Goal: Task Accomplishment & Management: Use online tool/utility

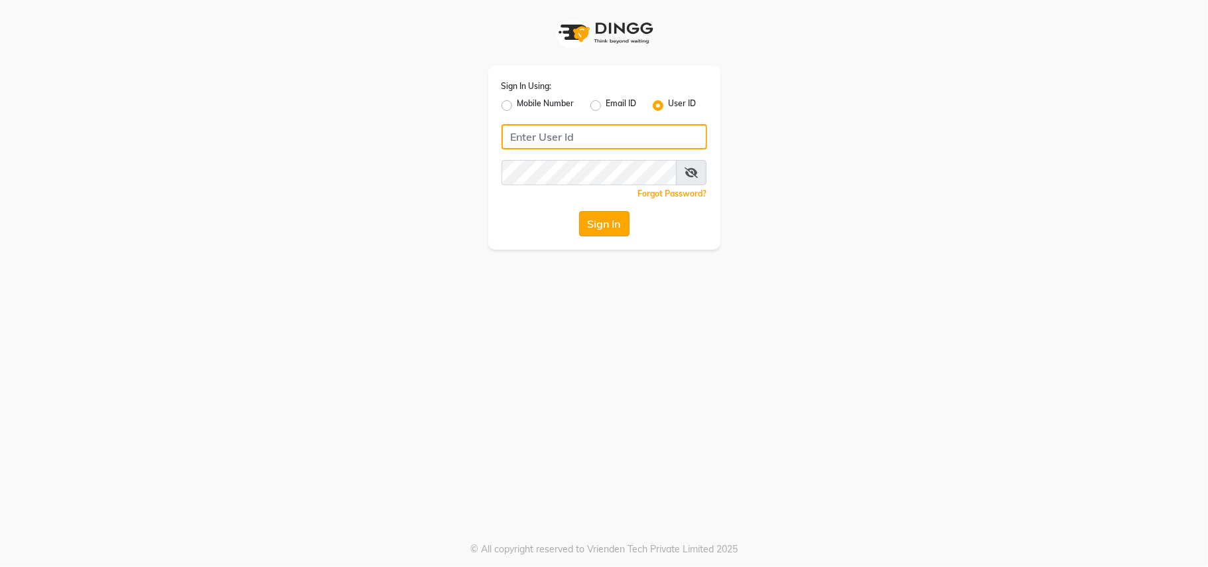
type input "[PERSON_NAME]"
click at [614, 228] on button "Sign In" at bounding box center [604, 223] width 50 height 25
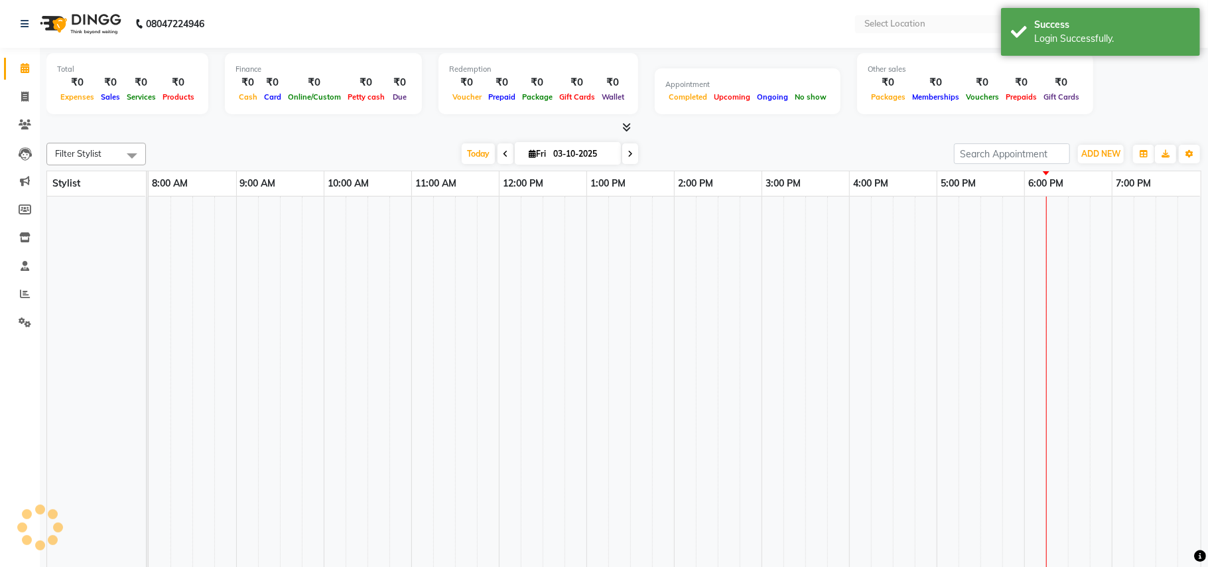
select select "en"
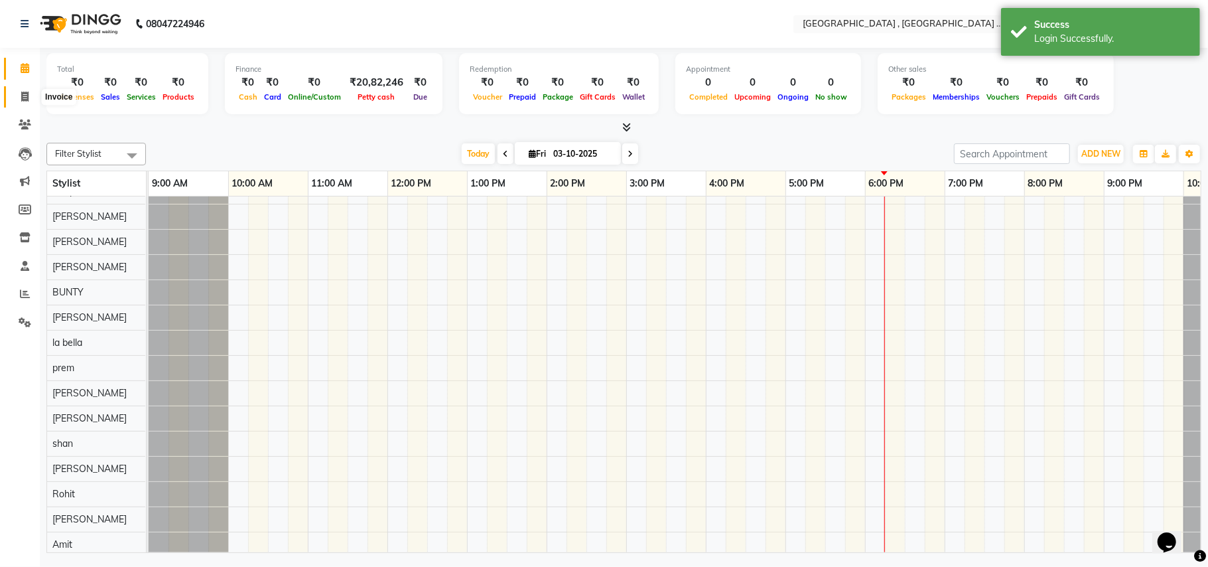
click at [25, 98] on icon at bounding box center [24, 97] width 7 height 10
select select "4558"
select select "service"
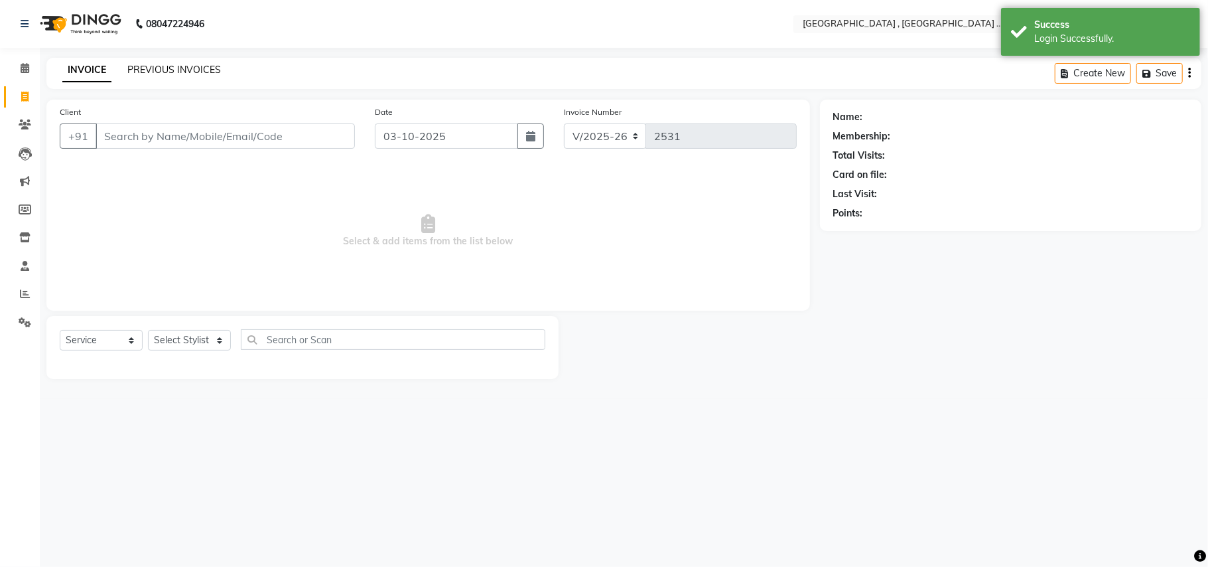
click at [197, 73] on link "PREVIOUS INVOICES" at bounding box center [174, 70] width 94 height 12
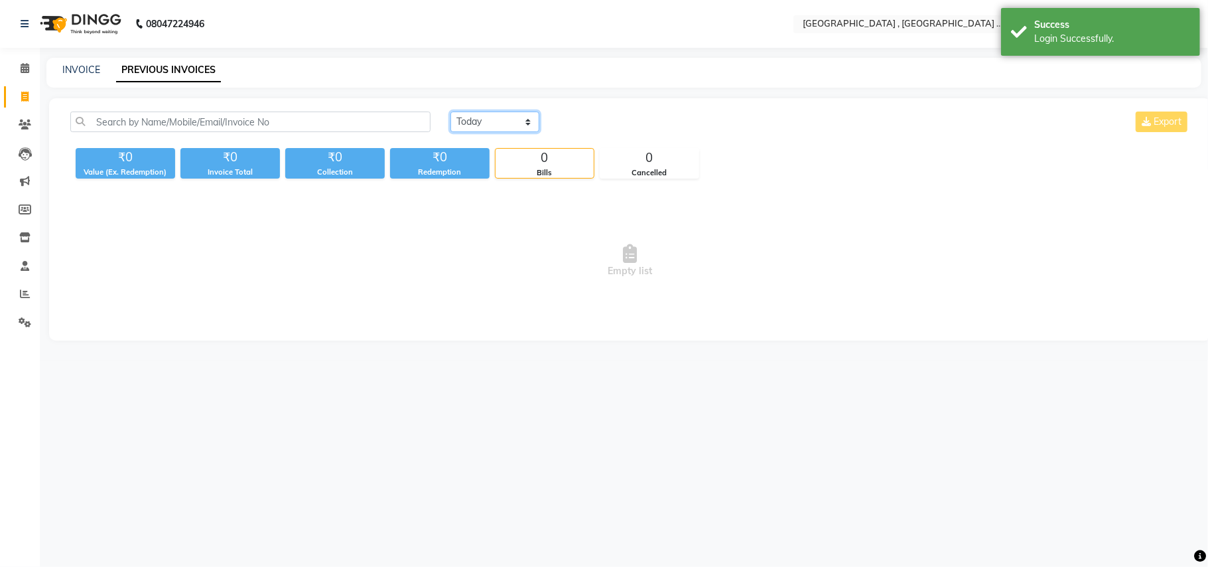
drag, startPoint x: 508, startPoint y: 118, endPoint x: 503, endPoint y: 123, distance: 7.1
click at [505, 118] on select "[DATE] [DATE] Custom Range" at bounding box center [494, 121] width 89 height 21
select select "[DATE]"
click at [450, 111] on select "[DATE] [DATE] Custom Range" at bounding box center [494, 121] width 89 height 21
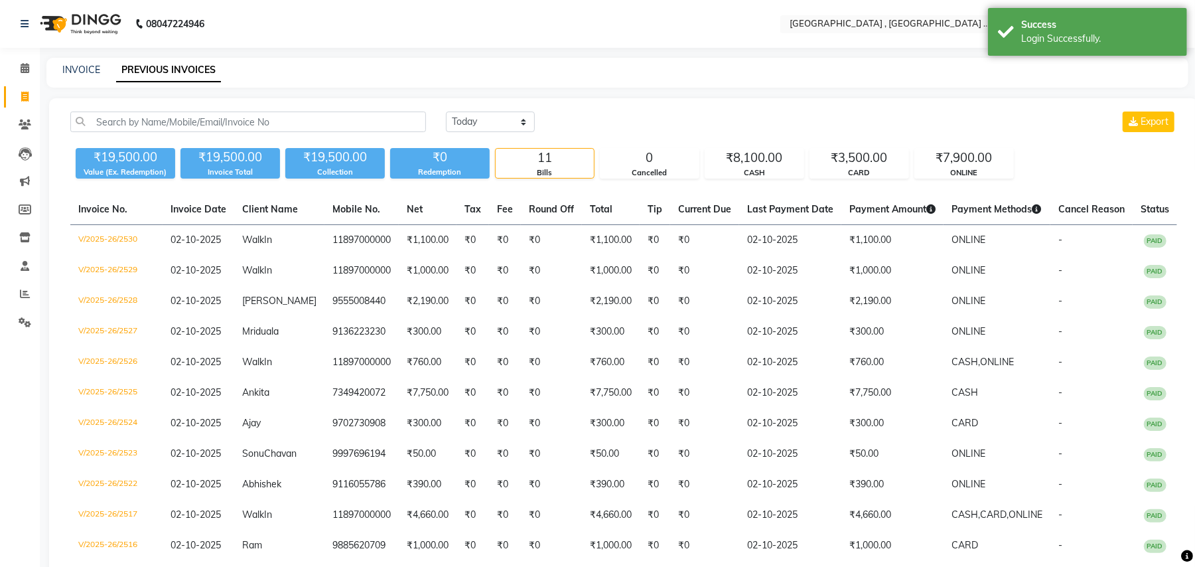
click at [338, 65] on div "INVOICE PREVIOUS INVOICES" at bounding box center [609, 70] width 1126 height 14
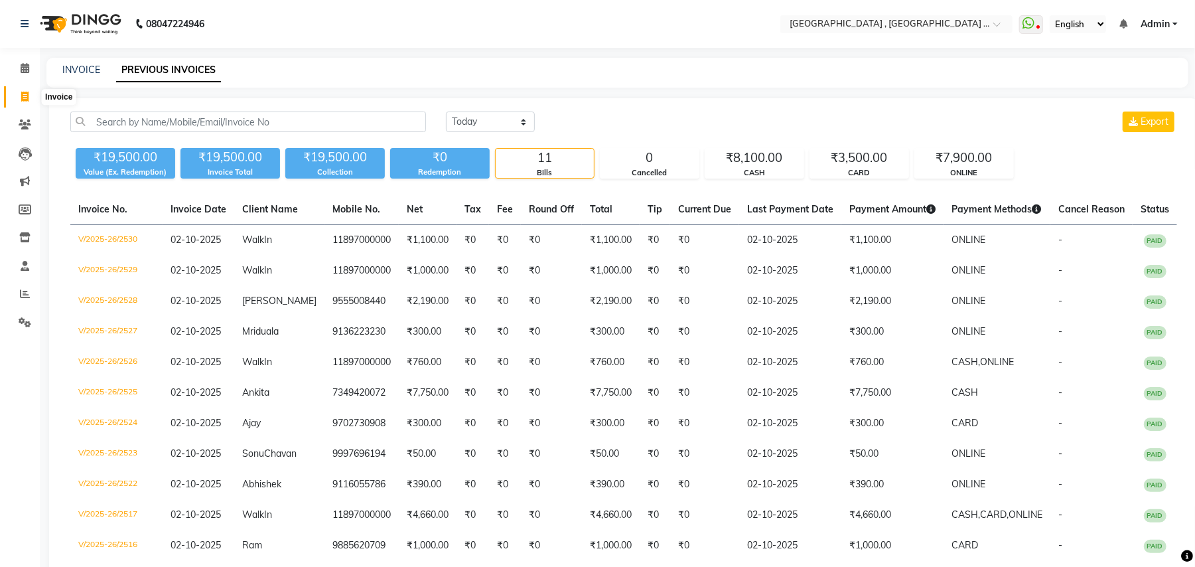
click at [33, 91] on span at bounding box center [24, 97] width 23 height 15
select select "4558"
select select "service"
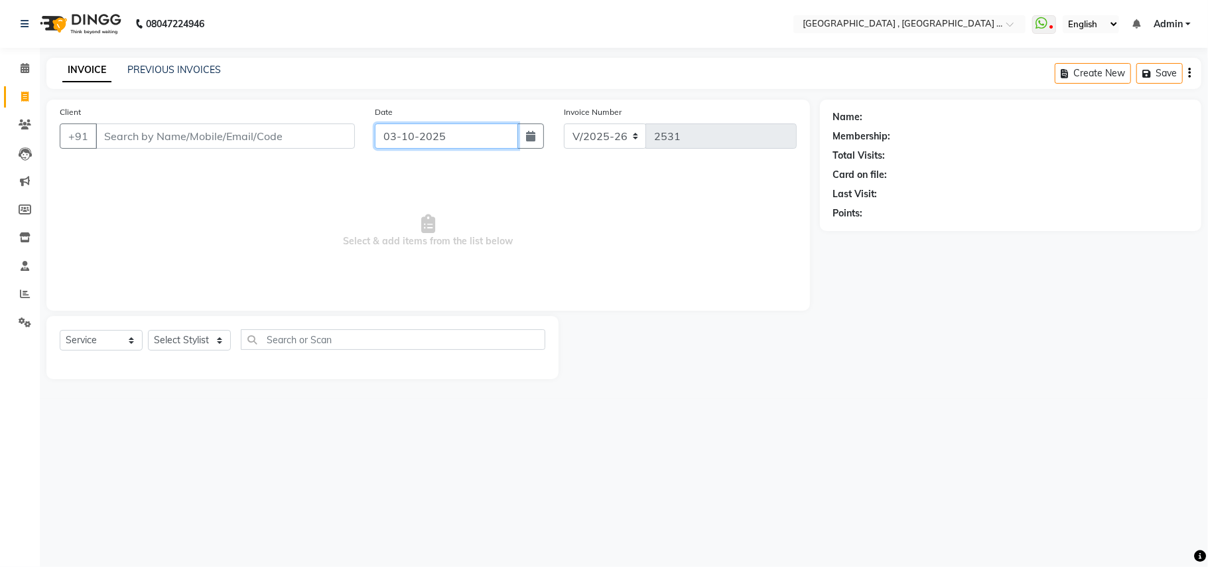
click at [397, 131] on input "03-10-2025" at bounding box center [446, 135] width 143 height 25
select select "10"
select select "2025"
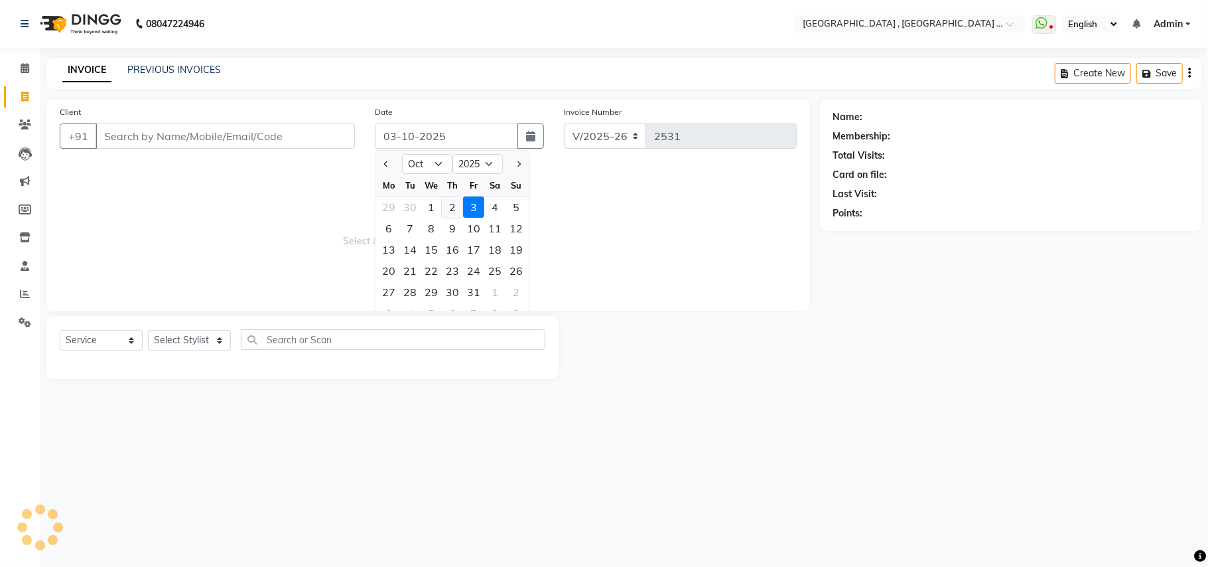
click at [446, 198] on div "2" at bounding box center [452, 206] width 21 height 21
type input "02-10-2025"
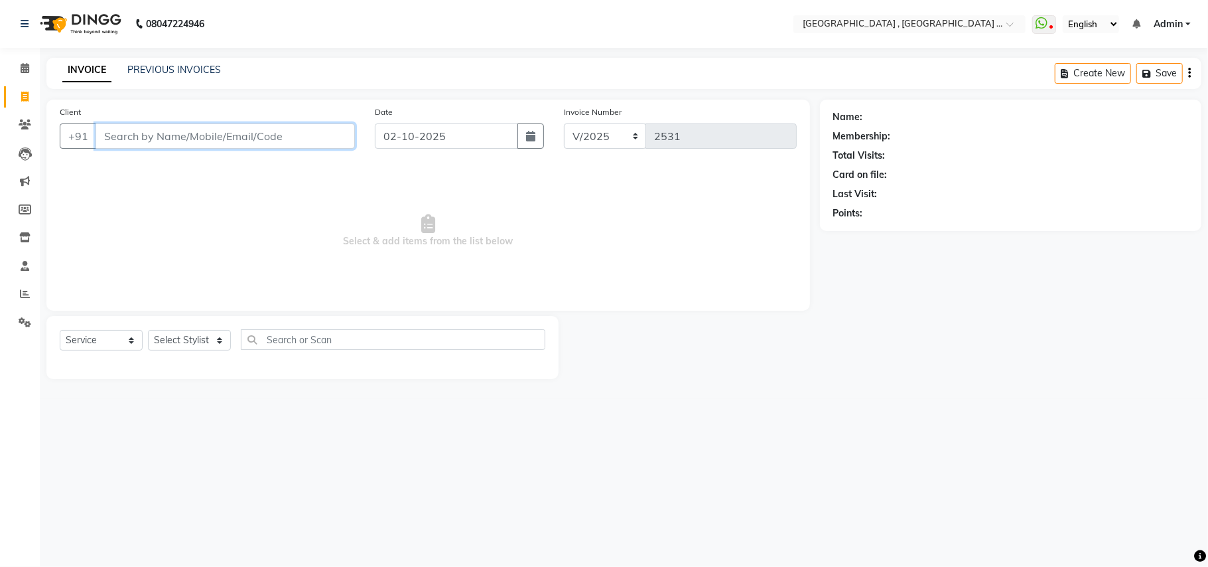
drag, startPoint x: 316, startPoint y: 133, endPoint x: 310, endPoint y: 141, distance: 9.6
click at [310, 141] on input "Client" at bounding box center [225, 135] width 259 height 25
drag, startPoint x: 200, startPoint y: 128, endPoint x: 194, endPoint y: 131, distance: 6.8
click at [200, 131] on input "Client" at bounding box center [225, 135] width 259 height 25
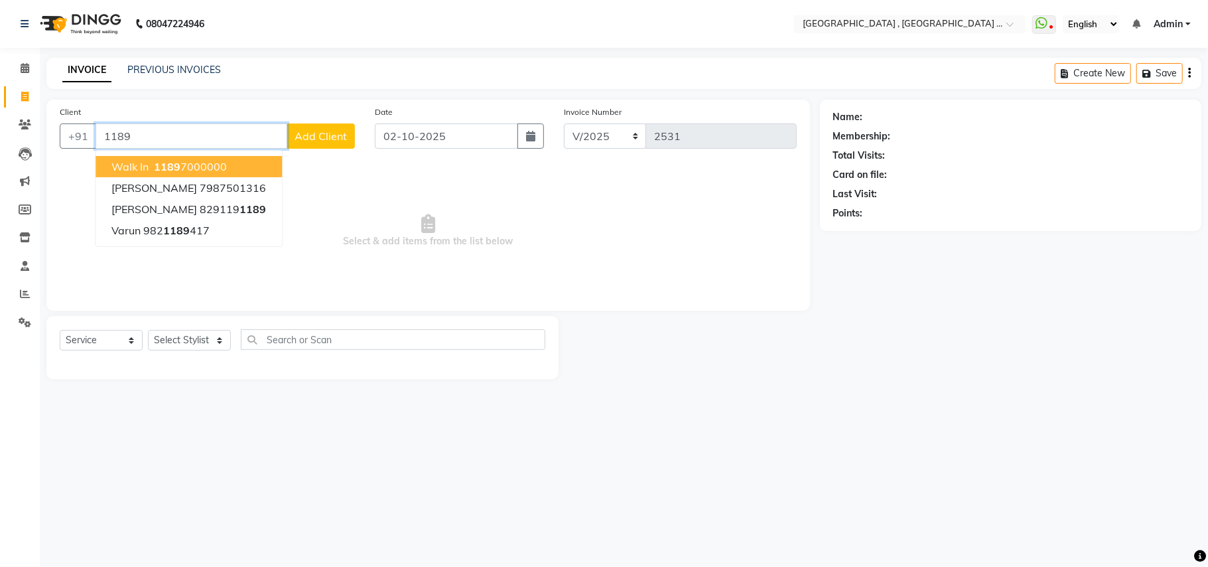
drag, startPoint x: 186, startPoint y: 169, endPoint x: 194, endPoint y: 176, distance: 11.3
click at [189, 171] on ngb-highlight "[PHONE_NUMBER]" at bounding box center [189, 166] width 76 height 13
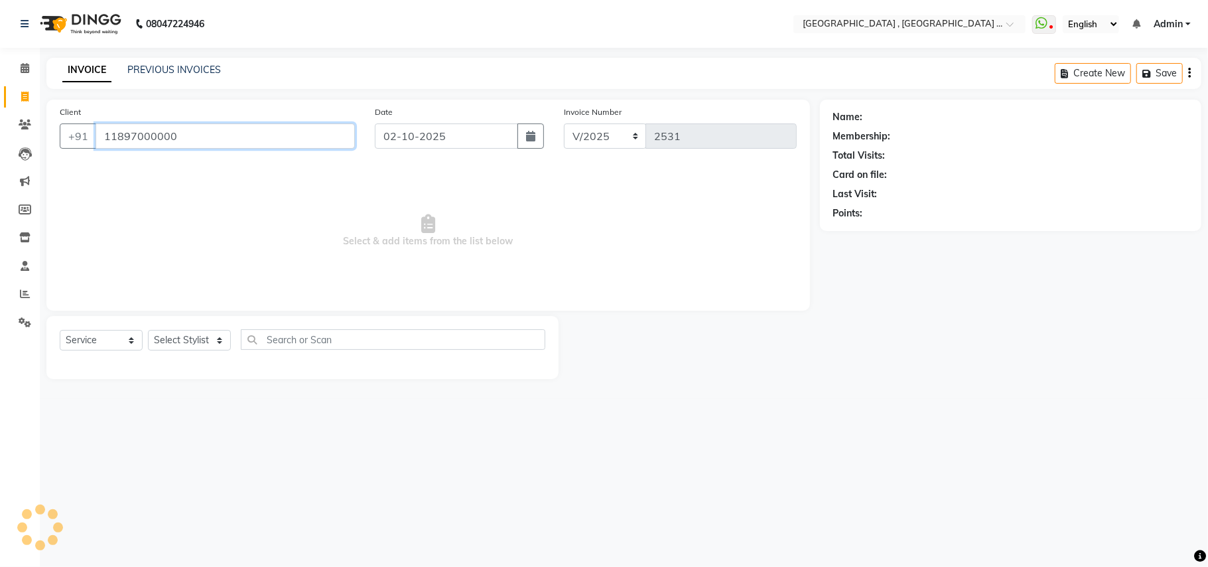
type input "11897000000"
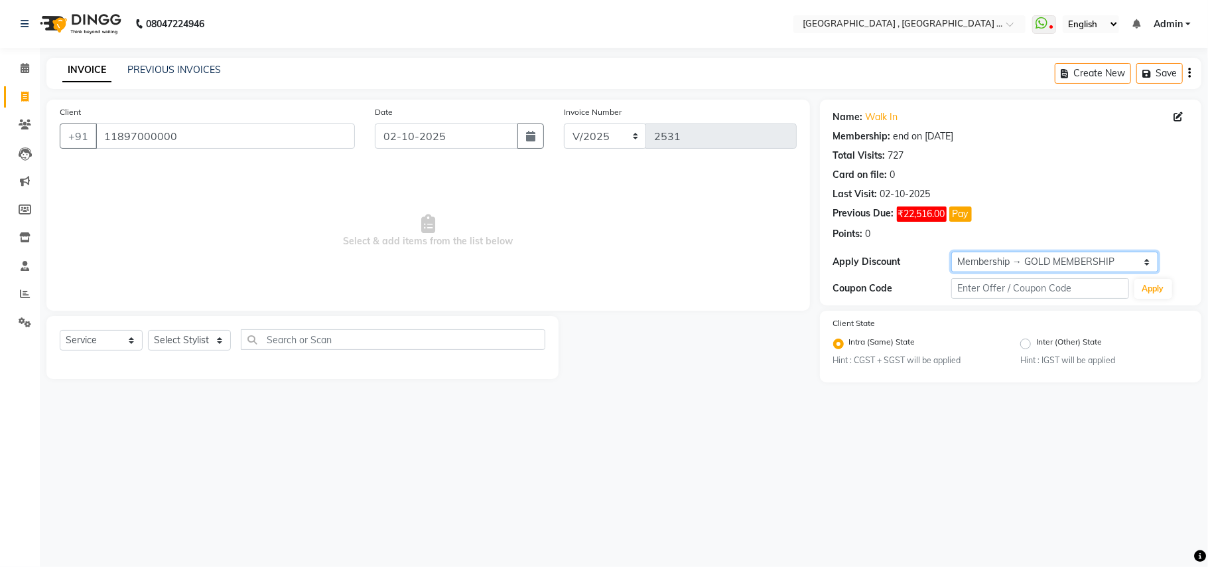
click at [1002, 260] on select "Select Membership → GOLD MEMBERSHIP Membership → GOLD MEMBERSHIP" at bounding box center [1054, 261] width 207 height 21
select select "0:"
click at [951, 252] on select "Select Membership → GOLD MEMBERSHIP Membership → GOLD MEMBERSHIP" at bounding box center [1054, 261] width 207 height 21
click at [220, 332] on select "Select Stylist Amit [PERSON_NAME] BUNTY Deep [PERSON_NAME] M Gautam la bella [P…" at bounding box center [189, 340] width 83 height 21
select select "68186"
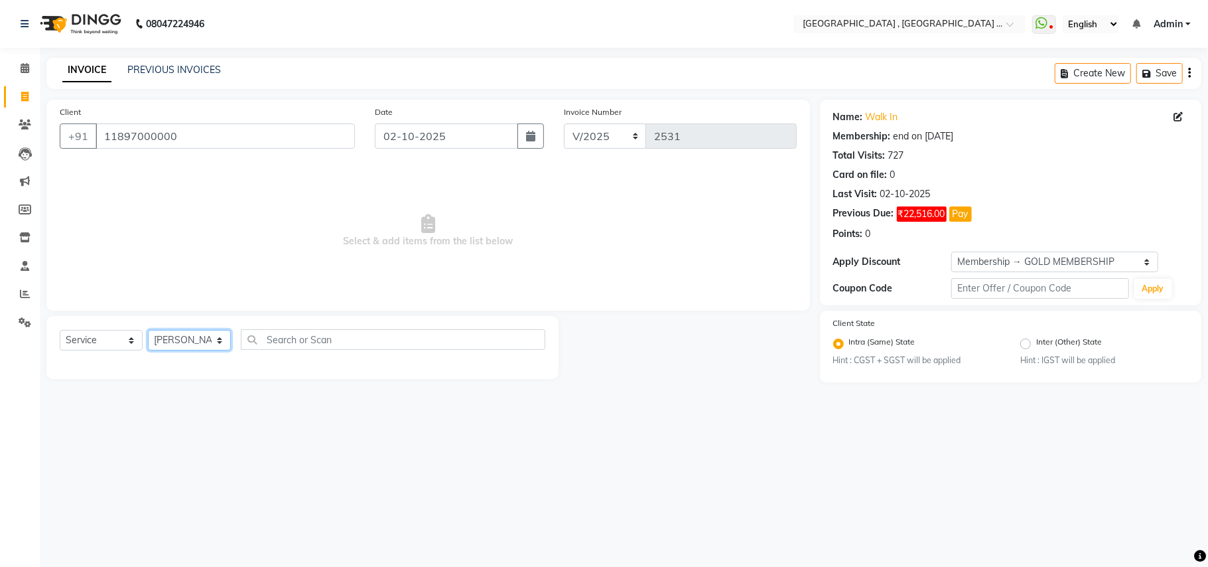
click at [148, 330] on select "Select Stylist Amit [PERSON_NAME] BUNTY Deep [PERSON_NAME] M Gautam la bella [P…" at bounding box center [189, 340] width 83 height 21
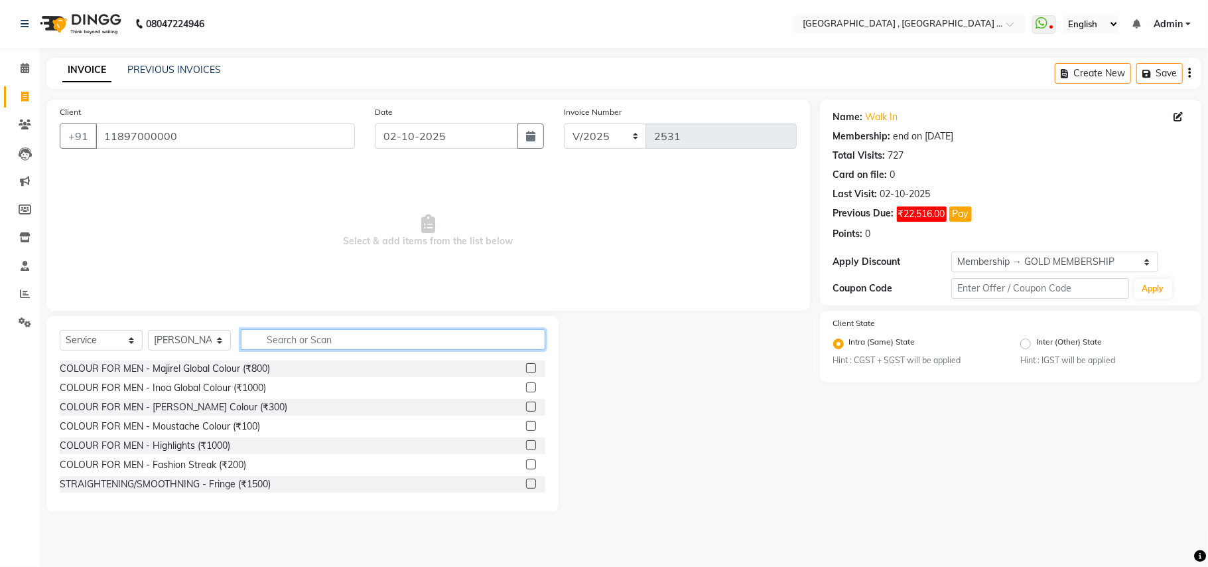
click at [297, 340] on input "text" at bounding box center [393, 339] width 305 height 21
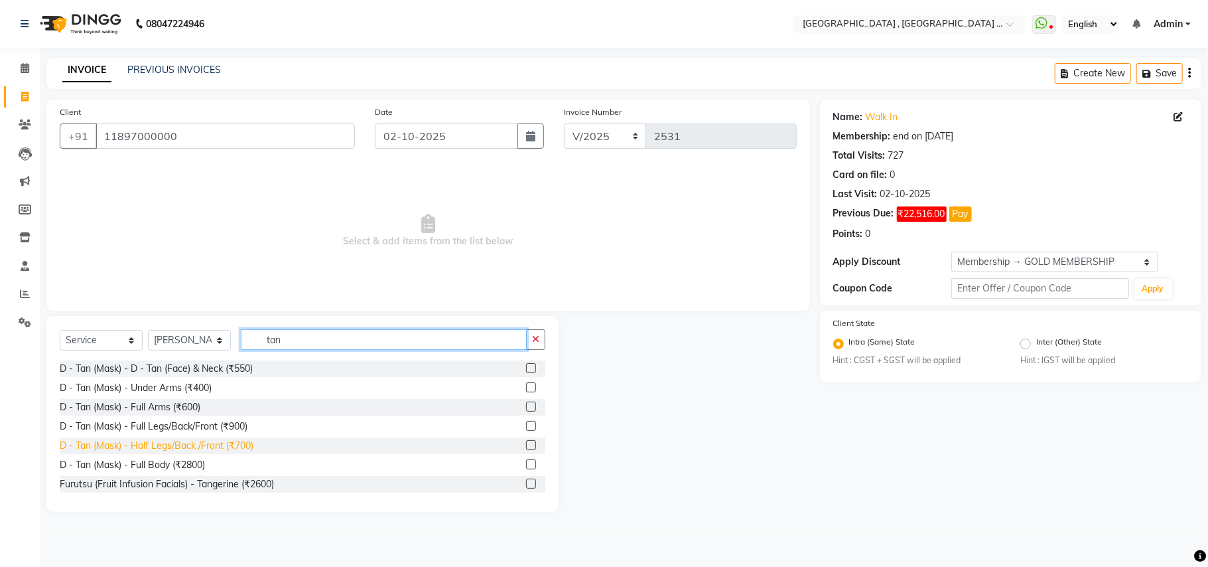
type input "tan"
click at [248, 442] on div "D - Tan (Mask) - Half Legs/Back /Front (₹700)" at bounding box center [157, 446] width 194 height 14
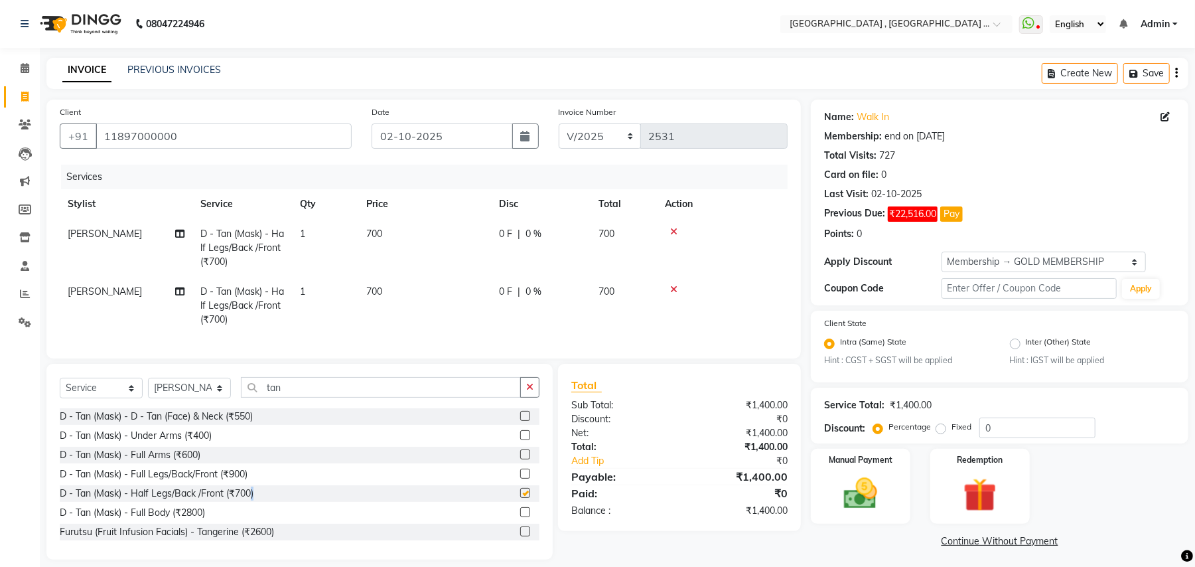
checkbox input "false"
click at [671, 285] on icon at bounding box center [673, 289] width 7 height 9
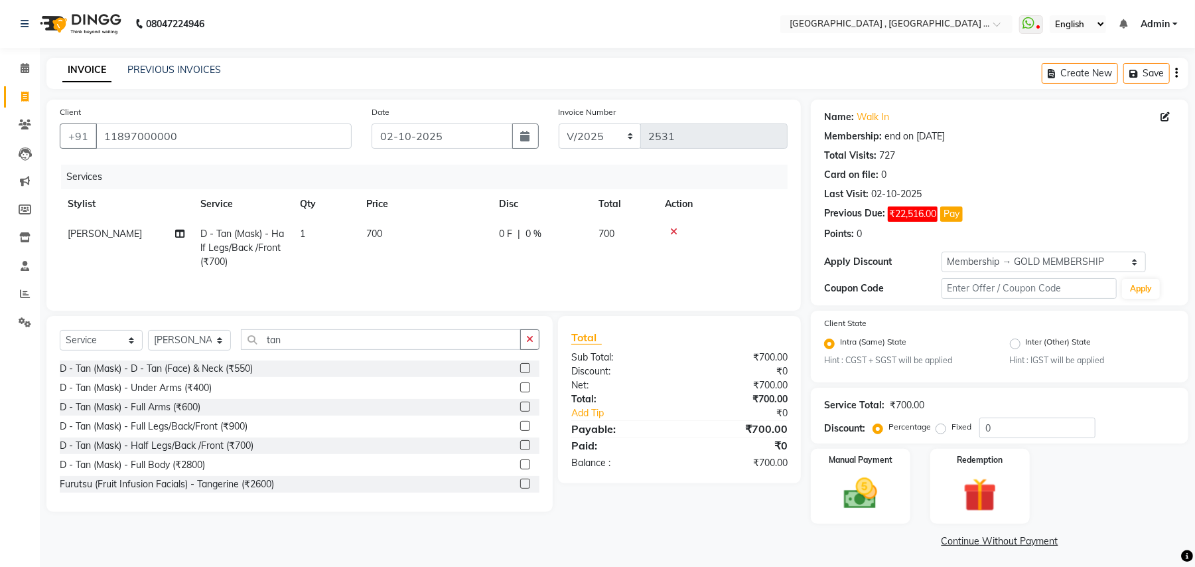
click at [410, 223] on td "700" at bounding box center [424, 248] width 133 height 58
select select "68186"
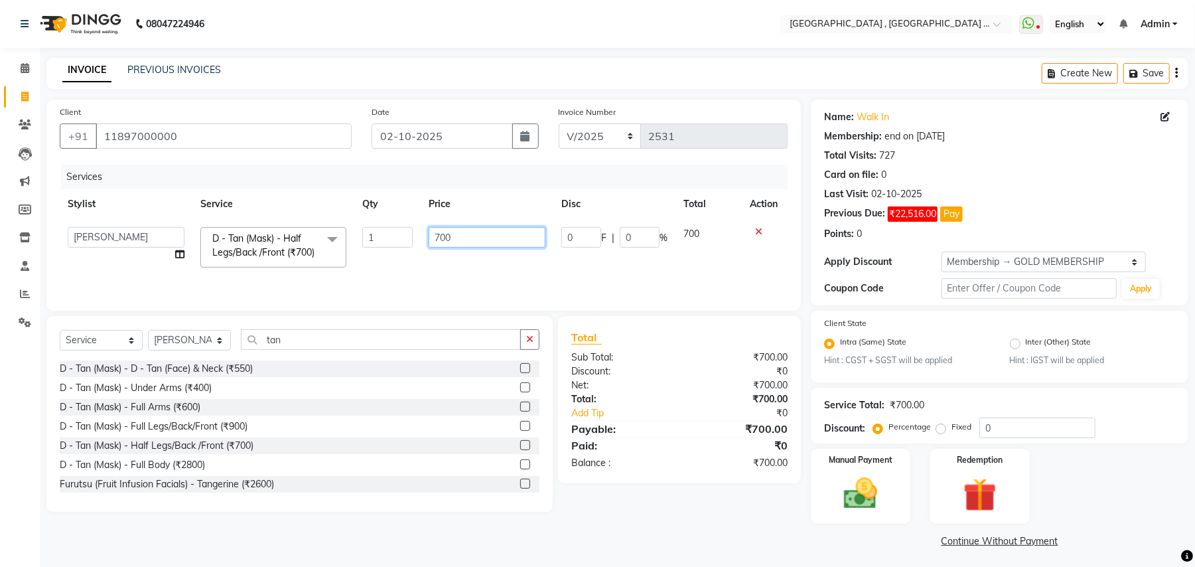
click at [444, 240] on input "700" at bounding box center [487, 237] width 117 height 21
click at [449, 234] on input "701" at bounding box center [487, 237] width 117 height 21
click at [444, 234] on input "701" at bounding box center [487, 237] width 117 height 21
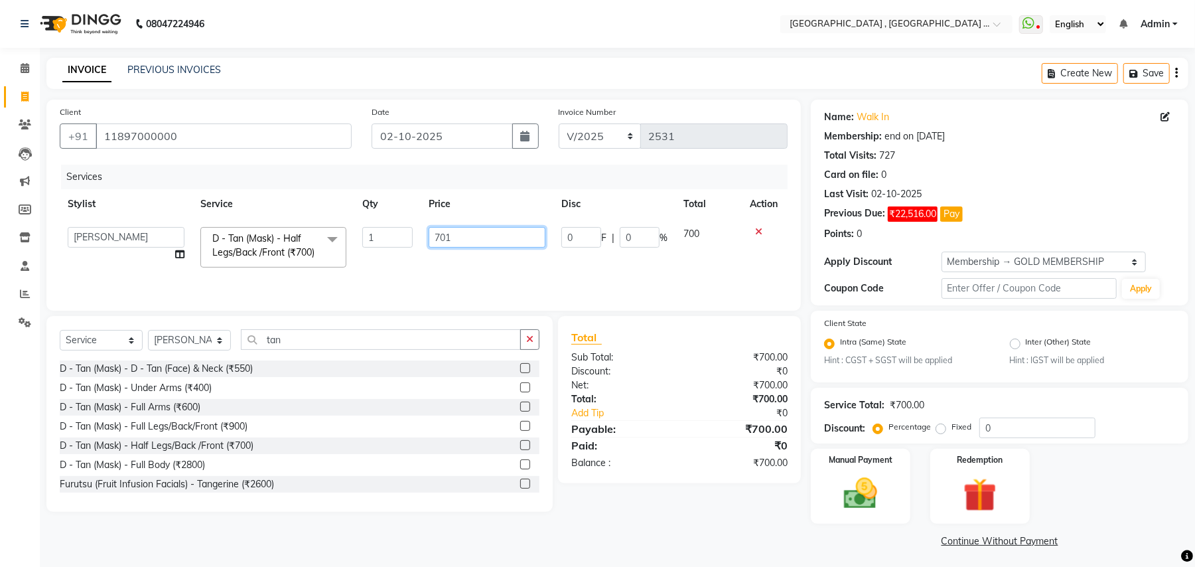
click at [444, 234] on input "701" at bounding box center [487, 237] width 117 height 21
type input "850"
click at [464, 280] on div "Services Stylist Service Qty Price Disc Total Action Amit Anjali Annu BUNTY Dee…" at bounding box center [424, 231] width 728 height 133
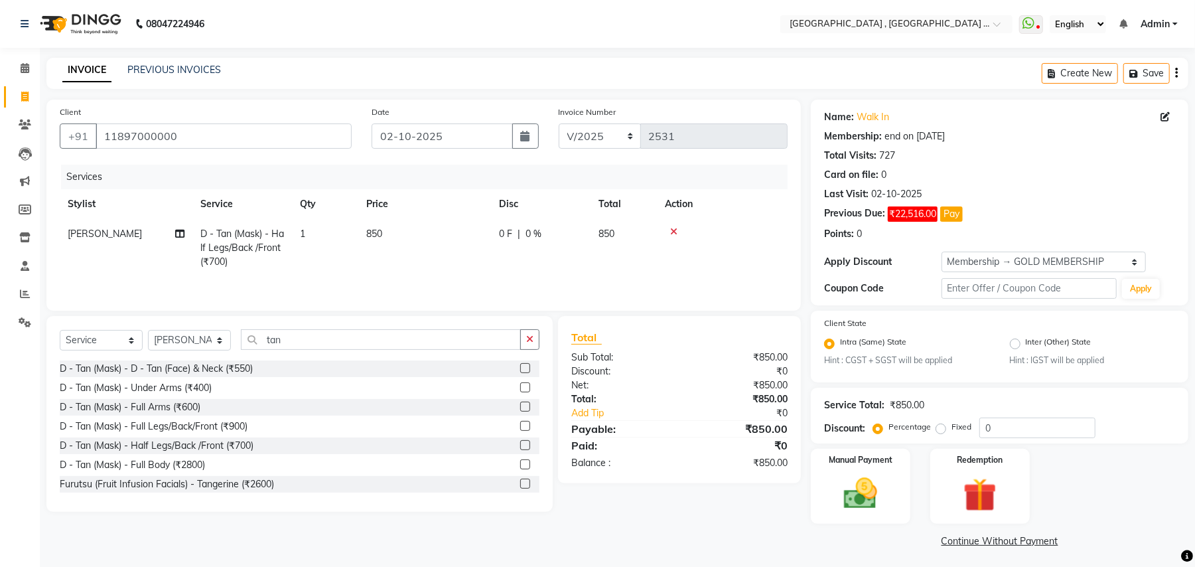
scroll to position [3, 0]
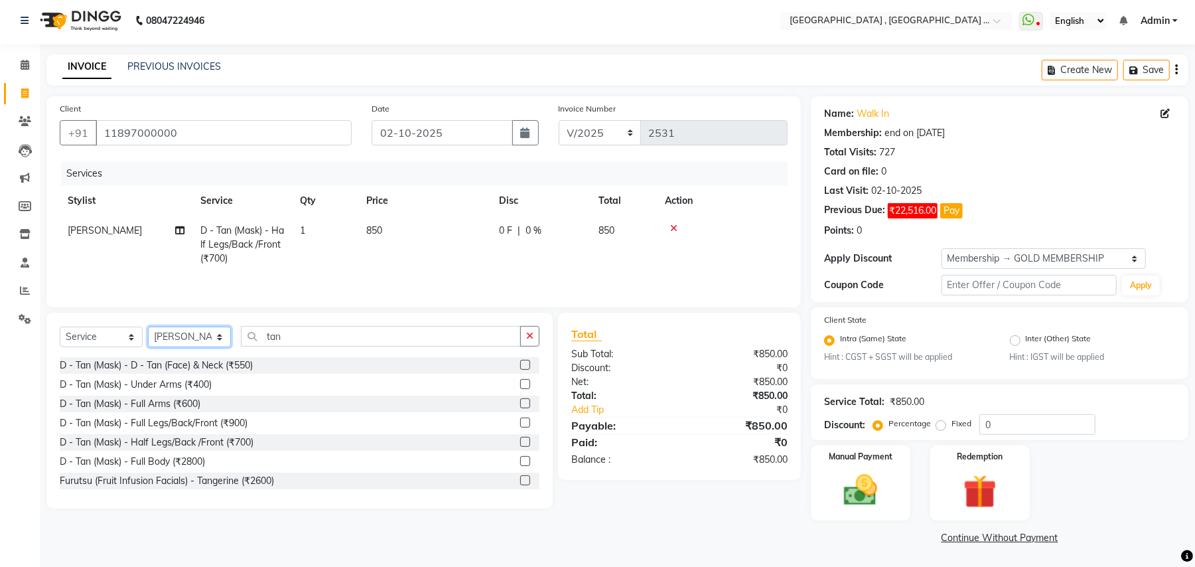
click at [199, 332] on select "Select Stylist Amit [PERSON_NAME] BUNTY Deep [PERSON_NAME] M Gautam la bella [P…" at bounding box center [189, 336] width 83 height 21
select select "66284"
click at [148, 330] on select "Select Stylist Amit [PERSON_NAME] BUNTY Deep [PERSON_NAME] M Gautam la bella [P…" at bounding box center [189, 336] width 83 height 21
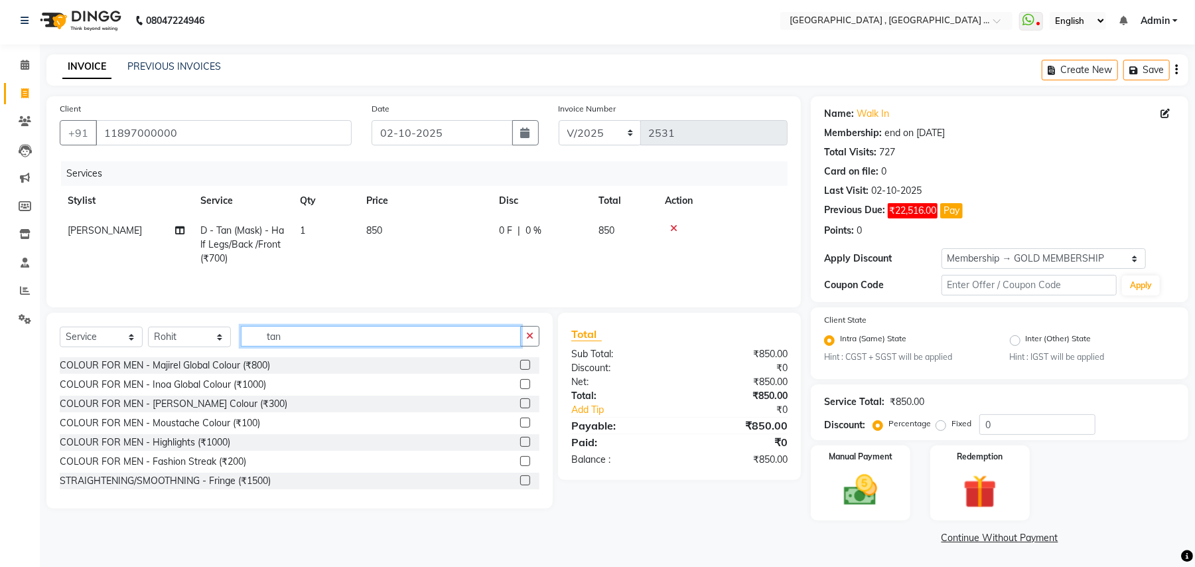
click at [285, 340] on input "tan" at bounding box center [381, 336] width 280 height 21
click at [287, 341] on input "tan" at bounding box center [381, 336] width 280 height 21
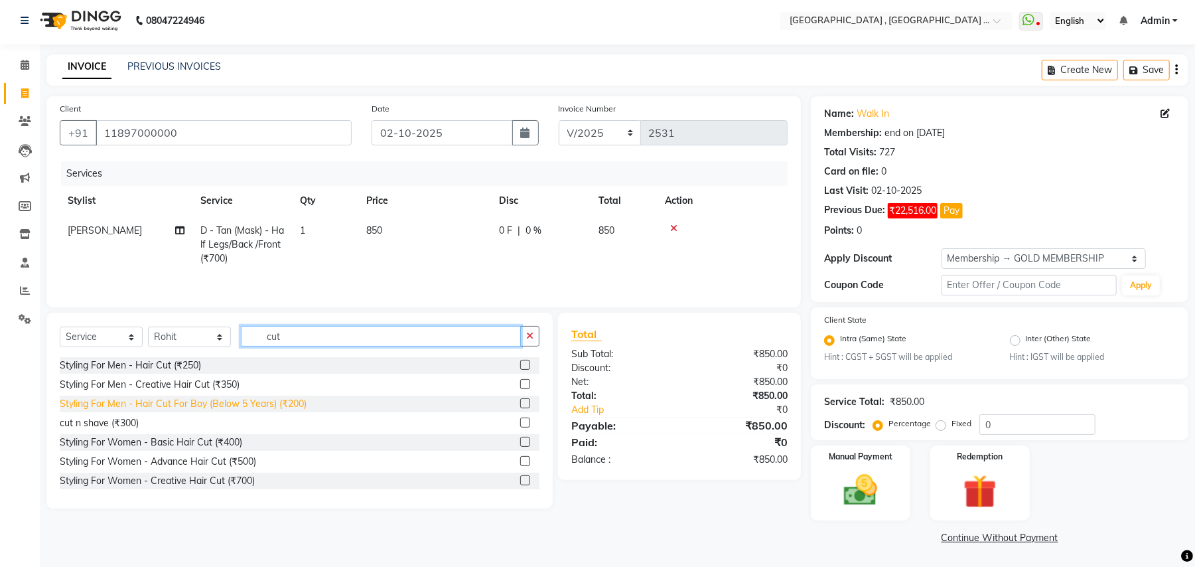
type input "cut"
click at [273, 406] on div "Styling For Men - Hair Cut For Boy (Below 5 Years) (₹200)" at bounding box center [183, 404] width 247 height 14
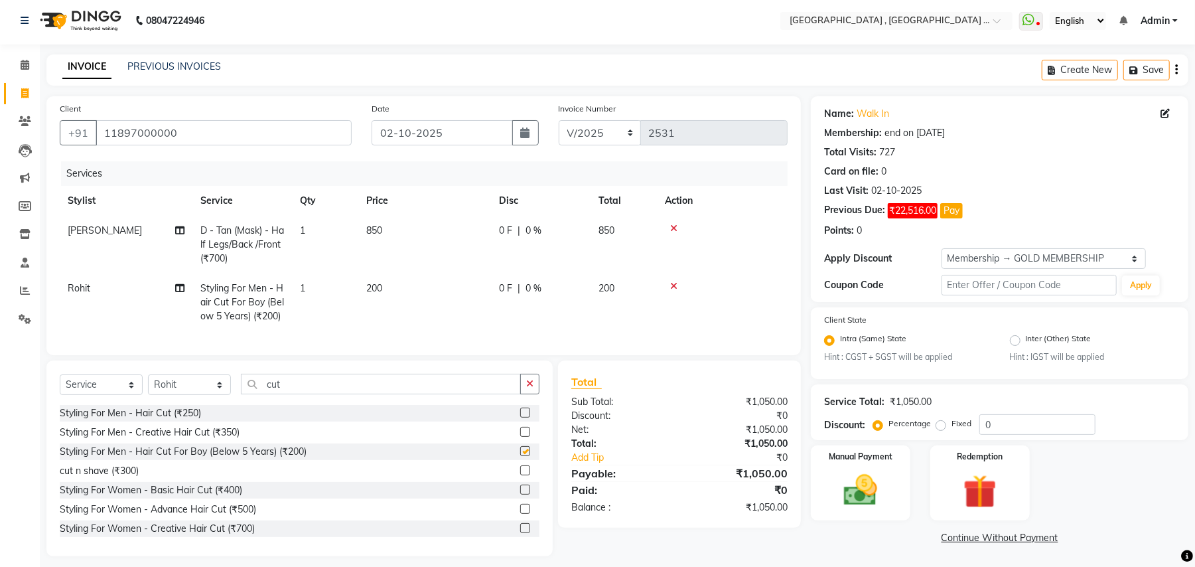
checkbox input "false"
click at [194, 395] on select "Select Stylist Amit [PERSON_NAME] BUNTY Deep [PERSON_NAME] M Gautam la bella [P…" at bounding box center [189, 384] width 83 height 21
select select "68186"
click at [148, 387] on select "Select Stylist Amit [PERSON_NAME] BUNTY Deep [PERSON_NAME] M Gautam la bella [P…" at bounding box center [189, 384] width 83 height 21
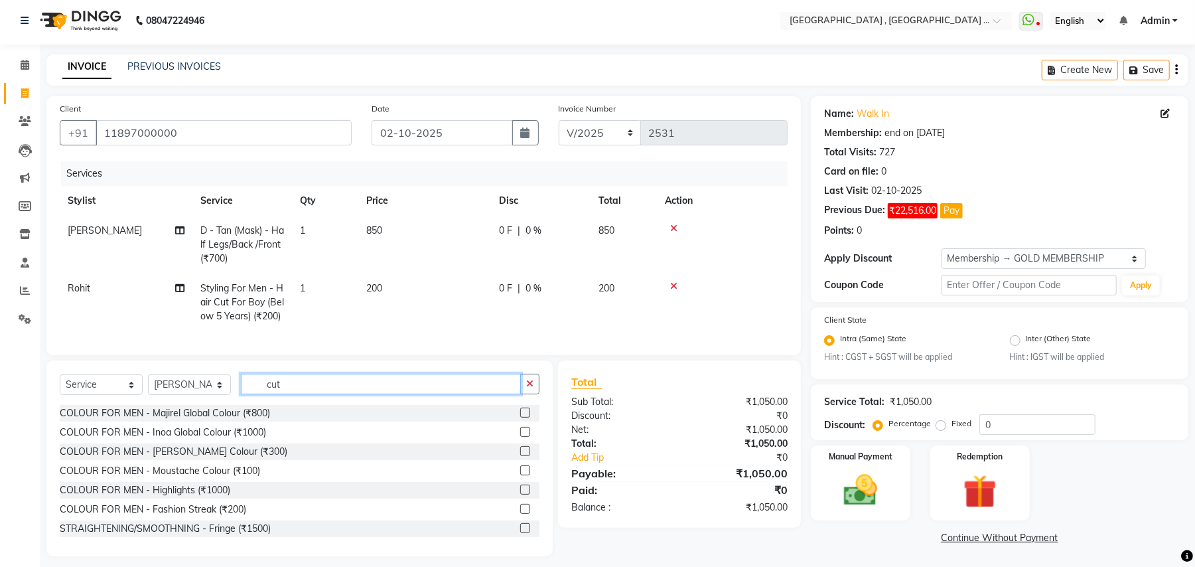
click at [269, 394] on input "cut" at bounding box center [381, 384] width 280 height 21
click at [285, 394] on input "cut" at bounding box center [381, 384] width 280 height 21
click at [284, 394] on input "cut" at bounding box center [381, 384] width 280 height 21
type input "cut"
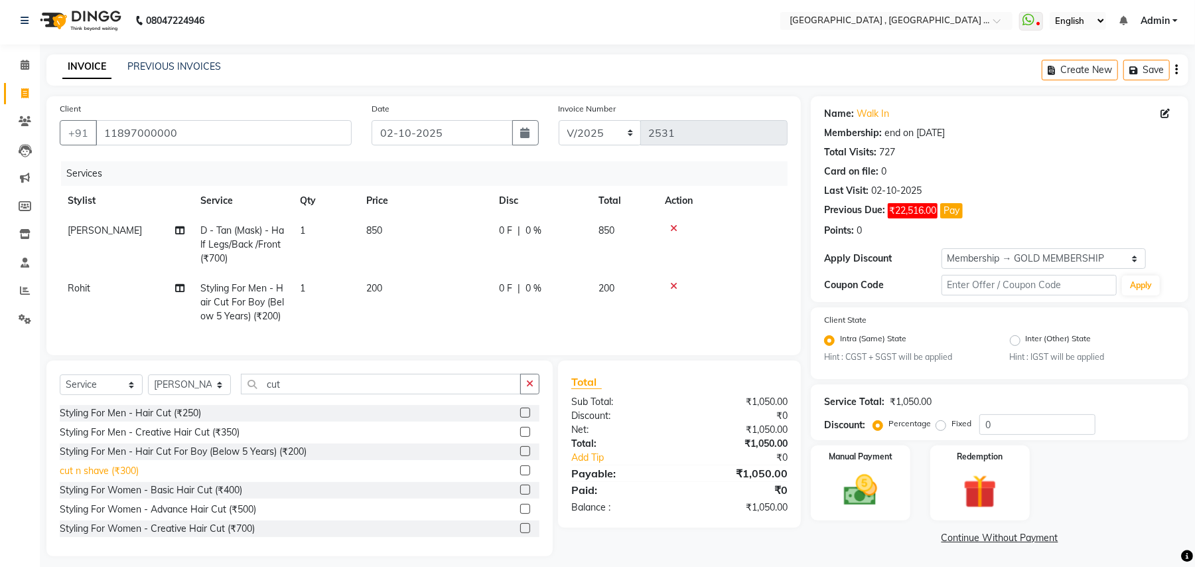
click at [125, 478] on div "cut n shave (₹300)" at bounding box center [99, 471] width 79 height 14
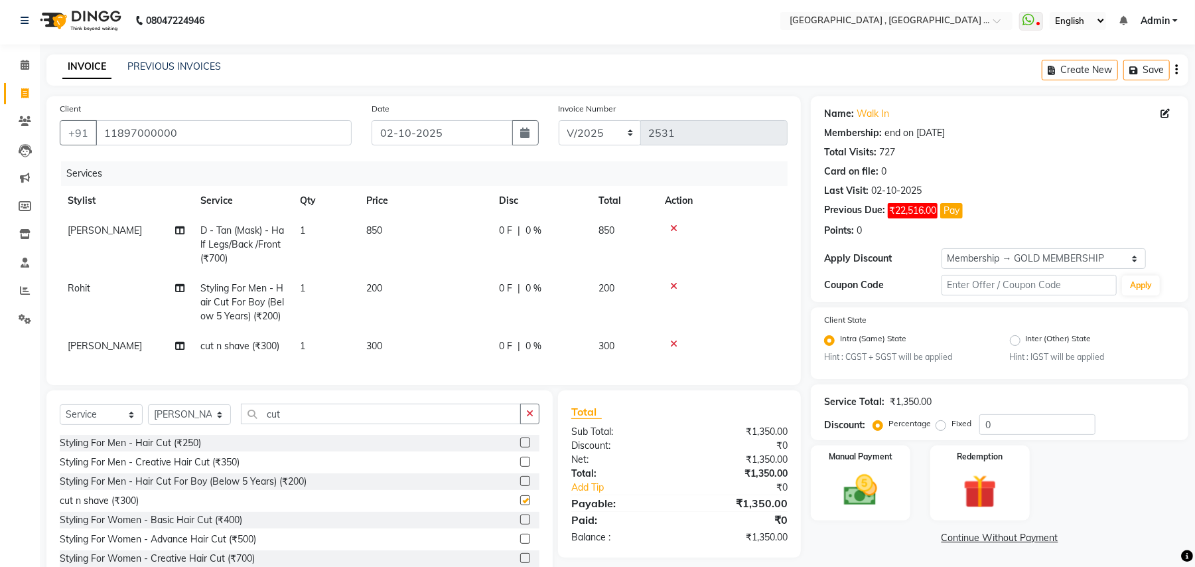
checkbox input "false"
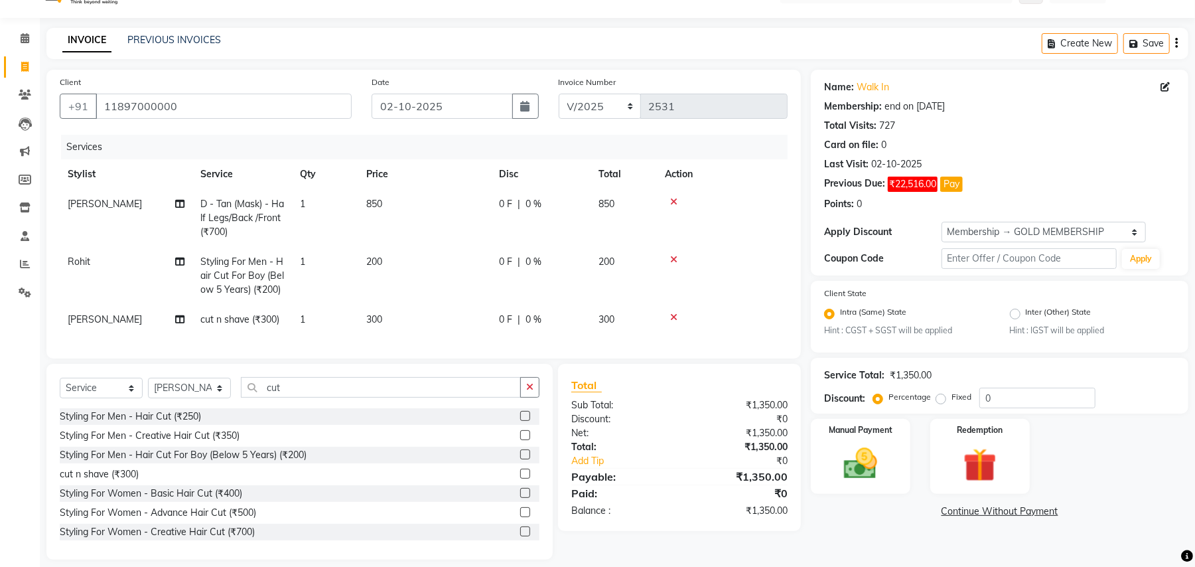
scroll to position [56, 0]
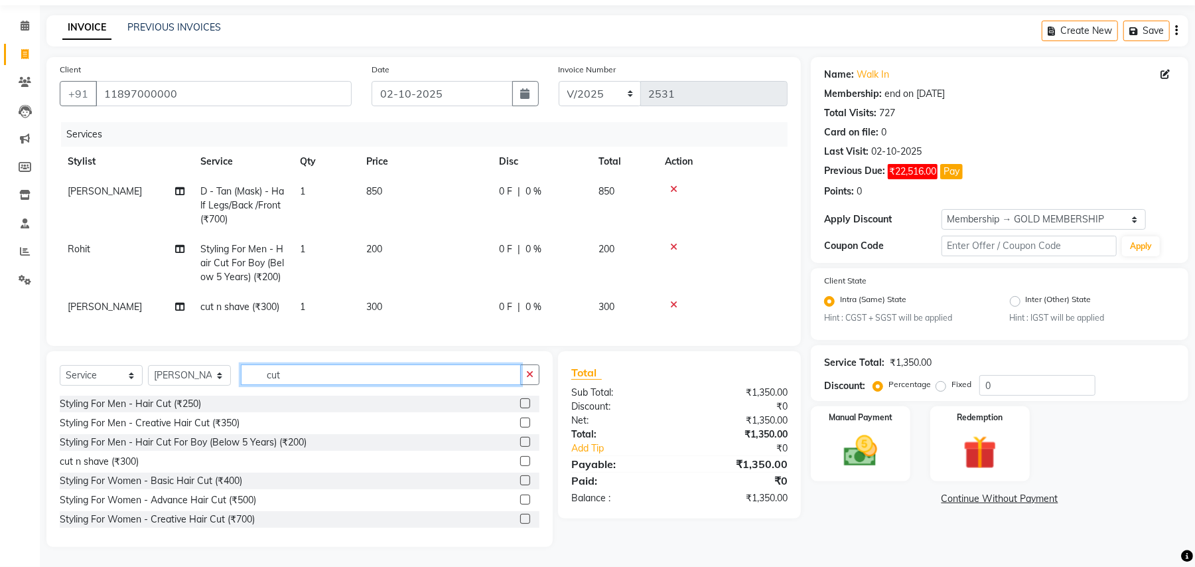
click at [260, 372] on input "cut" at bounding box center [381, 374] width 280 height 21
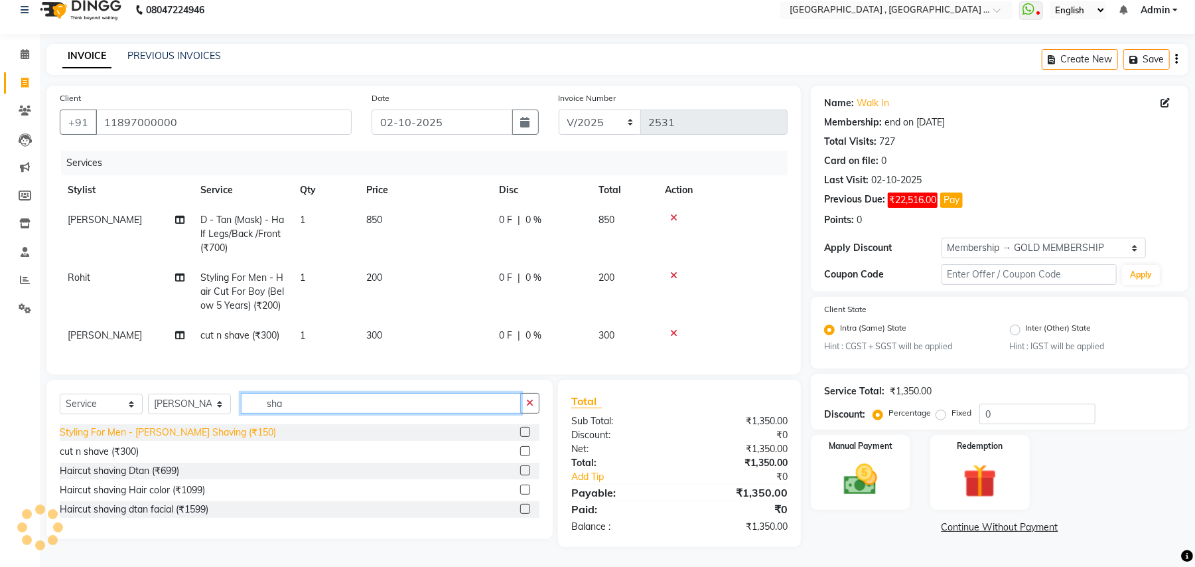
type input "sha"
click at [184, 433] on div "Styling For Men - [PERSON_NAME] Shaving (₹150)" at bounding box center [168, 432] width 216 height 14
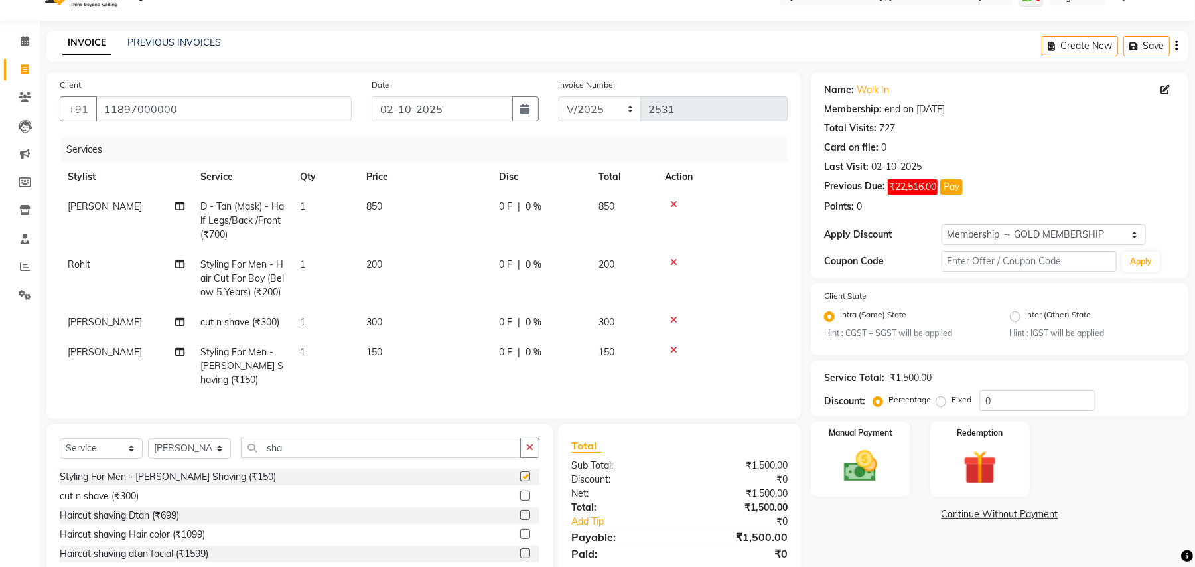
checkbox input "false"
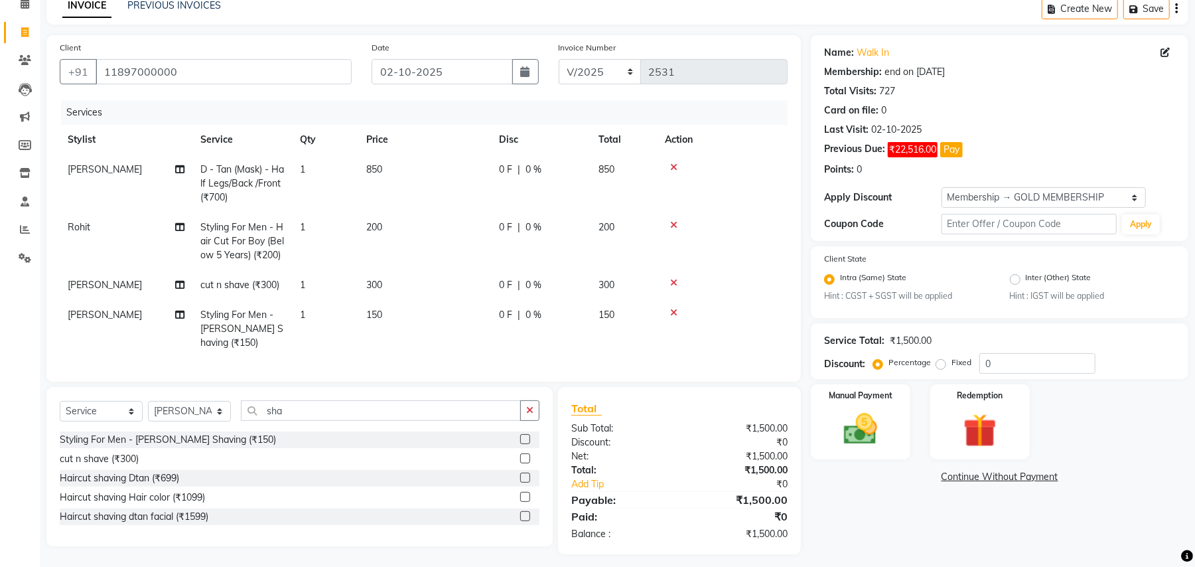
scroll to position [85, 0]
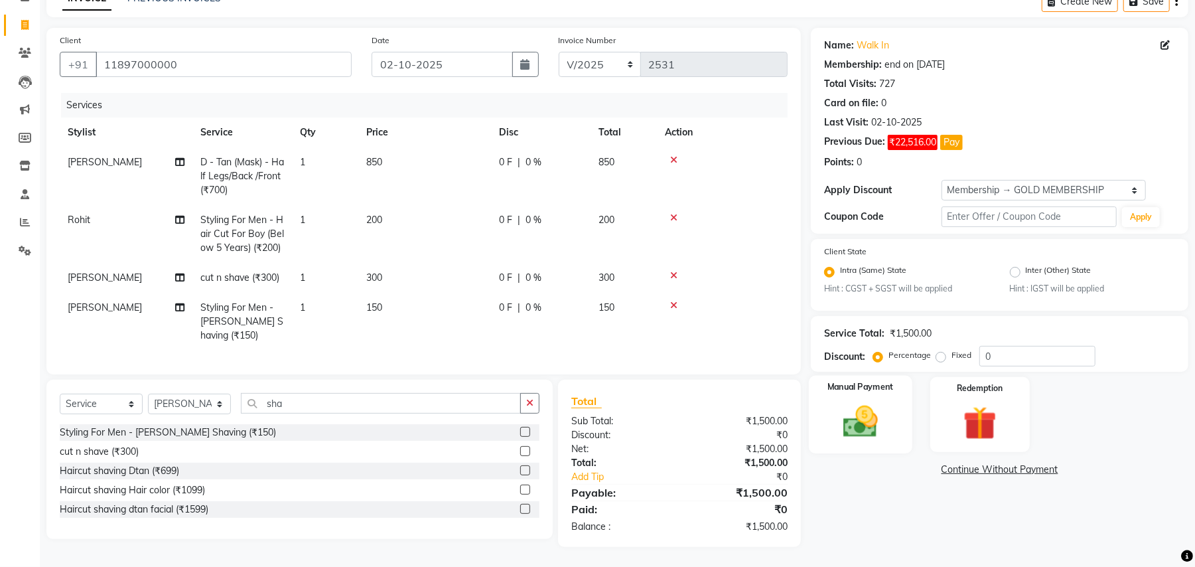
click at [866, 415] on img at bounding box center [860, 422] width 57 height 40
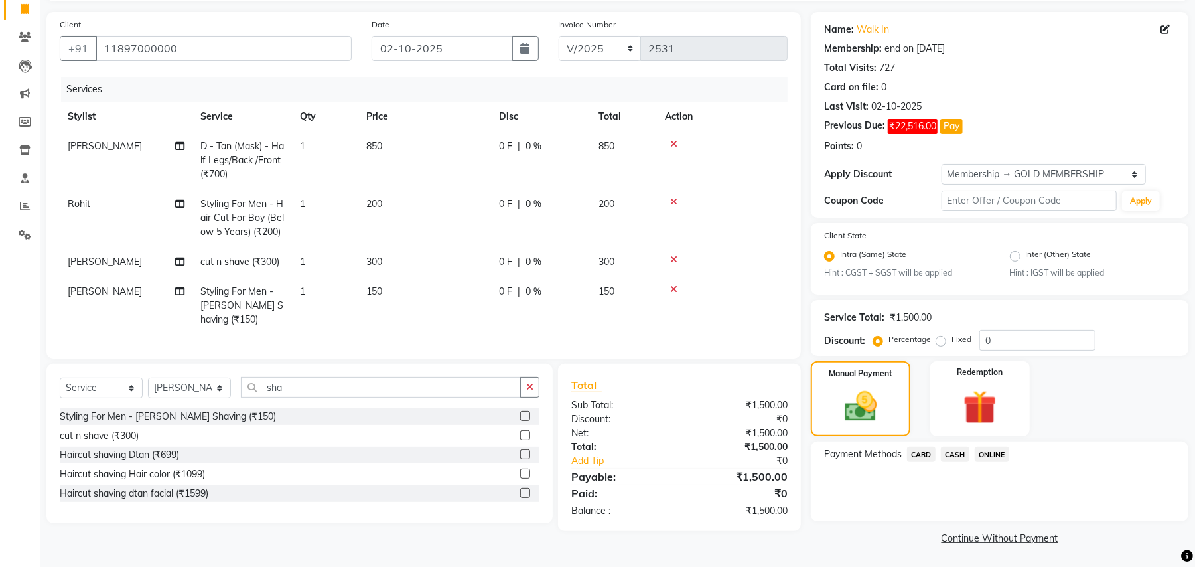
scroll to position [88, 0]
click at [1000, 459] on span "ONLINE" at bounding box center [992, 453] width 34 height 15
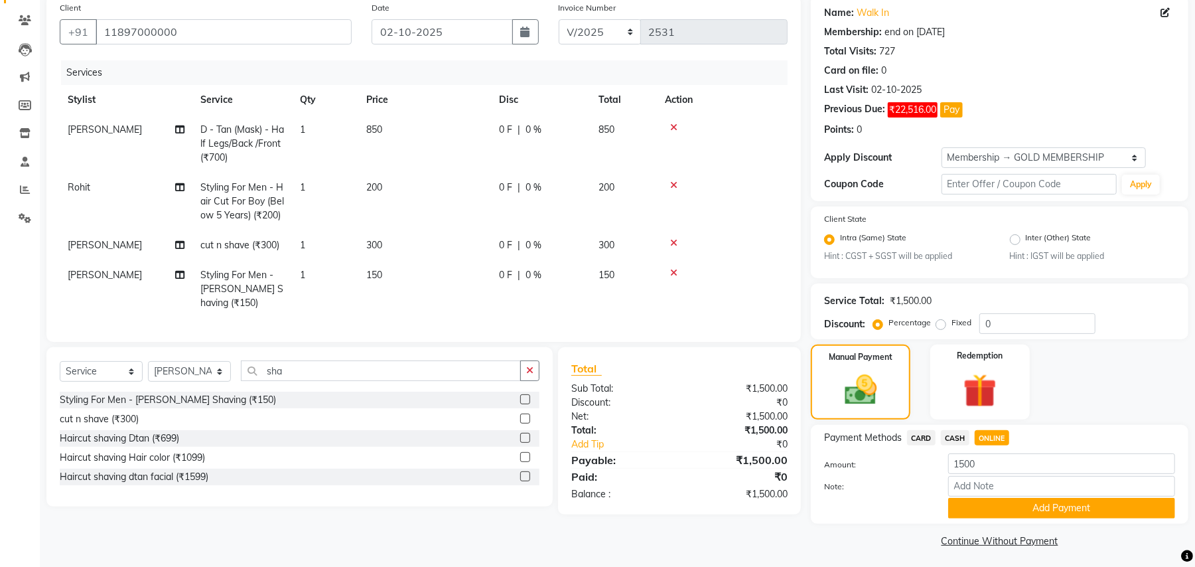
scroll to position [109, 0]
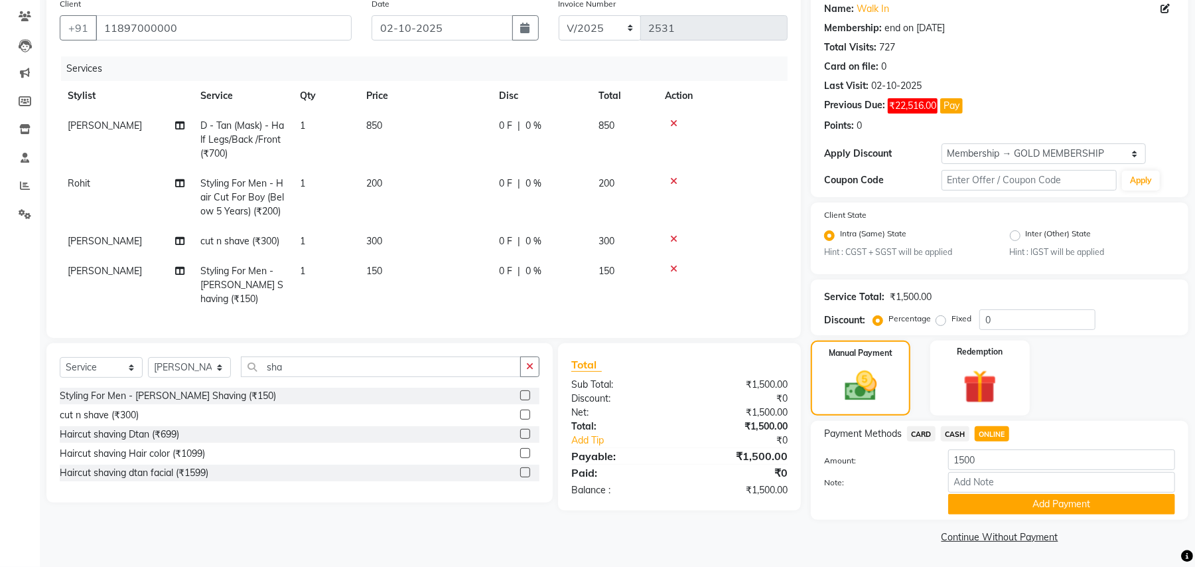
click at [963, 502] on button "Add Payment" at bounding box center [1061, 504] width 227 height 21
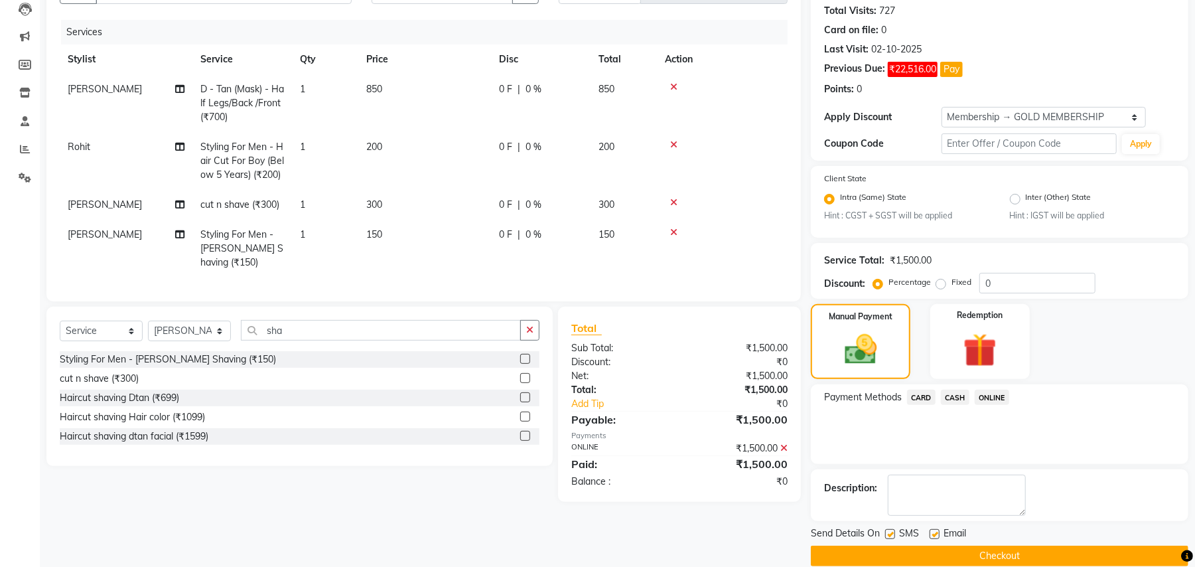
scroll to position [165, 0]
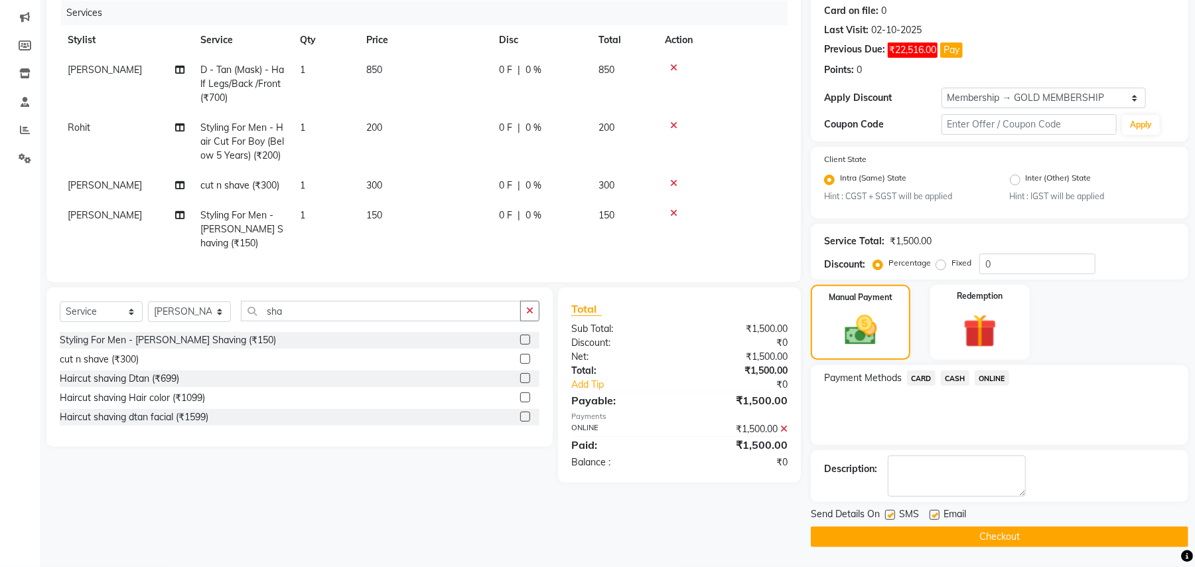
click at [945, 529] on button "Checkout" at bounding box center [999, 536] width 377 height 21
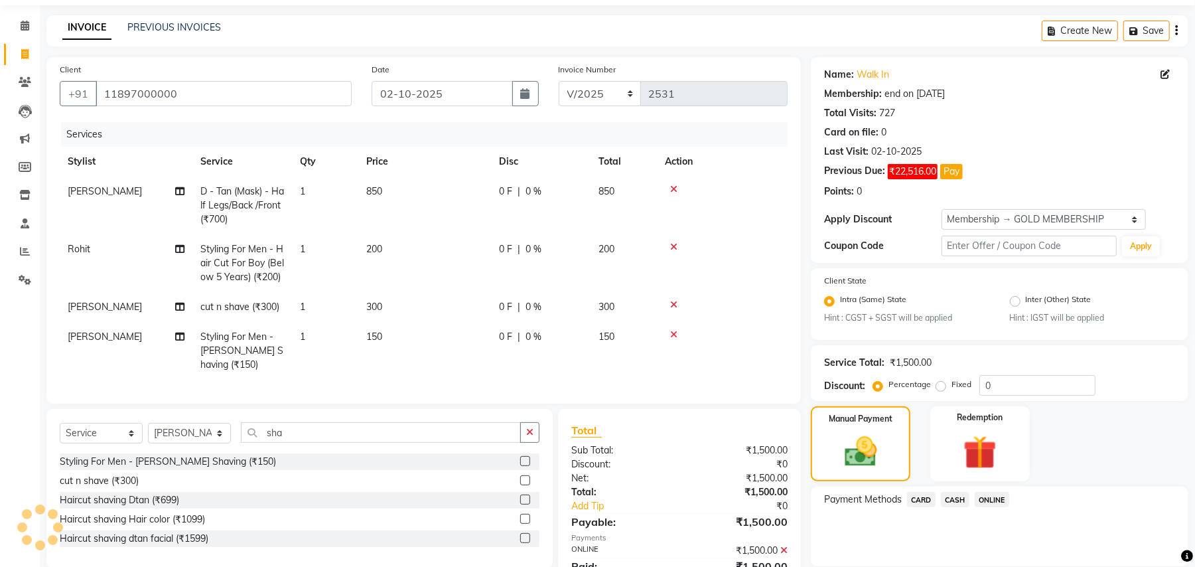
scroll to position [0, 0]
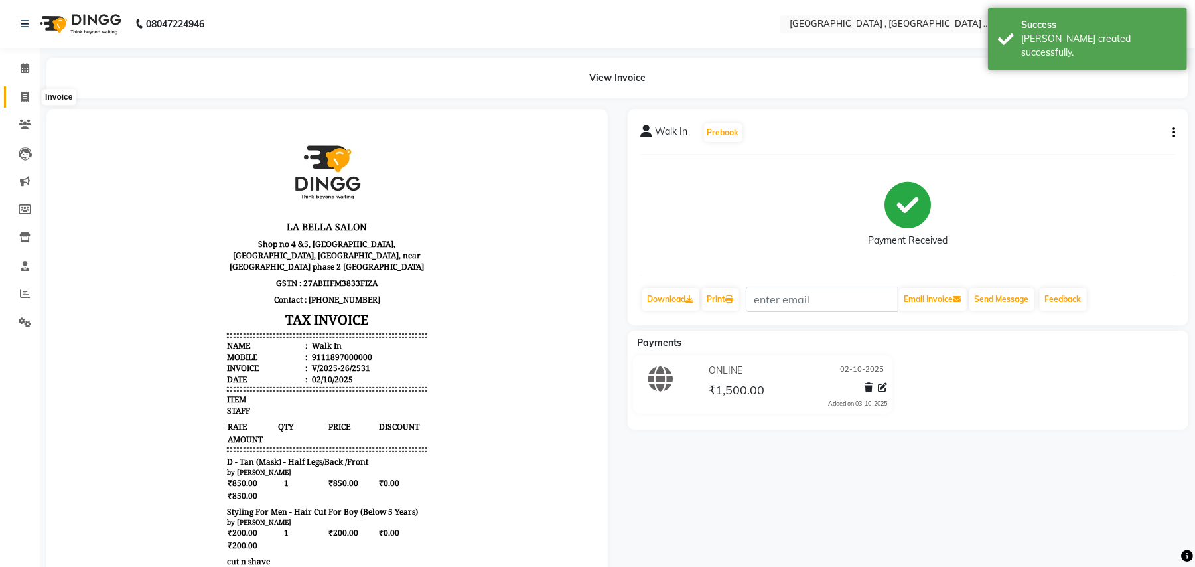
drag, startPoint x: 25, startPoint y: 96, endPoint x: 46, endPoint y: 102, distance: 22.2
click at [24, 96] on icon at bounding box center [24, 97] width 7 height 10
click at [25, 98] on icon at bounding box center [24, 97] width 7 height 10
select select "service"
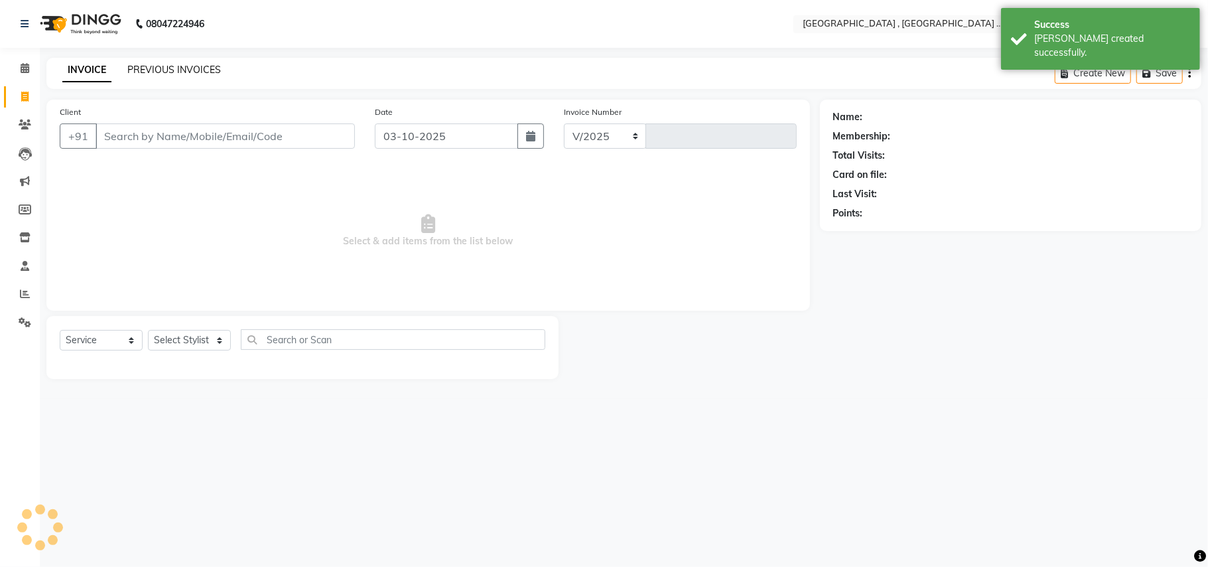
click at [202, 72] on link "PREVIOUS INVOICES" at bounding box center [174, 70] width 94 height 12
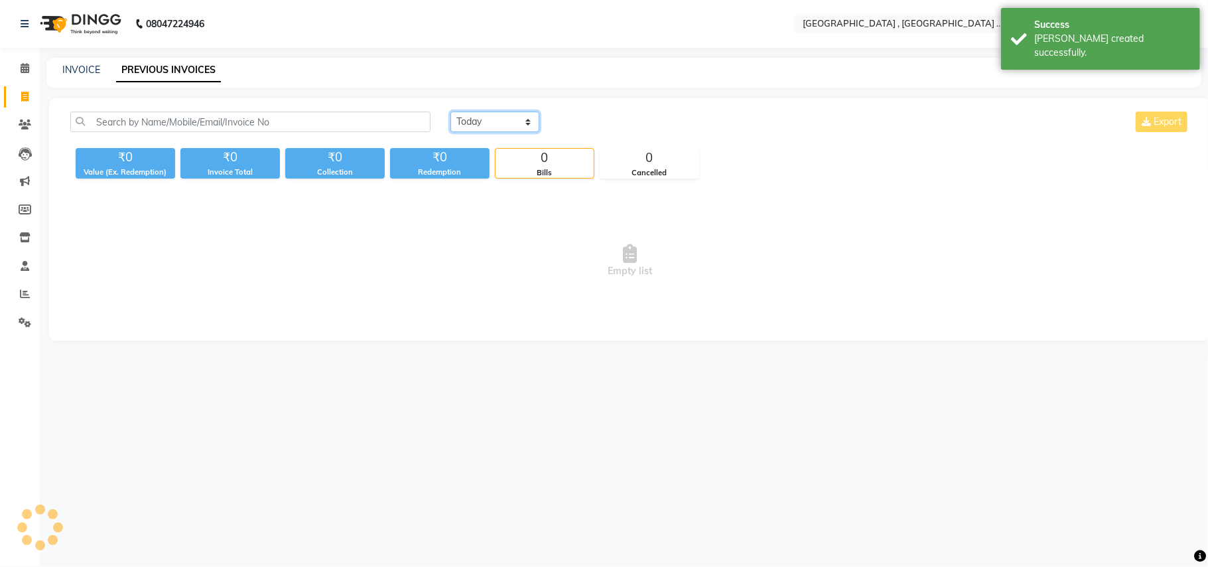
click at [488, 131] on select "[DATE] [DATE] Custom Range" at bounding box center [494, 121] width 89 height 21
select select "[DATE]"
click at [450, 111] on select "[DATE] [DATE] Custom Range" at bounding box center [494, 121] width 89 height 21
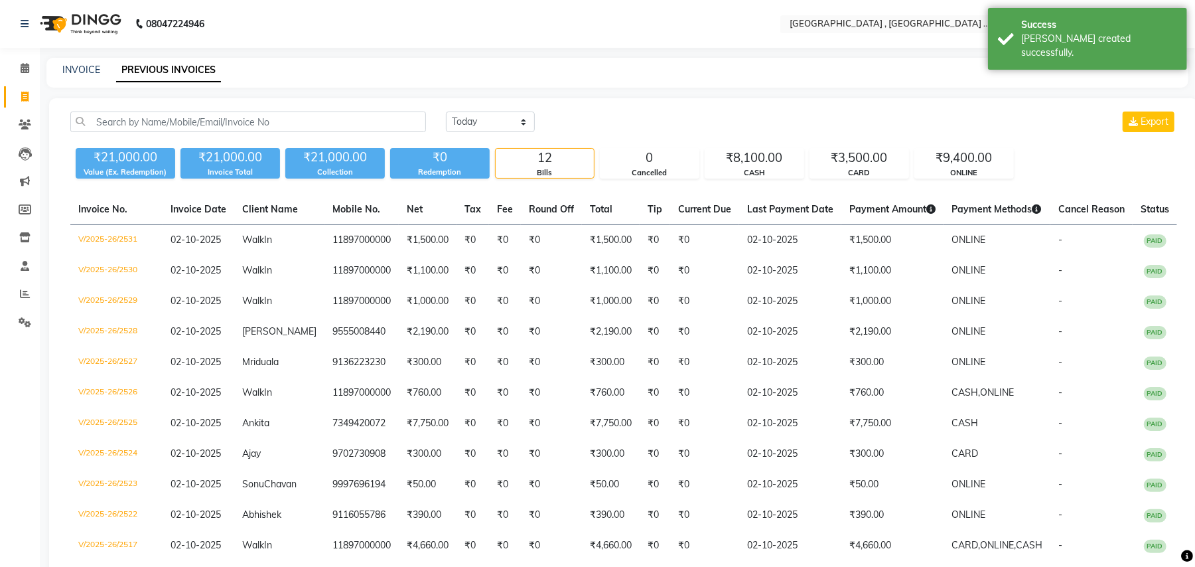
click at [31, 88] on link "Invoice" at bounding box center [20, 97] width 32 height 22
select select "service"
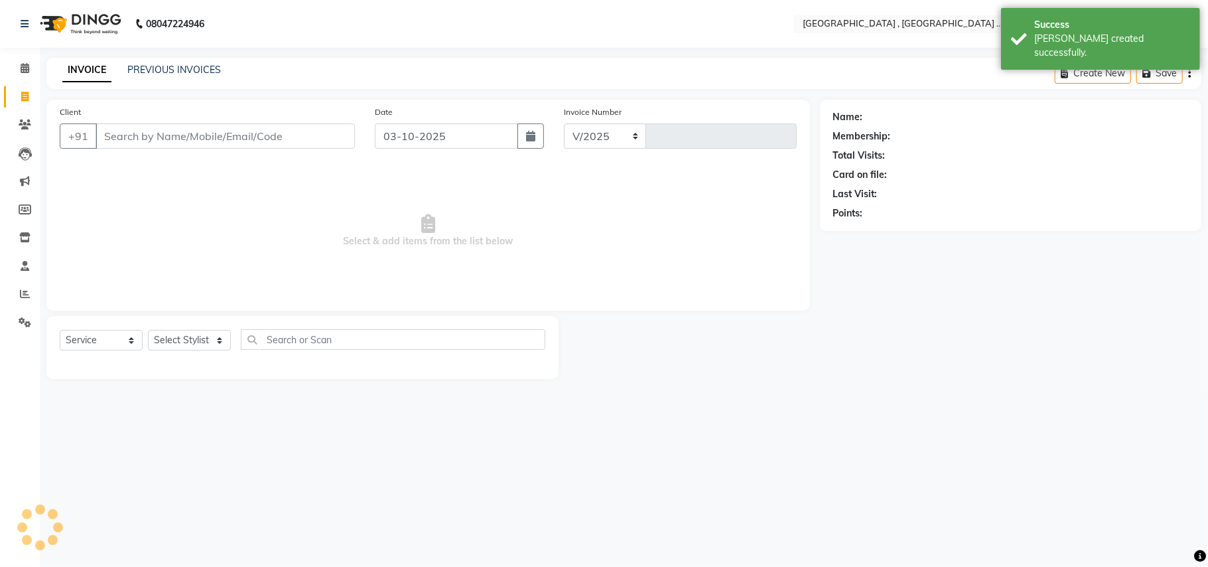
select select "4558"
type input "2532"
click at [114, 125] on input "Client" at bounding box center [225, 135] width 259 height 25
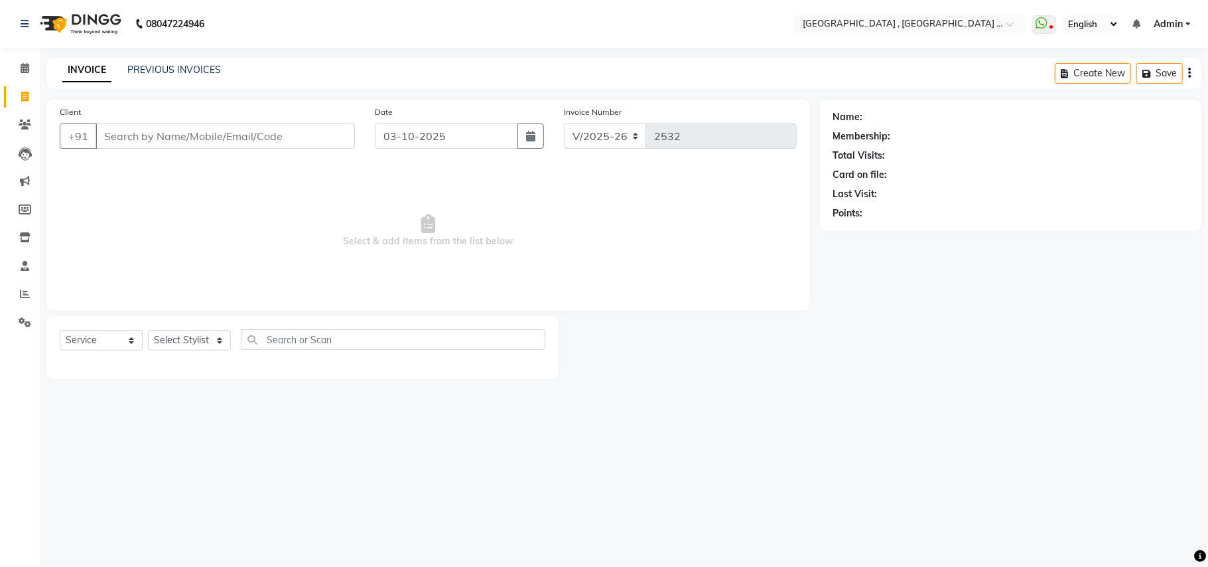
click at [243, 137] on input "Client" at bounding box center [225, 135] width 259 height 25
type input "9527560000"
drag, startPoint x: 344, startPoint y: 117, endPoint x: 352, endPoint y: 125, distance: 11.3
click at [352, 125] on div "Client [PHONE_NUMBER] Add Client" at bounding box center [207, 132] width 315 height 54
click at [346, 130] on span "Add Client" at bounding box center [321, 135] width 52 height 13
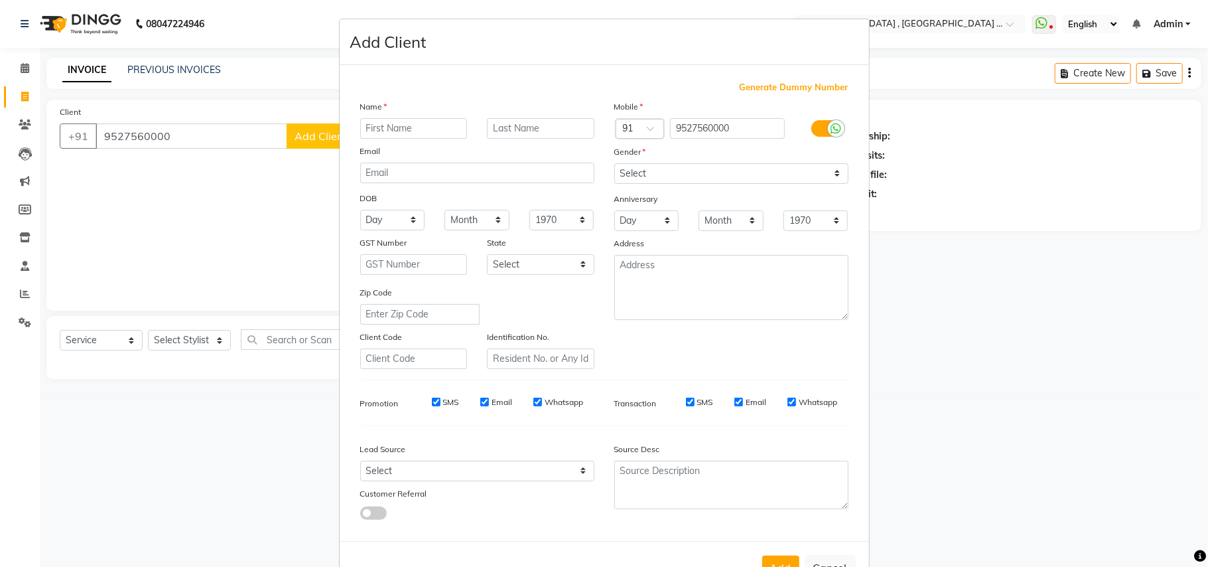
drag, startPoint x: 336, startPoint y: 126, endPoint x: 378, endPoint y: 137, distance: 43.8
click at [340, 125] on div "Generate Dummy Number Name Email DOB Day 01 02 03 04 05 06 07 08 09 10 11 12 13…" at bounding box center [604, 303] width 529 height 476
click at [383, 138] on input "text" at bounding box center [413, 128] width 107 height 21
type input "[PERSON_NAME]"
click at [739, 190] on div "Anniversary" at bounding box center [731, 199] width 254 height 21
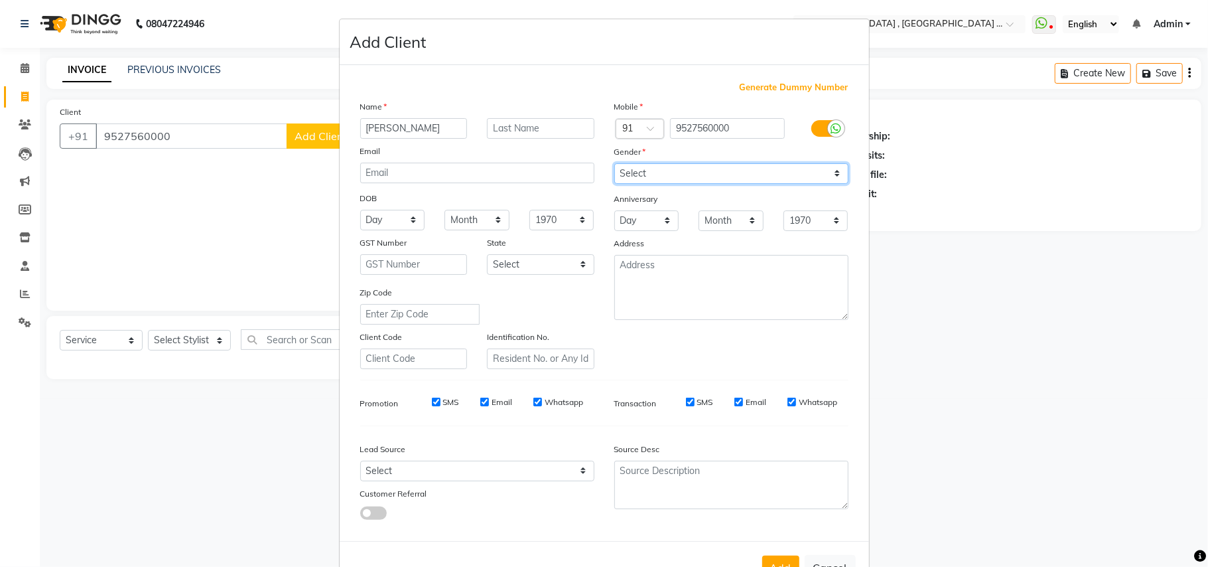
click at [744, 170] on select "Select [DEMOGRAPHIC_DATA] [DEMOGRAPHIC_DATA] Other Prefer Not To Say" at bounding box center [731, 173] width 234 height 21
select select "[DEMOGRAPHIC_DATA]"
click at [614, 163] on select "Select [DEMOGRAPHIC_DATA] [DEMOGRAPHIC_DATA] Other Prefer Not To Say" at bounding box center [731, 173] width 234 height 21
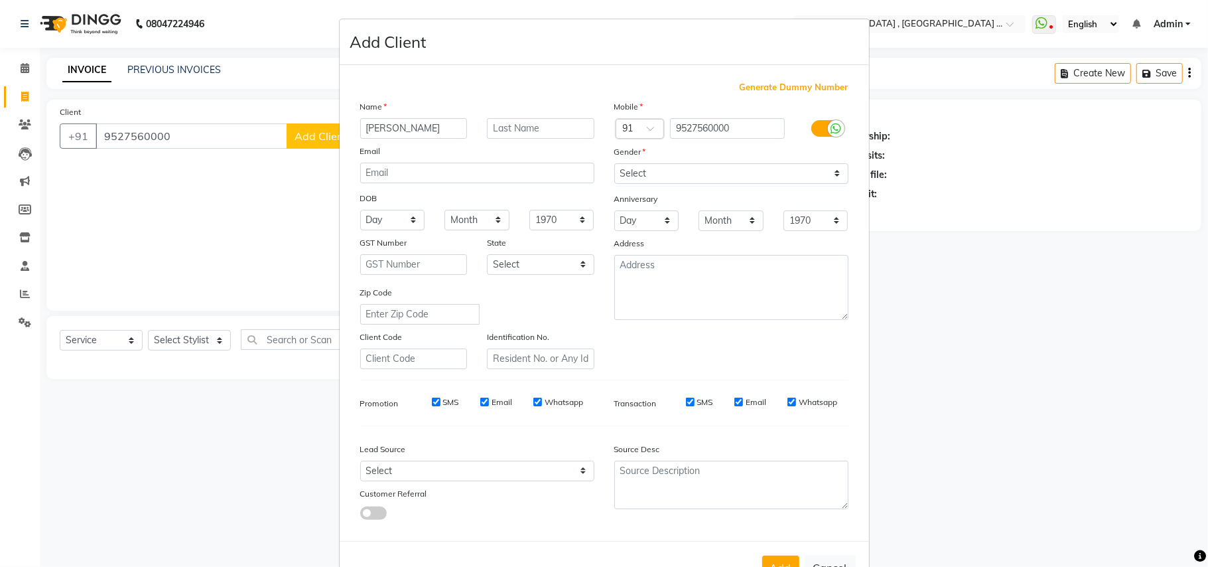
click at [775, 547] on div "Add Cancel" at bounding box center [604, 567] width 529 height 52
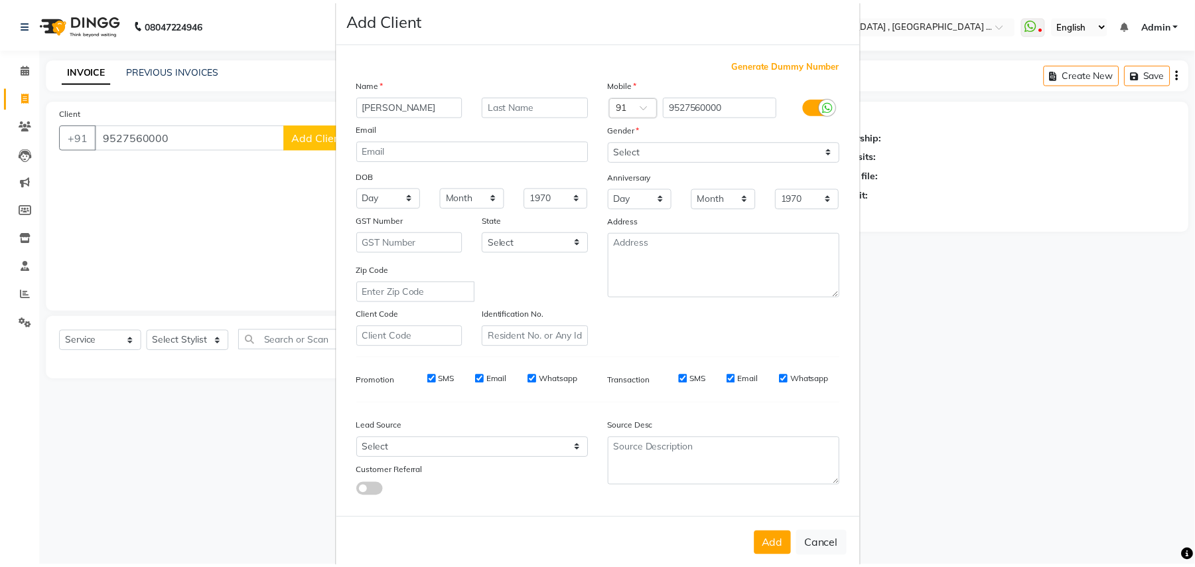
scroll to position [42, 0]
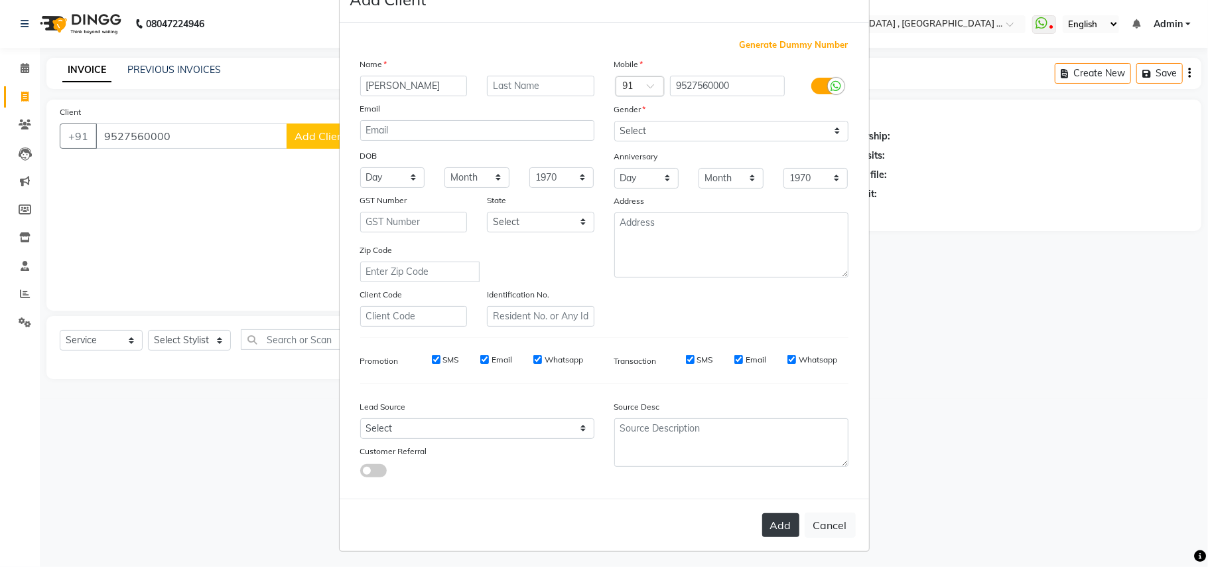
click at [765, 516] on button "Add" at bounding box center [780, 525] width 37 height 24
select select
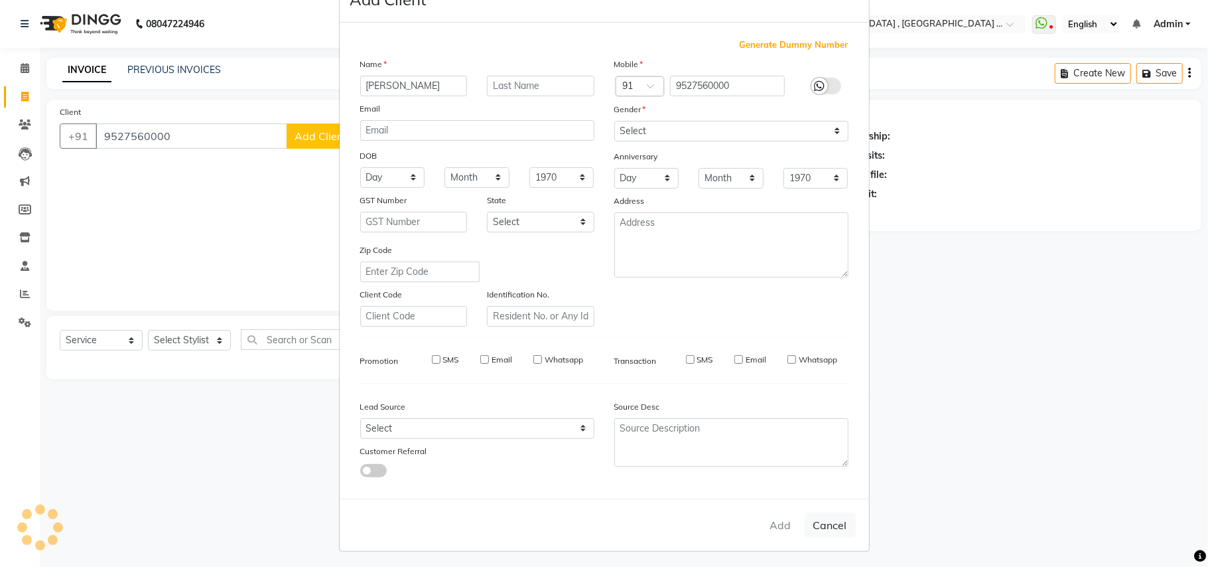
select select
checkbox input "false"
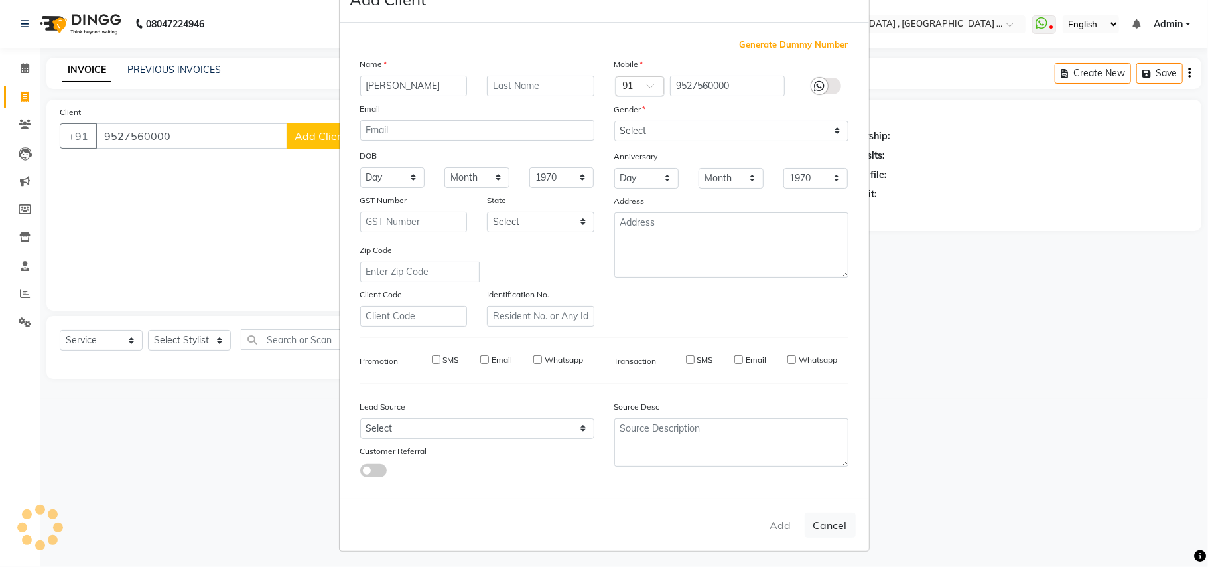
checkbox input "false"
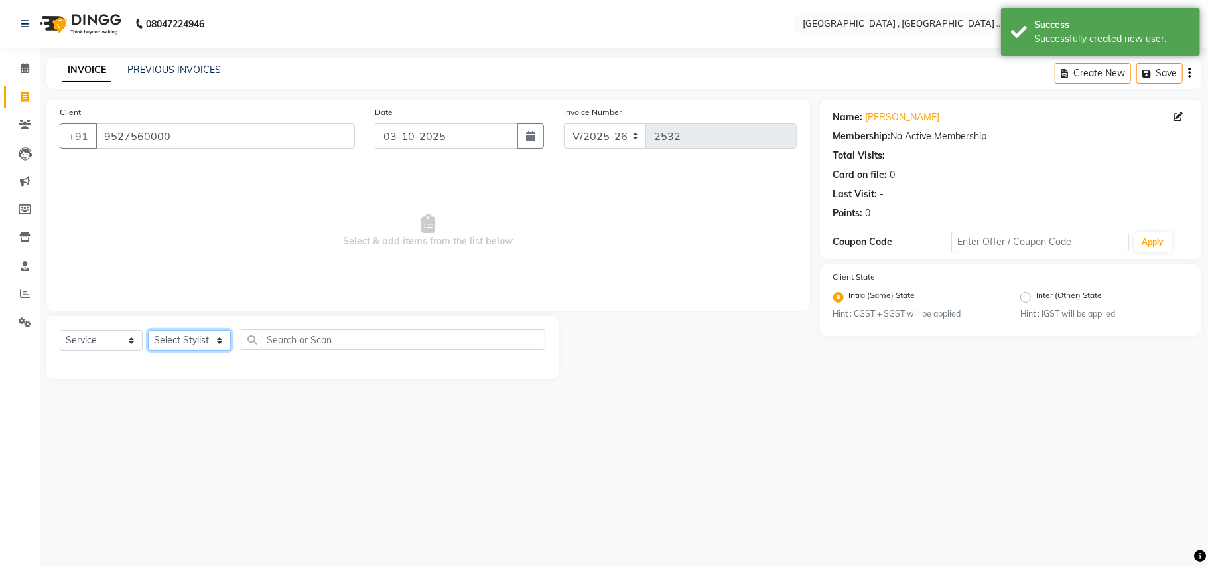
click at [172, 330] on select "Select Stylist Amit [PERSON_NAME] BUNTY Deep [PERSON_NAME] M Gautam la bella [P…" at bounding box center [189, 340] width 83 height 21
select select "45225"
click at [148, 330] on select "Select Stylist Amit [PERSON_NAME] BUNTY Deep [PERSON_NAME] M Gautam la bella [P…" at bounding box center [189, 340] width 83 height 21
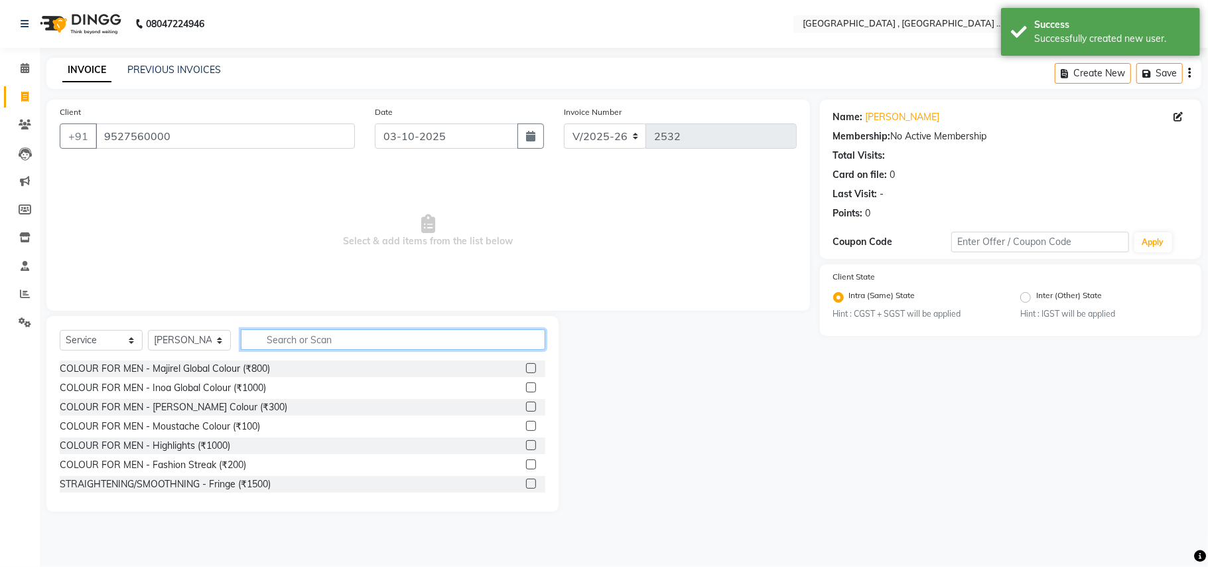
click at [287, 332] on input "text" at bounding box center [393, 339] width 305 height 21
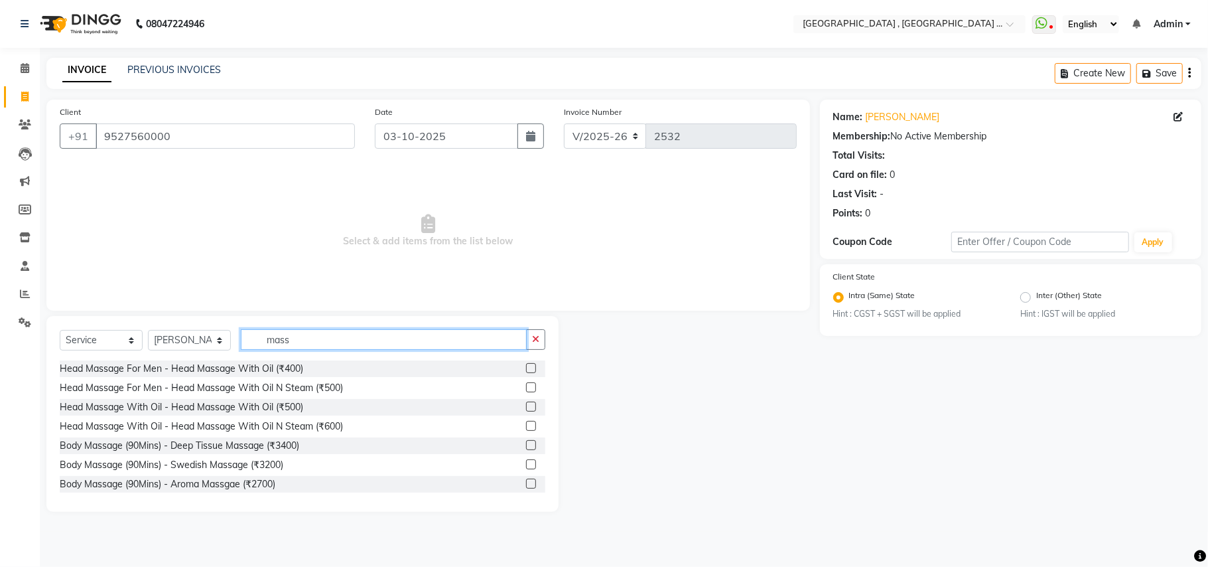
type input "mass"
click at [332, 417] on div "Head Massage For Men - Head Massage With Oil (₹400) Head Massage For Men - Head…" at bounding box center [303, 426] width 486 height 133
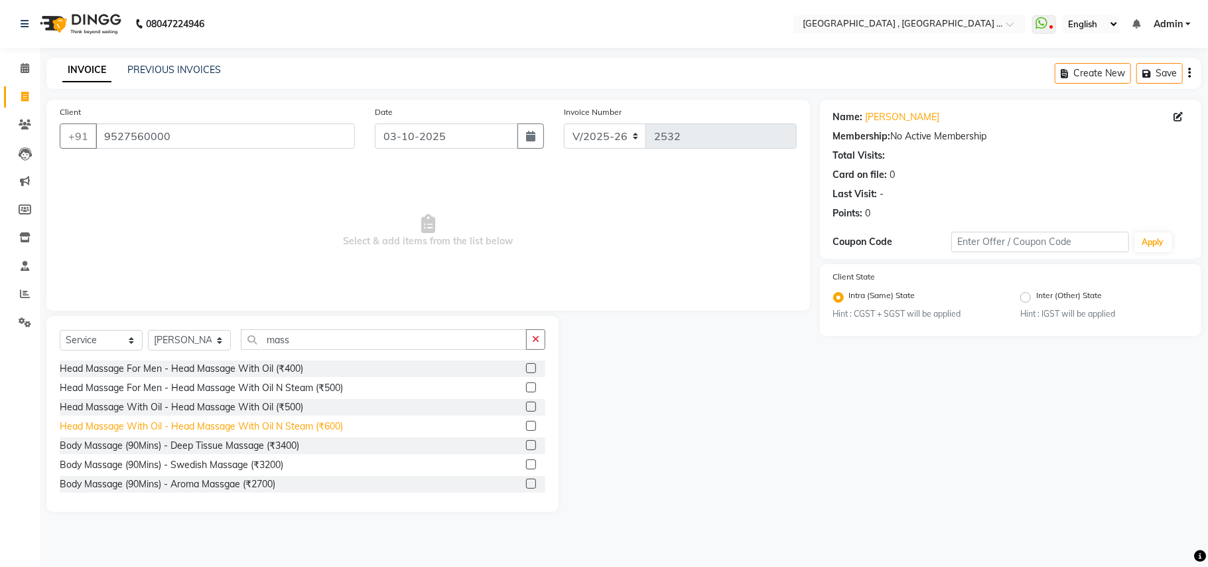
click at [334, 419] on div "Head Massage With Oil - Head Massage With Oil N Steam (₹600)" at bounding box center [201, 426] width 283 height 14
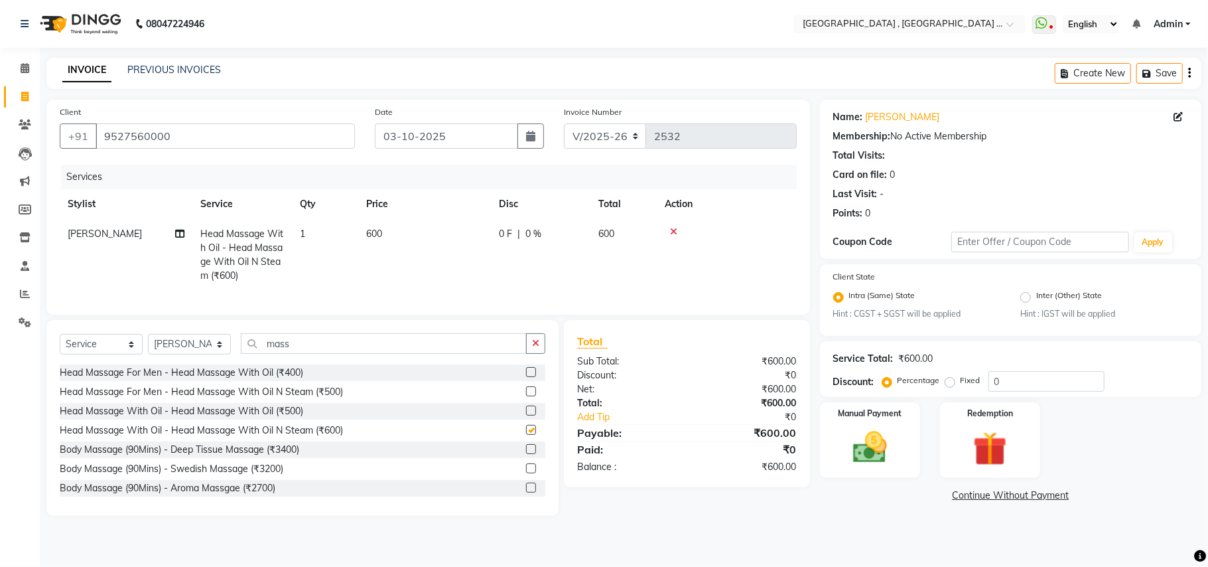
checkbox input "false"
click at [203, 354] on select "Select Stylist Amit [PERSON_NAME] BUNTY Deep [PERSON_NAME] M Gautam la bella [P…" at bounding box center [189, 344] width 83 height 21
click at [301, 354] on input "mass" at bounding box center [384, 343] width 286 height 21
click at [303, 354] on input "mass" at bounding box center [384, 343] width 286 height 21
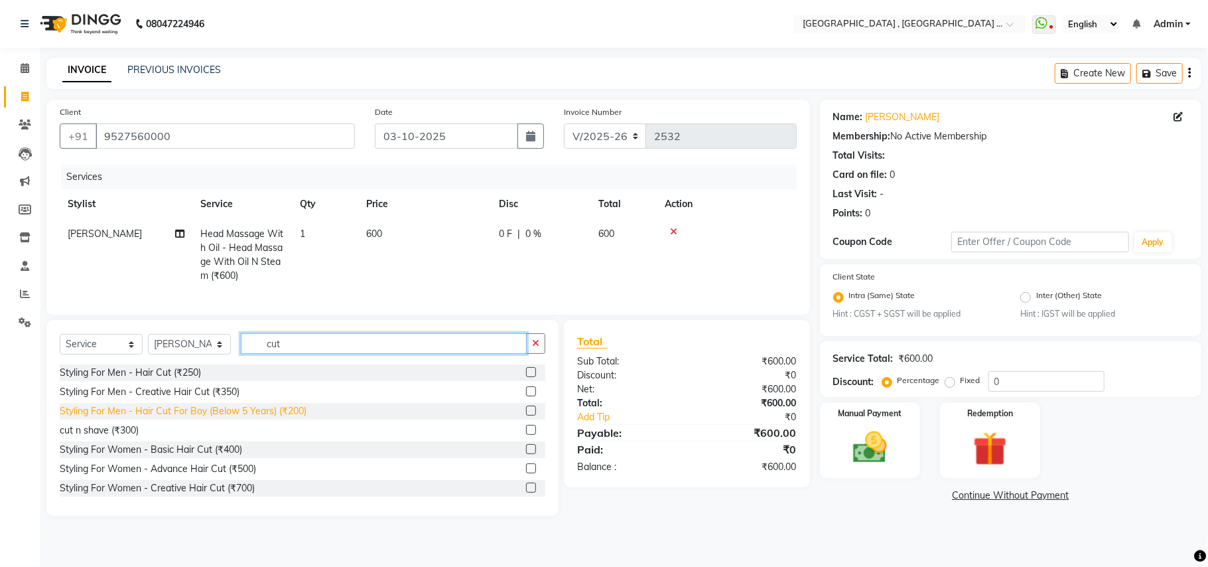
type input "cut"
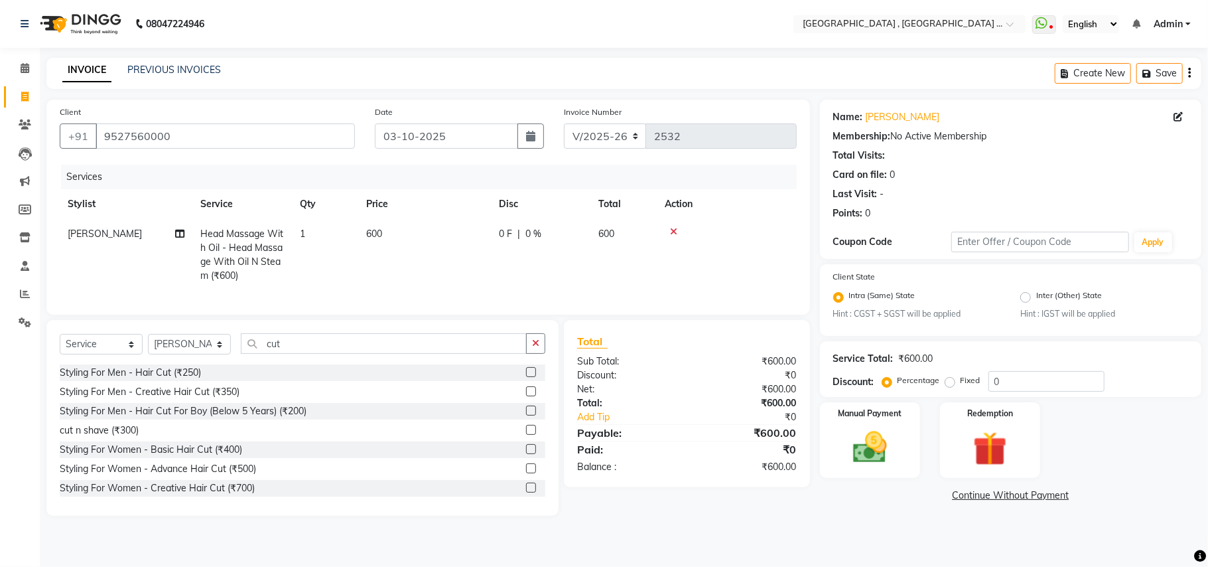
click at [268, 418] on div "Styling For Men - Hair Cut For Boy (Below 5 Years) (₹200)" at bounding box center [183, 411] width 247 height 14
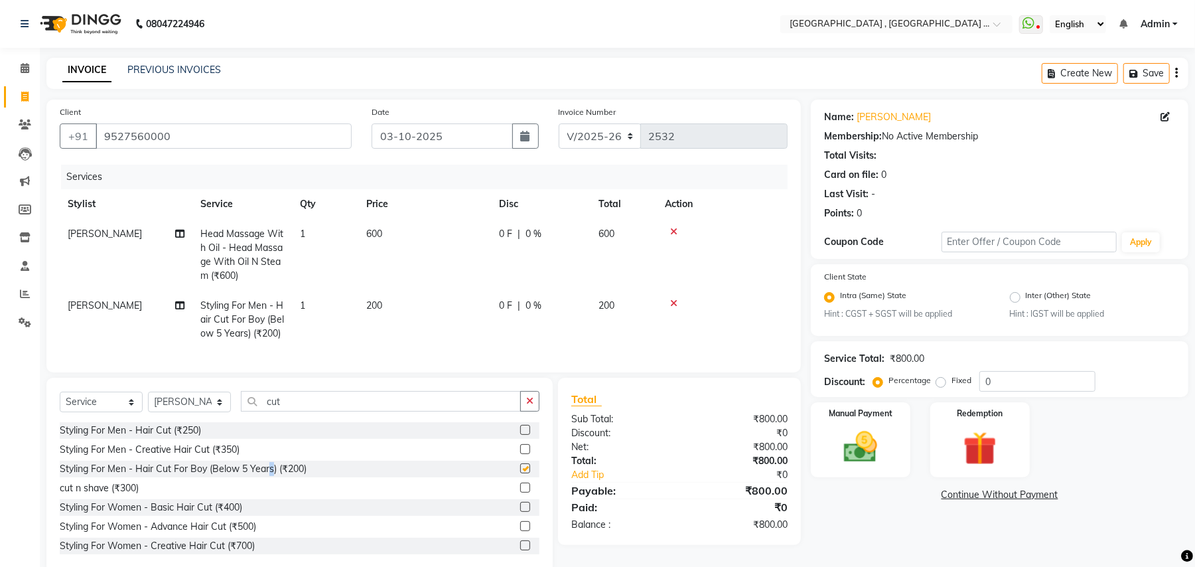
checkbox input "false"
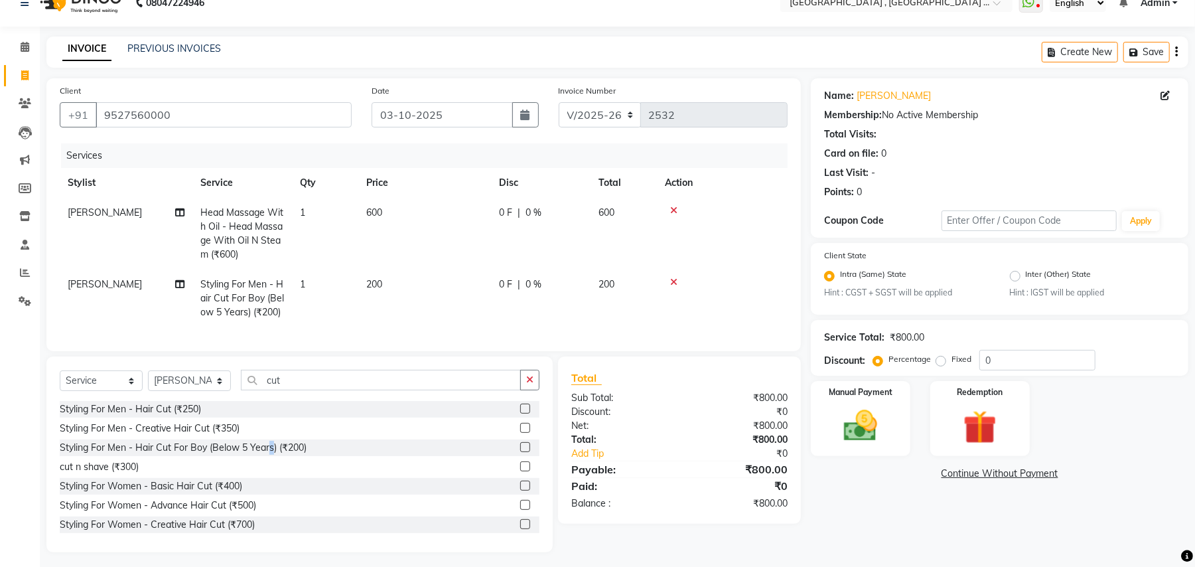
scroll to position [40, 0]
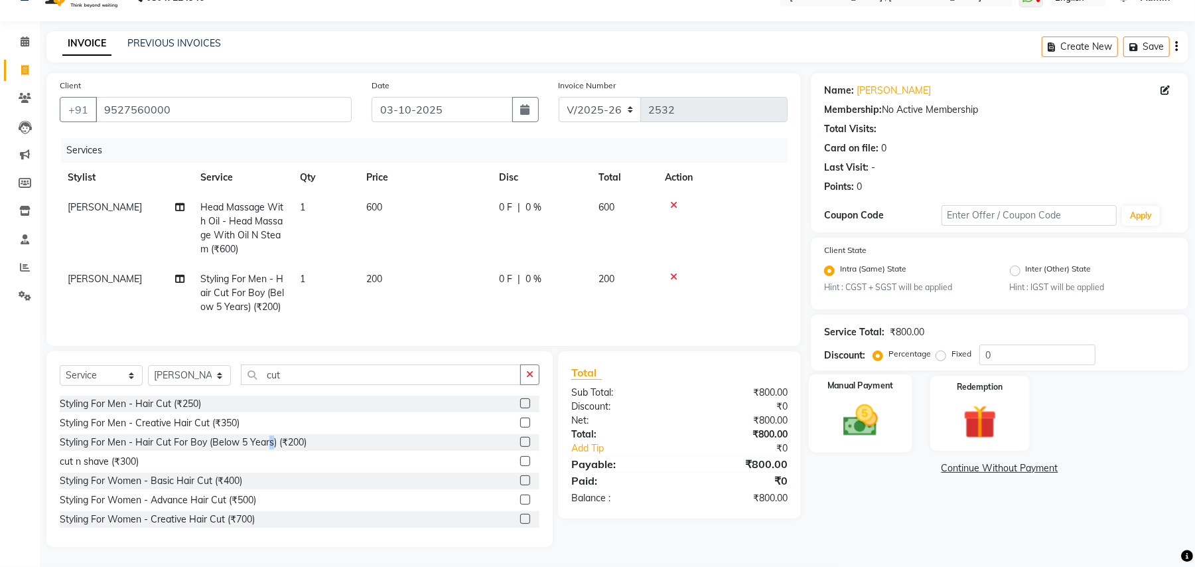
click at [863, 401] on img at bounding box center [860, 421] width 57 height 40
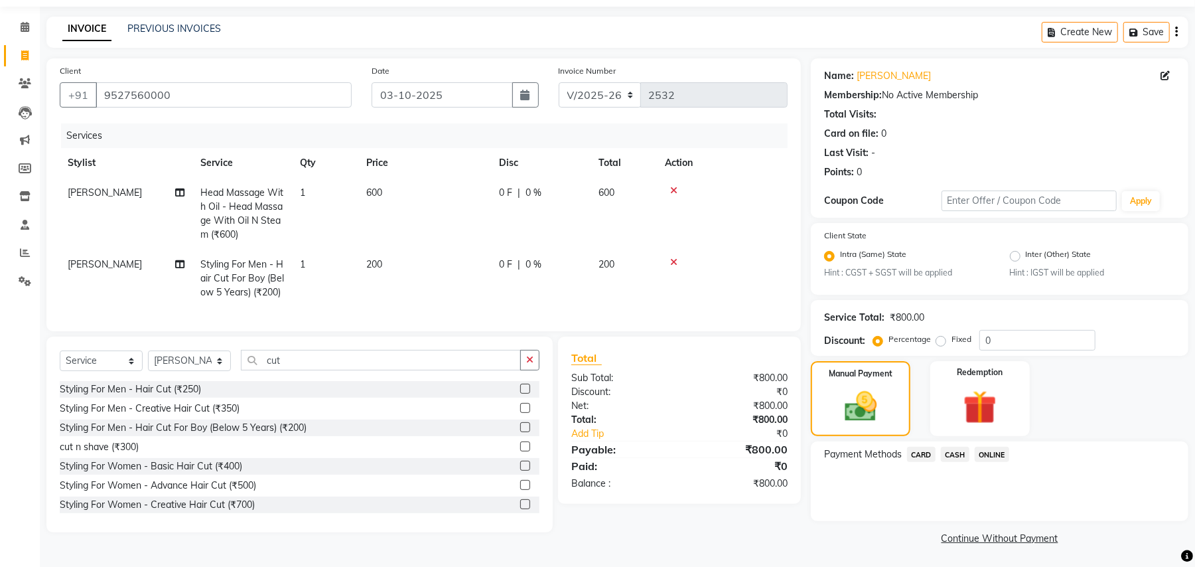
click at [996, 450] on span "ONLINE" at bounding box center [992, 453] width 34 height 15
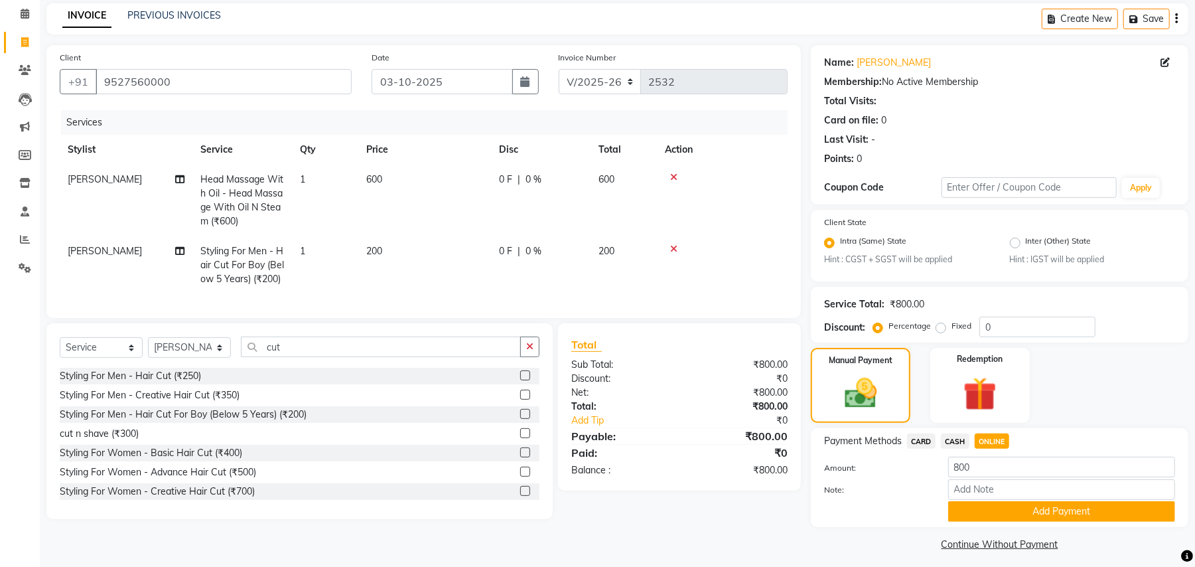
scroll to position [62, 0]
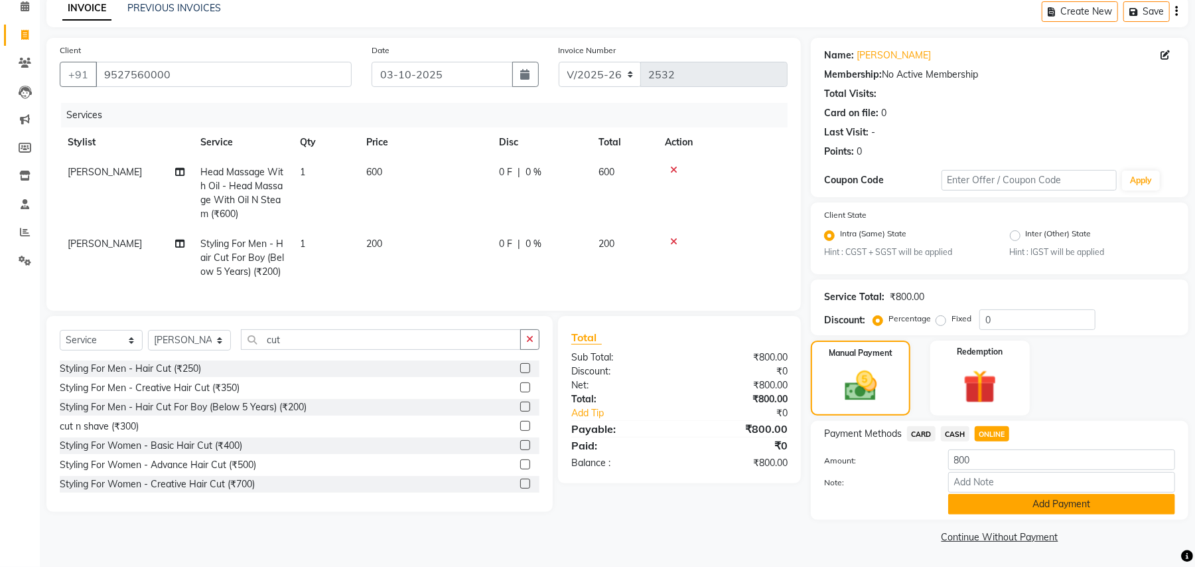
click at [953, 500] on button "Add Payment" at bounding box center [1061, 504] width 227 height 21
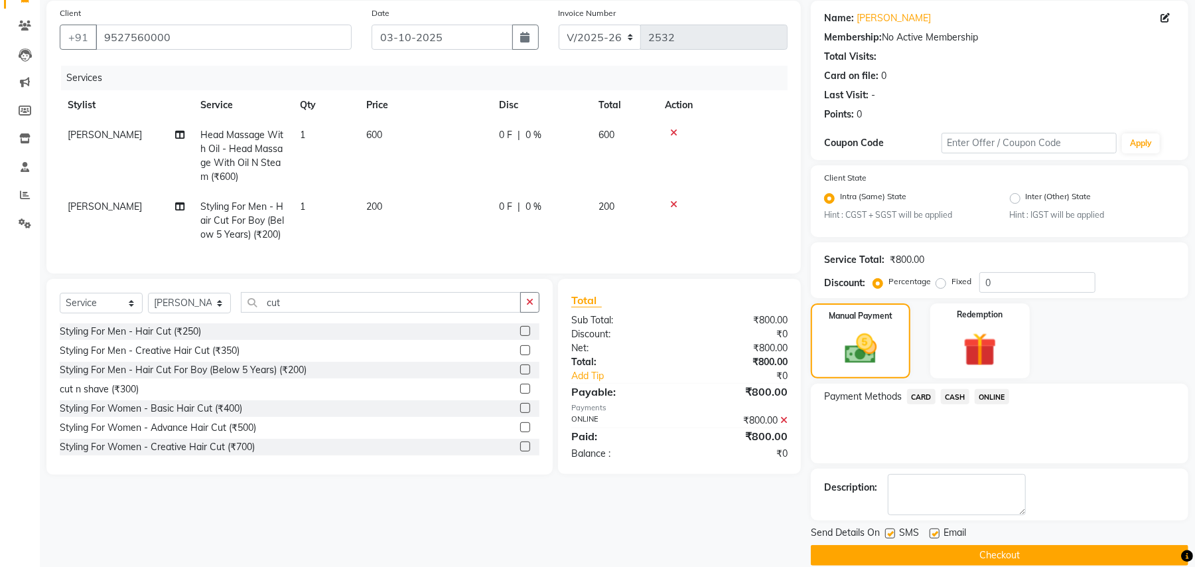
scroll to position [117, 0]
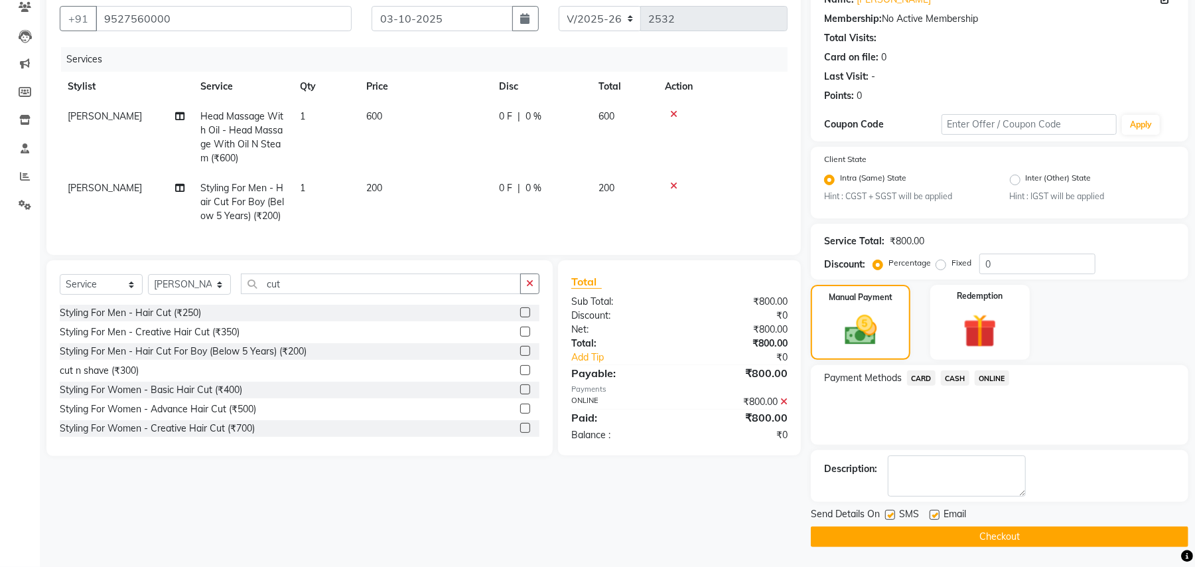
click at [832, 529] on button "Checkout" at bounding box center [999, 536] width 377 height 21
drag, startPoint x: 832, startPoint y: 529, endPoint x: 821, endPoint y: 521, distance: 13.4
click at [832, 529] on div "Checkout" at bounding box center [999, 536] width 377 height 21
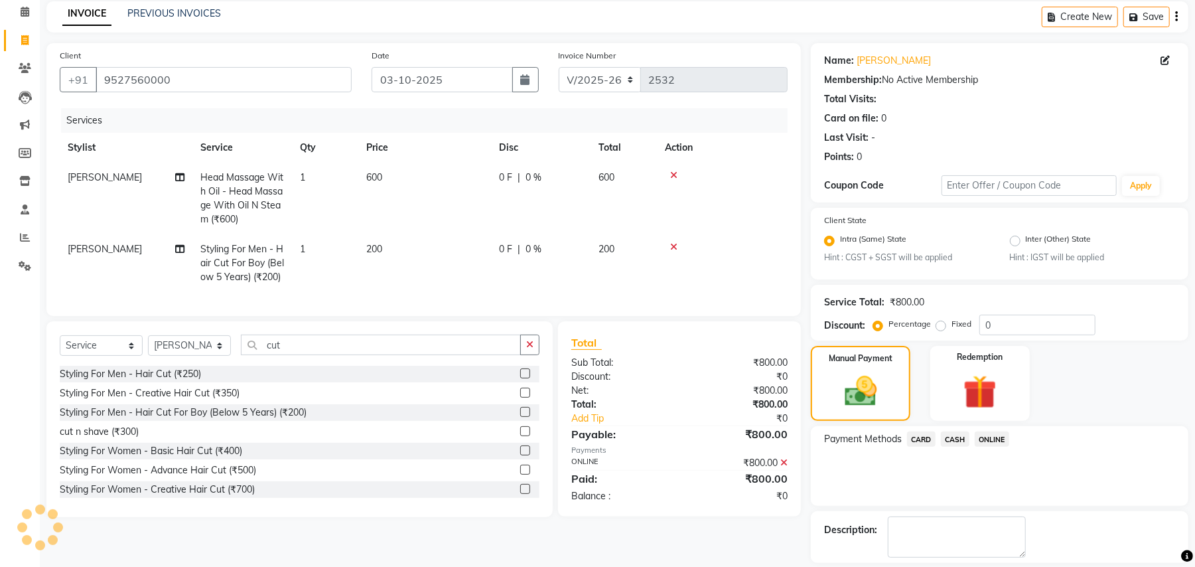
scroll to position [3, 0]
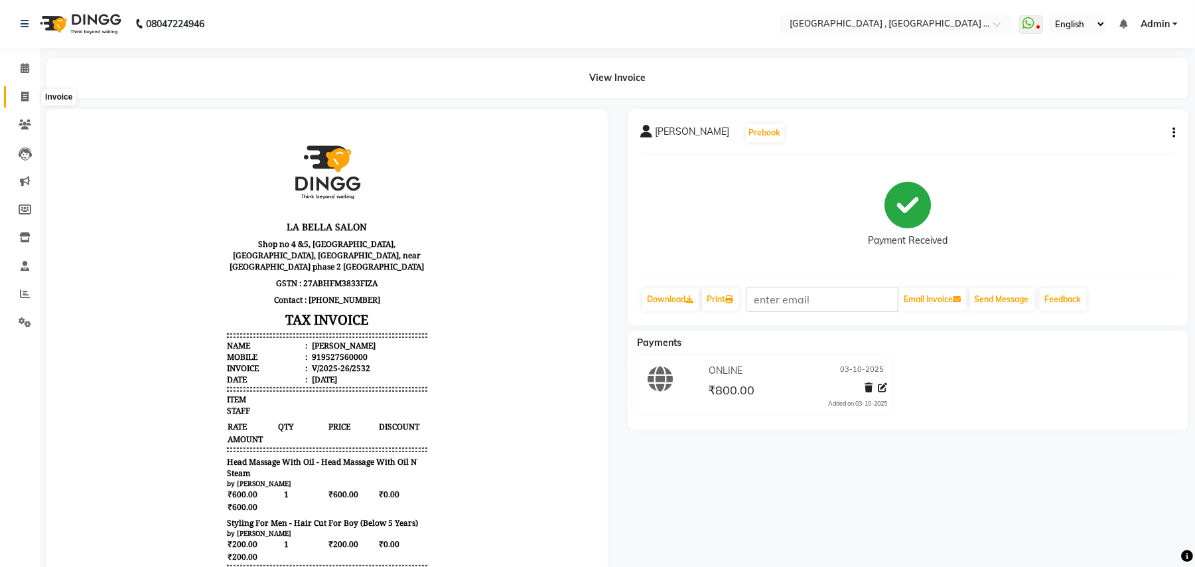
click at [21, 96] on icon at bounding box center [24, 97] width 7 height 10
select select "4558"
select select "service"
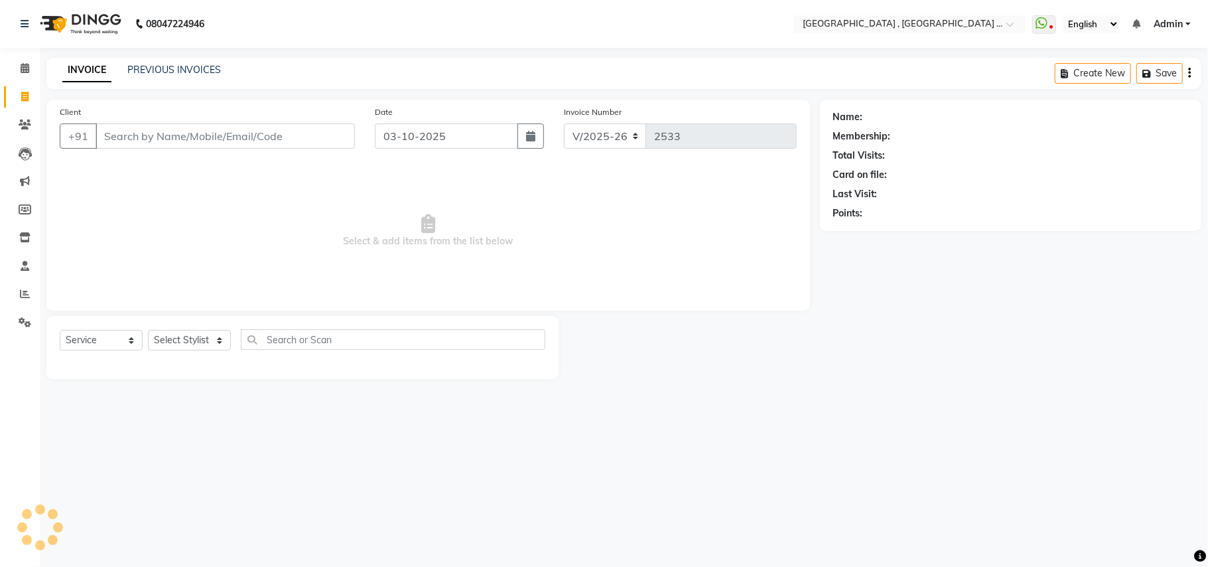
drag, startPoint x: 21, startPoint y: 96, endPoint x: 141, endPoint y: 131, distance: 124.5
click at [141, 131] on input "Client" at bounding box center [225, 135] width 259 height 25
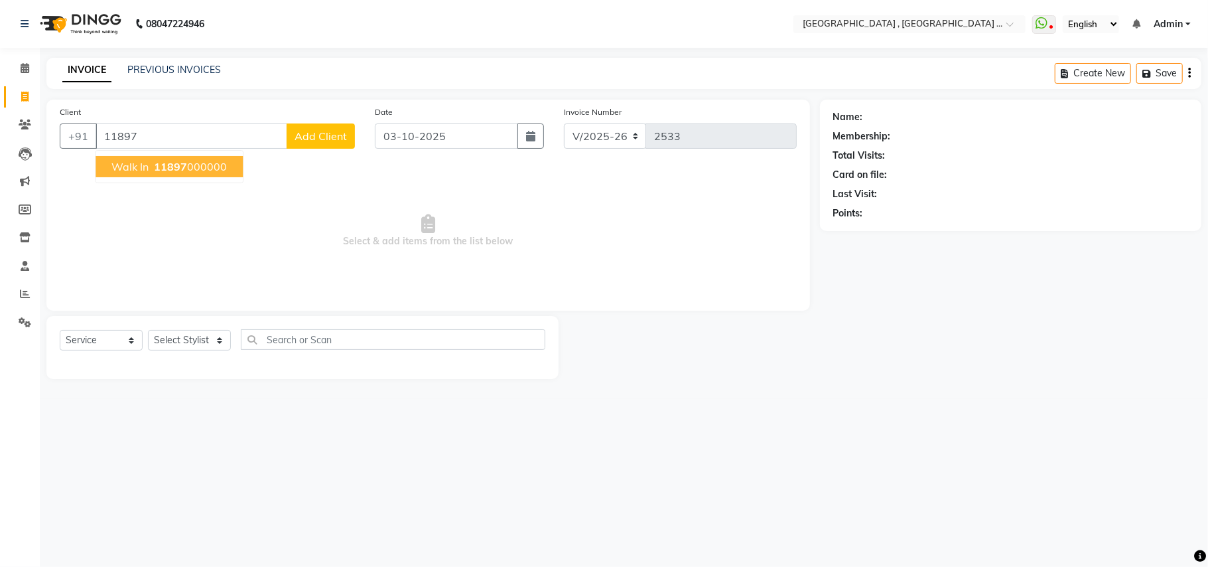
click at [230, 174] on button "Walk In 11897 000000" at bounding box center [169, 166] width 147 height 21
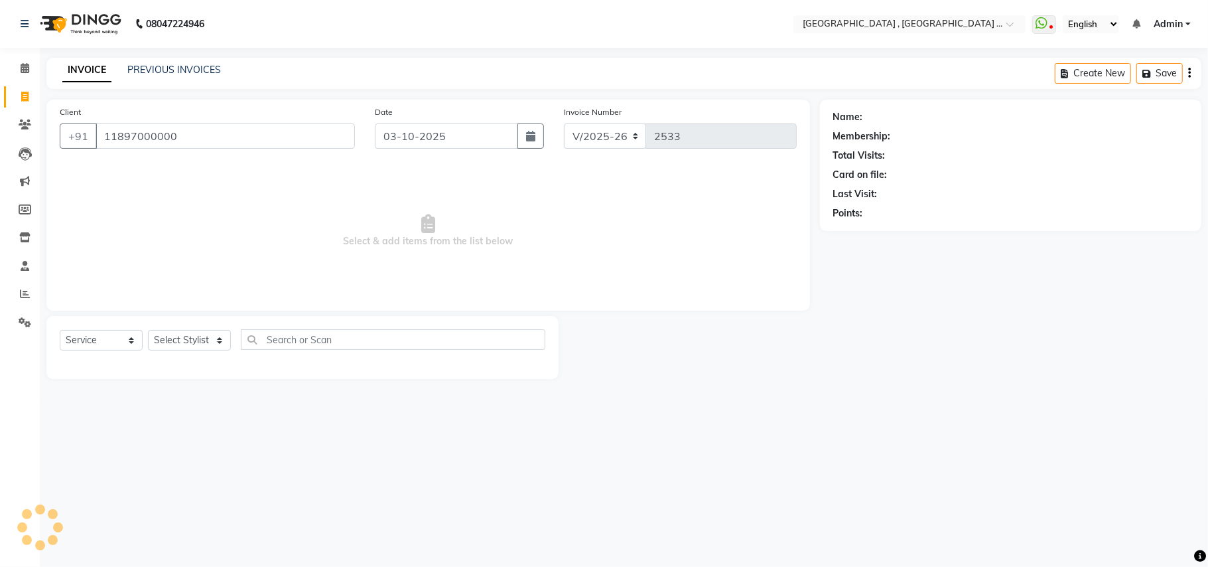
type input "11897000000"
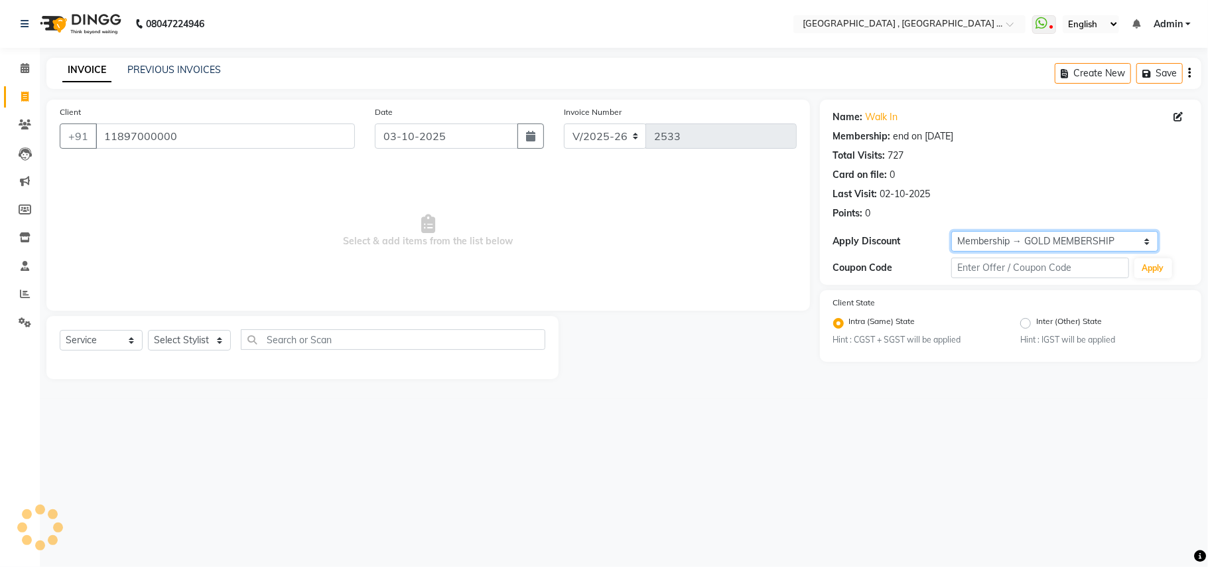
click at [1017, 247] on select "Select Membership → GOLD MEMBERSHIP Membership → GOLD MEMBERSHIP" at bounding box center [1054, 241] width 207 height 21
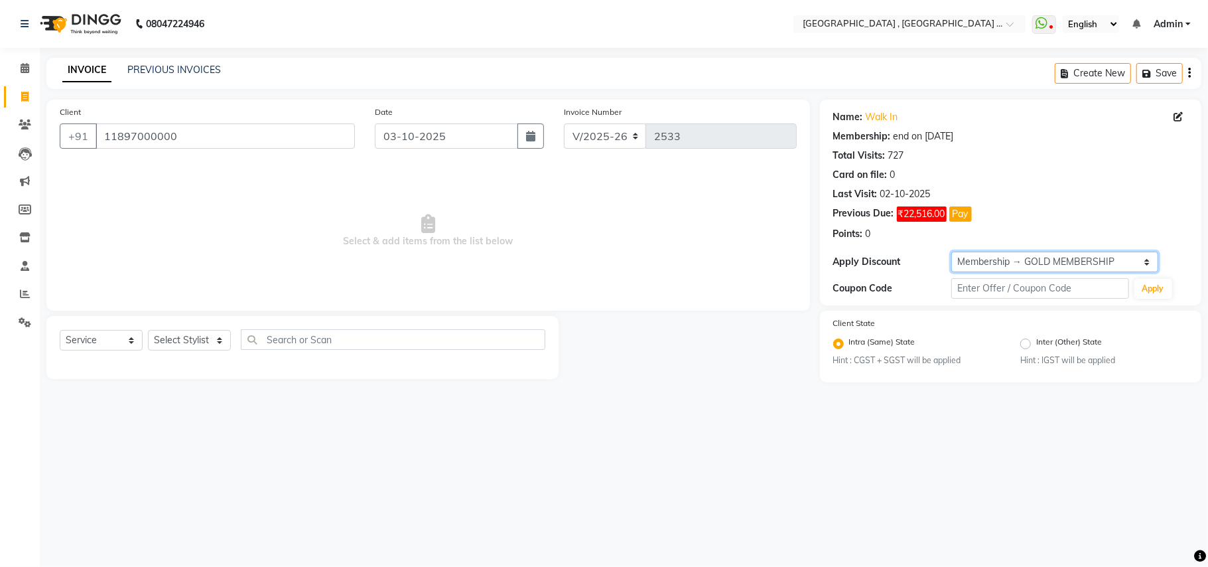
click at [992, 271] on select "Select Membership → GOLD MEMBERSHIP Membership → GOLD MEMBERSHIP" at bounding box center [1054, 261] width 207 height 21
click at [1036, 265] on select "Select Membership → GOLD MEMBERSHIP Membership → GOLD MEMBERSHIP" at bounding box center [1054, 261] width 207 height 21
click at [981, 263] on select "Select Membership → GOLD MEMBERSHIP Membership → GOLD MEMBERSHIP" at bounding box center [1054, 261] width 207 height 21
select select "0:"
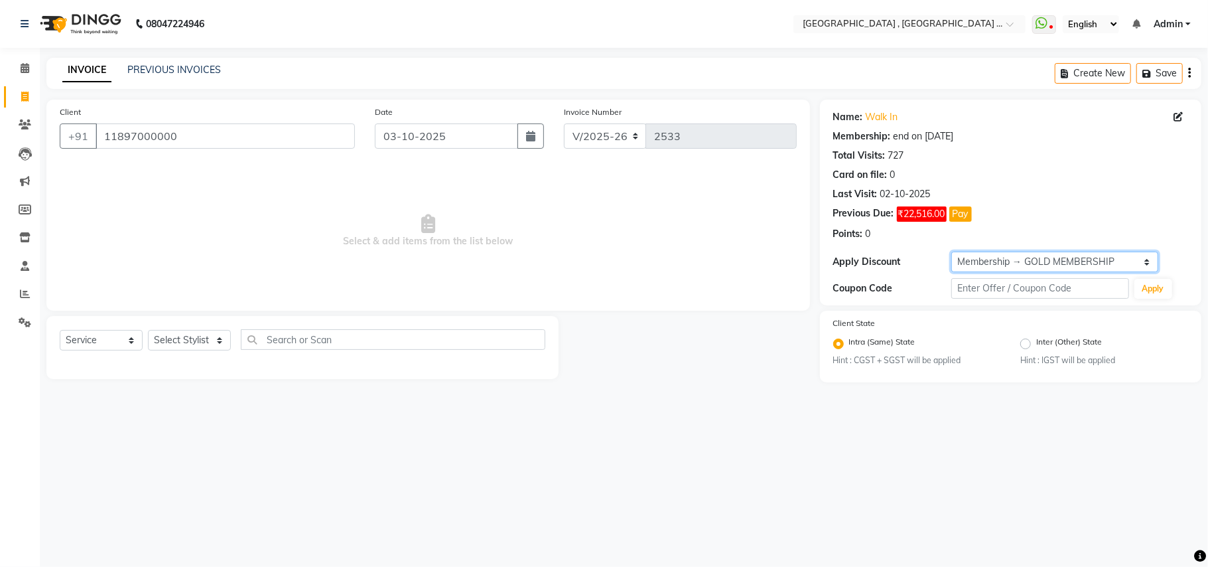
click at [951, 252] on select "Select Membership → GOLD MEMBERSHIP Membership → GOLD MEMBERSHIP" at bounding box center [1054, 261] width 207 height 21
click at [572, 210] on span "Select & add items from the list below" at bounding box center [428, 231] width 737 height 133
click at [194, 336] on select "Select Stylist Amit [PERSON_NAME] BUNTY Deep [PERSON_NAME] M Gautam la bella [P…" at bounding box center [189, 340] width 83 height 21
select select "45225"
click at [148, 330] on select "Select Stylist Amit [PERSON_NAME] BUNTY Deep [PERSON_NAME] M Gautam la bella [P…" at bounding box center [189, 340] width 83 height 21
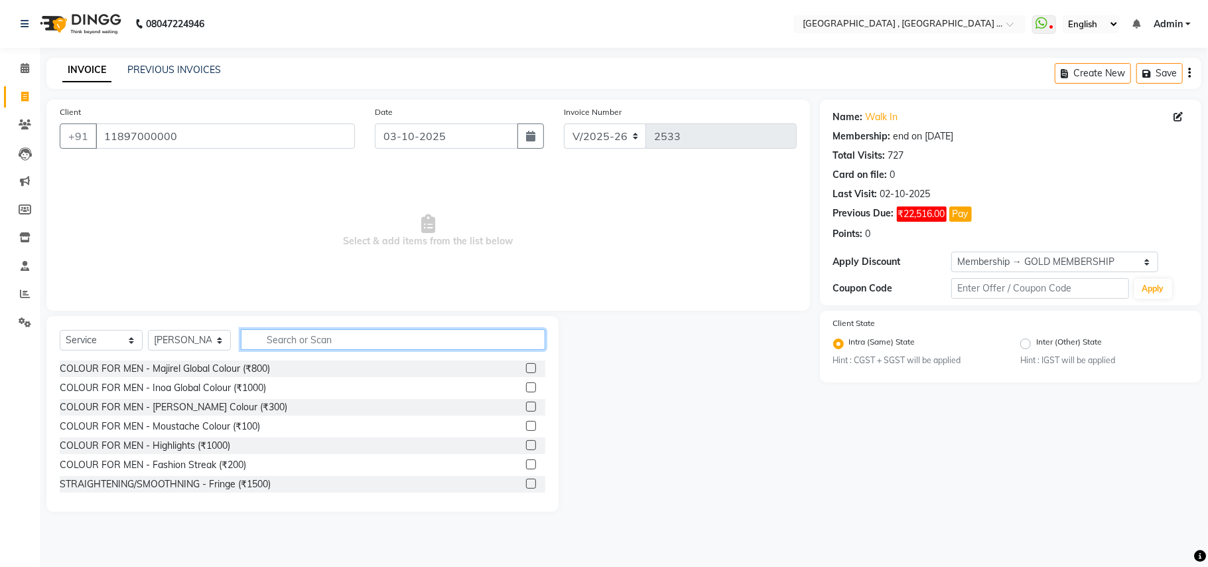
click at [284, 330] on input "text" at bounding box center [393, 339] width 305 height 21
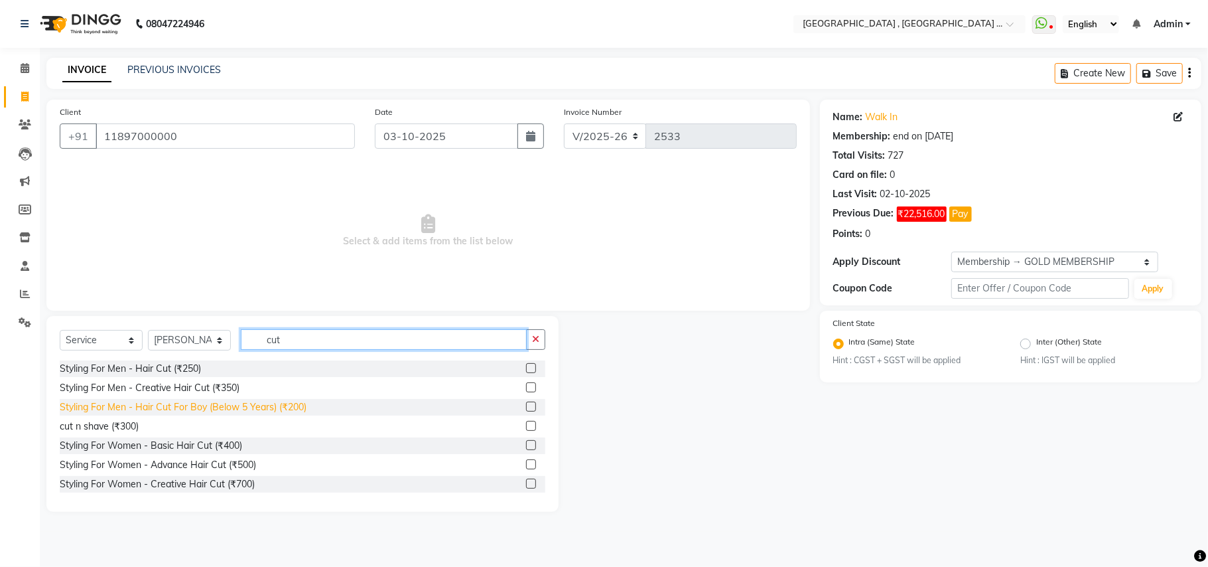
type input "cut"
click at [288, 404] on div "Styling For Men - Hair Cut For Boy (Below 5 Years) (₹200)" at bounding box center [183, 407] width 247 height 14
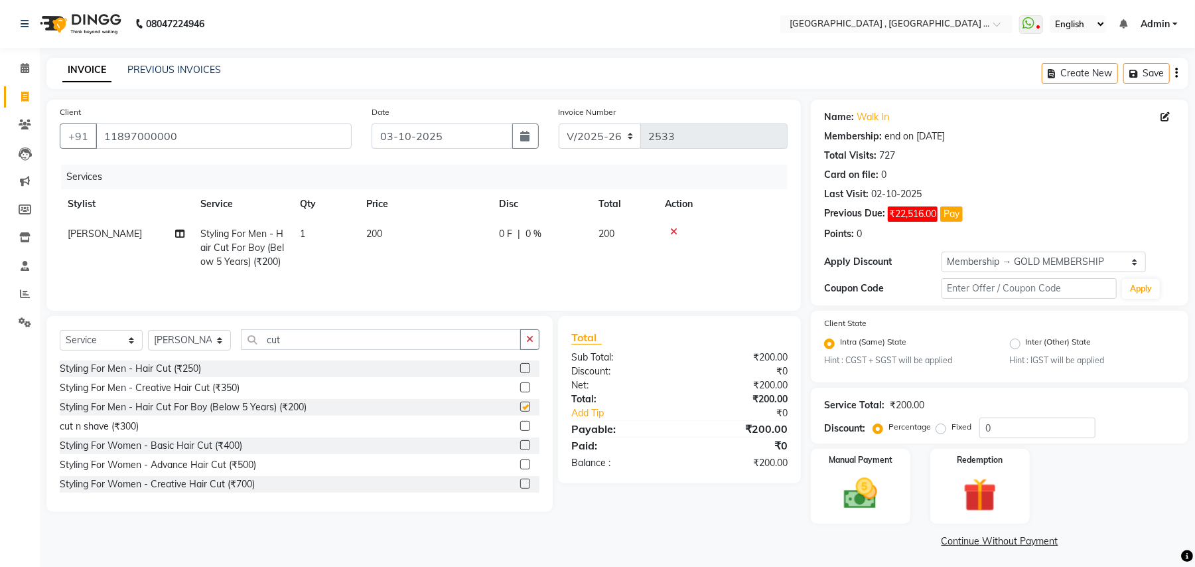
checkbox input "false"
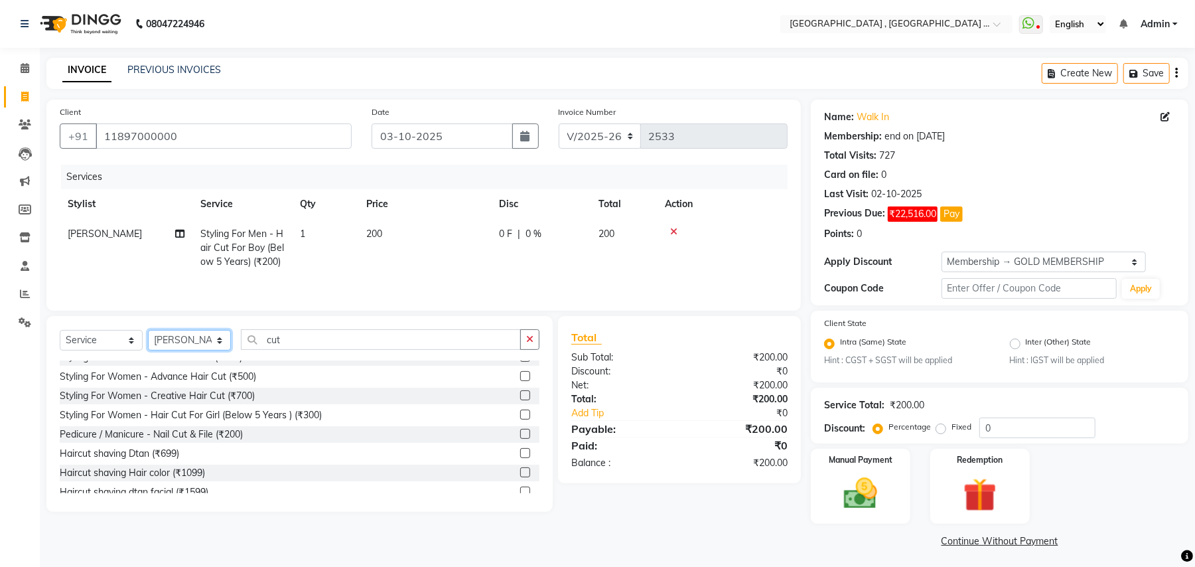
click at [198, 345] on select "Select Stylist Amit [PERSON_NAME] BUNTY Deep [PERSON_NAME] M Gautam la bella [P…" at bounding box center [189, 340] width 83 height 21
select select "68186"
click at [148, 333] on select "Select Stylist Amit [PERSON_NAME] BUNTY Deep [PERSON_NAME] M Gautam la bella [P…" at bounding box center [189, 340] width 83 height 21
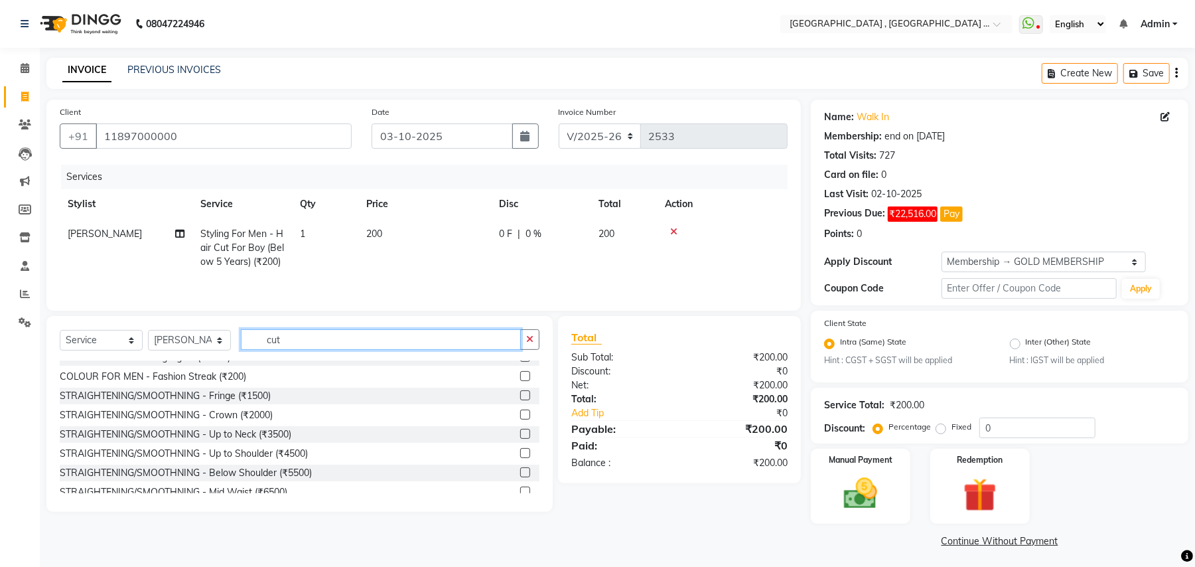
click at [303, 335] on input "cut" at bounding box center [381, 339] width 280 height 21
type input "cut"
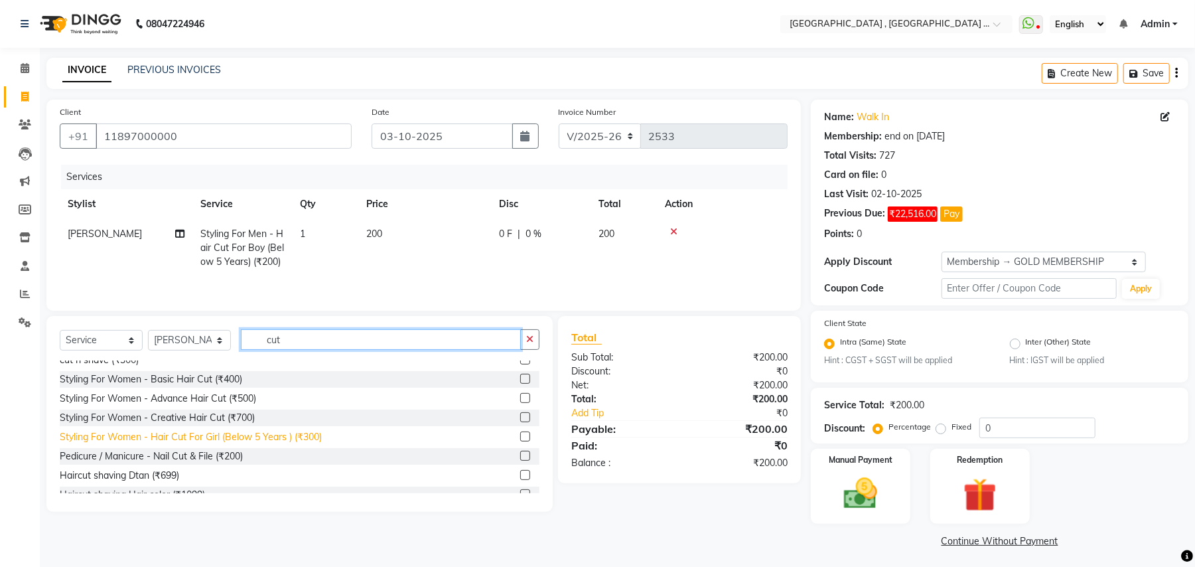
scroll to position [0, 0]
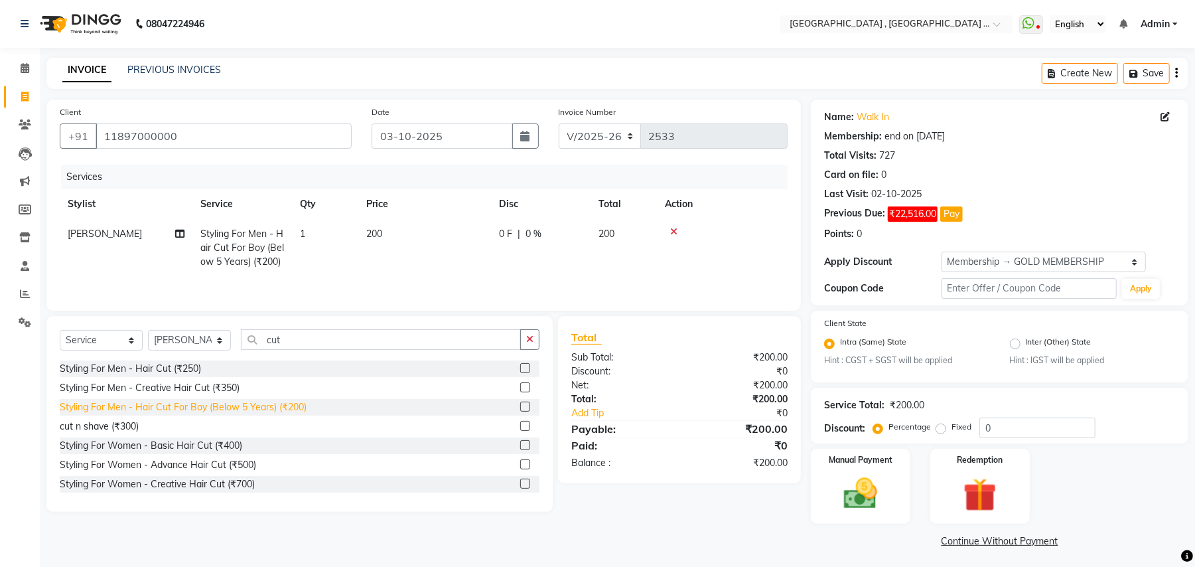
click at [206, 409] on div "Styling For Men - Hair Cut For Boy (Below 5 Years) (₹200)" at bounding box center [183, 407] width 247 height 14
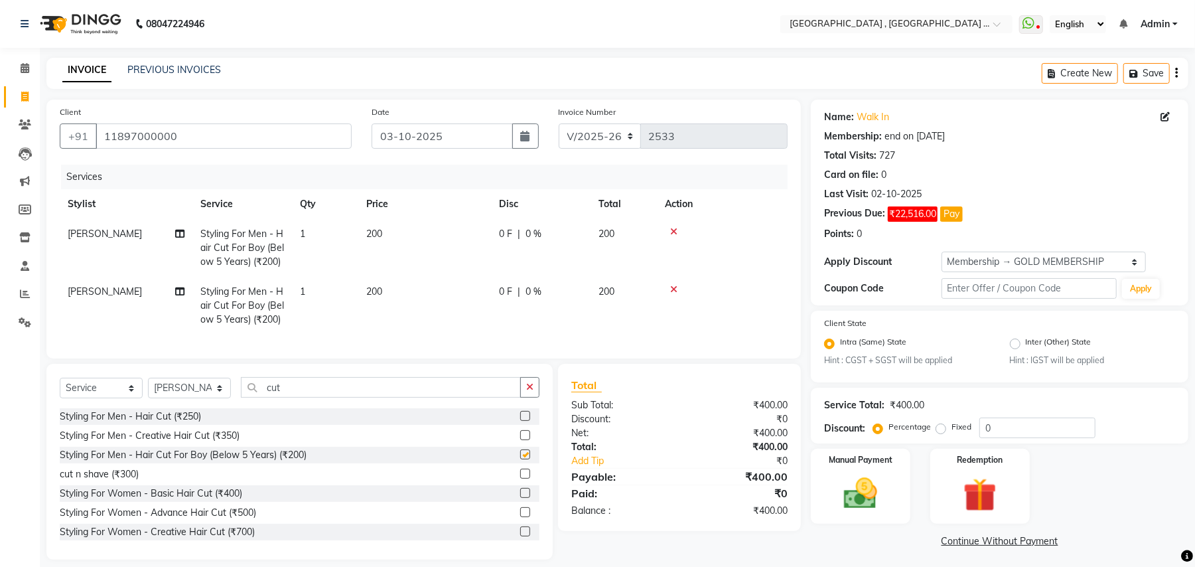
checkbox input "false"
click at [165, 395] on select "Select Stylist Amit [PERSON_NAME] BUNTY Deep [PERSON_NAME] M Gautam la bella [P…" at bounding box center [189, 387] width 83 height 21
select select "44894"
click at [148, 391] on select "Select Stylist Amit [PERSON_NAME] BUNTY Deep [PERSON_NAME] M Gautam la bella [P…" at bounding box center [189, 387] width 83 height 21
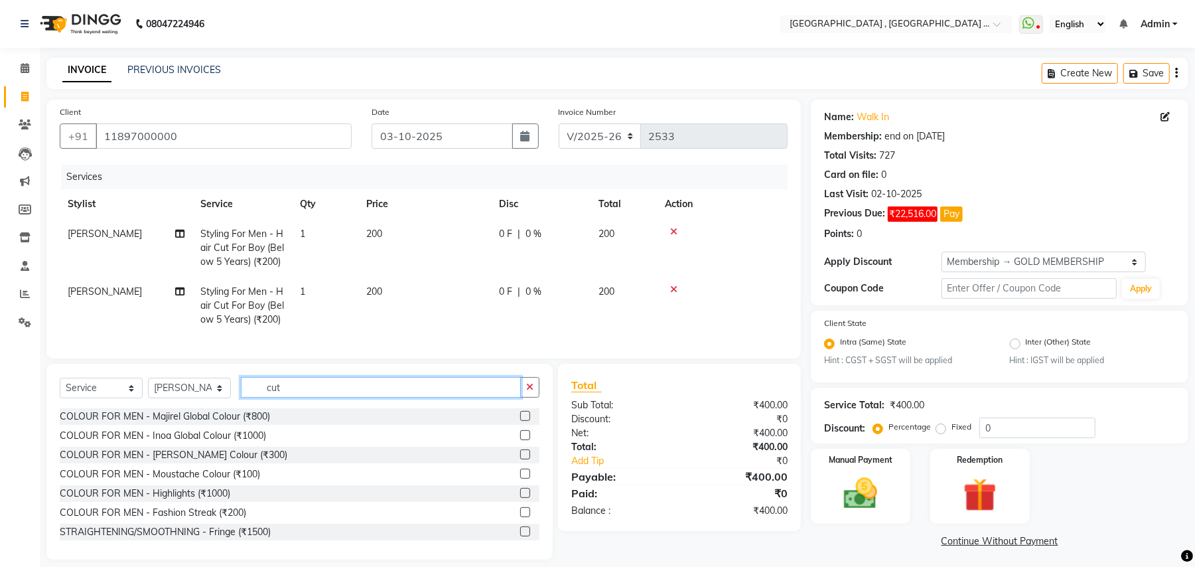
click at [263, 397] on input "cut" at bounding box center [381, 387] width 280 height 21
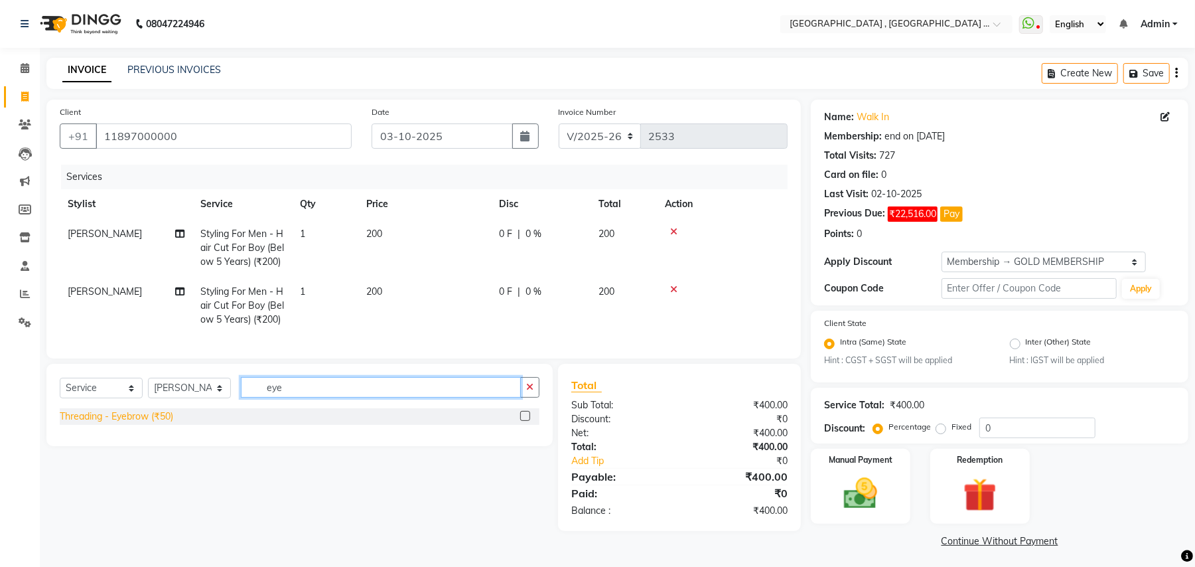
type input "eye"
click at [160, 423] on div "Threading - Eyebrow (₹50)" at bounding box center [116, 416] width 113 height 14
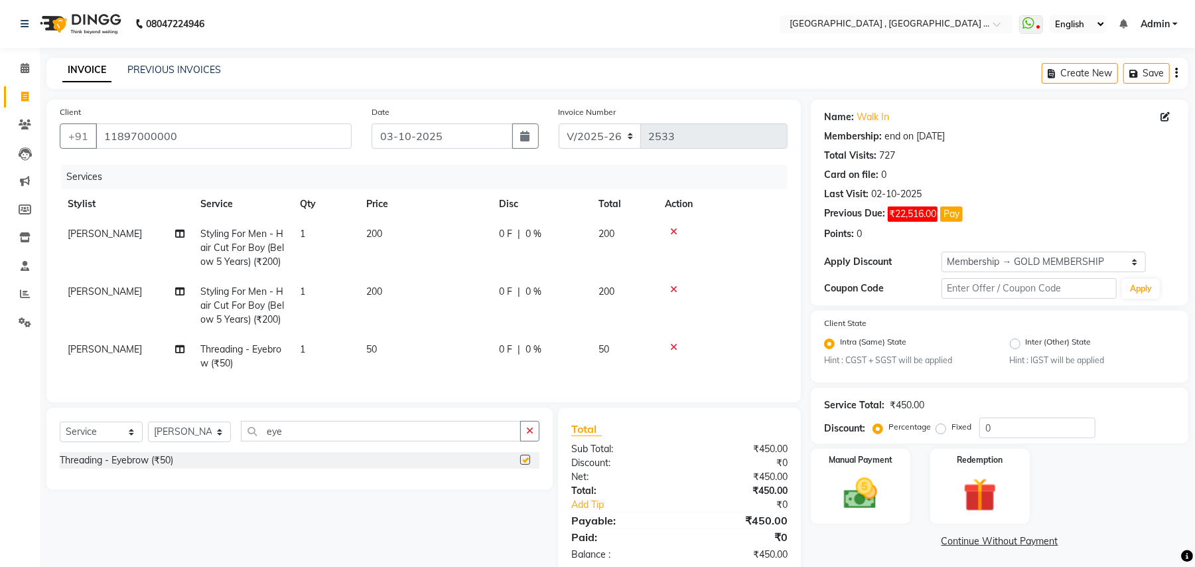
checkbox input "false"
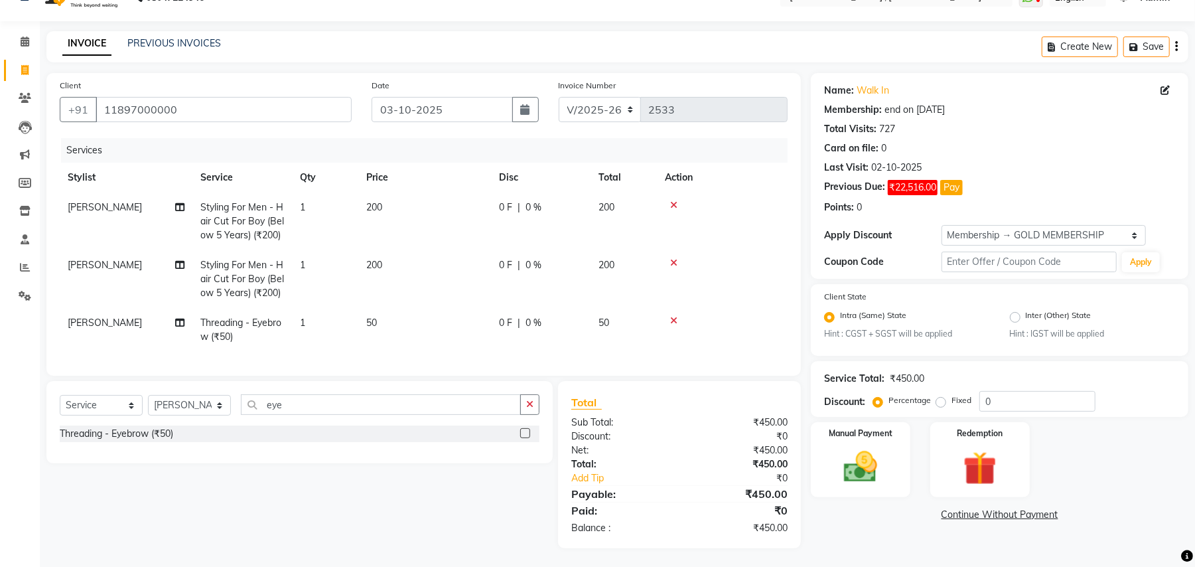
scroll to position [41, 0]
click at [184, 405] on select "Select Stylist Amit [PERSON_NAME] BUNTY Deep [PERSON_NAME] M Gautam la bella [P…" at bounding box center [189, 403] width 83 height 21
click at [210, 402] on select "Select Stylist Amit [PERSON_NAME] BUNTY Deep [PERSON_NAME] M Gautam la bella [P…" at bounding box center [189, 403] width 83 height 21
select select "29706"
click at [148, 393] on select "Select Stylist Amit [PERSON_NAME] BUNTY Deep [PERSON_NAME] M Gautam la bella [P…" at bounding box center [189, 403] width 83 height 21
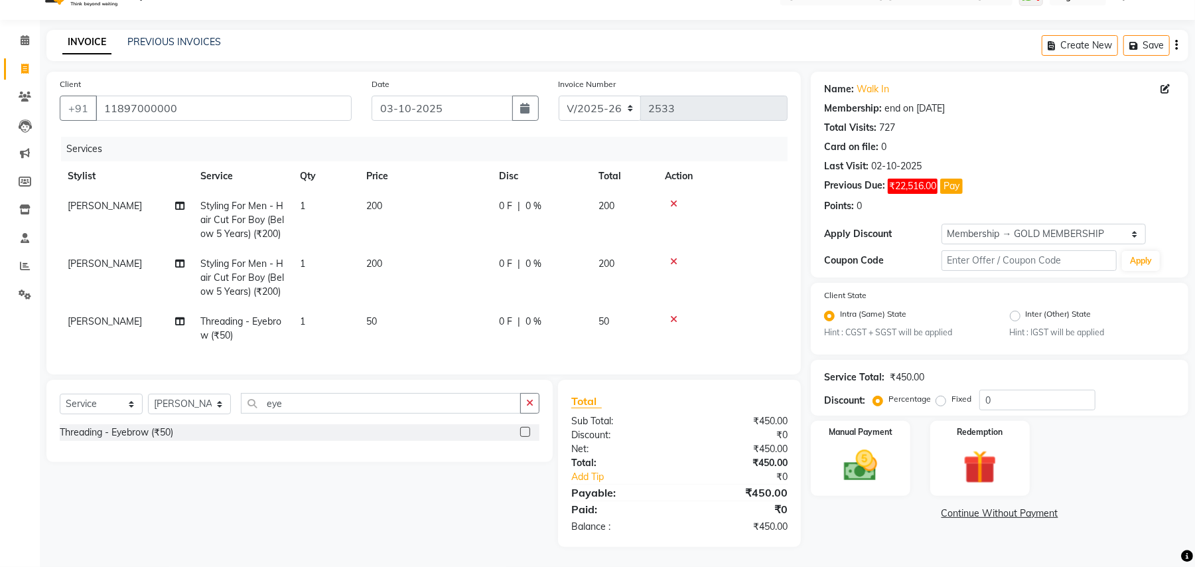
drag, startPoint x: 202, startPoint y: 393, endPoint x: 215, endPoint y: 370, distance: 26.4
click at [186, 338] on div "Services Stylist Service Qty Price Disc Total Action [PERSON_NAME] Styling For …" at bounding box center [424, 249] width 728 height 224
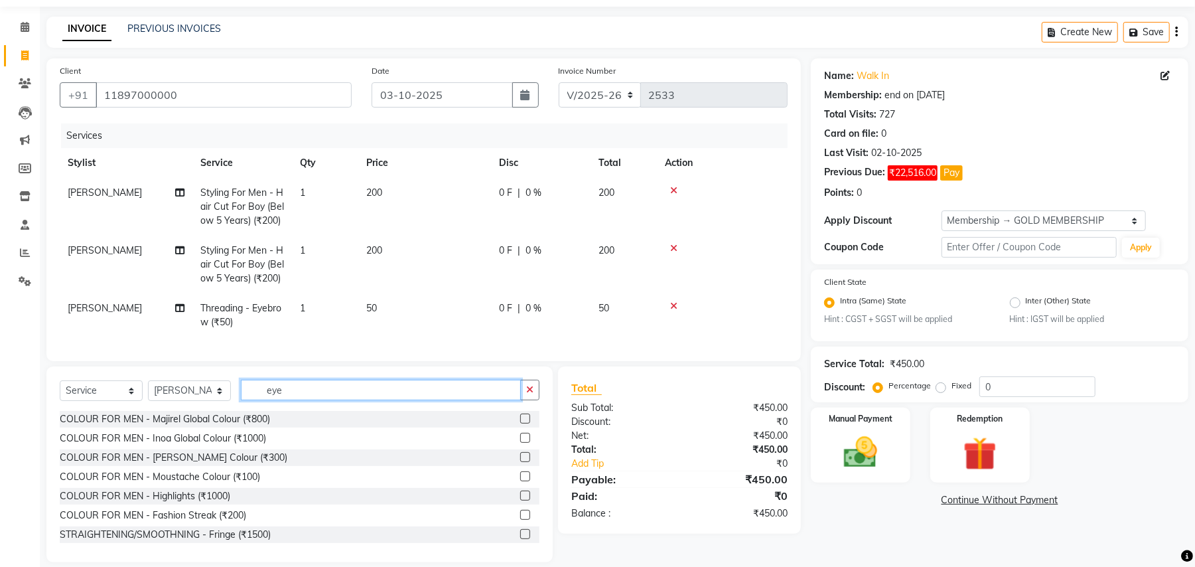
click at [271, 399] on input "eye" at bounding box center [381, 389] width 280 height 21
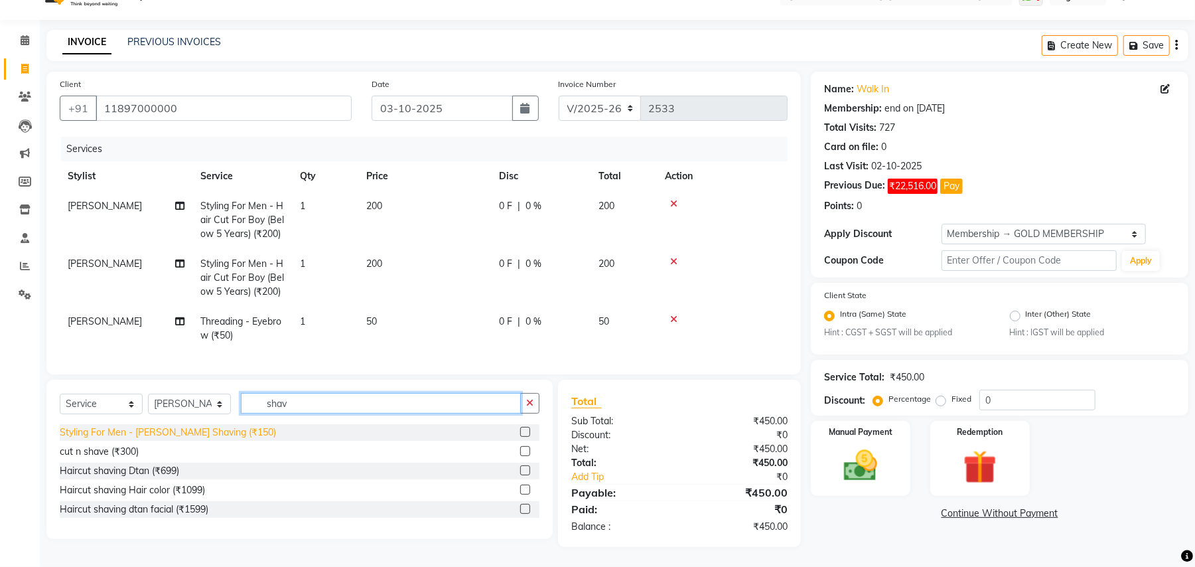
type input "shav"
click at [198, 431] on div "Styling For Men - [PERSON_NAME] Shaving (₹150)" at bounding box center [168, 432] width 216 height 14
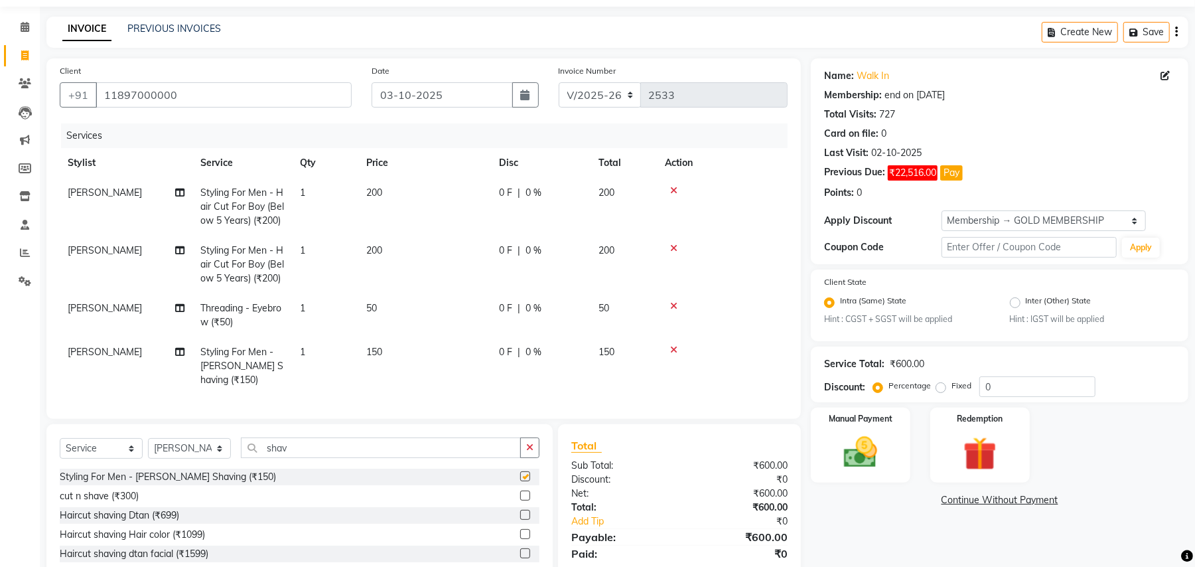
checkbox input "false"
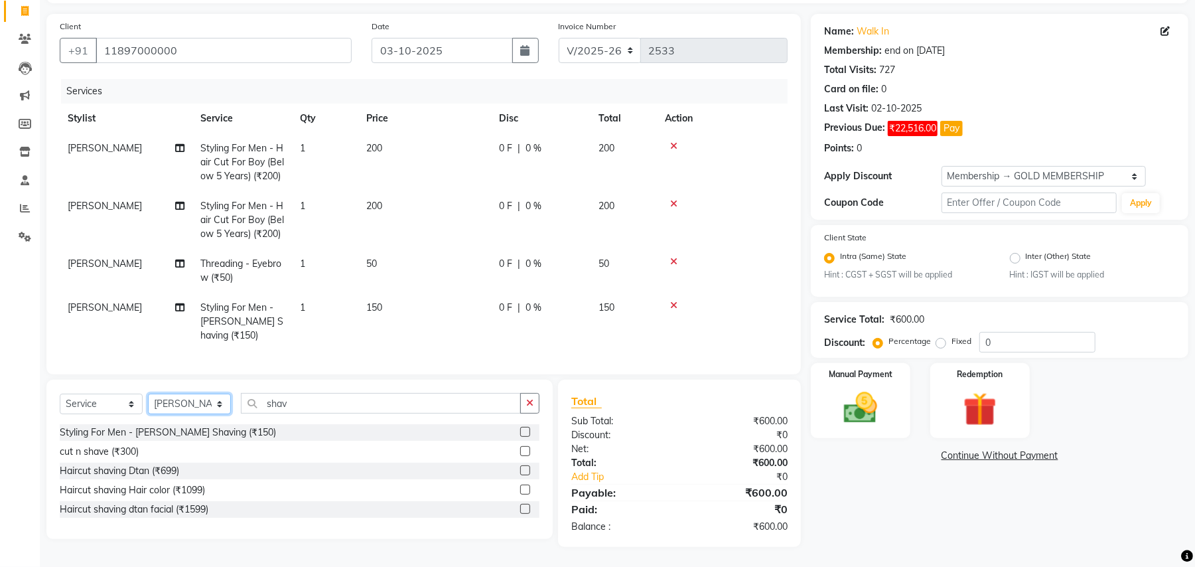
click at [210, 403] on select "Select Stylist Amit [PERSON_NAME] BUNTY Deep [PERSON_NAME] M Gautam la bella [P…" at bounding box center [189, 403] width 83 height 21
click at [256, 403] on input "shav" at bounding box center [381, 403] width 280 height 21
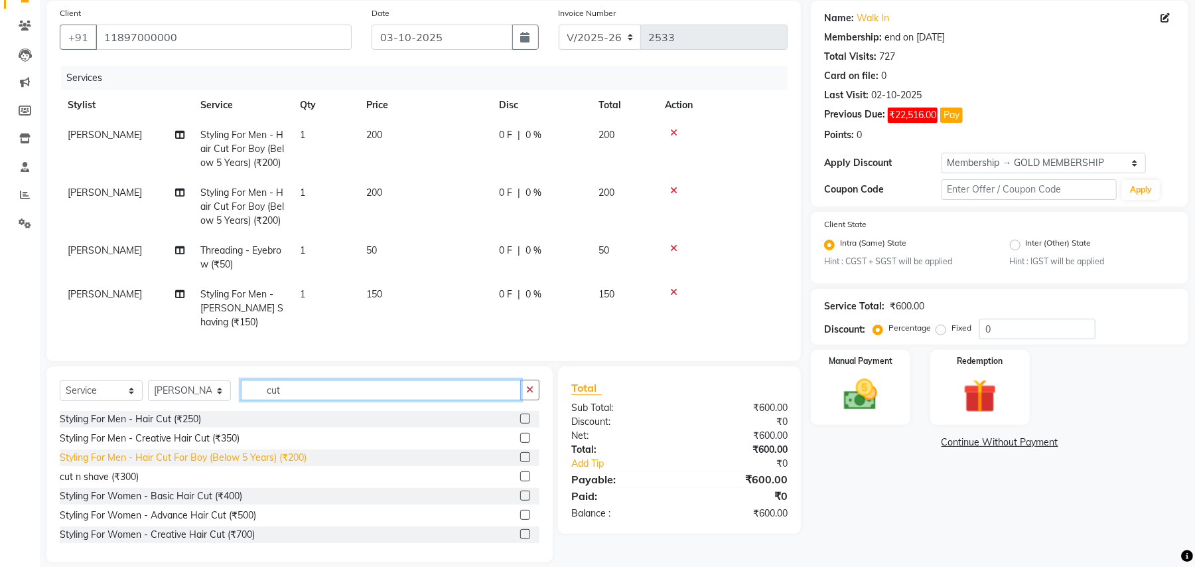
type input "cut"
click at [203, 464] on div "Styling For Men - Hair Cut For Boy (Below 5 Years) (₹200)" at bounding box center [183, 457] width 247 height 14
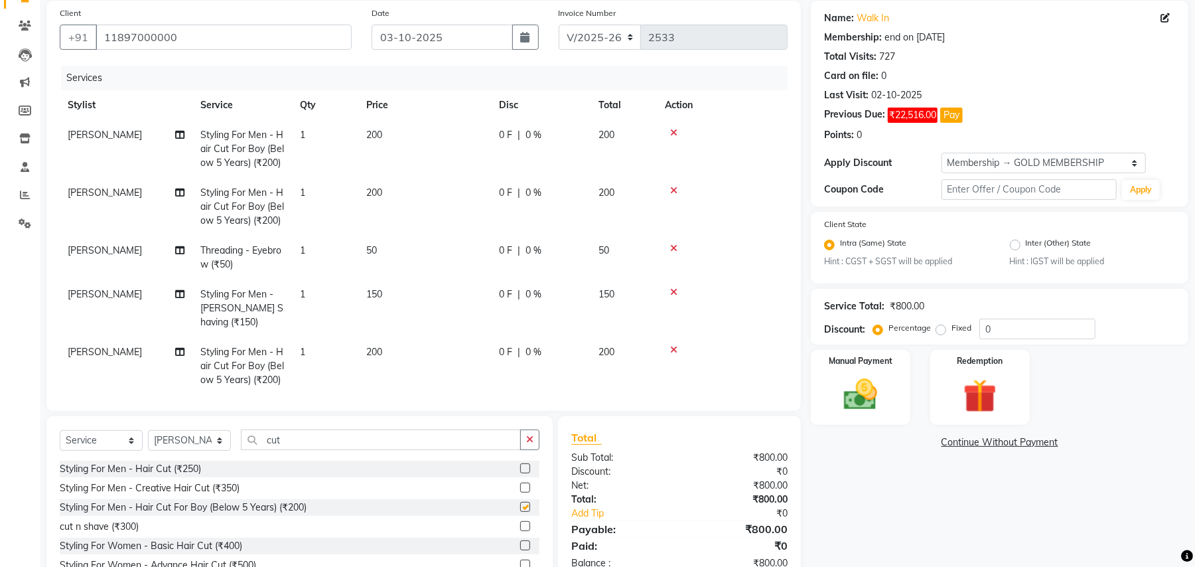
checkbox input "false"
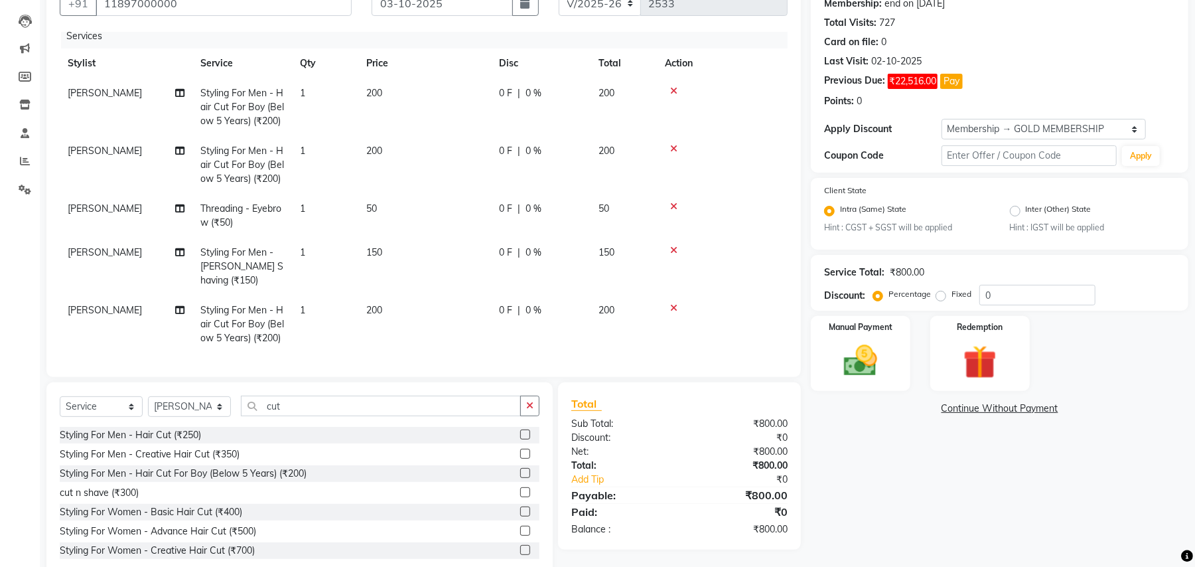
scroll to position [163, 0]
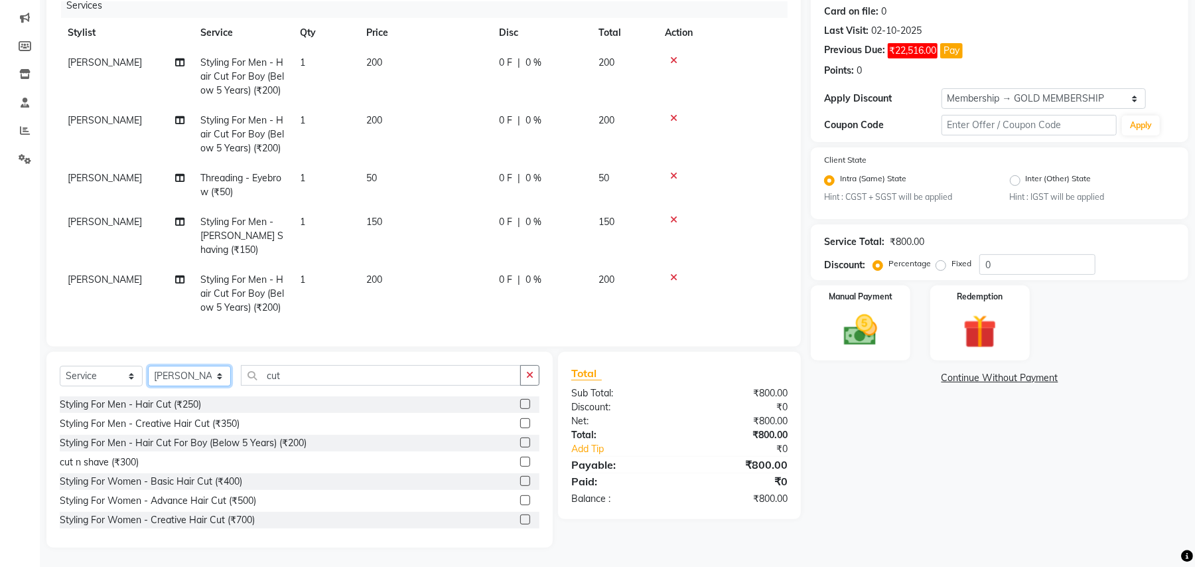
click at [191, 377] on select "Select Stylist Amit [PERSON_NAME] BUNTY Deep [PERSON_NAME] M Gautam la bella [P…" at bounding box center [189, 376] width 83 height 21
select select "51064"
click at [148, 366] on select "Select Stylist Amit [PERSON_NAME] BUNTY Deep [PERSON_NAME] M Gautam la bella [P…" at bounding box center [189, 376] width 83 height 21
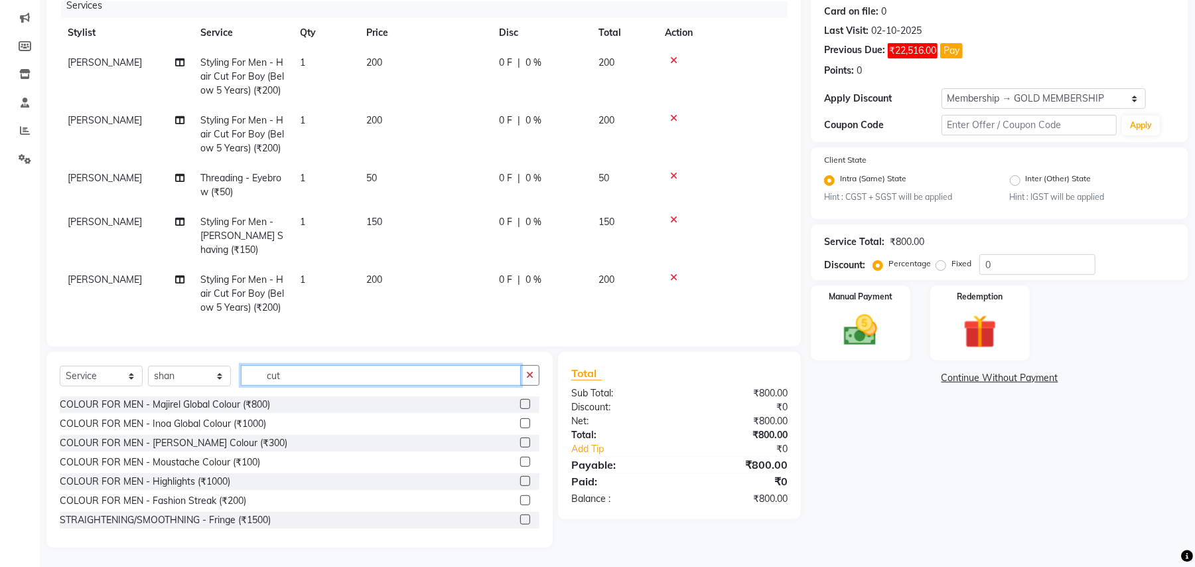
click at [277, 376] on input "cut" at bounding box center [381, 375] width 280 height 21
type input "cut"
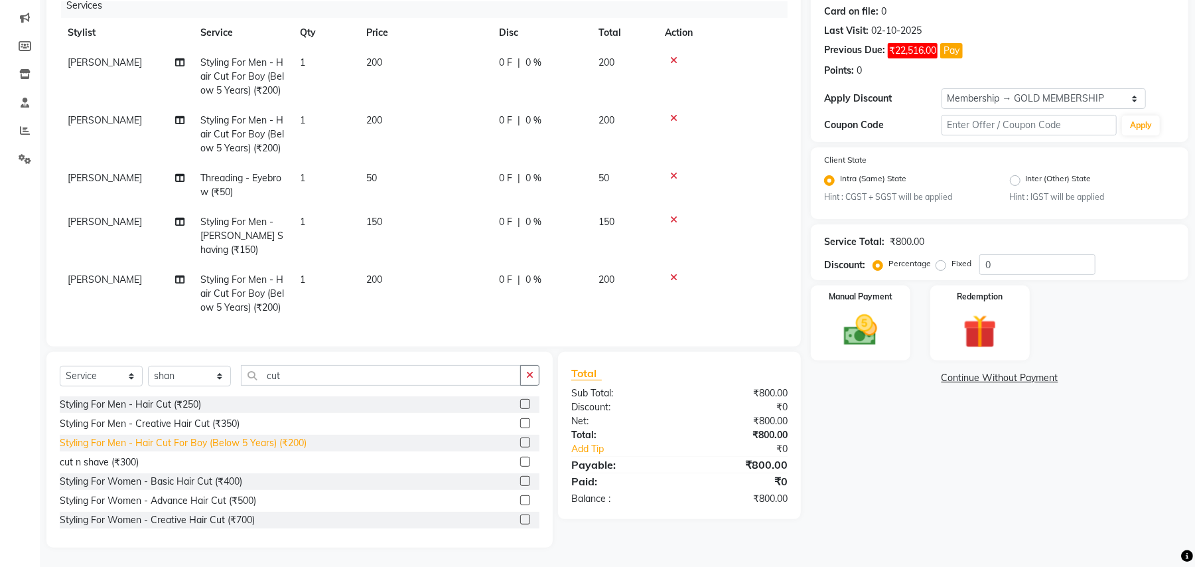
click at [255, 438] on div "Styling For Men - Hair Cut For Boy (Below 5 Years) (₹200)" at bounding box center [183, 443] width 247 height 14
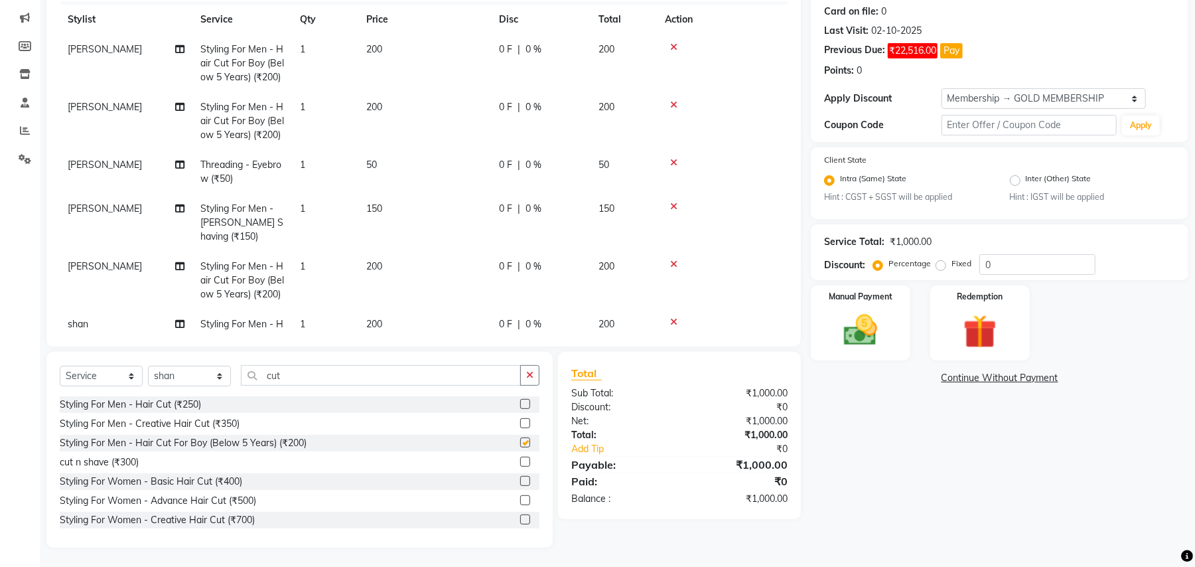
checkbox input "false"
click at [190, 383] on select "Select Stylist Amit [PERSON_NAME] BUNTY Deep [PERSON_NAME] M Gautam la bella [P…" at bounding box center [189, 376] width 83 height 21
click at [159, 381] on select "Select Stylist Amit [PERSON_NAME] BUNTY Deep [PERSON_NAME] M Gautam la bella [P…" at bounding box center [189, 376] width 83 height 21
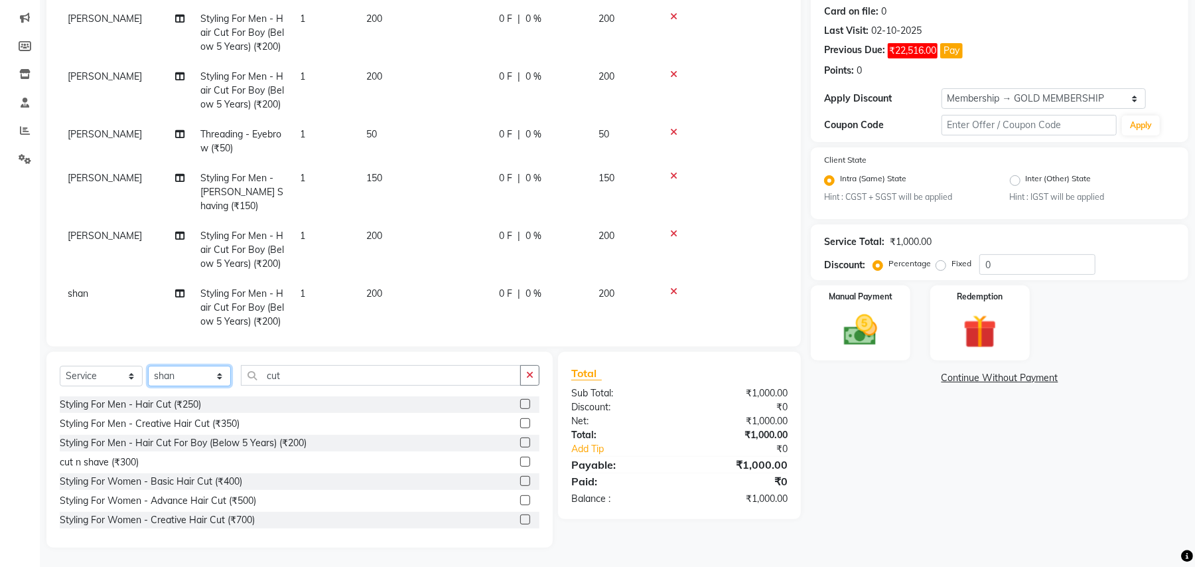
scroll to position [78, 0]
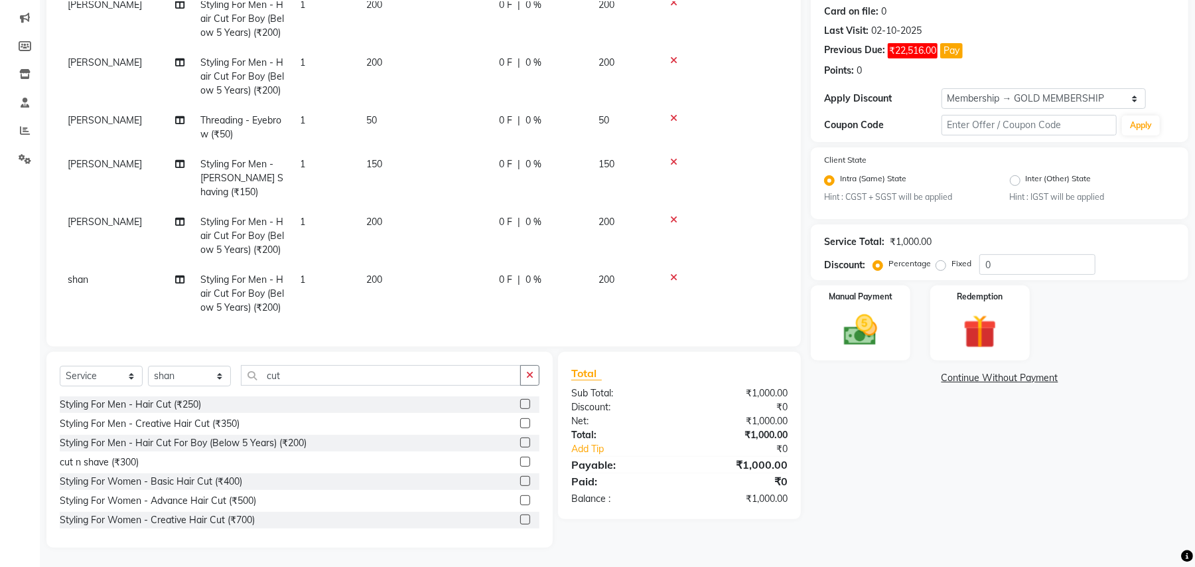
click at [199, 388] on div "Select Service Product Membership Package Voucher Prepaid Gift Card Select Styl…" at bounding box center [300, 380] width 480 height 31
click at [197, 385] on select "Select Stylist Amit [PERSON_NAME] BUNTY Deep [PERSON_NAME] M Gautam la bella [P…" at bounding box center [189, 376] width 83 height 21
select select "68186"
click at [148, 366] on select "Select Stylist Amit [PERSON_NAME] BUNTY Deep [PERSON_NAME] M Gautam la bella [P…" at bounding box center [189, 376] width 83 height 21
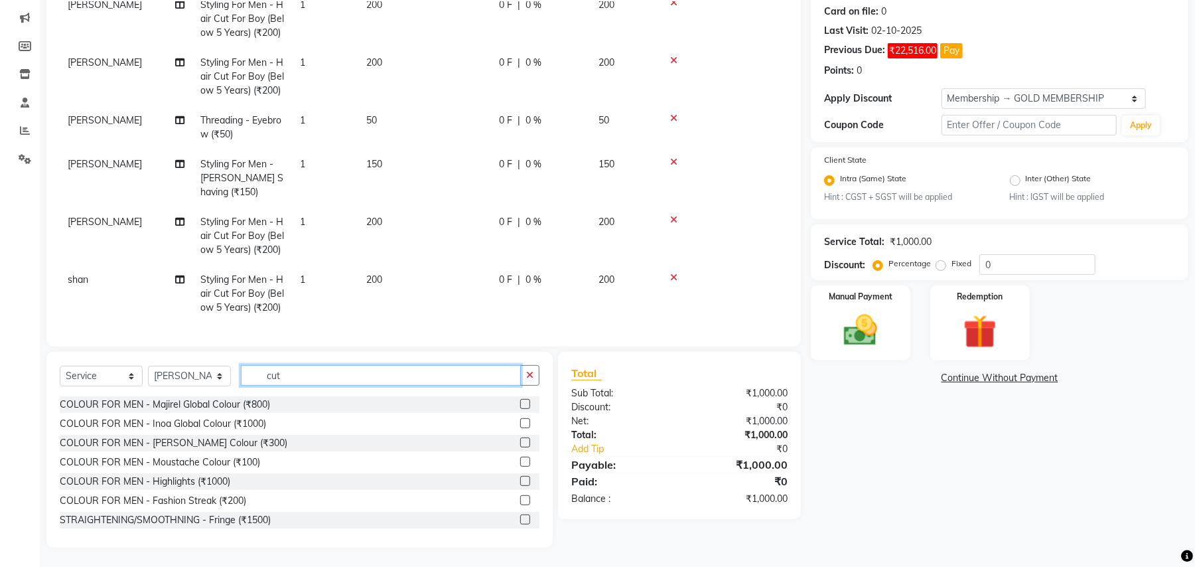
click at [279, 377] on input "cut" at bounding box center [381, 375] width 280 height 21
click at [280, 379] on input "cut" at bounding box center [381, 375] width 280 height 21
type input "cut"
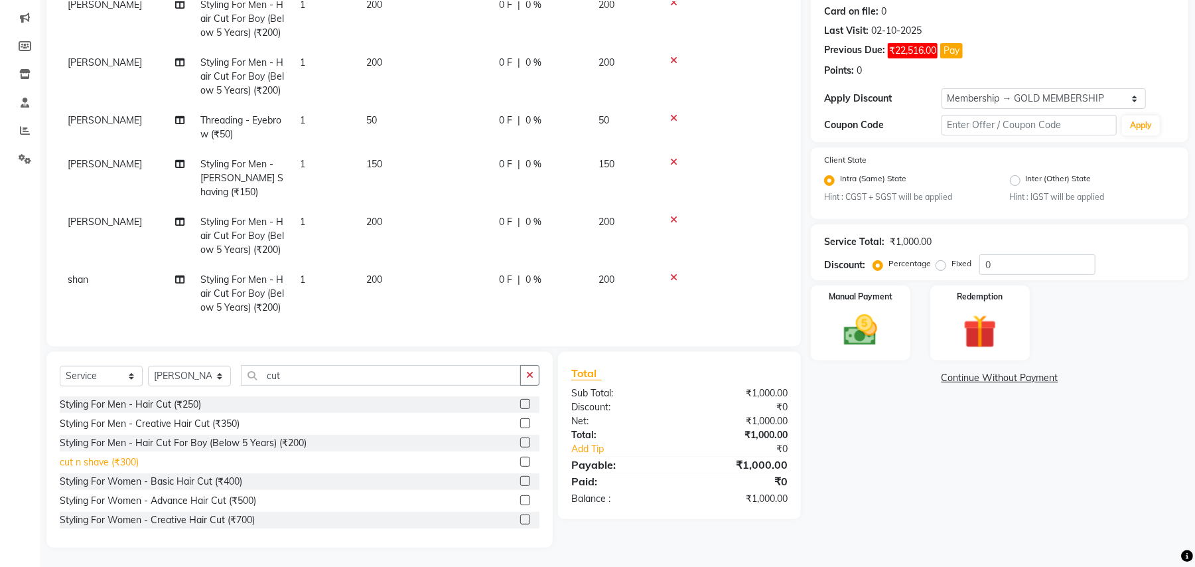
click at [137, 460] on div "cut n shave (₹300)" at bounding box center [99, 462] width 79 height 14
checkbox input "false"
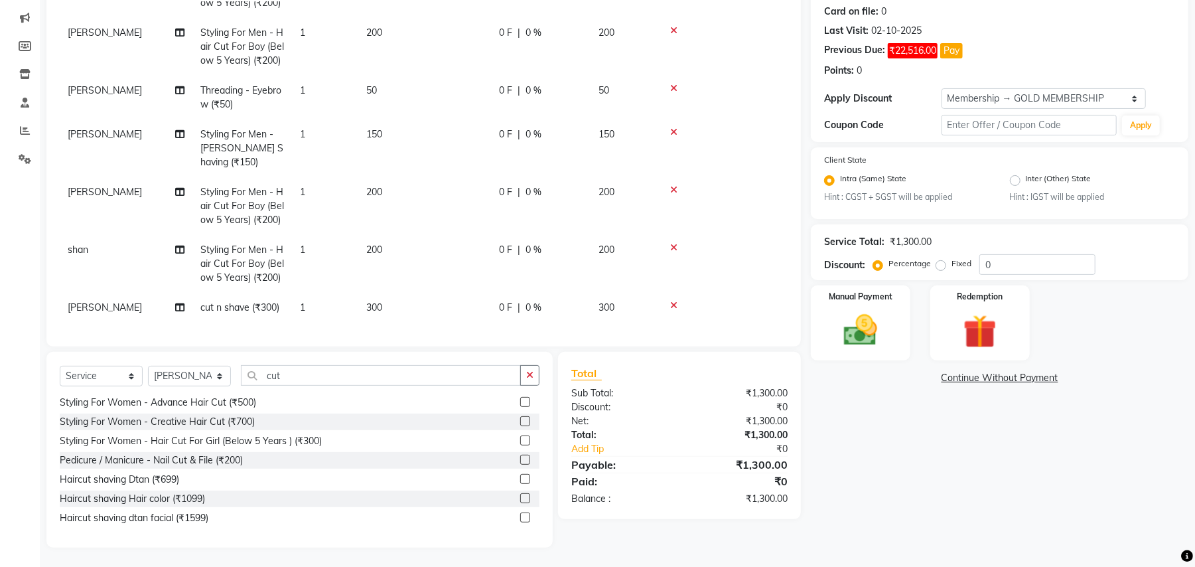
scroll to position [109, 0]
click at [206, 385] on select "Select Stylist Amit [PERSON_NAME] BUNTY Deep [PERSON_NAME] M Gautam la bella [P…" at bounding box center [189, 376] width 83 height 21
select select "29704"
click at [148, 366] on select "Select Stylist Amit [PERSON_NAME] BUNTY Deep [PERSON_NAME] M Gautam la bella [P…" at bounding box center [189, 376] width 83 height 21
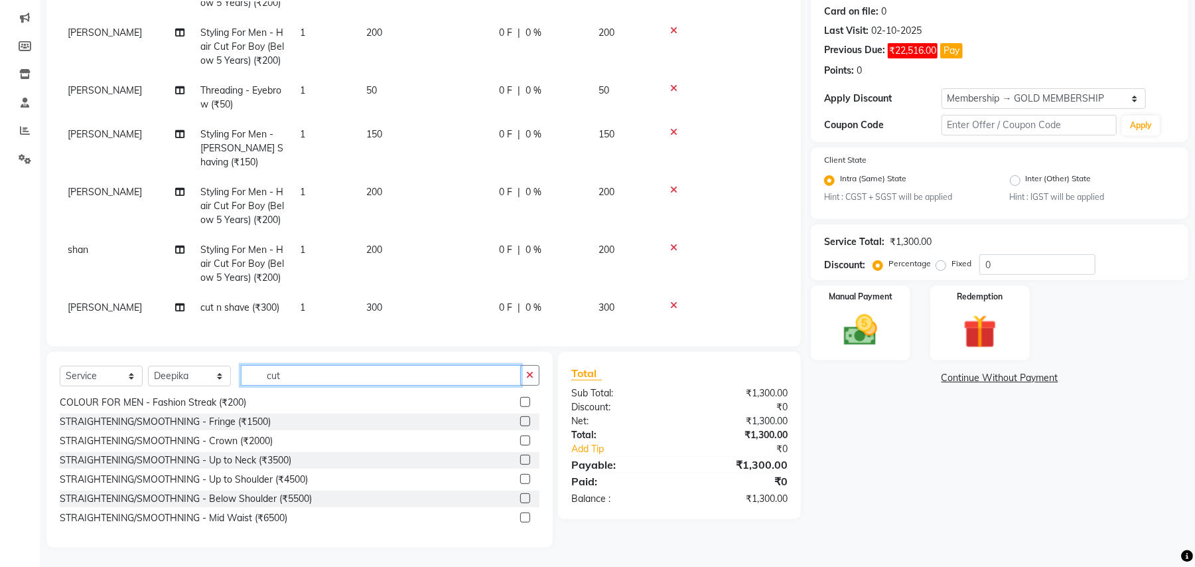
click at [257, 379] on input "cut" at bounding box center [381, 375] width 280 height 21
click at [253, 381] on input "cut" at bounding box center [381, 375] width 280 height 21
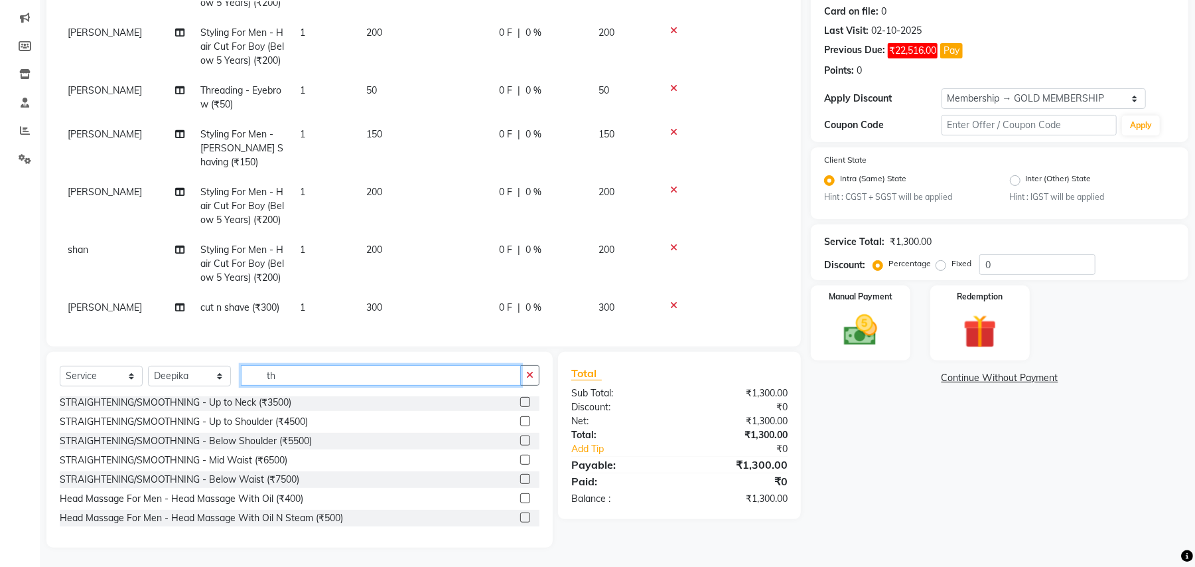
scroll to position [0, 0]
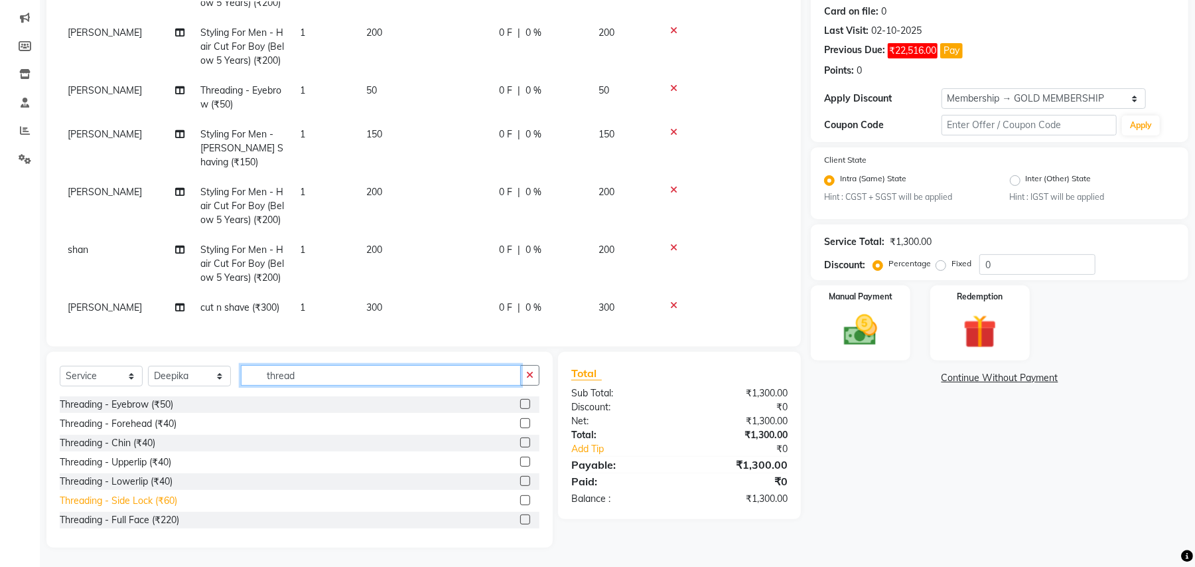
type input "thread"
click at [165, 496] on div "Threading - Side Lock (₹60)" at bounding box center [118, 501] width 117 height 14
checkbox input "false"
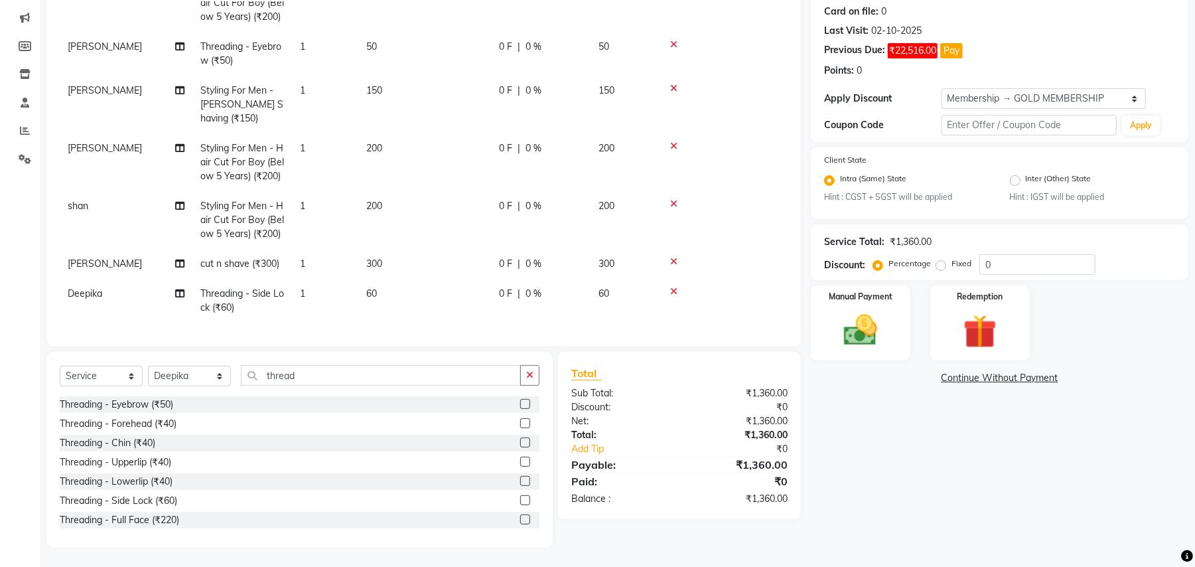
drag, startPoint x: 376, startPoint y: 277, endPoint x: 378, endPoint y: 284, distance: 7.8
click at [376, 287] on span "60" at bounding box center [371, 293] width 11 height 12
select select "29704"
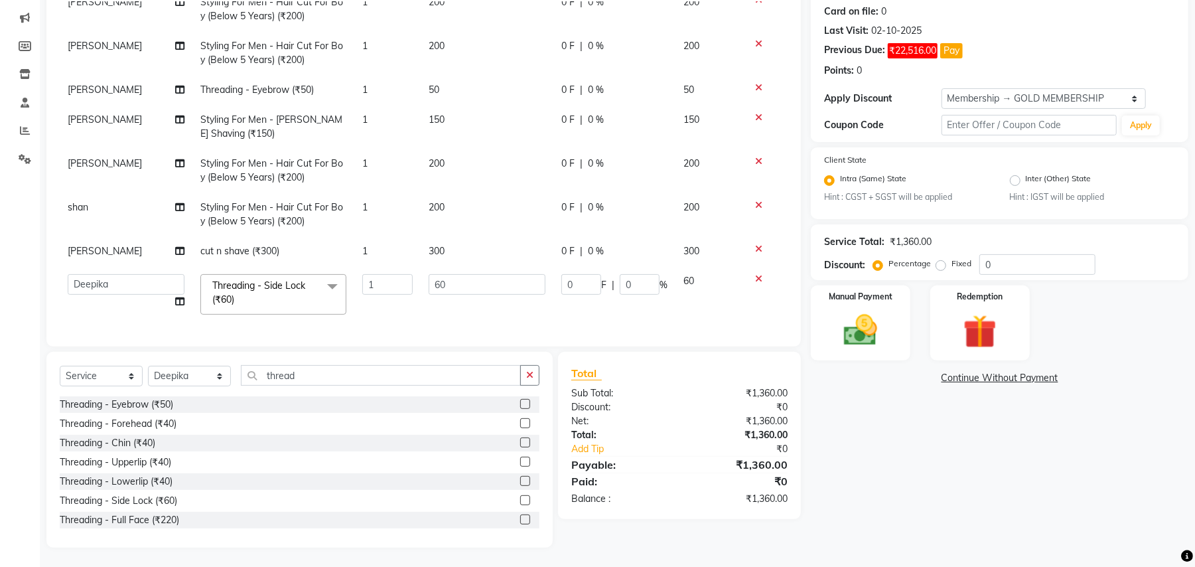
scroll to position [82, 0]
click at [435, 274] on input "60" at bounding box center [487, 284] width 117 height 21
type input "130"
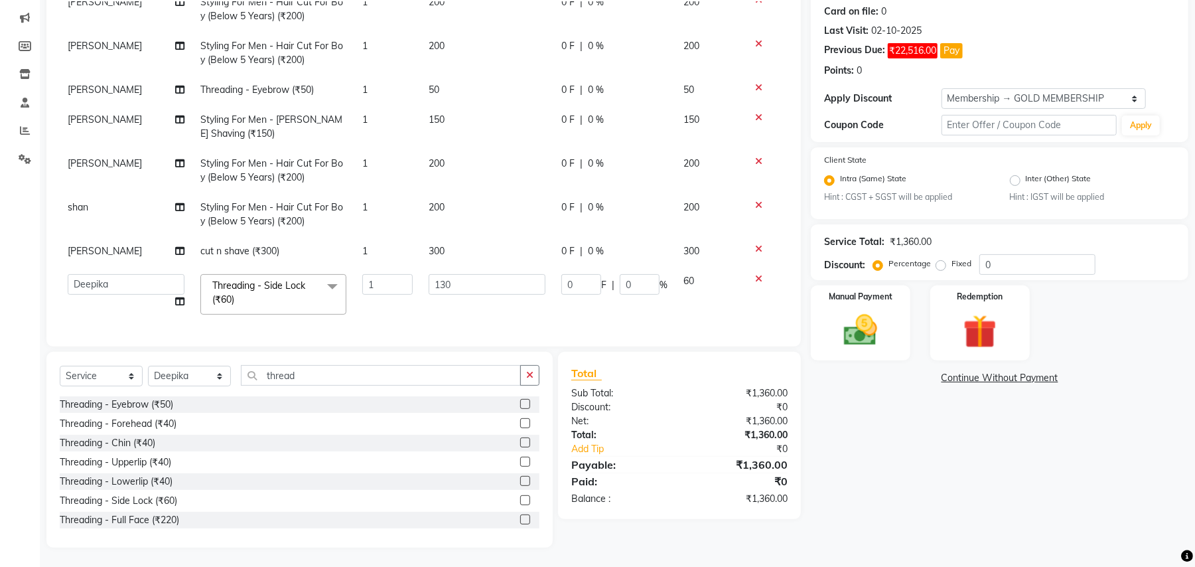
click at [444, 303] on tbody "[PERSON_NAME] Styling For Men - Hair Cut For Boy (Below 5 Years) (₹200) 1 200 0…" at bounding box center [424, 154] width 728 height 335
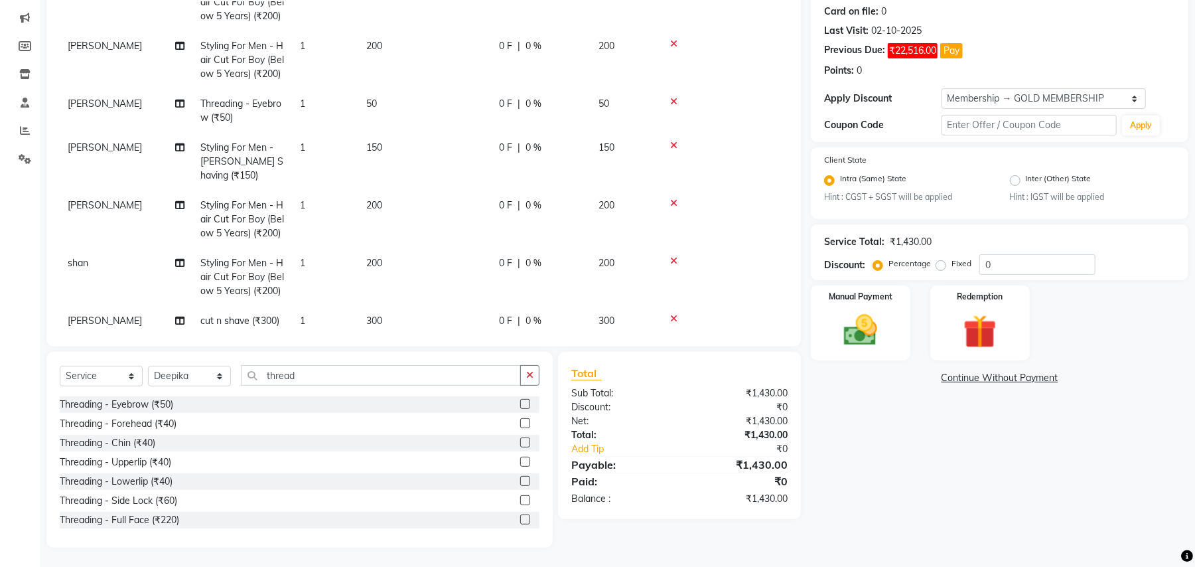
scroll to position [153, 0]
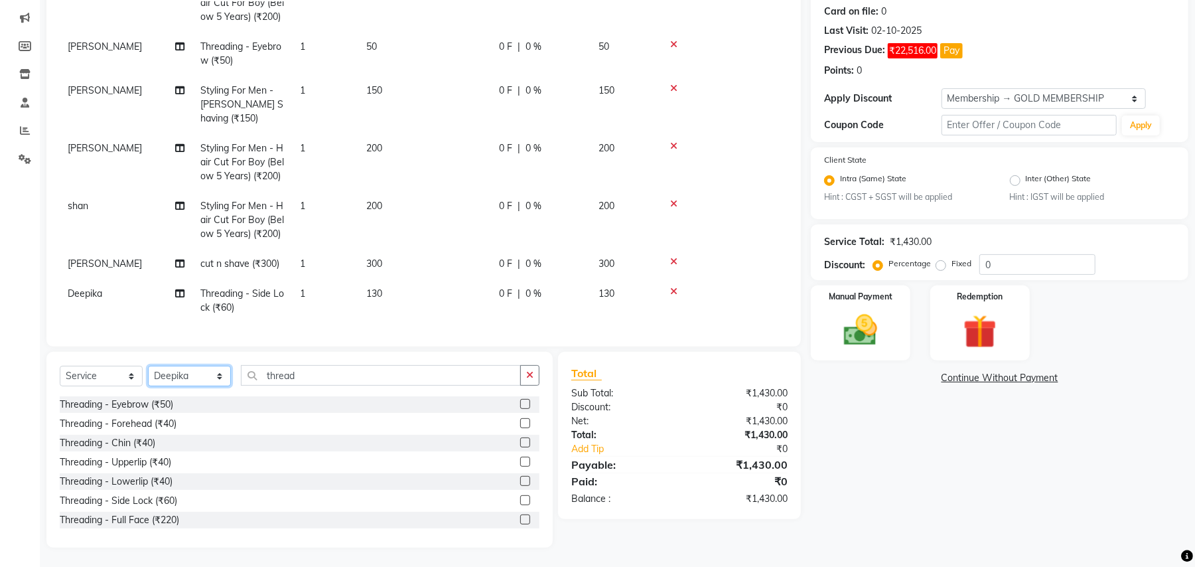
drag, startPoint x: 210, startPoint y: 375, endPoint x: 203, endPoint y: 372, distance: 7.4
click at [210, 375] on select "Select Stylist Amit [PERSON_NAME] BUNTY Deep [PERSON_NAME] M Gautam la bella [P…" at bounding box center [189, 376] width 83 height 21
select select "44894"
click at [148, 366] on select "Select Stylist Amit [PERSON_NAME] BUNTY Deep [PERSON_NAME] M Gautam la bella [P…" at bounding box center [189, 376] width 83 height 21
drag, startPoint x: 200, startPoint y: 365, endPoint x: 232, endPoint y: 340, distance: 40.2
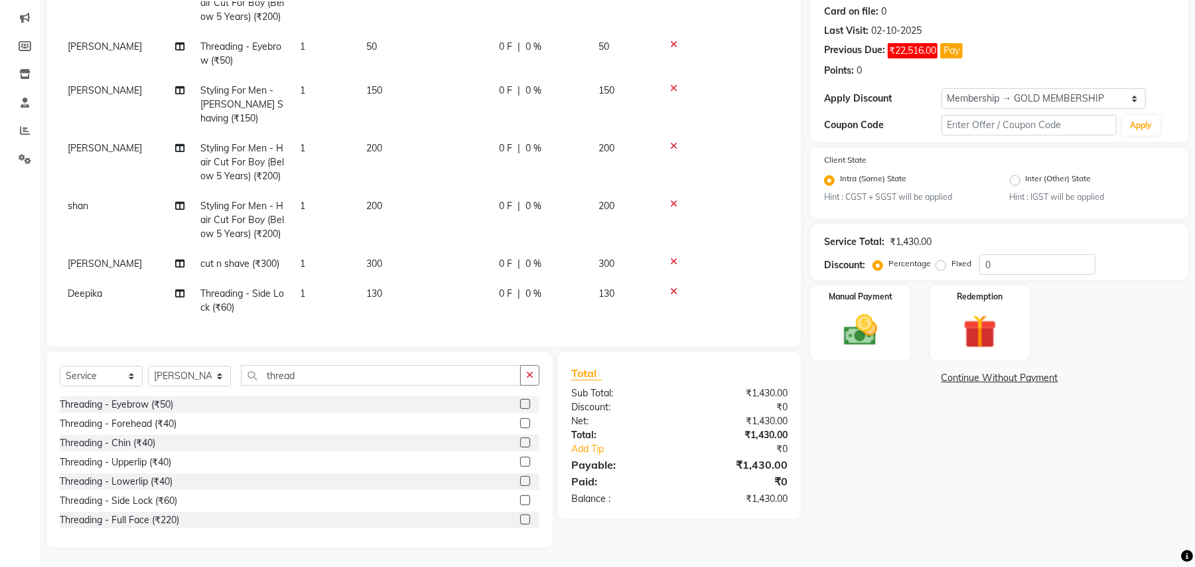
click at [173, 279] on td "Deepika" at bounding box center [126, 301] width 133 height 44
select select "29704"
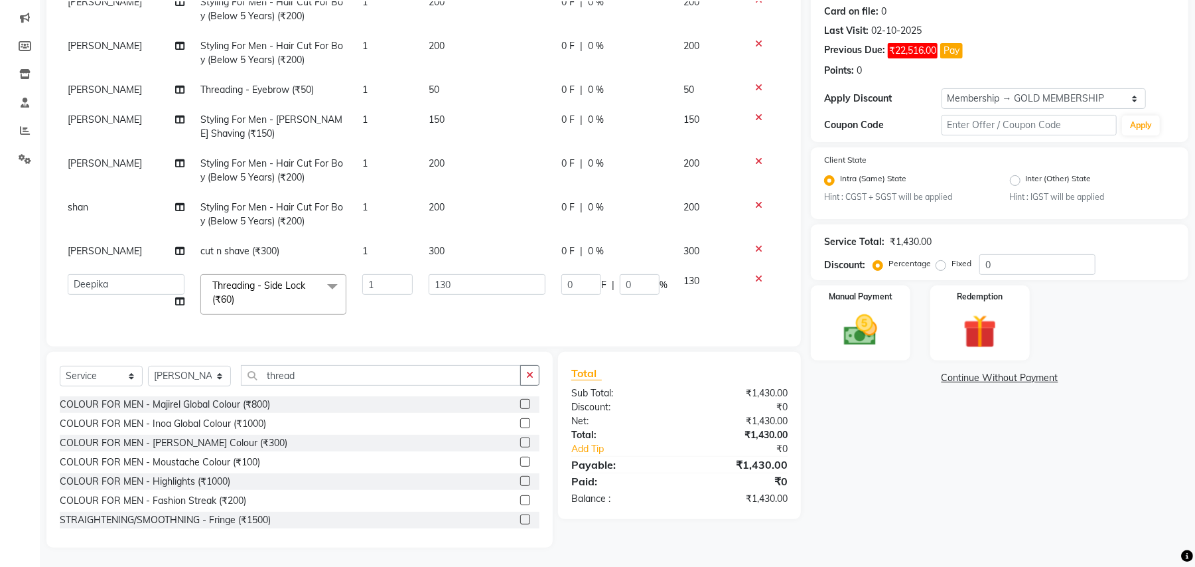
scroll to position [82, 0]
click at [279, 374] on input "thread" at bounding box center [381, 375] width 280 height 21
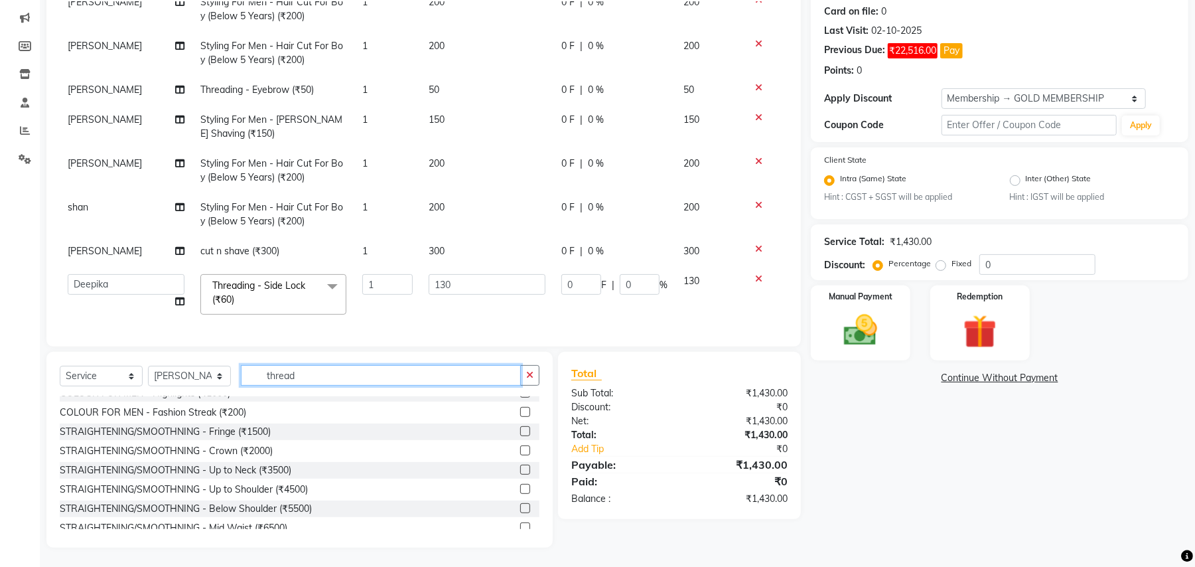
click at [293, 373] on input "thread" at bounding box center [381, 375] width 280 height 21
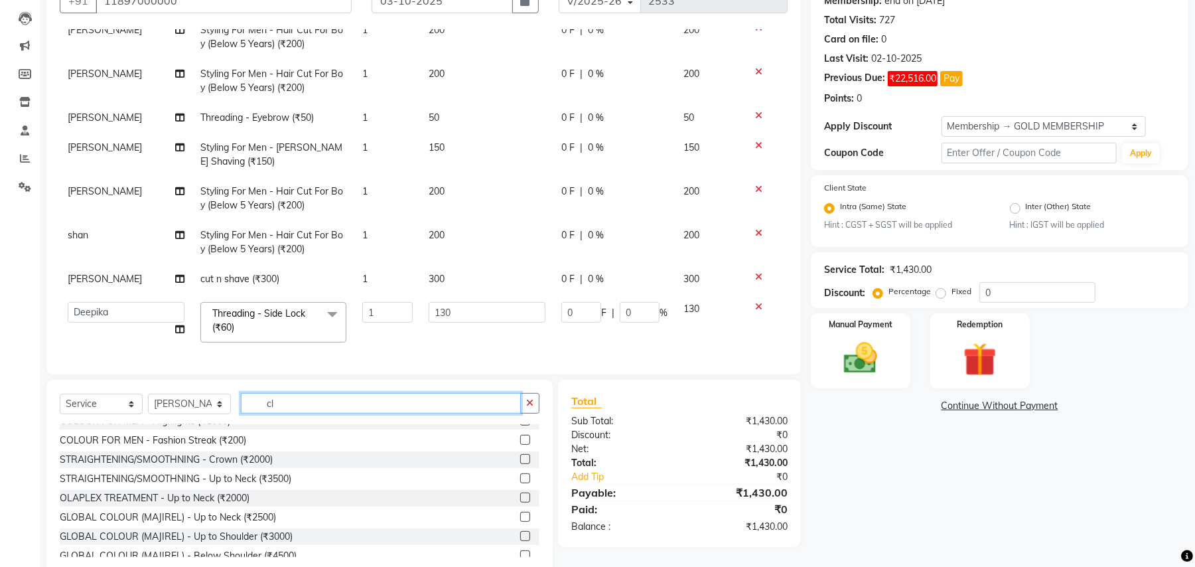
scroll to position [0, 0]
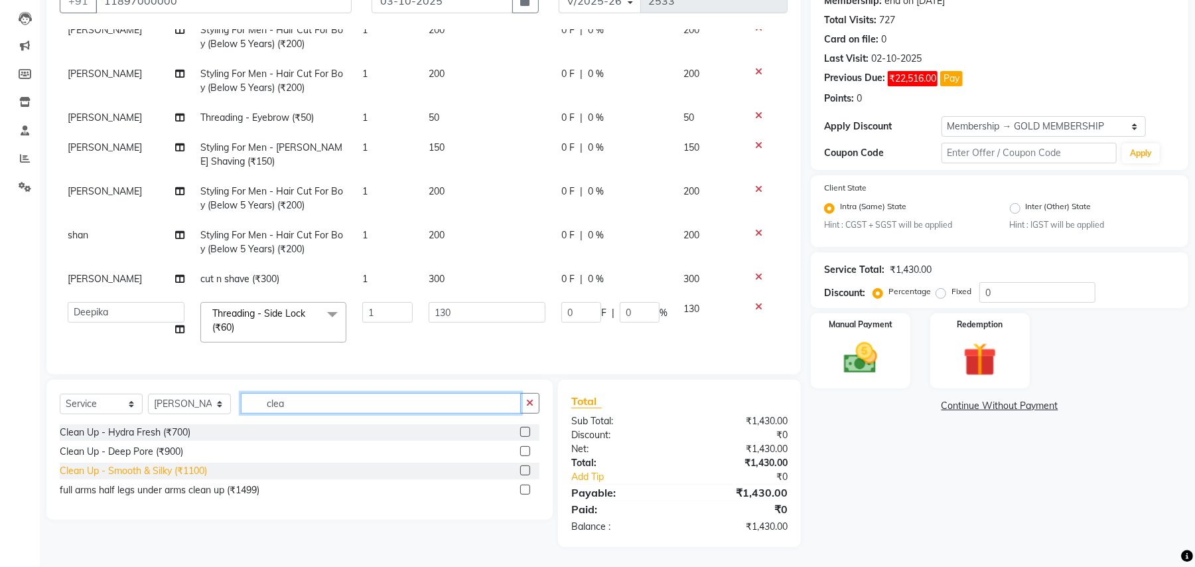
type input "clea"
click at [187, 472] on div "Clean Up - Smooth & Silky (₹1100)" at bounding box center [133, 471] width 147 height 14
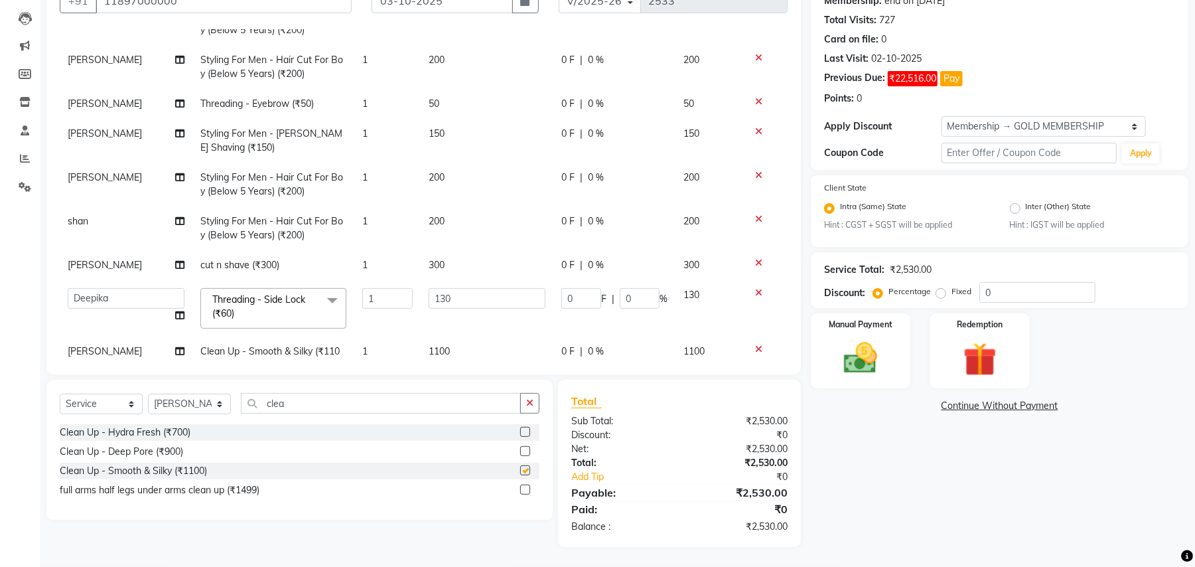
scroll to position [125, 0]
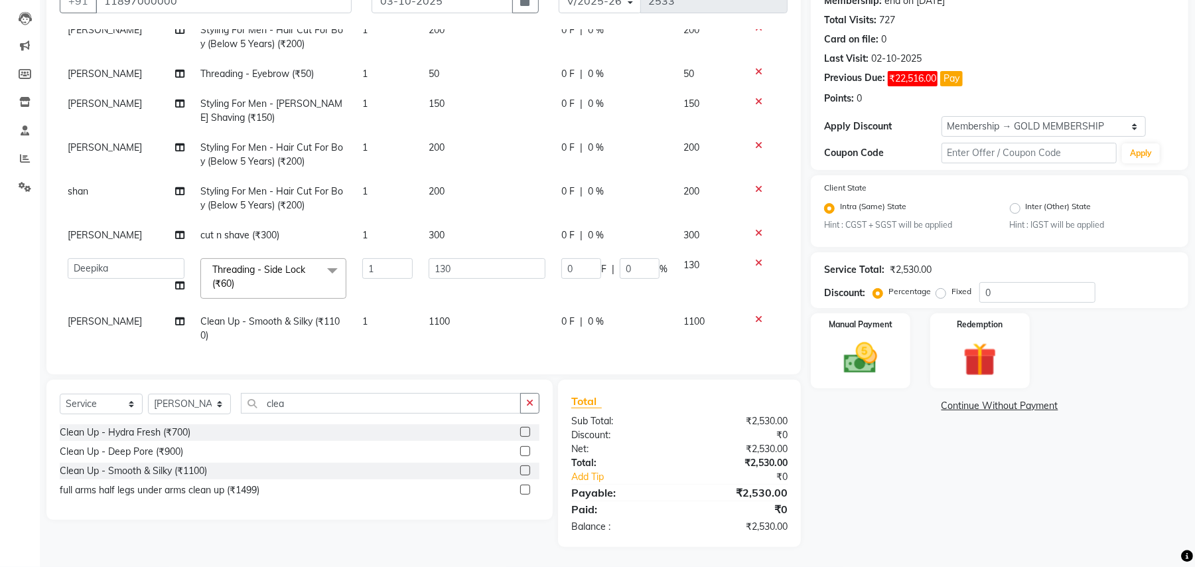
checkbox input "false"
drag, startPoint x: 430, startPoint y: 301, endPoint x: 441, endPoint y: 309, distance: 13.3
click at [431, 315] on span "1100" at bounding box center [439, 321] width 21 height 12
select select "44894"
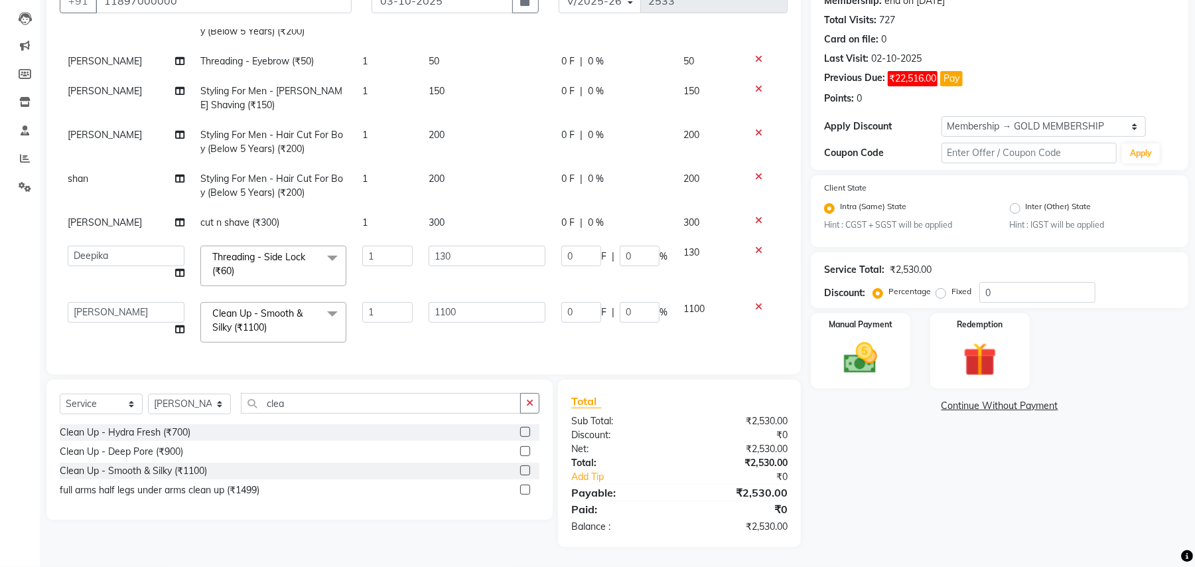
scroll to position [139, 0]
click at [457, 302] on input "1100" at bounding box center [487, 312] width 117 height 21
type input "2700"
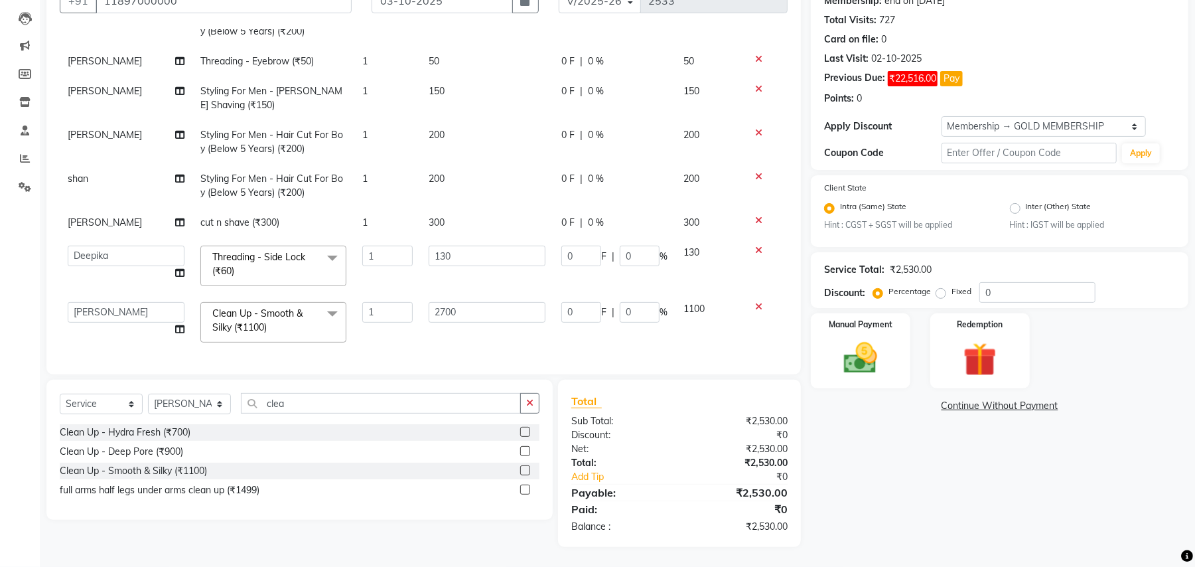
scroll to position [125, 0]
click at [457, 346] on div "Services Stylist Service Qty Price Disc Total Action [PERSON_NAME] Styling For …" at bounding box center [424, 195] width 728 height 332
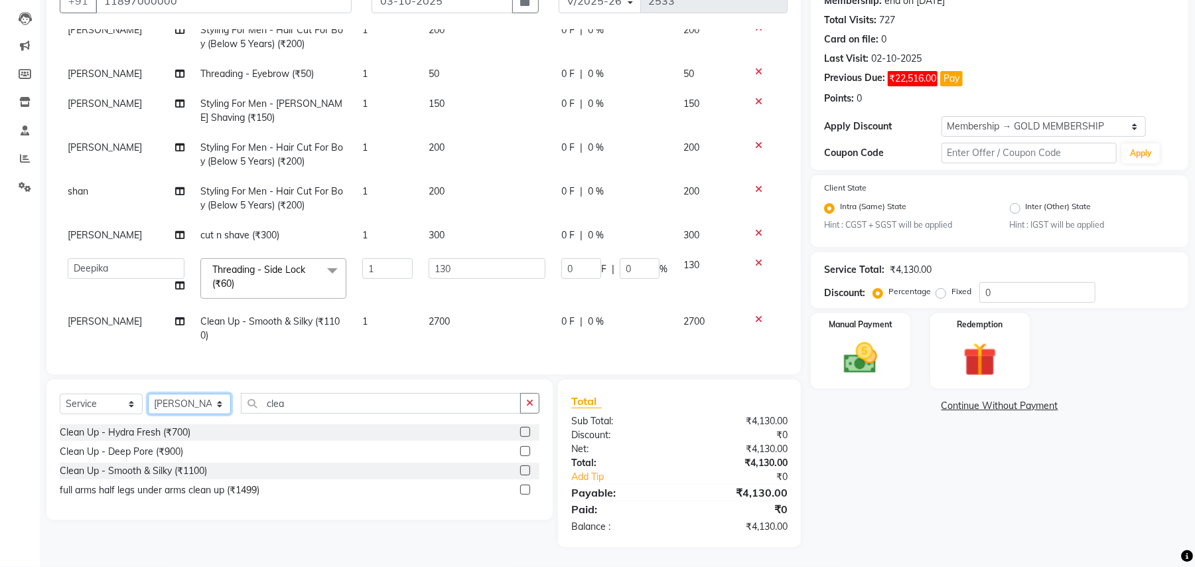
click at [207, 394] on select "Select Stylist Amit [PERSON_NAME] BUNTY Deep [PERSON_NAME] M Gautam la bella [P…" at bounding box center [189, 403] width 83 height 21
select select "51064"
click at [148, 393] on select "Select Stylist Amit [PERSON_NAME] BUNTY Deep [PERSON_NAME] M Gautam la bella [P…" at bounding box center [189, 403] width 83 height 21
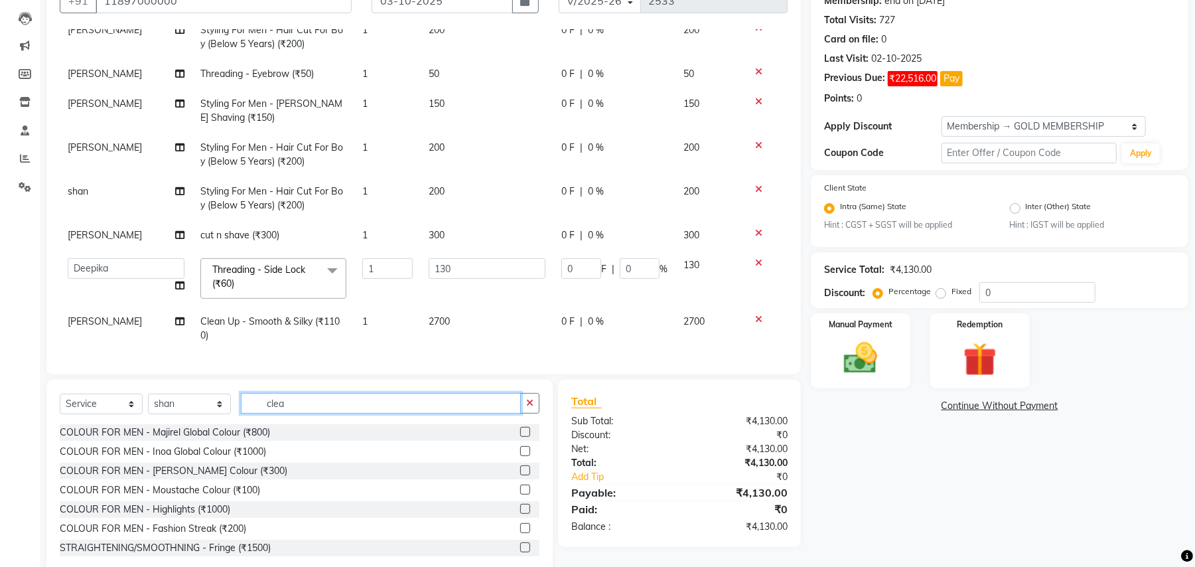
click at [299, 399] on input "clea" at bounding box center [381, 403] width 280 height 21
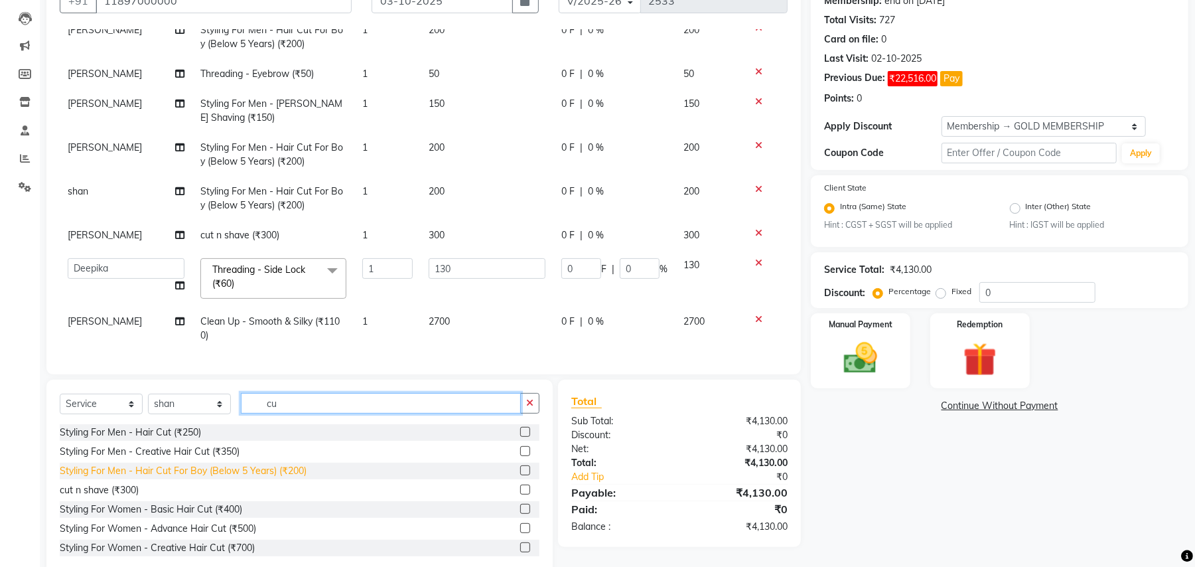
type input "cu"
click at [263, 478] on div "Styling For Men - Hair Cut For Boy (Below 5 Years) (₹200)" at bounding box center [183, 471] width 247 height 14
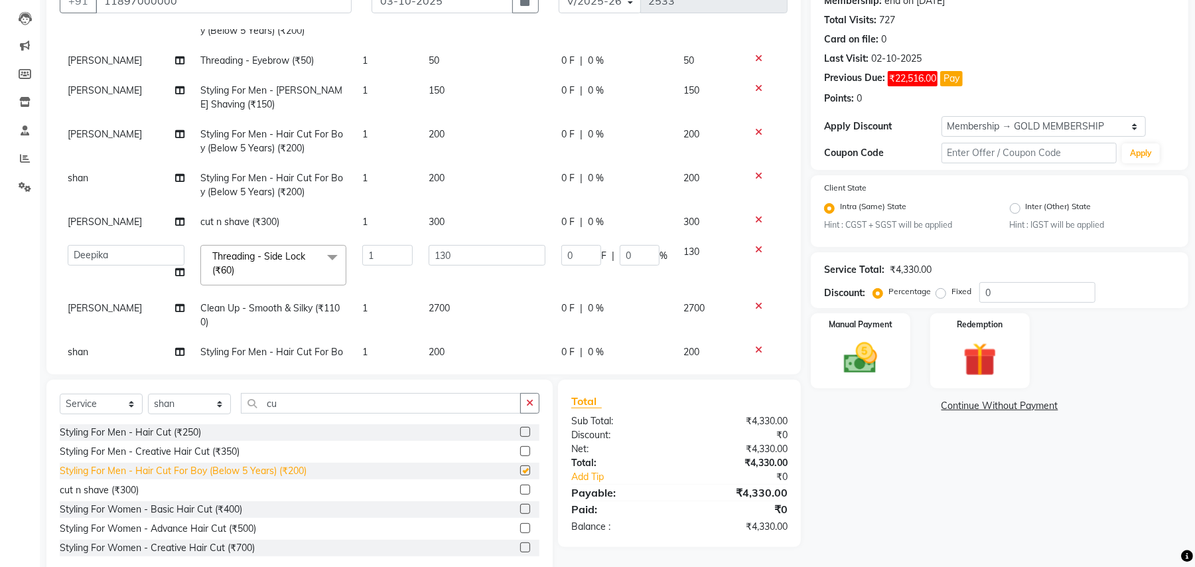
scroll to position [139, 0]
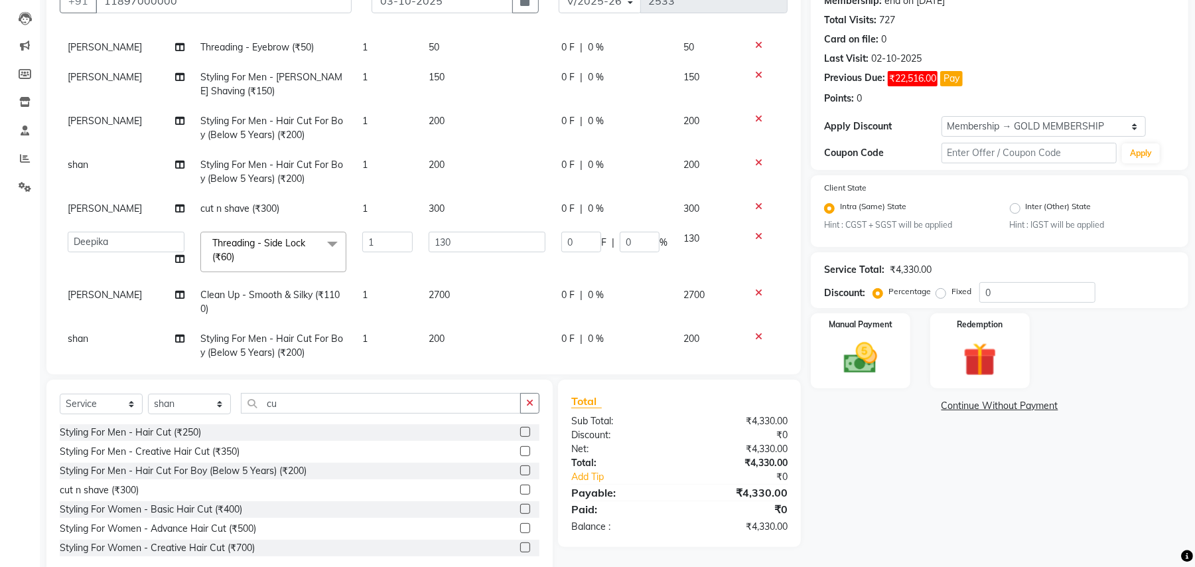
checkbox input "false"
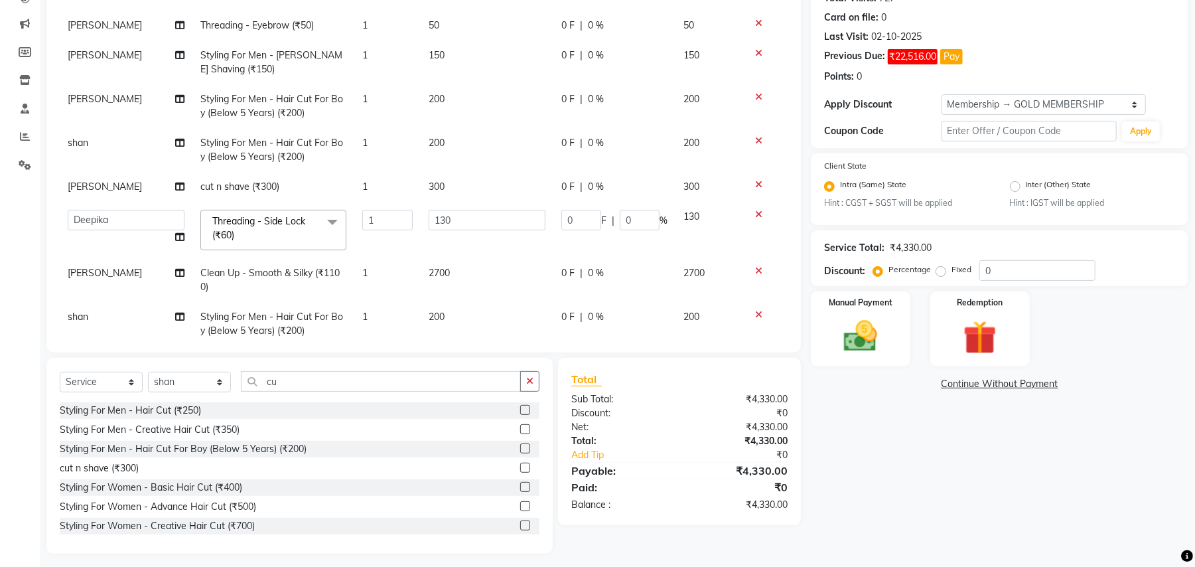
scroll to position [163, 0]
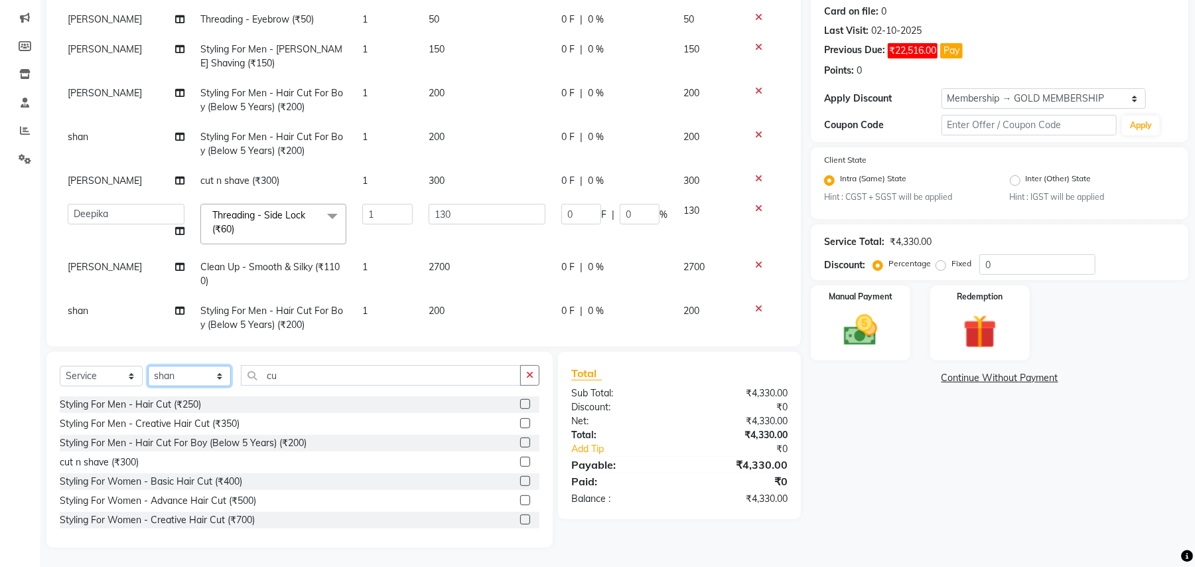
click at [204, 379] on select "Select Stylist Amit [PERSON_NAME] BUNTY Deep [PERSON_NAME] M Gautam la bella [P…" at bounding box center [189, 376] width 83 height 21
select select "45225"
click at [148, 366] on select "Select Stylist Amit [PERSON_NAME] BUNTY Deep [PERSON_NAME] M Gautam la bella [P…" at bounding box center [189, 376] width 83 height 21
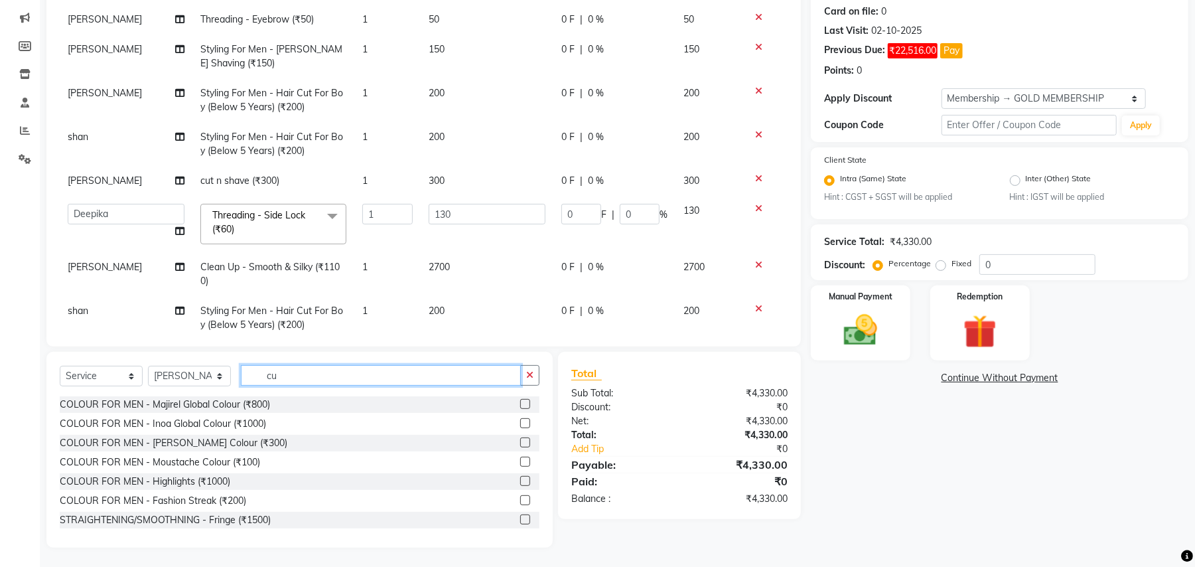
click at [265, 380] on input "cu" at bounding box center [381, 375] width 280 height 21
type input "cut"
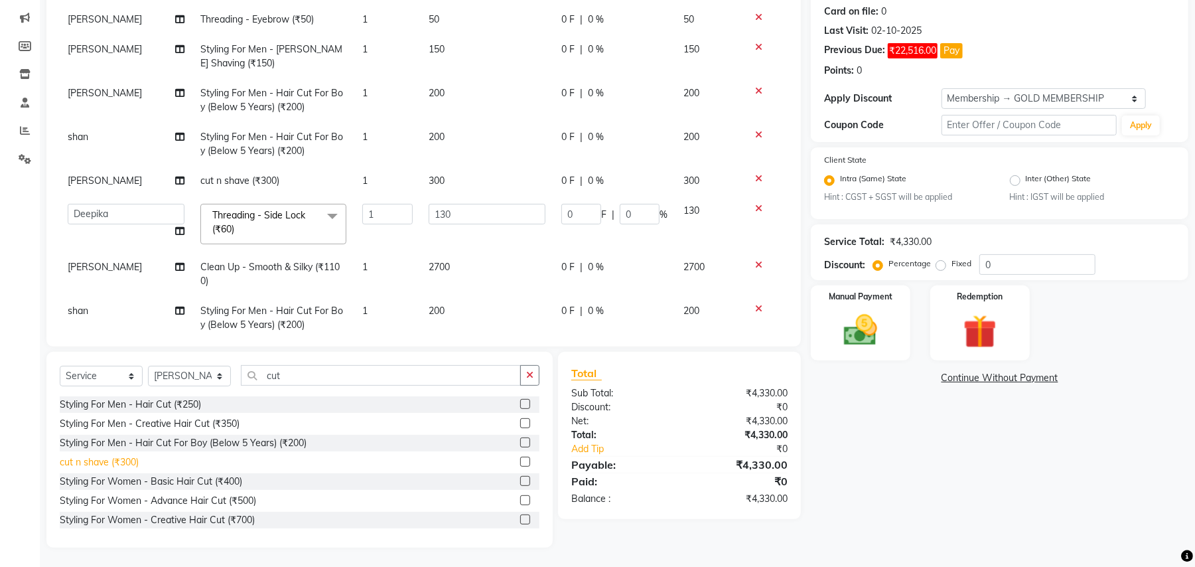
click at [115, 465] on div "cut n shave (₹300)" at bounding box center [99, 462] width 79 height 14
checkbox input "false"
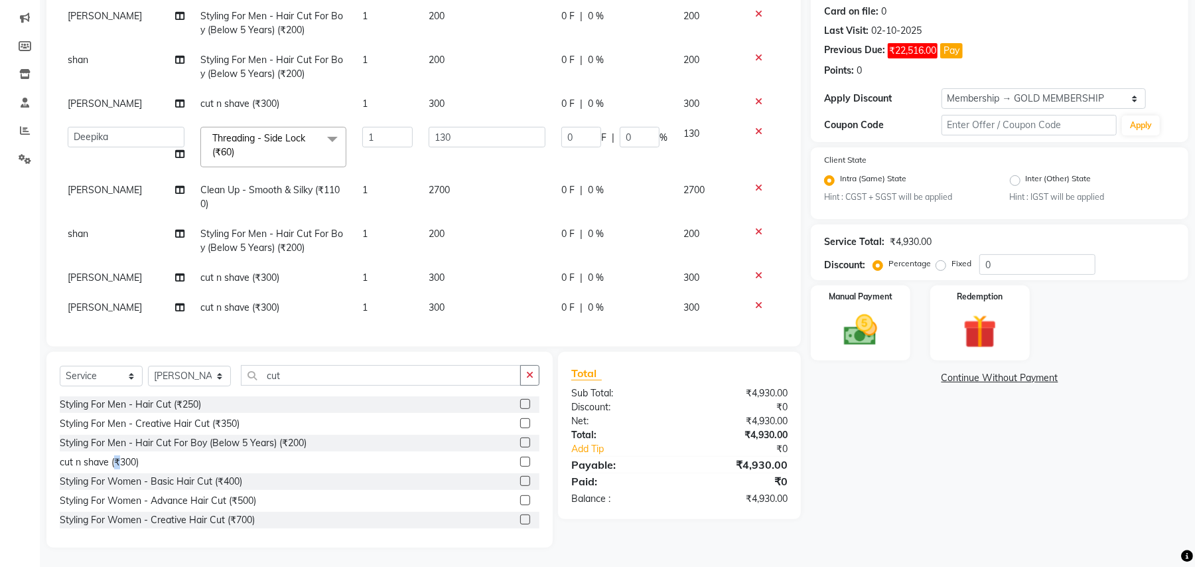
scroll to position [229, 0]
click at [755, 301] on icon at bounding box center [758, 305] width 7 height 9
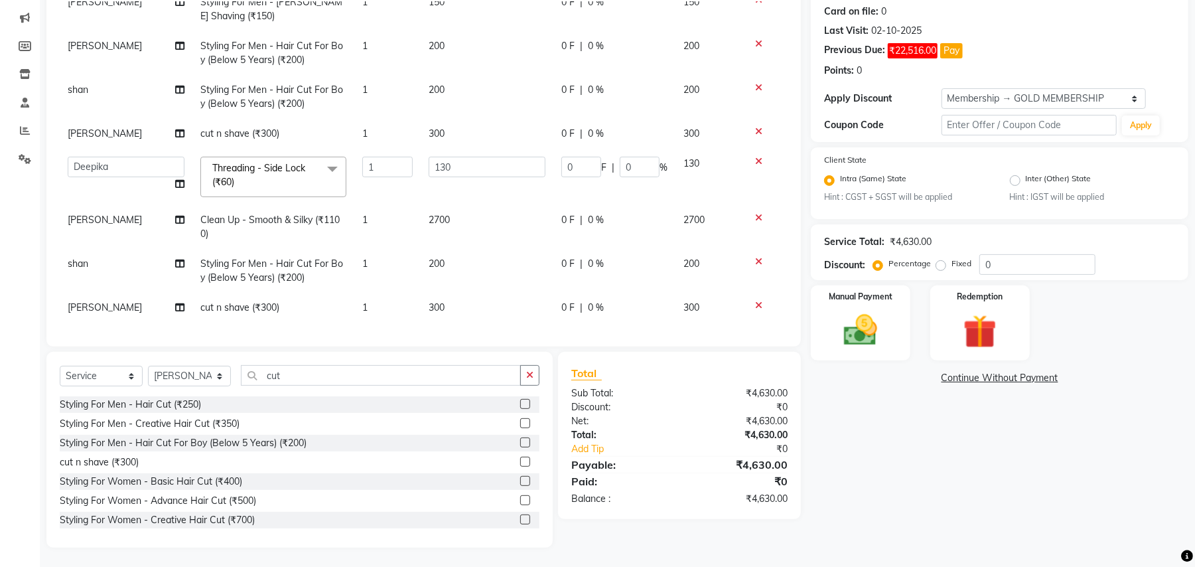
scroll to position [199, 0]
drag, startPoint x: 206, startPoint y: 375, endPoint x: 199, endPoint y: 374, distance: 6.7
click at [206, 375] on select "Select Stylist Amit [PERSON_NAME] BUNTY Deep [PERSON_NAME] M Gautam la bella [P…" at bounding box center [189, 376] width 83 height 21
select select "44894"
click at [148, 366] on select "Select Stylist Amit [PERSON_NAME] BUNTY Deep [PERSON_NAME] M Gautam la bella [P…" at bounding box center [189, 376] width 83 height 21
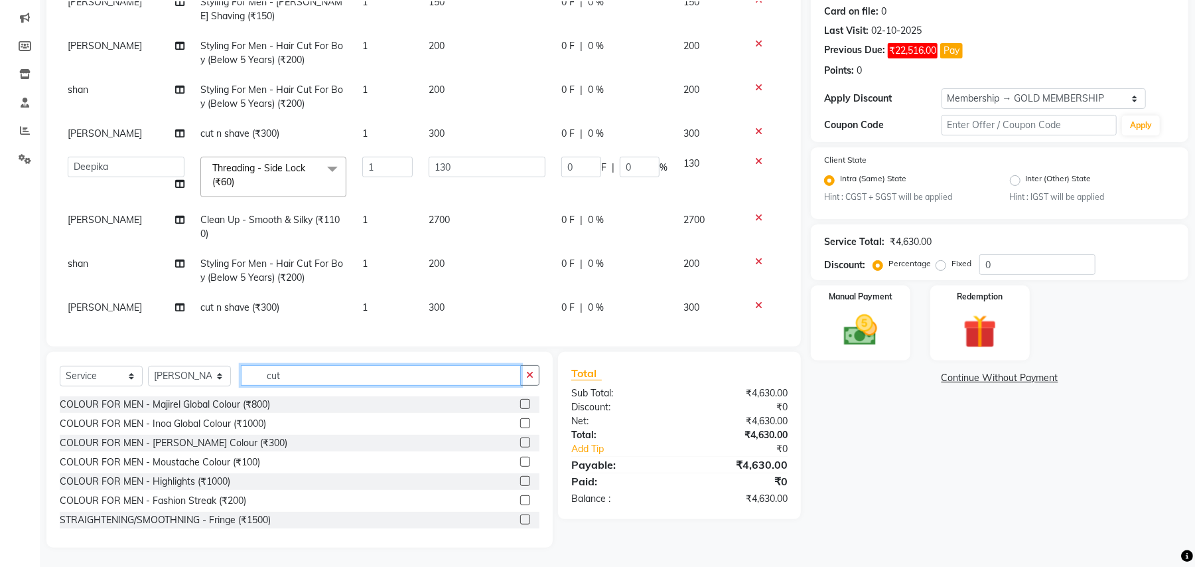
click at [295, 378] on input "cut" at bounding box center [381, 375] width 280 height 21
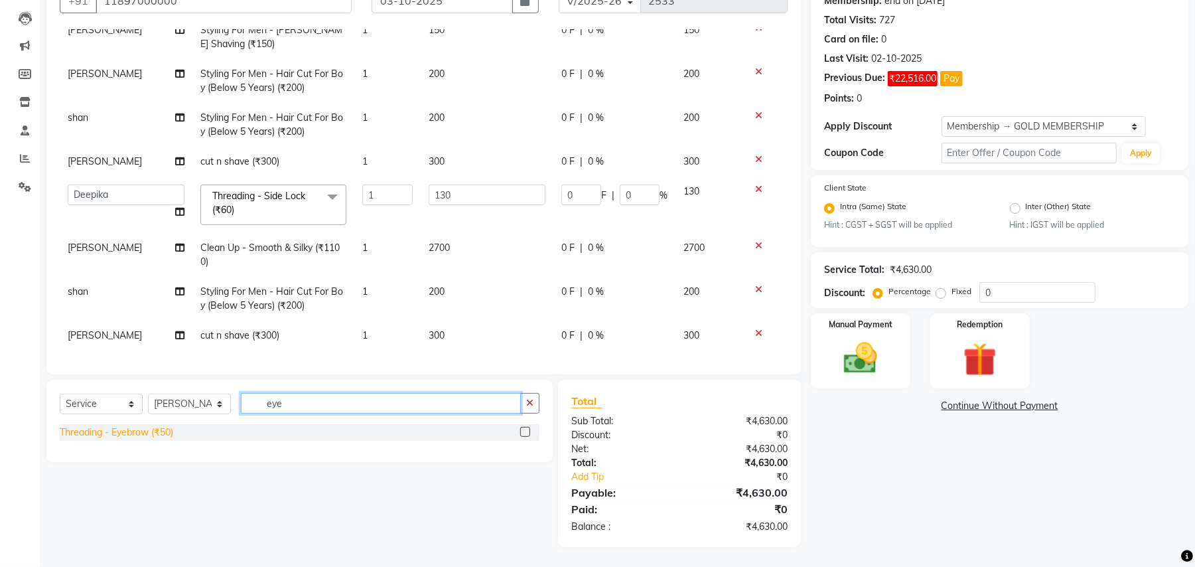
type input "eye"
click at [172, 433] on div "Threading - Eyebrow (₹50)" at bounding box center [116, 432] width 113 height 14
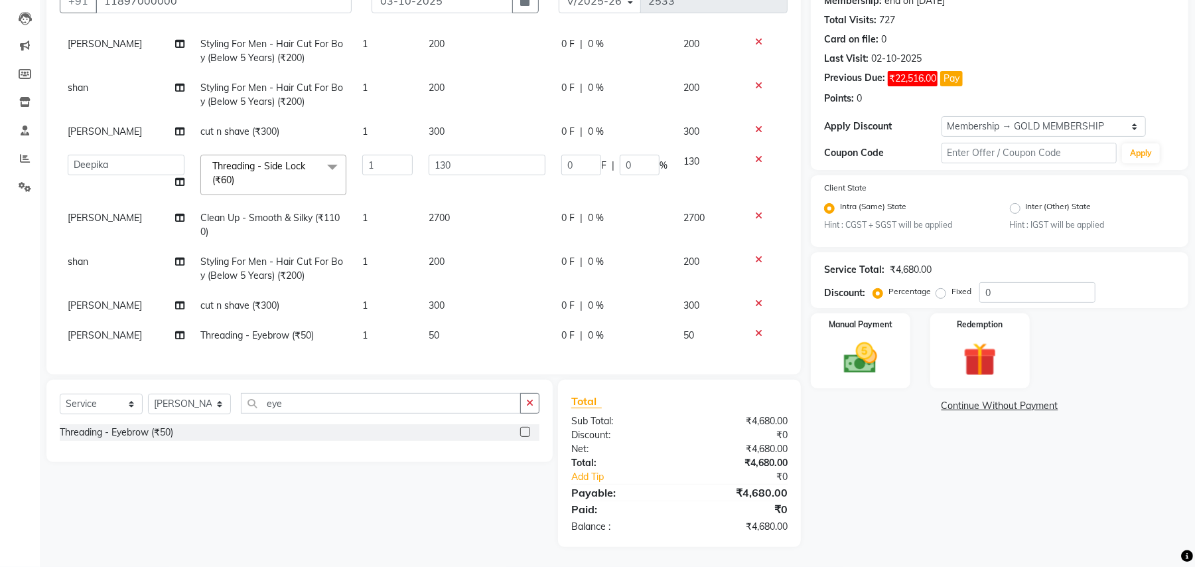
checkbox input "false"
click at [191, 401] on select "Select Stylist Amit [PERSON_NAME] BUNTY Deep [PERSON_NAME] M Gautam la bella [P…" at bounding box center [189, 403] width 83 height 21
select select "45225"
click at [148, 393] on select "Select Stylist Amit [PERSON_NAME] BUNTY Deep [PERSON_NAME] M Gautam la bella [P…" at bounding box center [189, 403] width 83 height 21
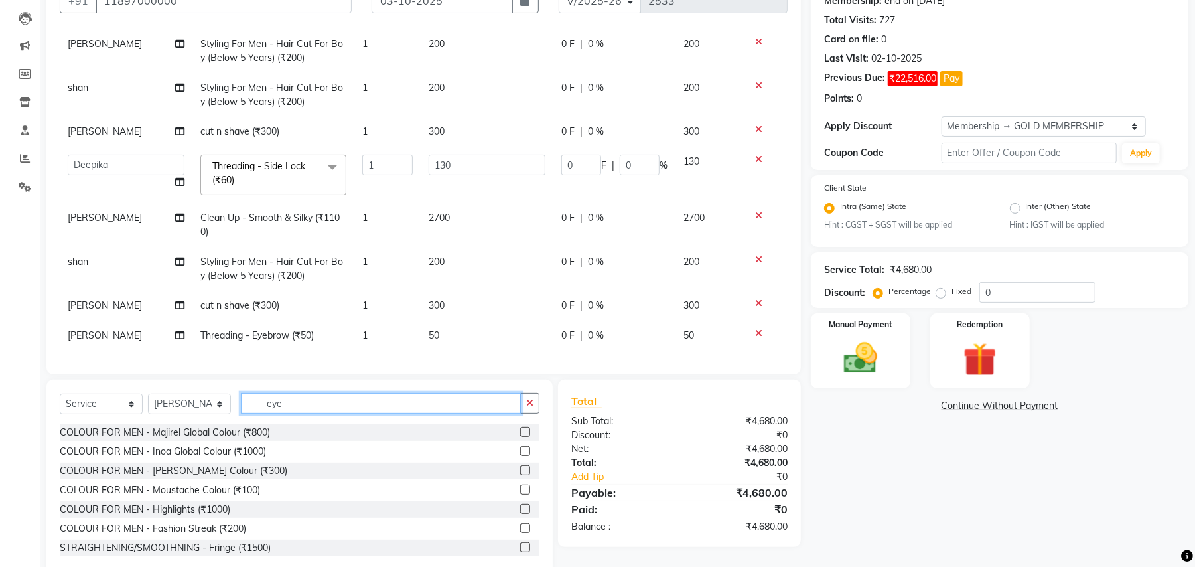
click at [268, 395] on input "eye" at bounding box center [381, 403] width 280 height 21
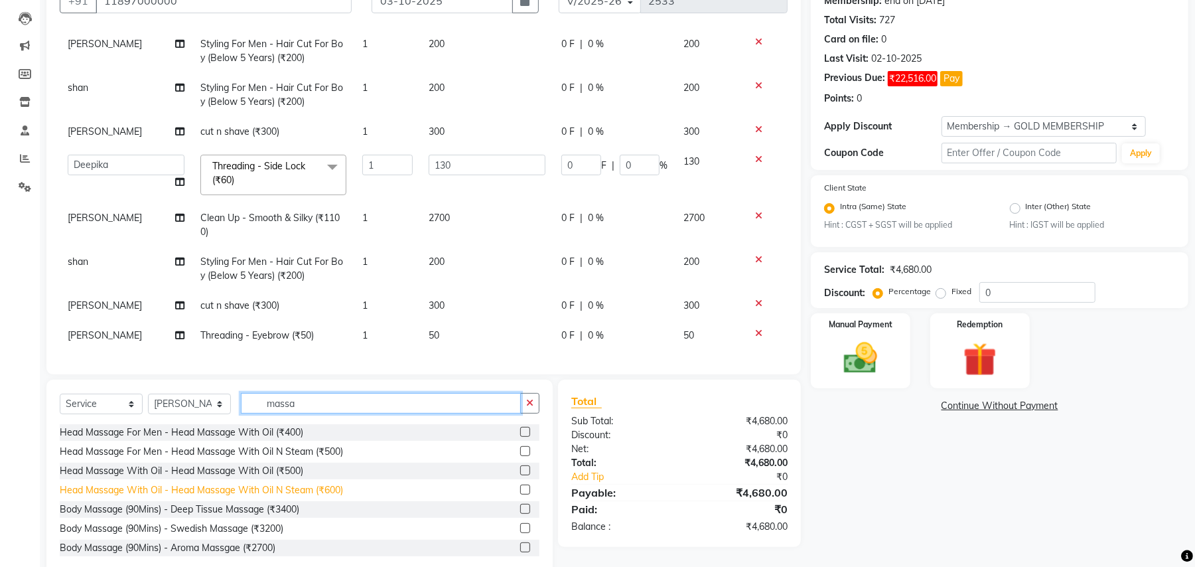
type input "massa"
click at [324, 492] on div "Head Massage With Oil - Head Massage With Oil N Steam (₹600)" at bounding box center [201, 490] width 283 height 14
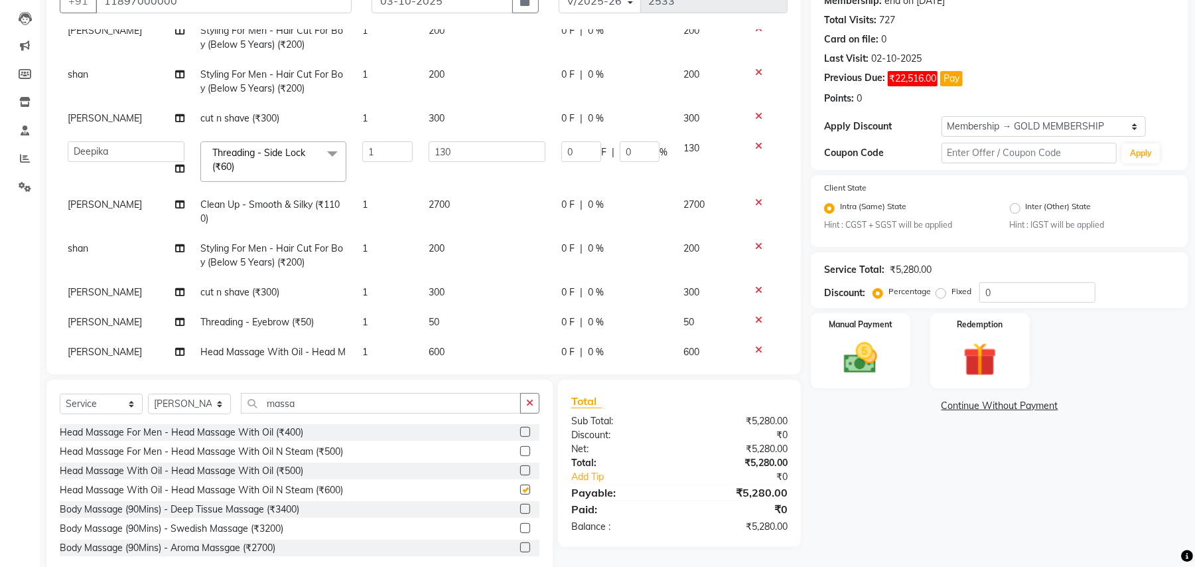
checkbox input "false"
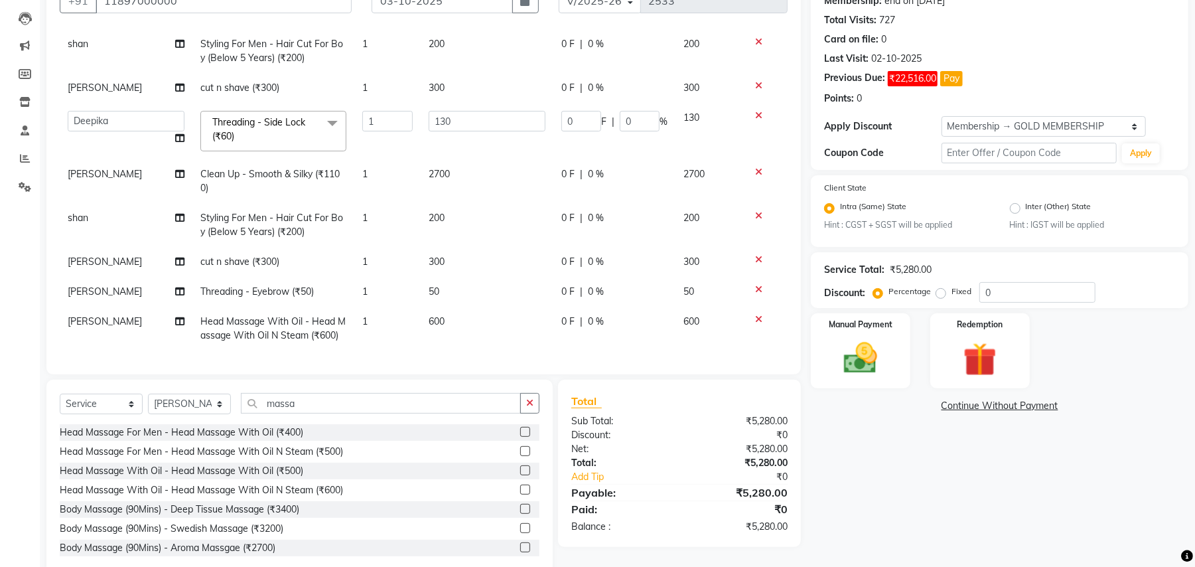
click at [433, 315] on span "600" at bounding box center [437, 321] width 16 height 12
select select "45225"
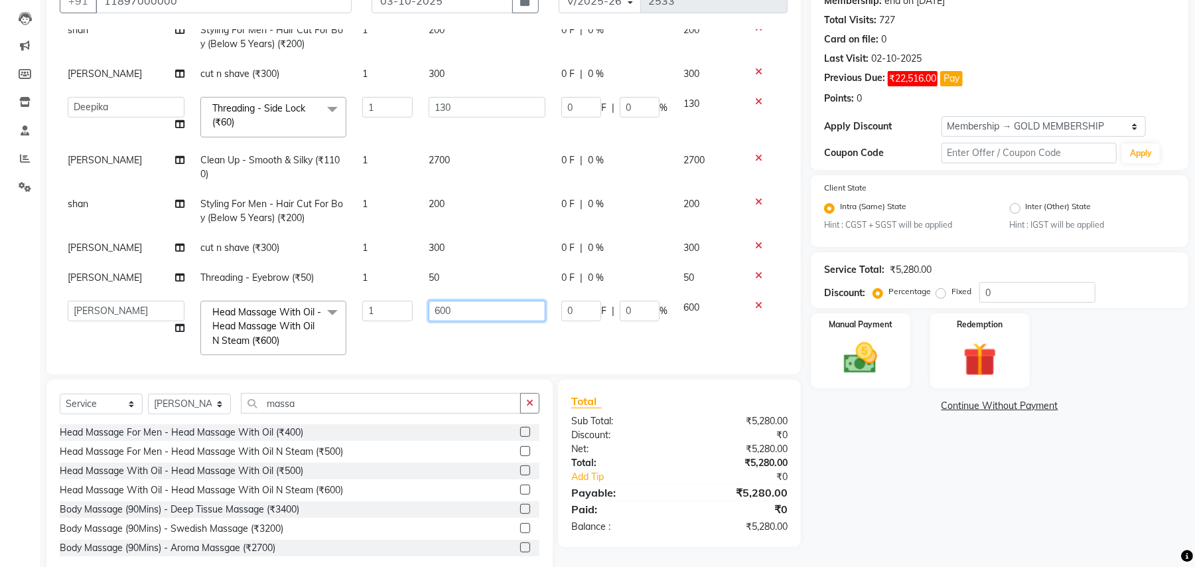
click at [455, 314] on input "600" at bounding box center [487, 311] width 117 height 21
type input "650"
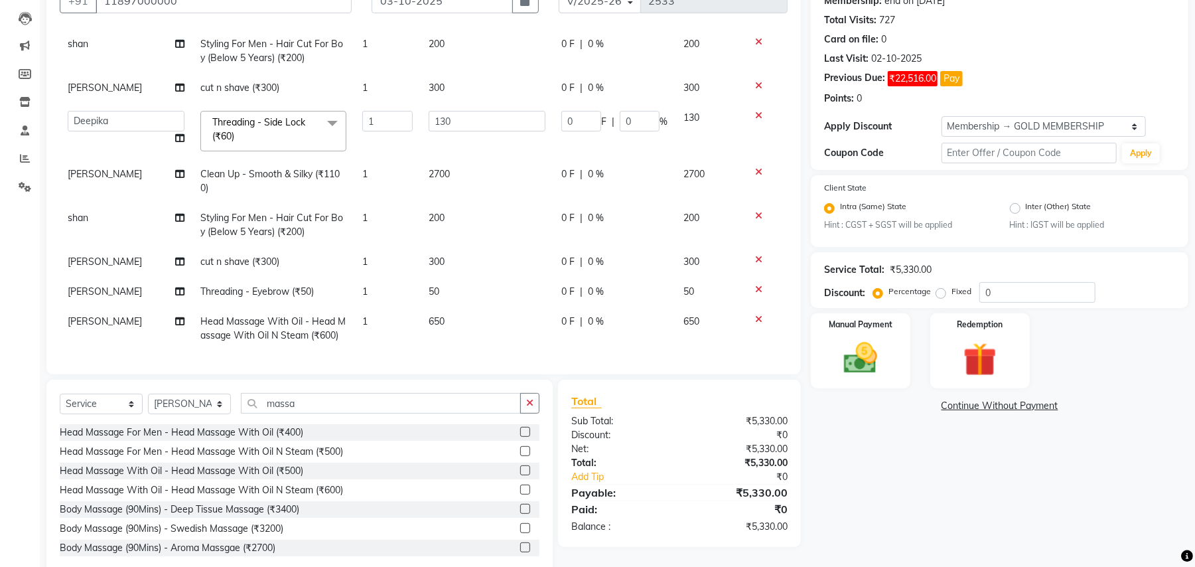
click at [431, 336] on td "650" at bounding box center [487, 329] width 133 height 44
select select "45225"
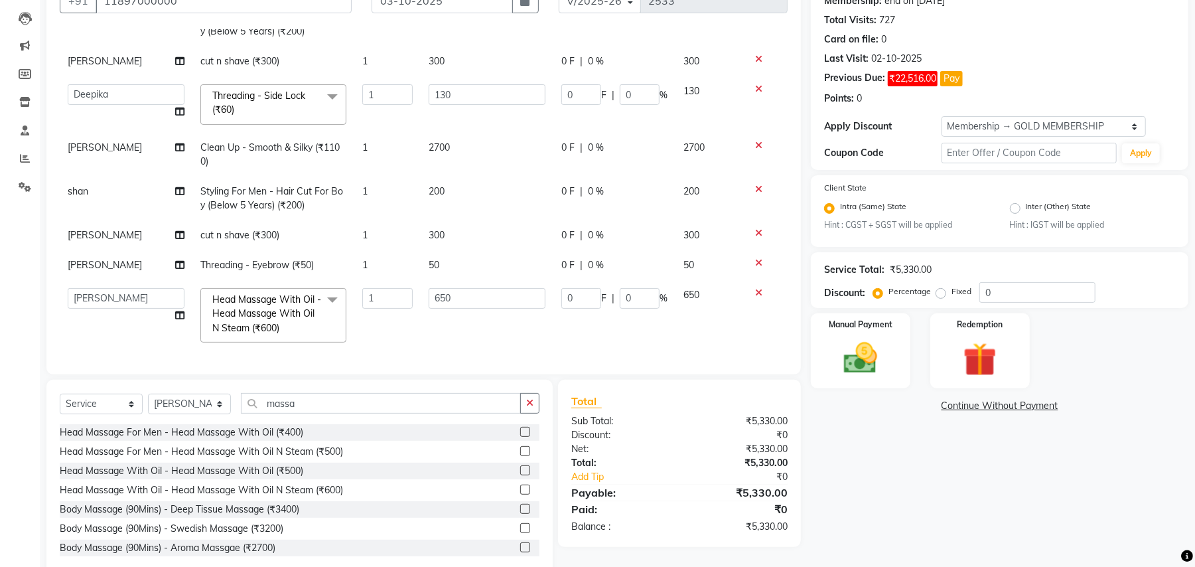
scroll to position [163, 0]
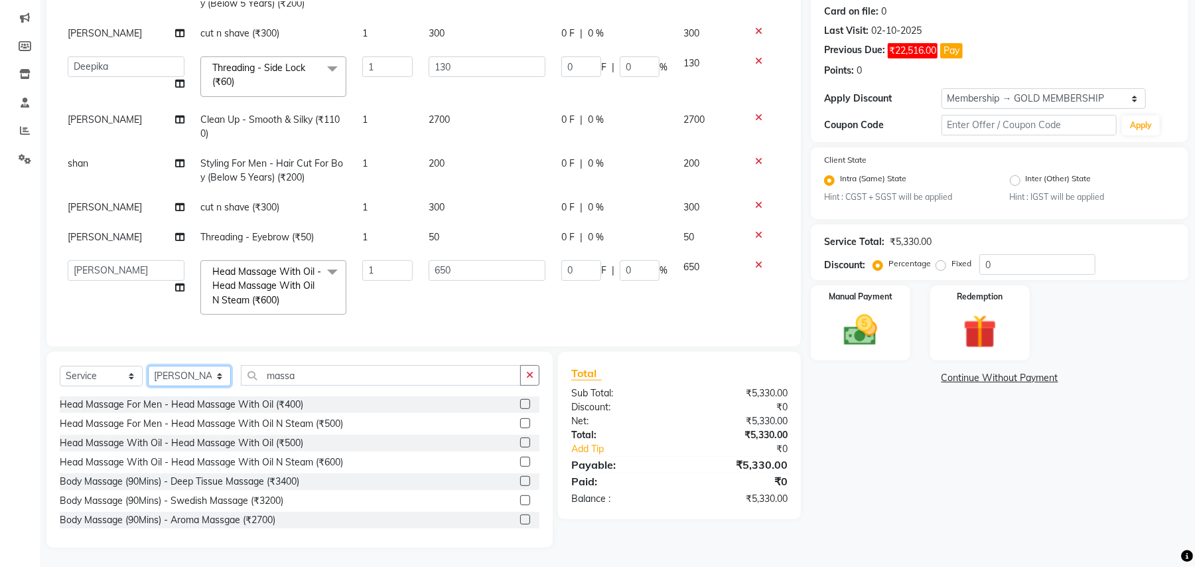
click at [205, 373] on select "Select Stylist Amit [PERSON_NAME] BUNTY Deep [PERSON_NAME] M Gautam la bella [P…" at bounding box center [189, 376] width 83 height 21
select select "44894"
click at [148, 366] on select "Select Stylist Amit [PERSON_NAME] BUNTY Deep [PERSON_NAME] M Gautam la bella [P…" at bounding box center [189, 376] width 83 height 21
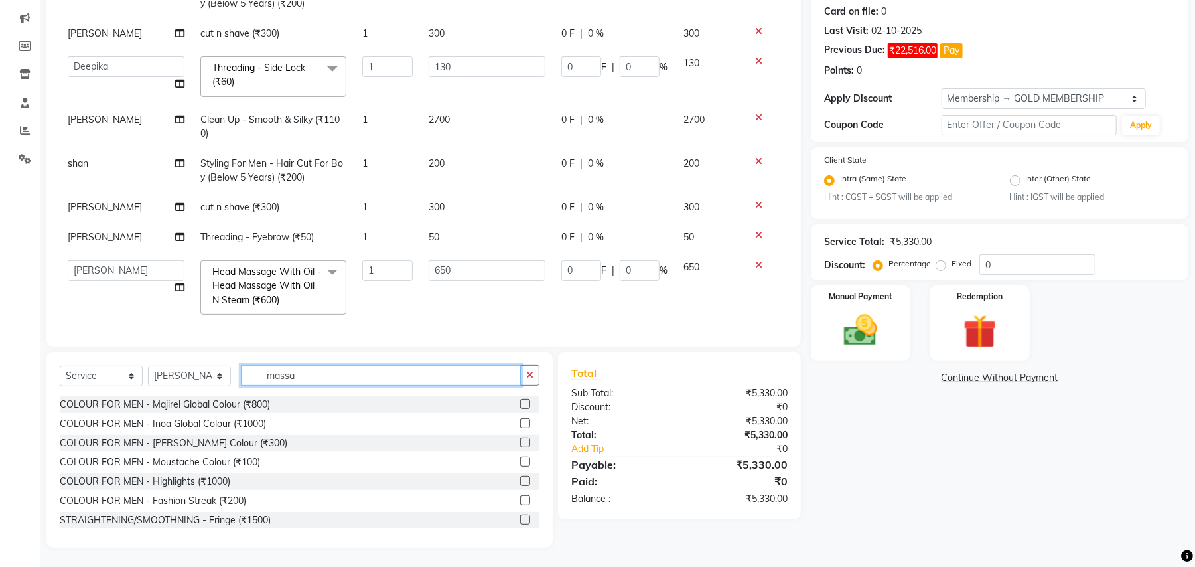
click at [269, 377] on input "massa" at bounding box center [381, 375] width 280 height 21
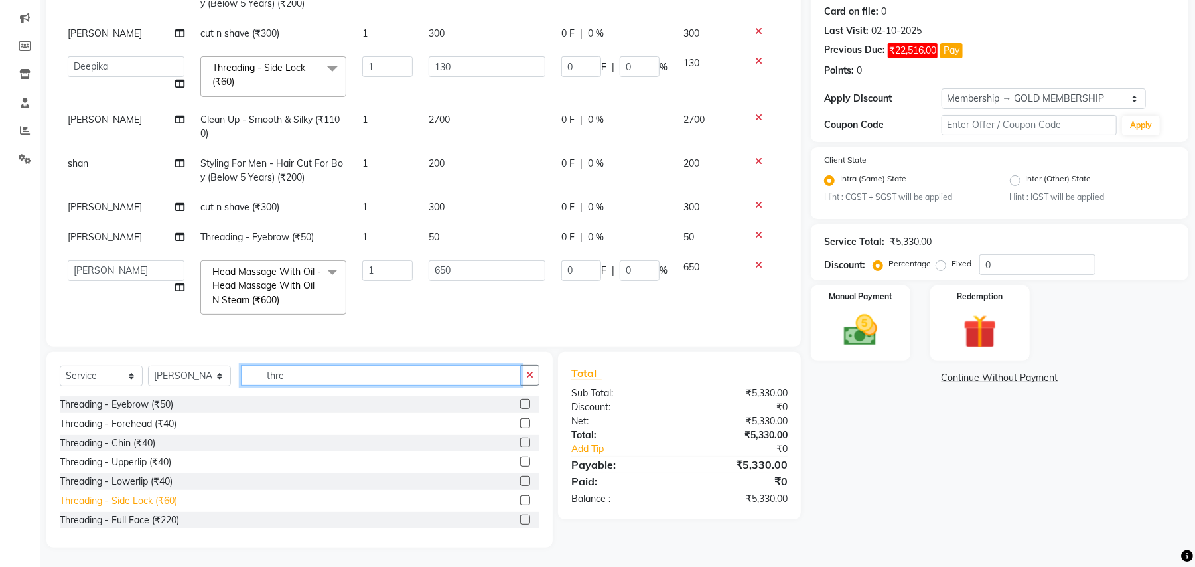
type input "thre"
click at [165, 499] on div "Threading - Side Lock (₹60)" at bounding box center [118, 501] width 117 height 14
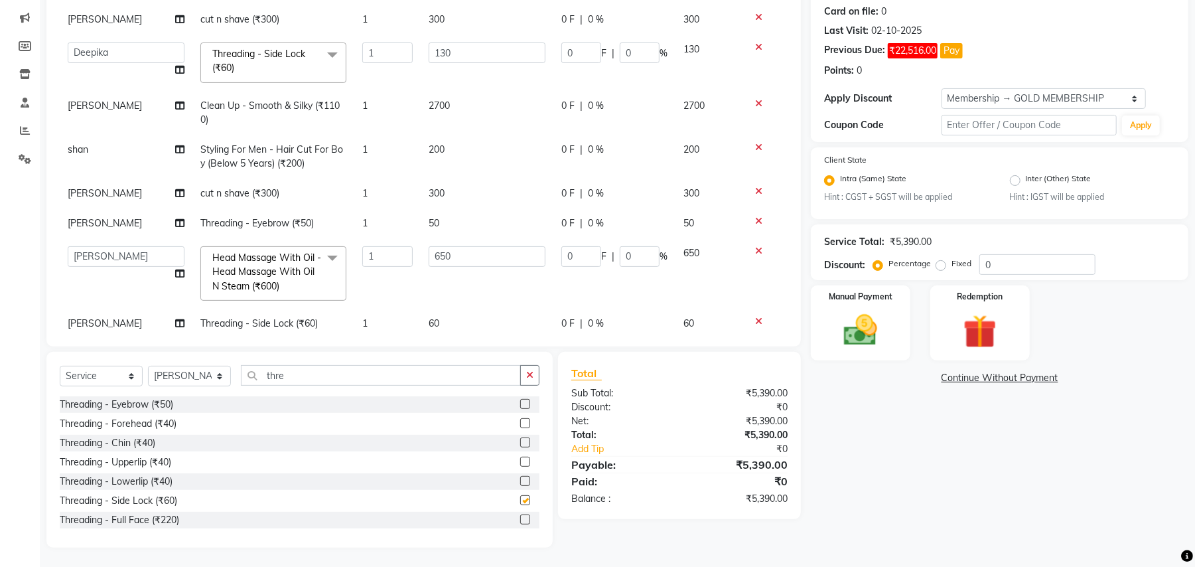
checkbox input "false"
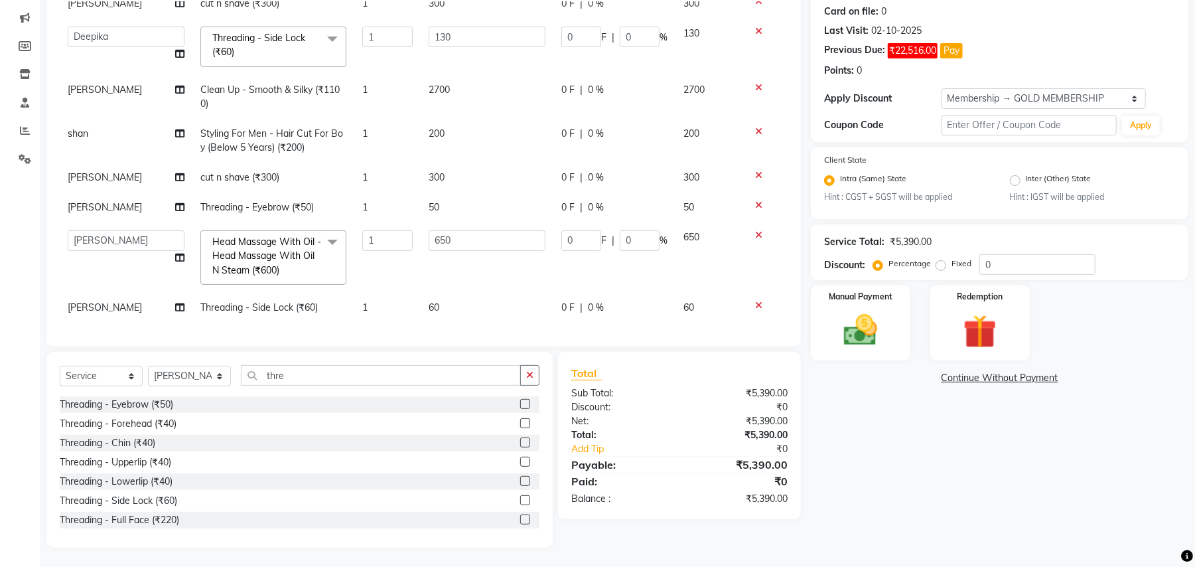
click at [421, 295] on td "60" at bounding box center [487, 308] width 133 height 30
select select "44894"
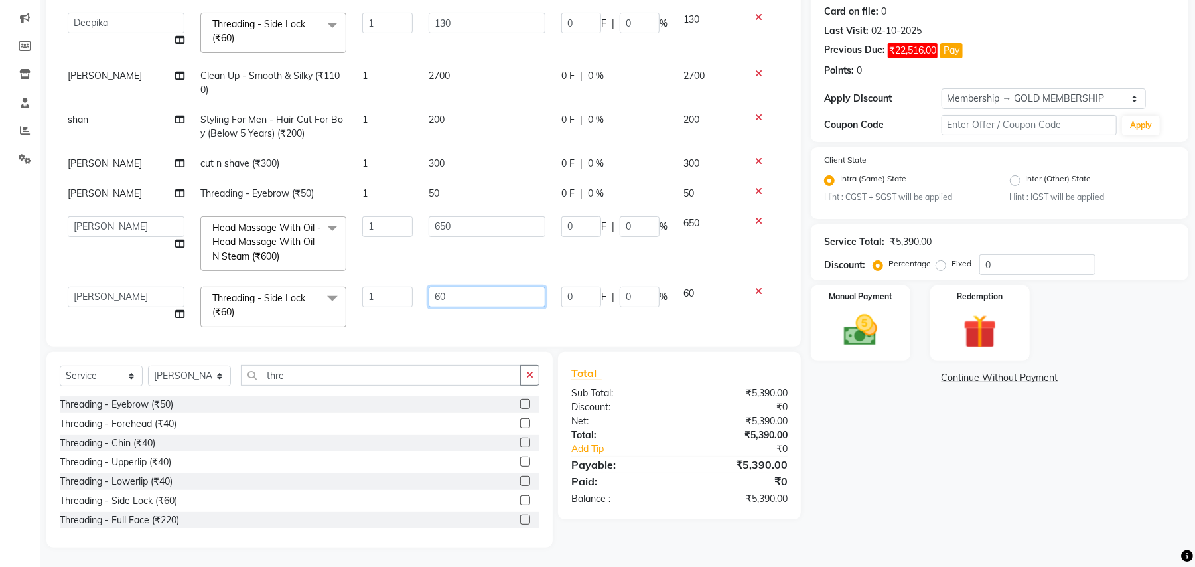
click at [454, 295] on input "60" at bounding box center [487, 297] width 117 height 21
type input "210"
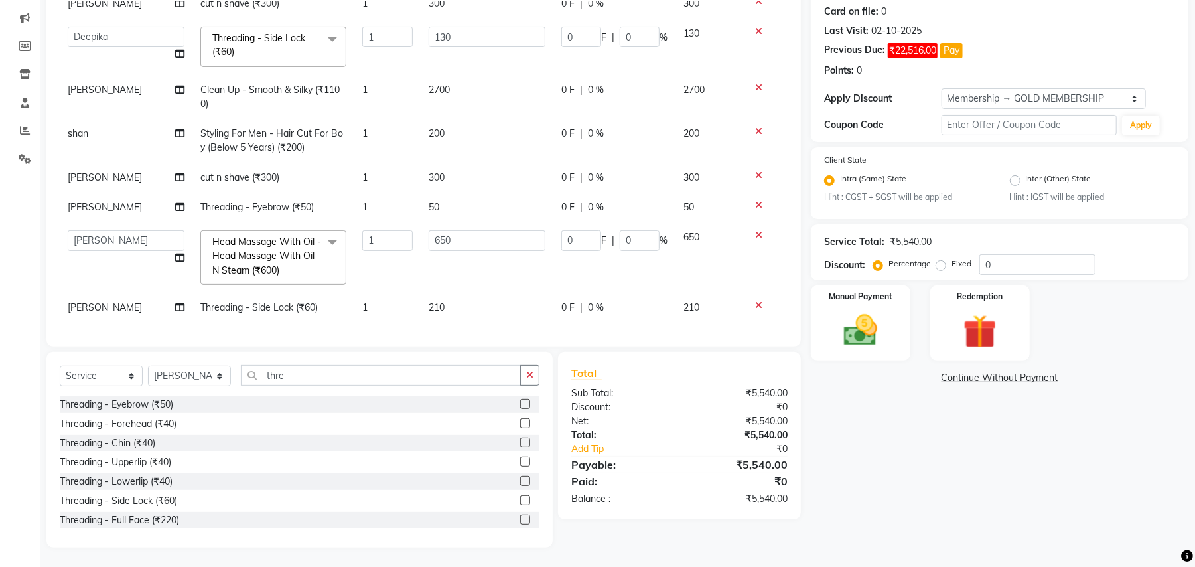
click at [415, 314] on div "Services Stylist Service Qty Price Disc Total Action [PERSON_NAME] Styling For …" at bounding box center [424, 167] width 728 height 332
click at [190, 370] on select "Select Stylist Amit [PERSON_NAME] BUNTY Deep [PERSON_NAME] M Gautam la bella [P…" at bounding box center [189, 376] width 83 height 21
select select "51064"
click at [148, 366] on select "Select Stylist Amit [PERSON_NAME] BUNTY Deep [PERSON_NAME] M Gautam la bella [P…" at bounding box center [189, 376] width 83 height 21
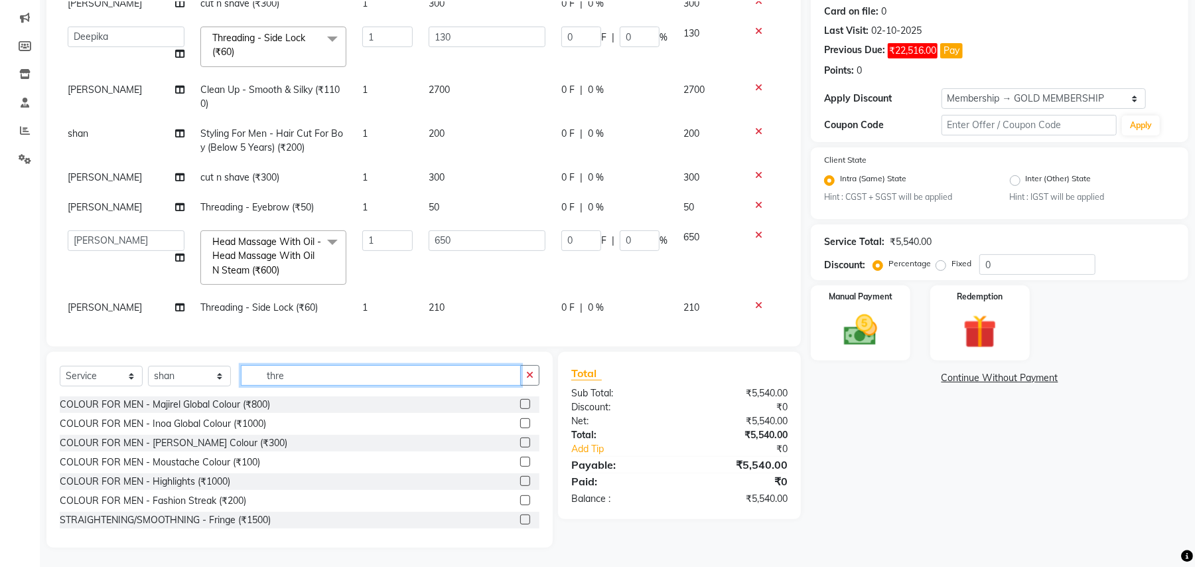
click at [264, 368] on input "thre" at bounding box center [381, 375] width 280 height 21
click at [265, 370] on input "thre" at bounding box center [381, 375] width 280 height 21
type input "cut"
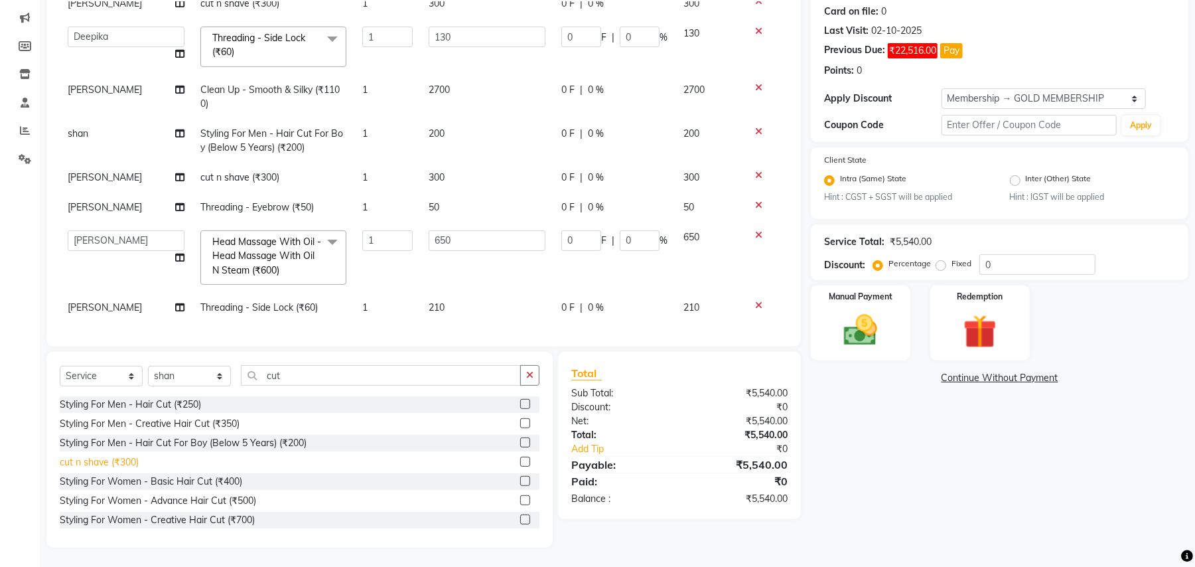
click at [109, 457] on div "cut n shave (₹300)" at bounding box center [99, 462] width 79 height 14
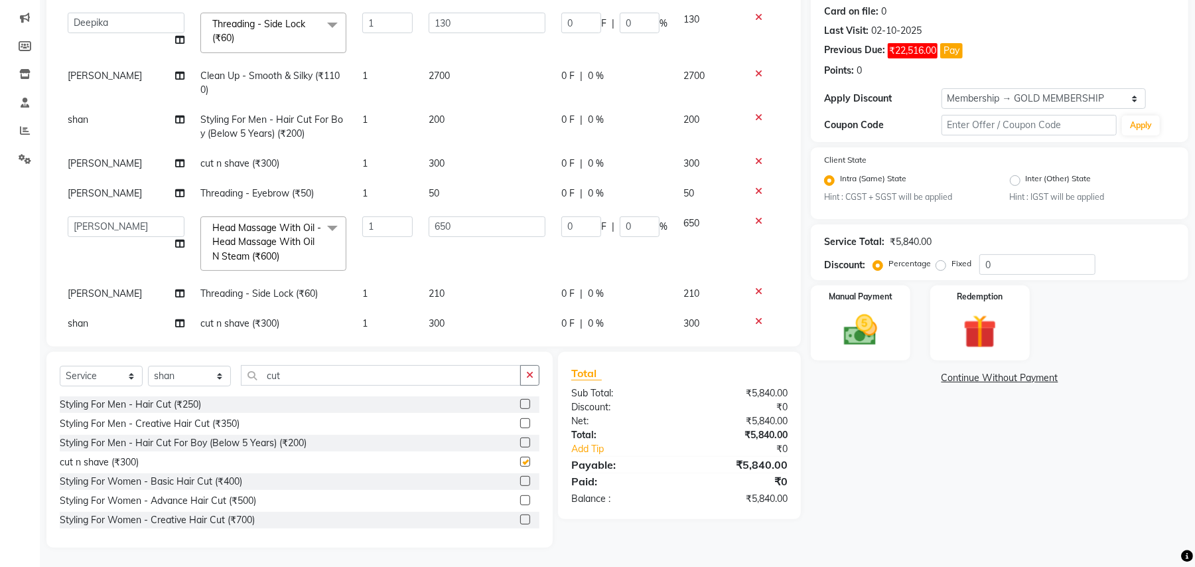
checkbox input "false"
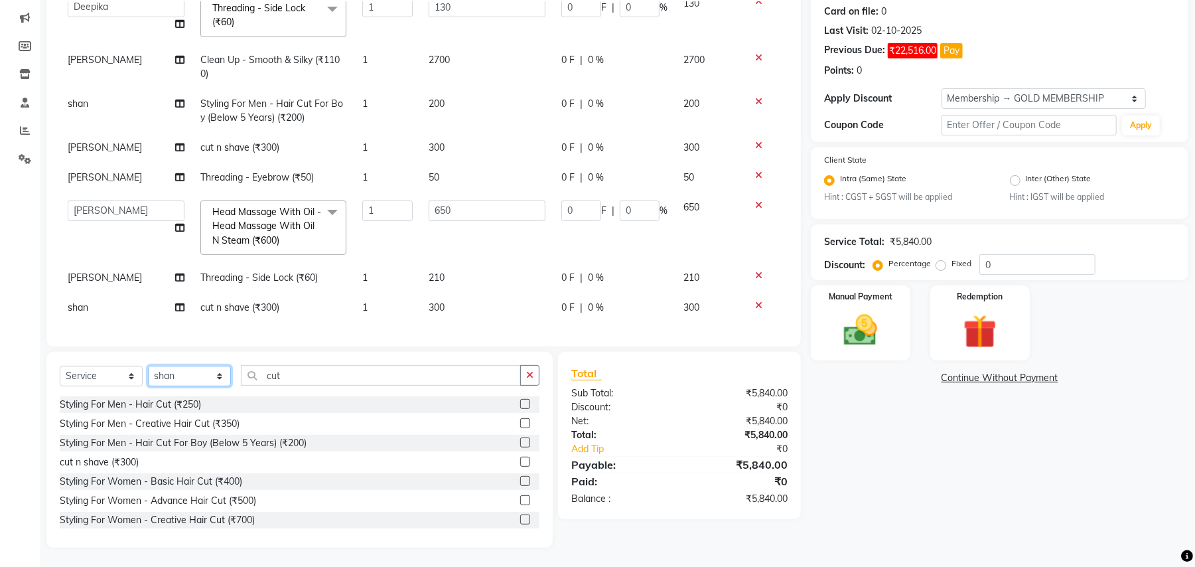
click at [186, 385] on select "Select Stylist Amit [PERSON_NAME] BUNTY Deep [PERSON_NAME] M Gautam la bella [P…" at bounding box center [189, 376] width 83 height 21
select select "68186"
click at [148, 366] on select "Select Stylist Amit [PERSON_NAME] BUNTY Deep [PERSON_NAME] M Gautam la bella [P…" at bounding box center [189, 376] width 83 height 21
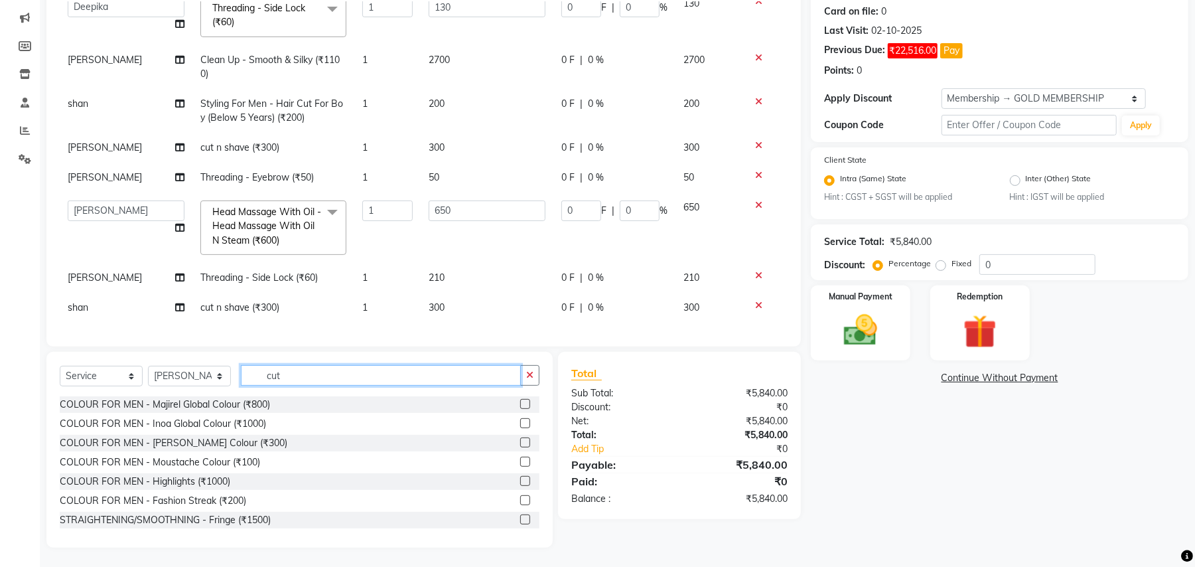
click at [250, 375] on input "cut" at bounding box center [381, 375] width 280 height 21
type input "cut"
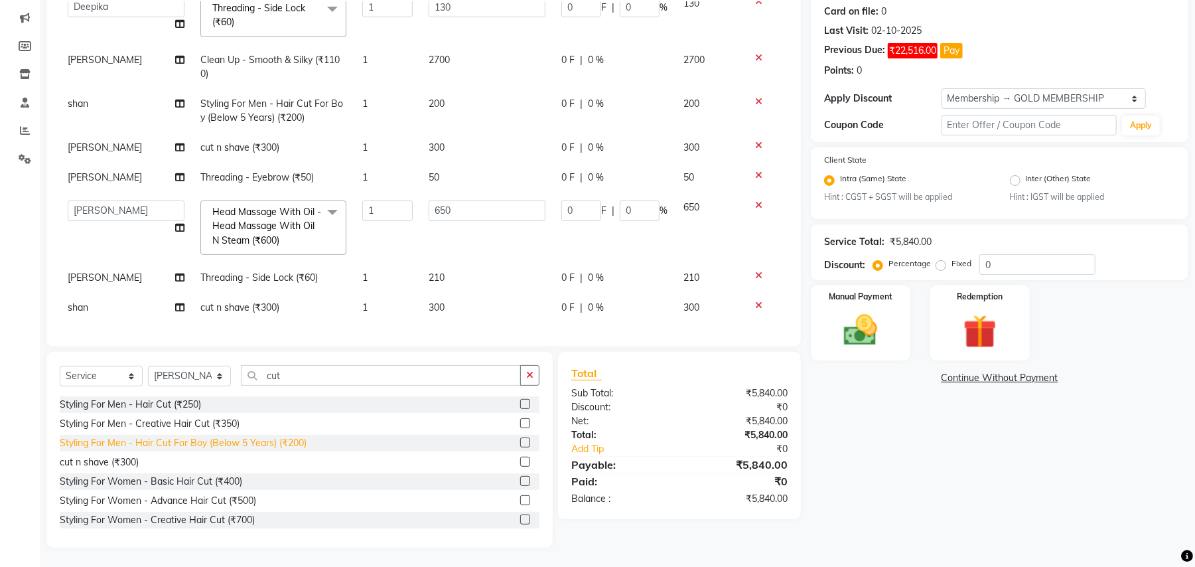
drag, startPoint x: 207, startPoint y: 444, endPoint x: 210, endPoint y: 439, distance: 6.8
click at [206, 444] on div "Styling For Men - Hair Cut For Boy (Below 5 Years) (₹200)" at bounding box center [183, 443] width 247 height 14
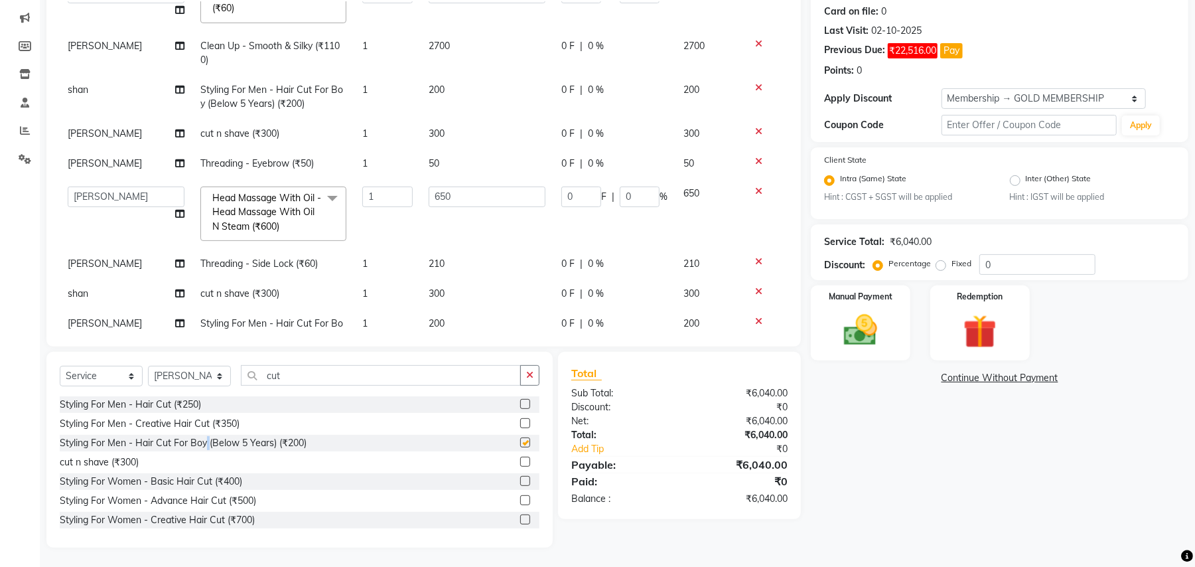
checkbox input "false"
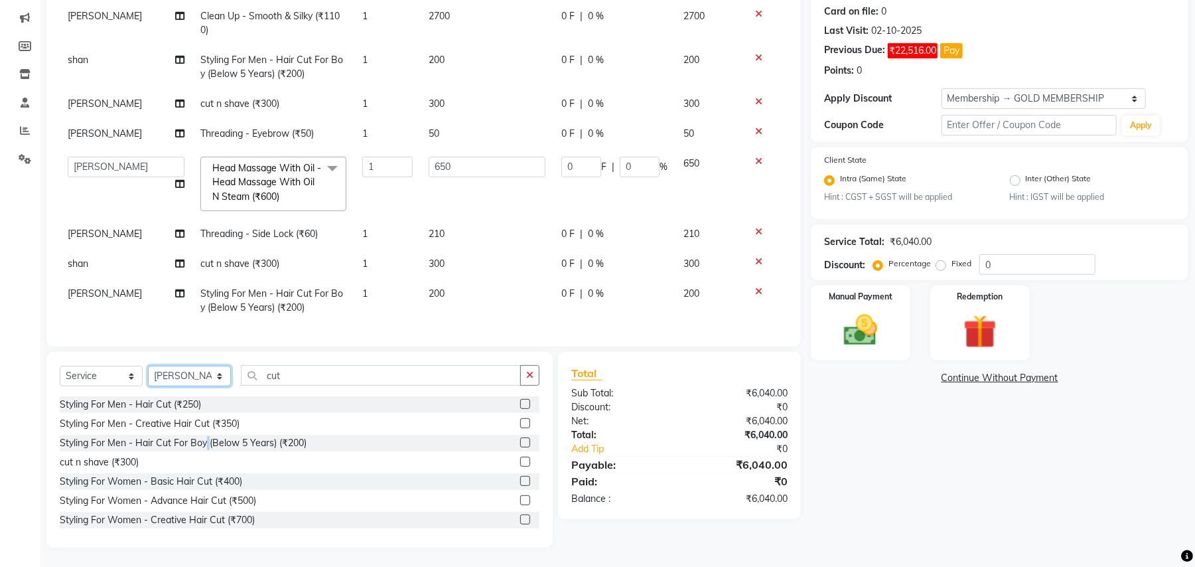
click at [192, 377] on select "Select Stylist Amit [PERSON_NAME] BUNTY Deep [PERSON_NAME] M Gautam la bella [P…" at bounding box center [189, 376] width 83 height 21
select select "29706"
click at [148, 366] on select "Select Stylist Amit [PERSON_NAME] BUNTY Deep [PERSON_NAME] M Gautam la bella [P…" at bounding box center [189, 376] width 83 height 21
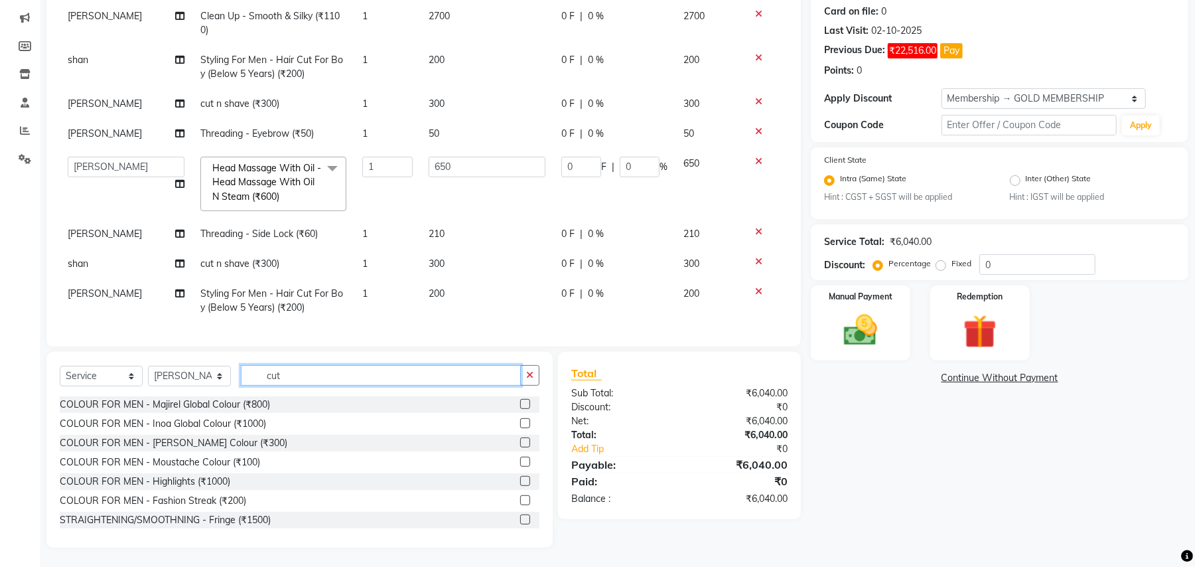
click at [271, 383] on input "cut" at bounding box center [381, 375] width 280 height 21
click at [272, 383] on input "cut" at bounding box center [381, 375] width 280 height 21
type input "cut"
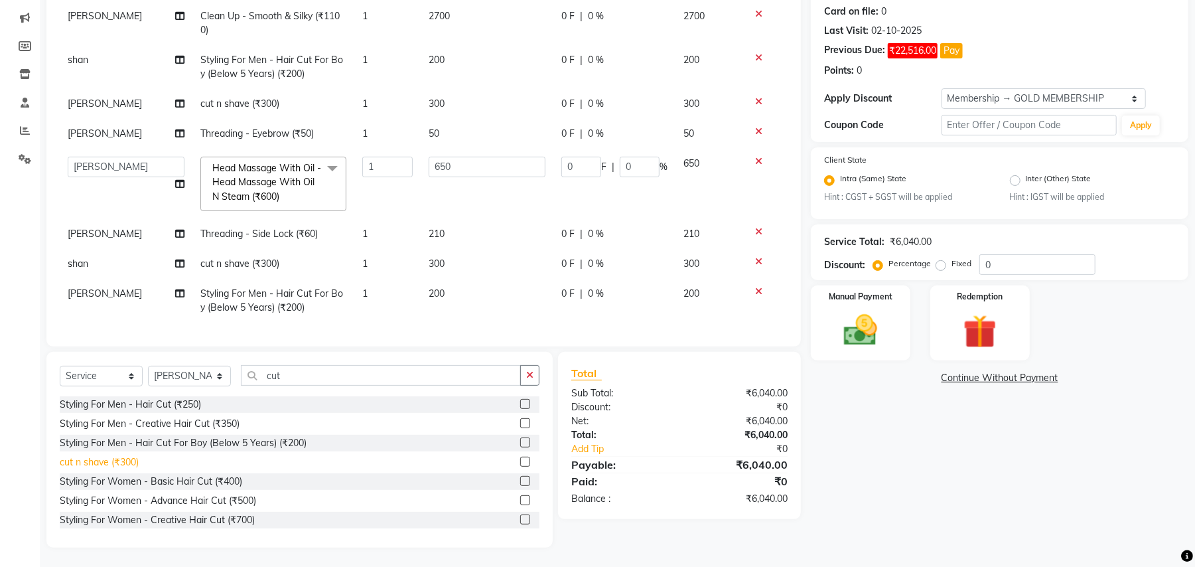
click at [136, 455] on div "cut n shave (₹300)" at bounding box center [99, 462] width 79 height 14
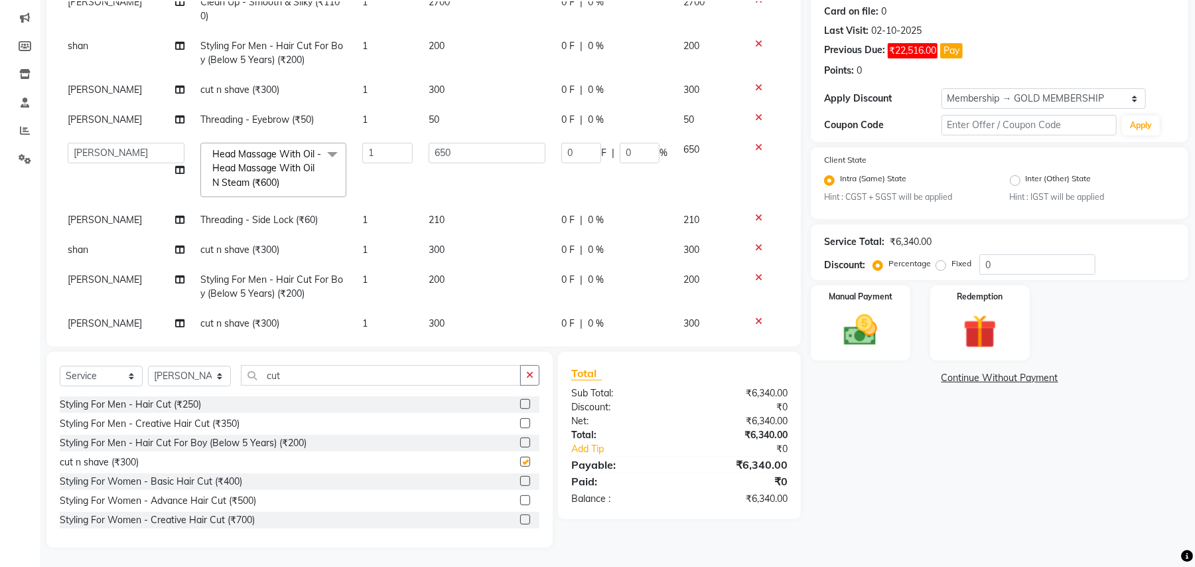
checkbox input "false"
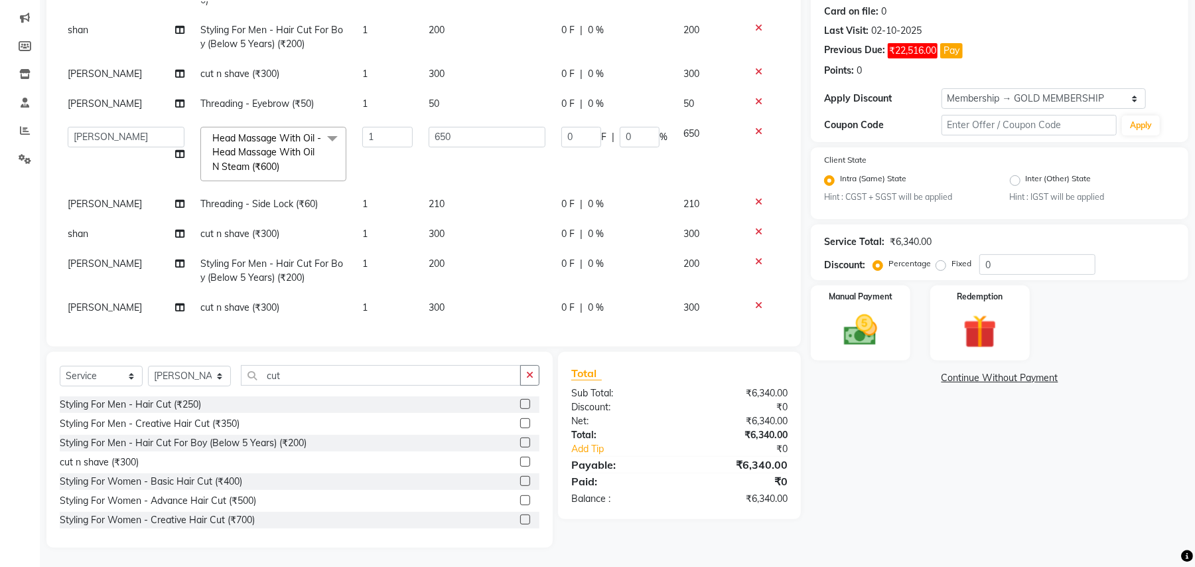
scroll to position [433, 0]
click at [443, 296] on td "300" at bounding box center [487, 308] width 133 height 30
select select "29706"
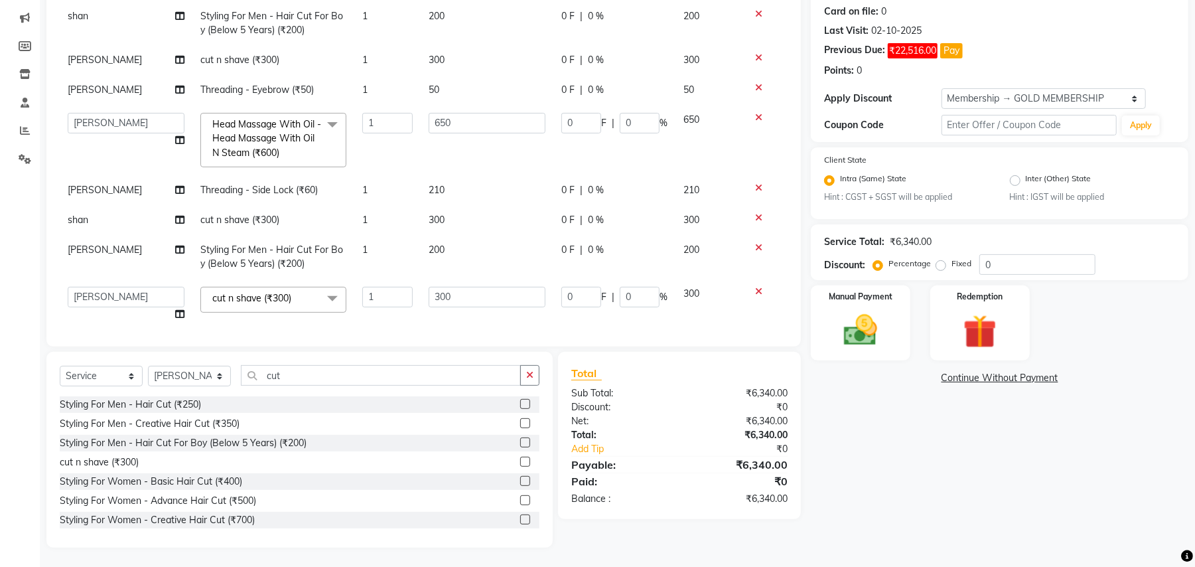
click at [454, 295] on input "300" at bounding box center [487, 297] width 117 height 21
type input "200"
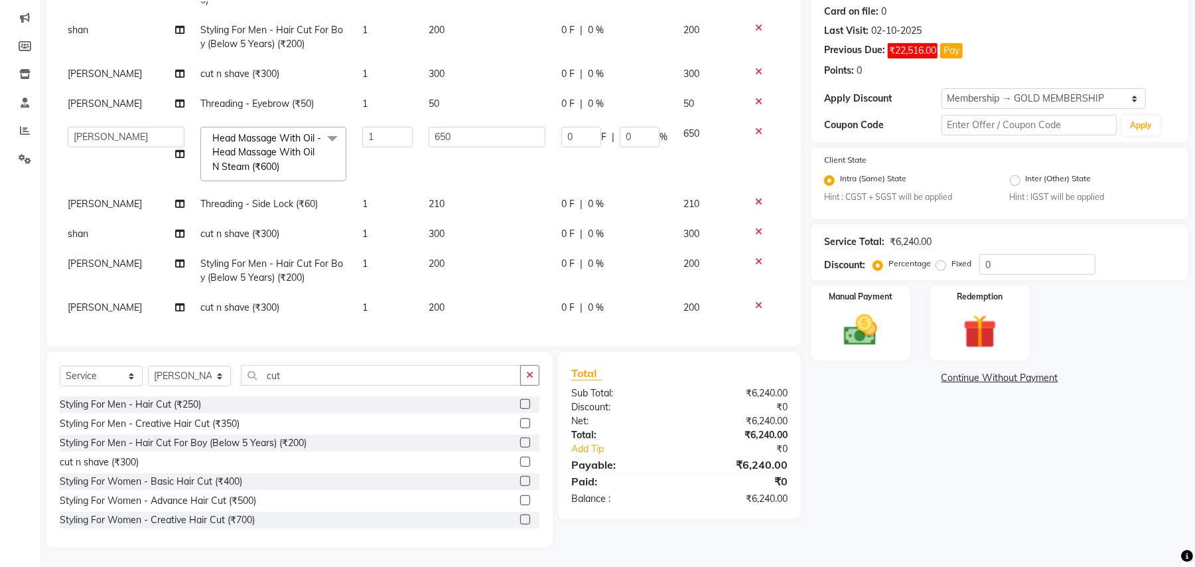
click at [444, 259] on td "200" at bounding box center [487, 271] width 133 height 44
select select "68186"
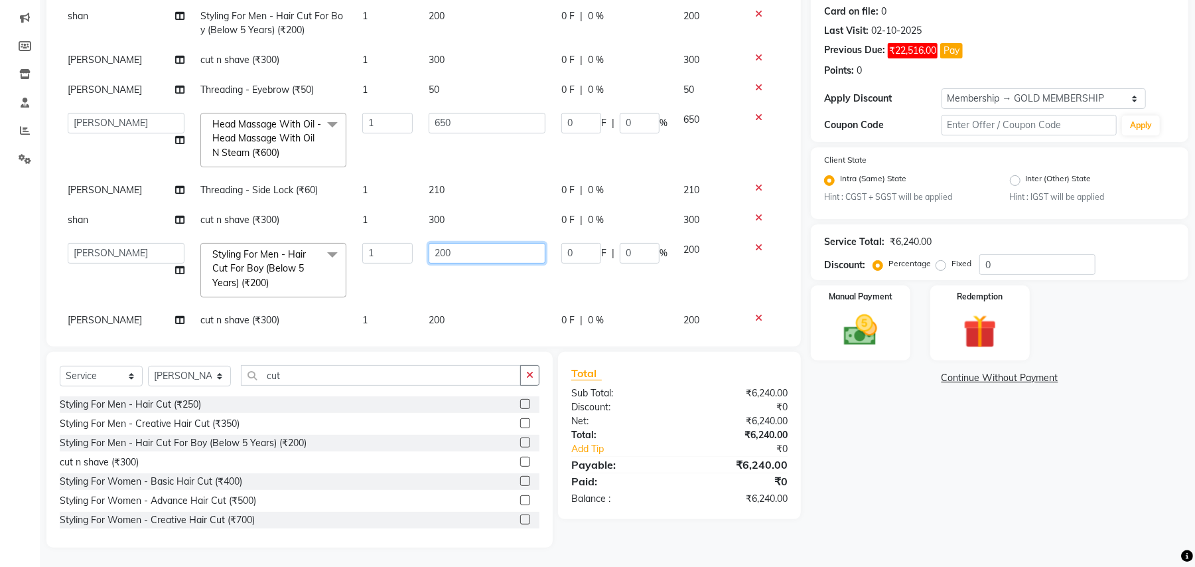
click at [488, 280] on td "200" at bounding box center [487, 270] width 133 height 70
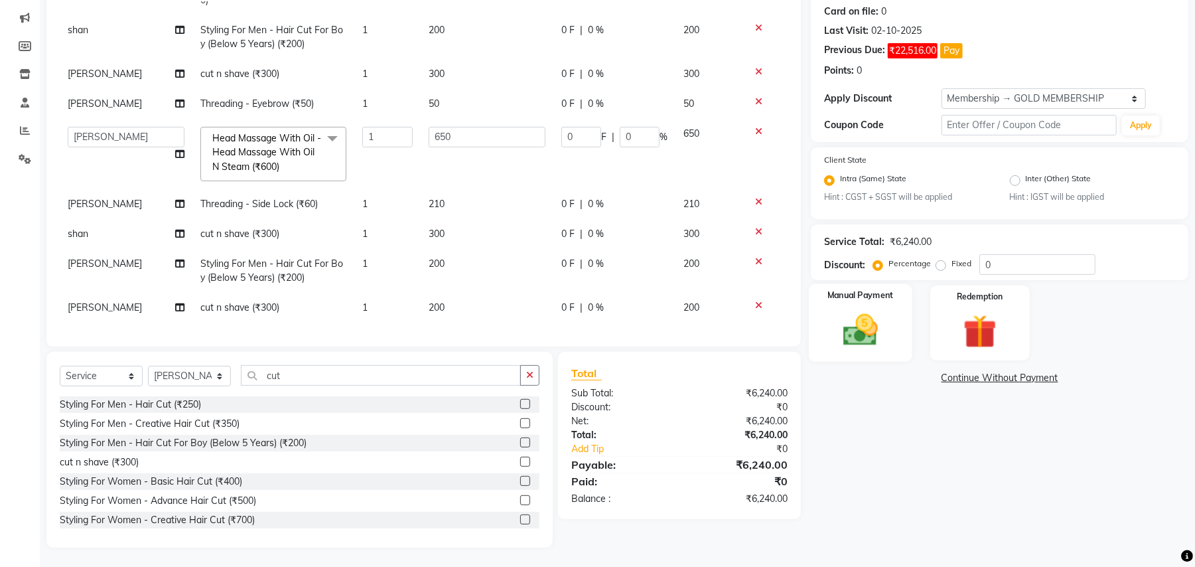
click at [888, 335] on img at bounding box center [860, 330] width 57 height 40
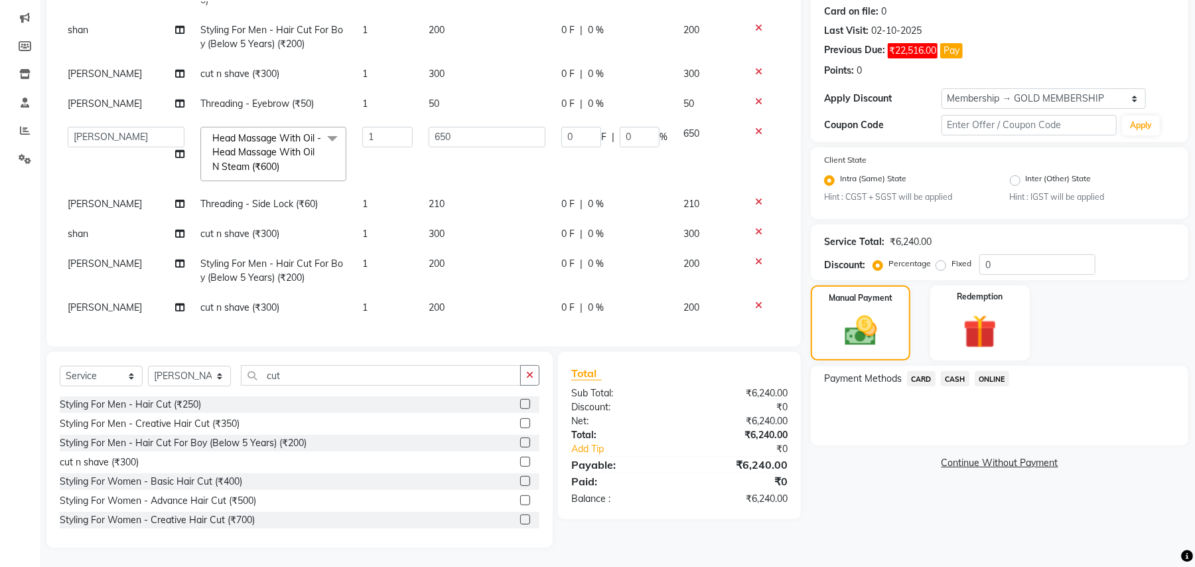
click at [953, 375] on span "CASH" at bounding box center [955, 378] width 29 height 15
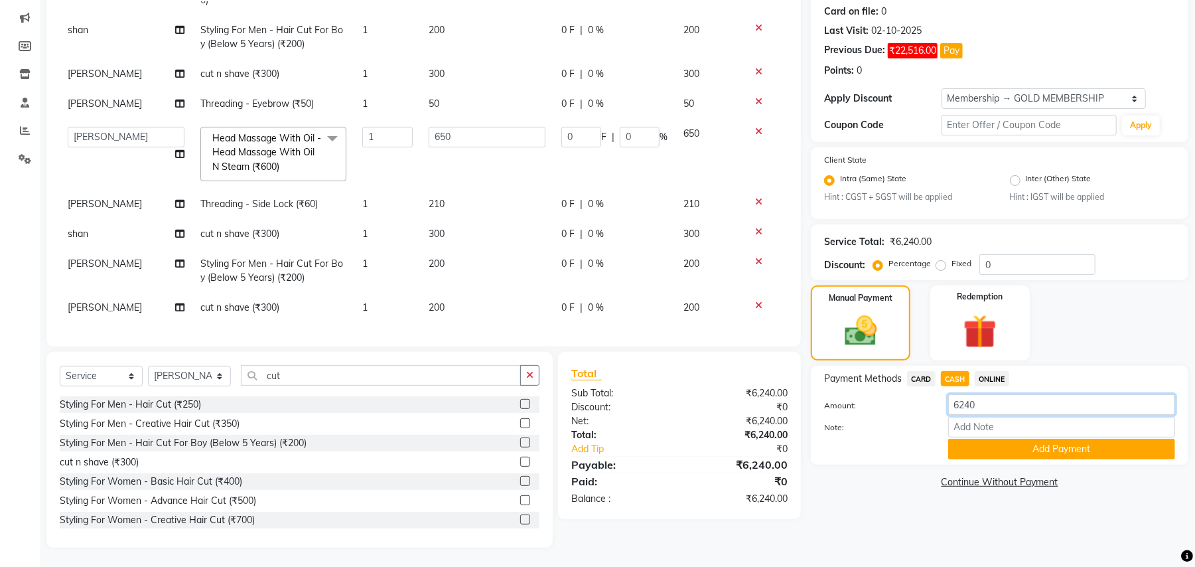
click at [958, 404] on input "6240" at bounding box center [1061, 404] width 227 height 21
type input "910"
click at [973, 448] on button "Add Payment" at bounding box center [1061, 449] width 227 height 21
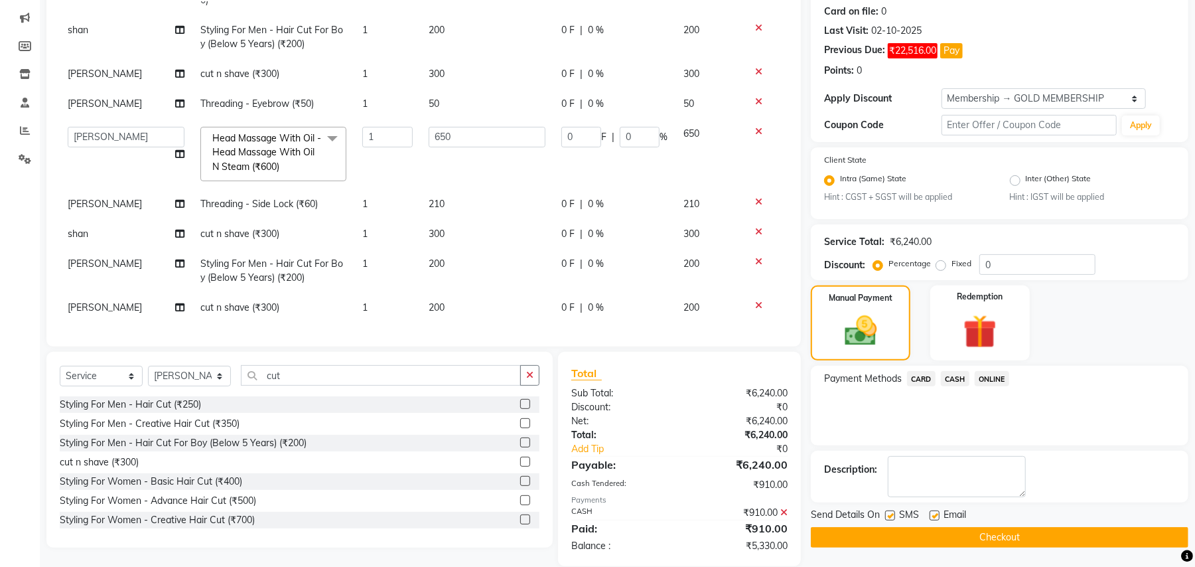
click at [995, 378] on span "ONLINE" at bounding box center [992, 378] width 34 height 15
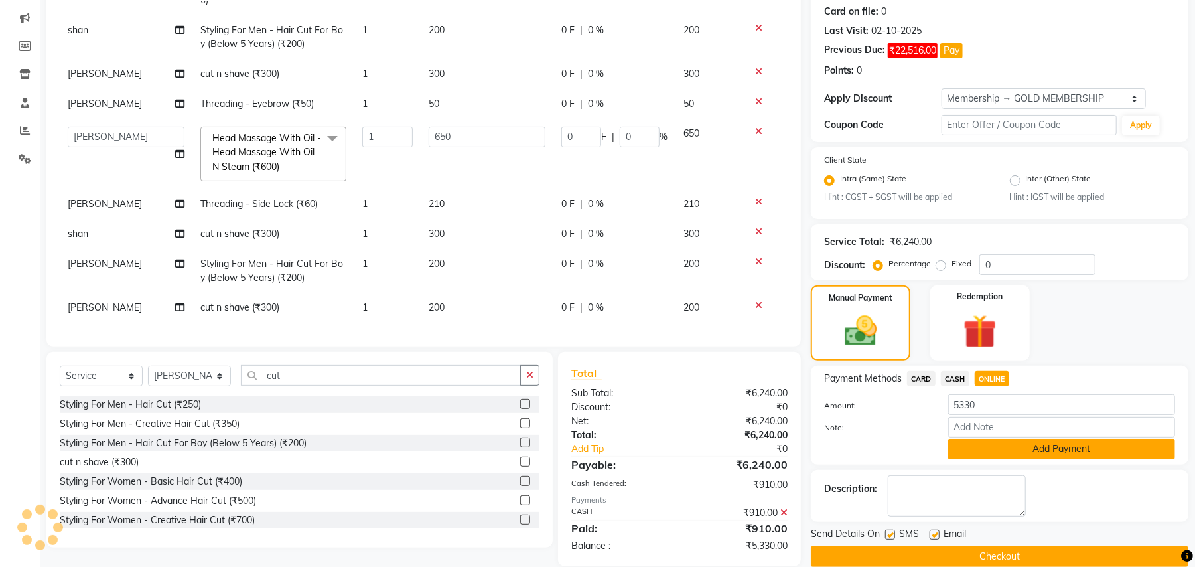
click at [977, 443] on button "Add Payment" at bounding box center [1061, 449] width 227 height 21
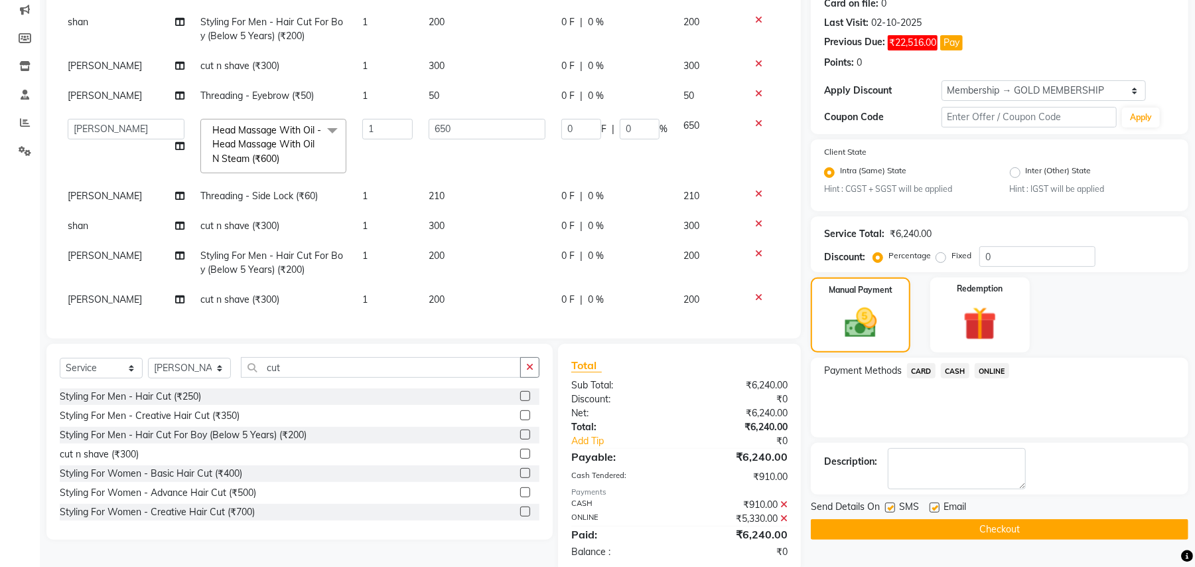
scroll to position [196, 0]
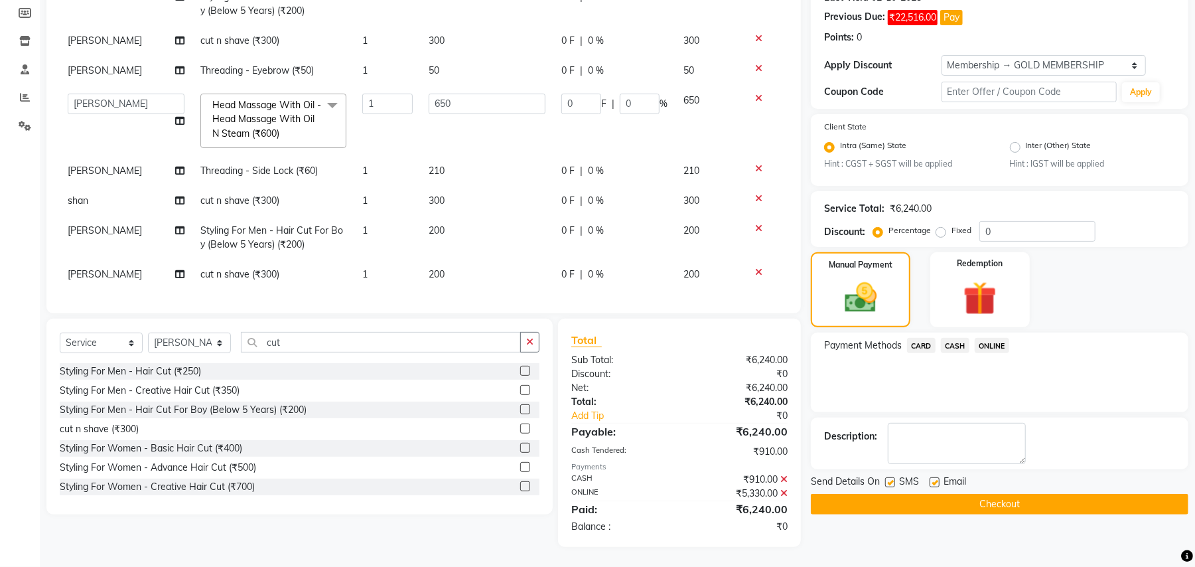
click at [824, 496] on button "Checkout" at bounding box center [999, 504] width 377 height 21
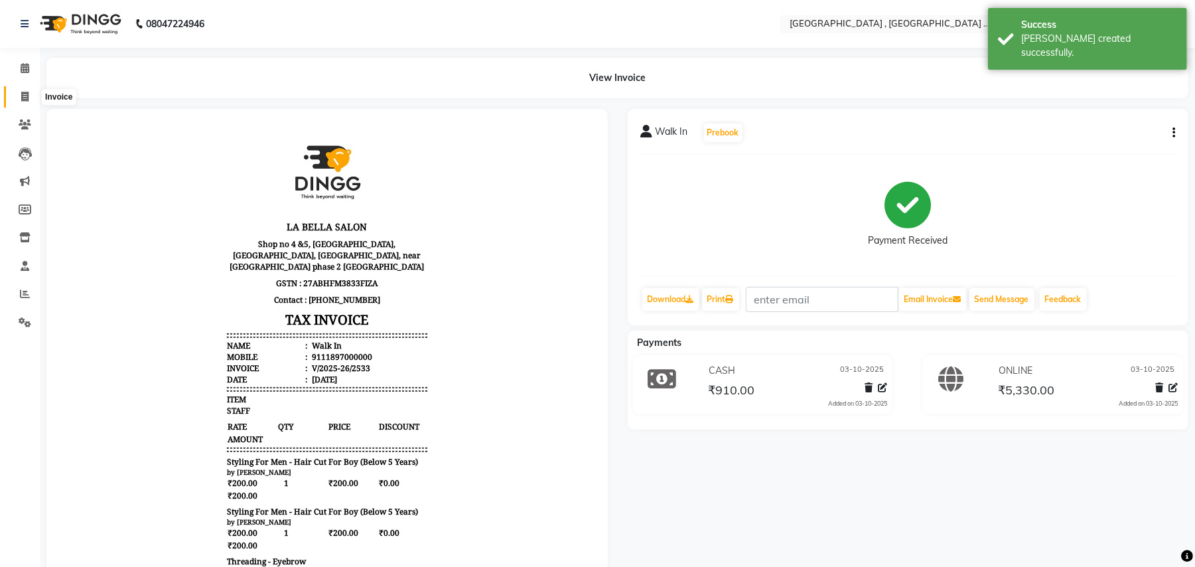
click at [30, 90] on span at bounding box center [24, 97] width 23 height 15
select select "4558"
select select "service"
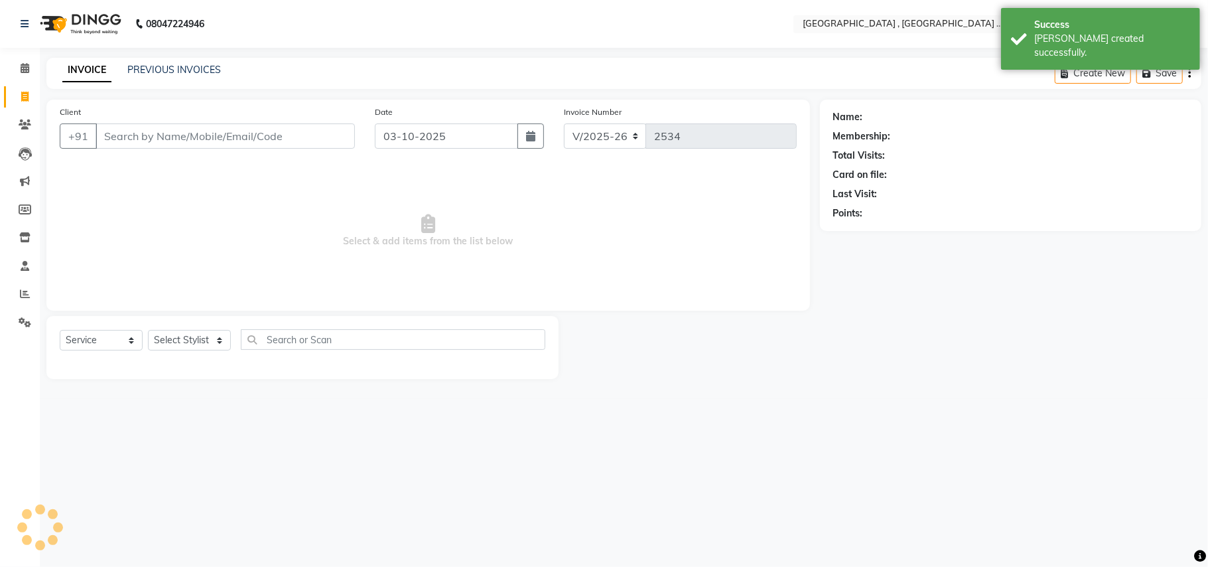
click at [168, 144] on input "Client" at bounding box center [225, 135] width 259 height 25
click at [168, 135] on input "Client" at bounding box center [225, 135] width 259 height 25
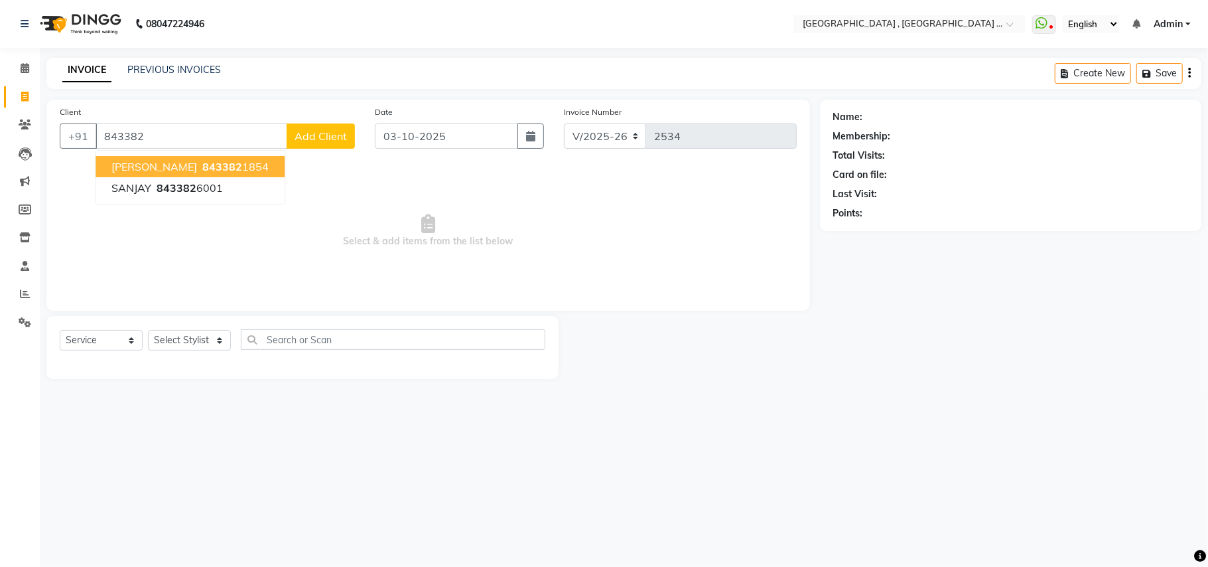
click at [202, 170] on span "843382" at bounding box center [222, 166] width 40 height 13
type input "8433821854"
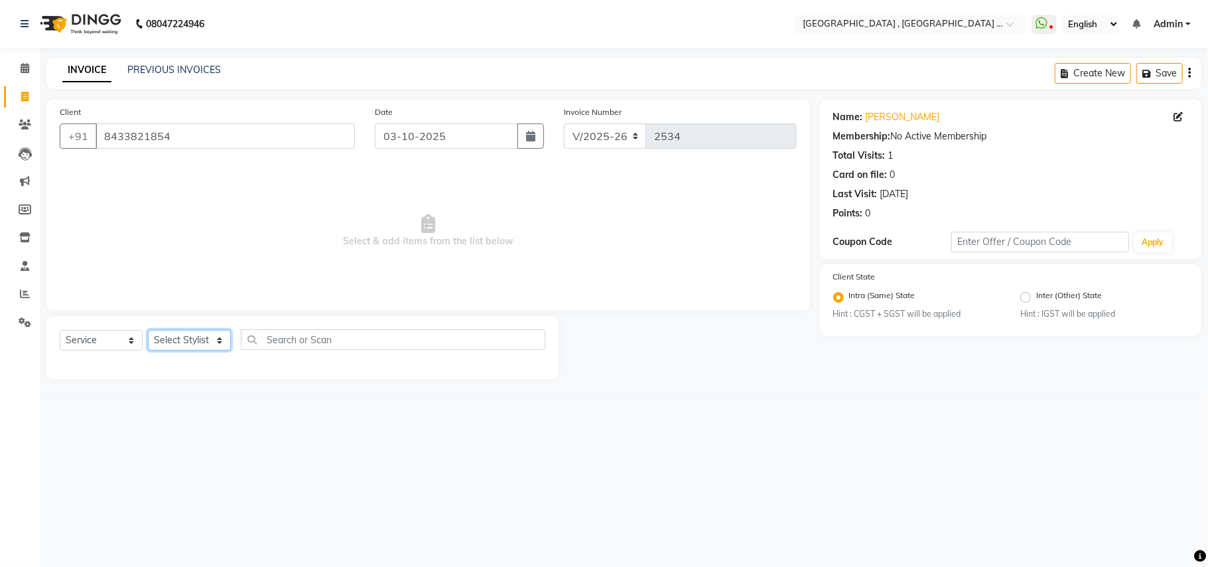
click at [178, 343] on select "Select Stylist Amit [PERSON_NAME] BUNTY Deep [PERSON_NAME] M Gautam la bella [P…" at bounding box center [189, 340] width 83 height 21
click at [178, 344] on select "Select Stylist Amit [PERSON_NAME] BUNTY Deep [PERSON_NAME] M Gautam la bella [P…" at bounding box center [189, 340] width 83 height 21
select select "71491"
click at [148, 330] on select "Select Stylist Amit [PERSON_NAME] BUNTY Deep [PERSON_NAME] M Gautam la bella [P…" at bounding box center [189, 340] width 83 height 21
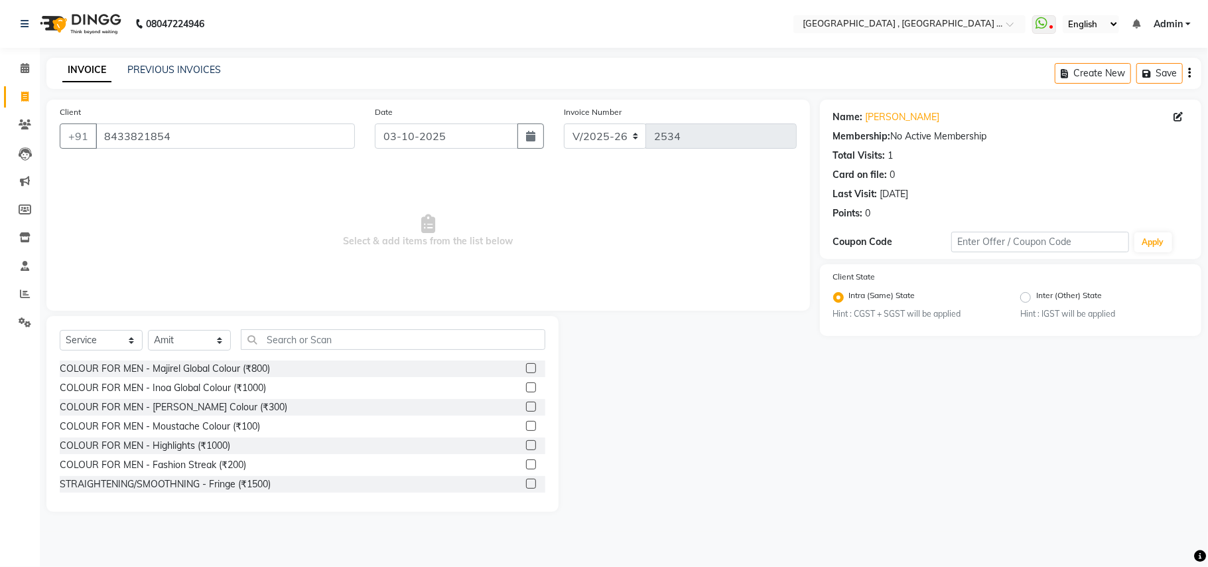
click at [271, 322] on div "Select Service Product Membership Package Voucher Prepaid Gift Card Select Styl…" at bounding box center [302, 414] width 512 height 196
click at [271, 342] on input "text" at bounding box center [393, 339] width 305 height 21
type input "h"
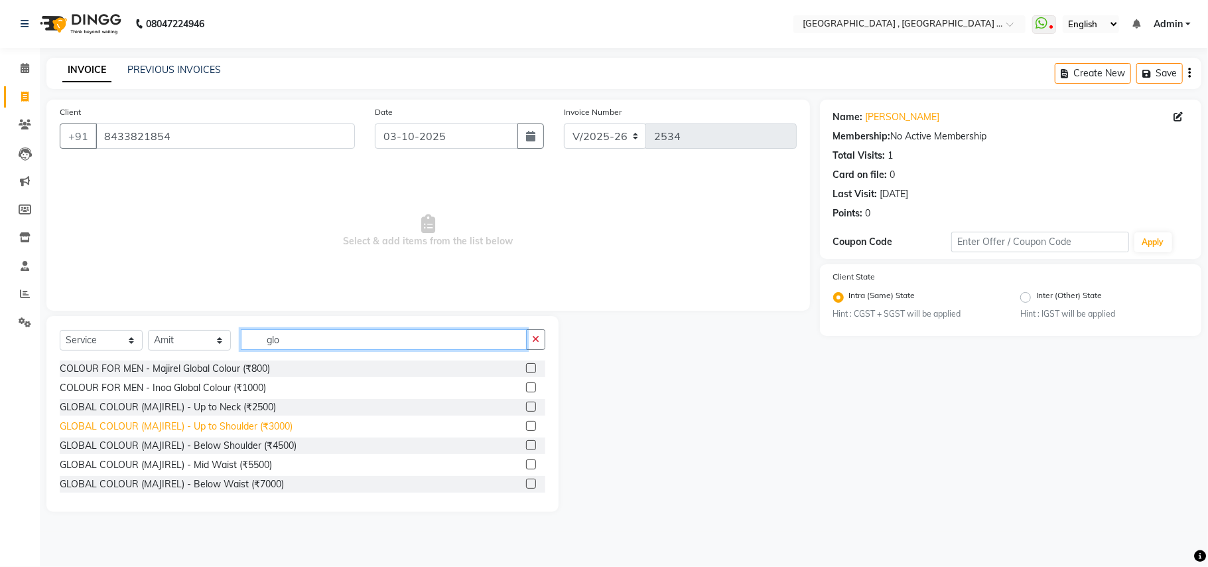
type input "glo"
click at [263, 426] on div "GLOBAL COLOUR (MAJIREL) - Up to Shoulder (₹3000)" at bounding box center [176, 426] width 233 height 14
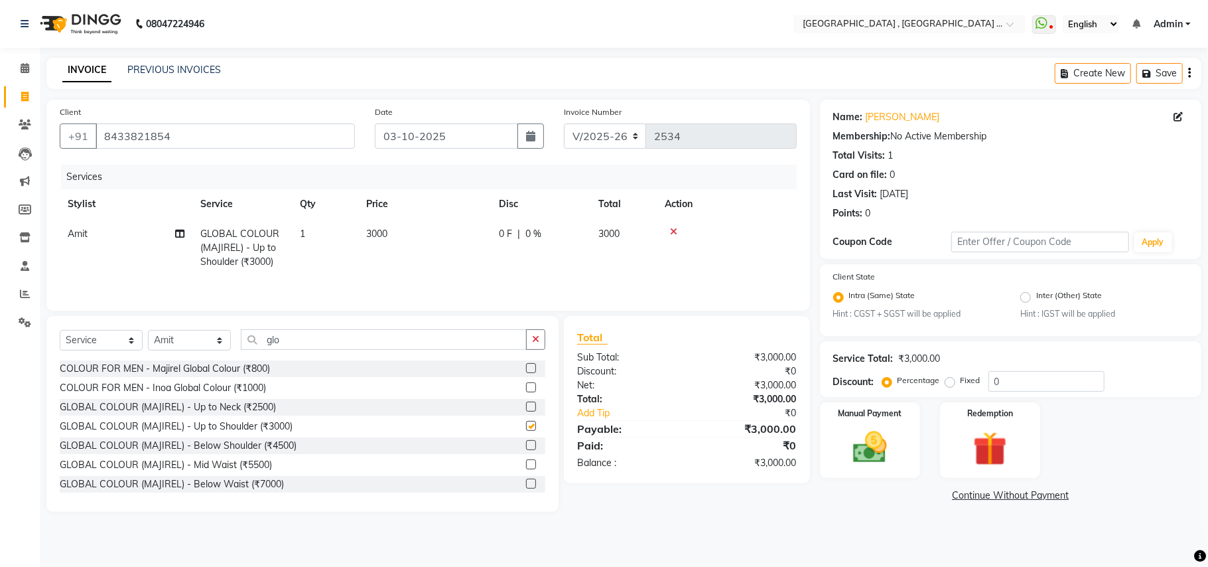
checkbox input "false"
click at [383, 232] on span "3000" at bounding box center [376, 234] width 21 height 12
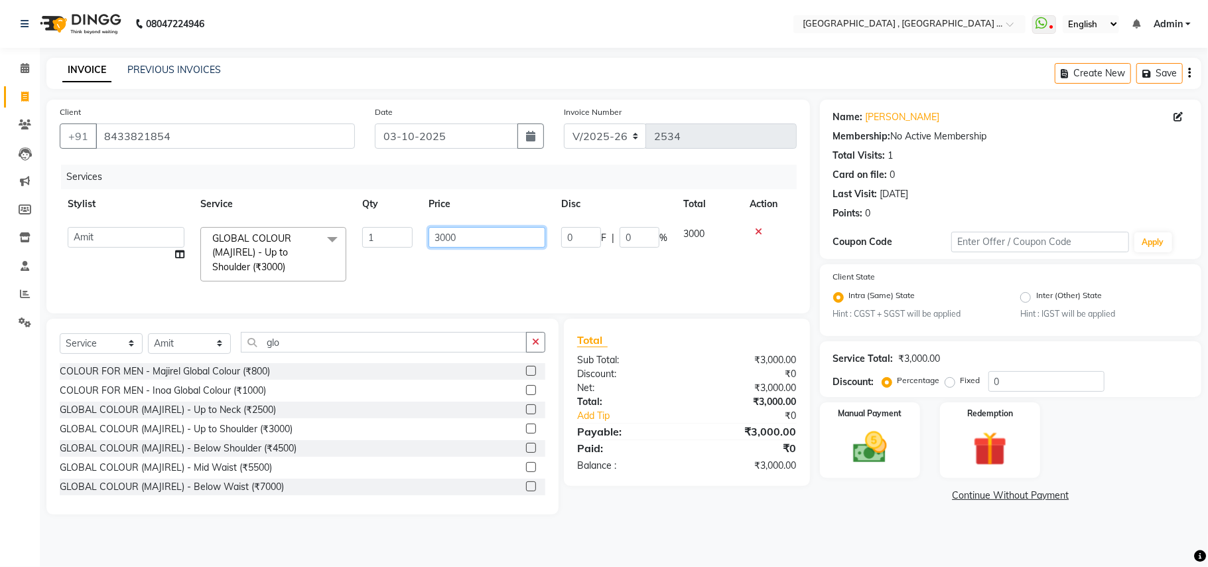
click at [431, 237] on input "3000" at bounding box center [487, 237] width 117 height 21
type input "2300"
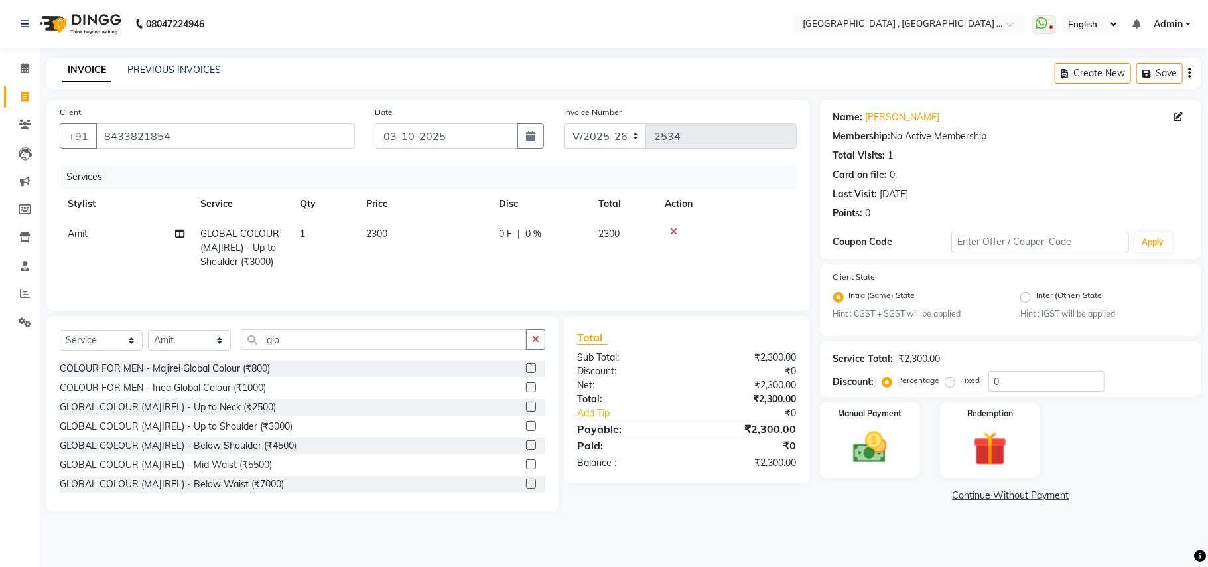
click at [441, 279] on div "Services Stylist Service Qty Price Disc Total Action Amit GLOBAL COLOUR (MAJIRE…" at bounding box center [428, 231] width 737 height 133
click at [192, 348] on select "Select Stylist Amit [PERSON_NAME] BUNTY Deep [PERSON_NAME] M Gautam la bella [P…" at bounding box center [189, 340] width 83 height 21
select select "44894"
click at [148, 333] on select "Select Stylist Amit [PERSON_NAME] BUNTY Deep [PERSON_NAME] M Gautam la bella [P…" at bounding box center [189, 340] width 83 height 21
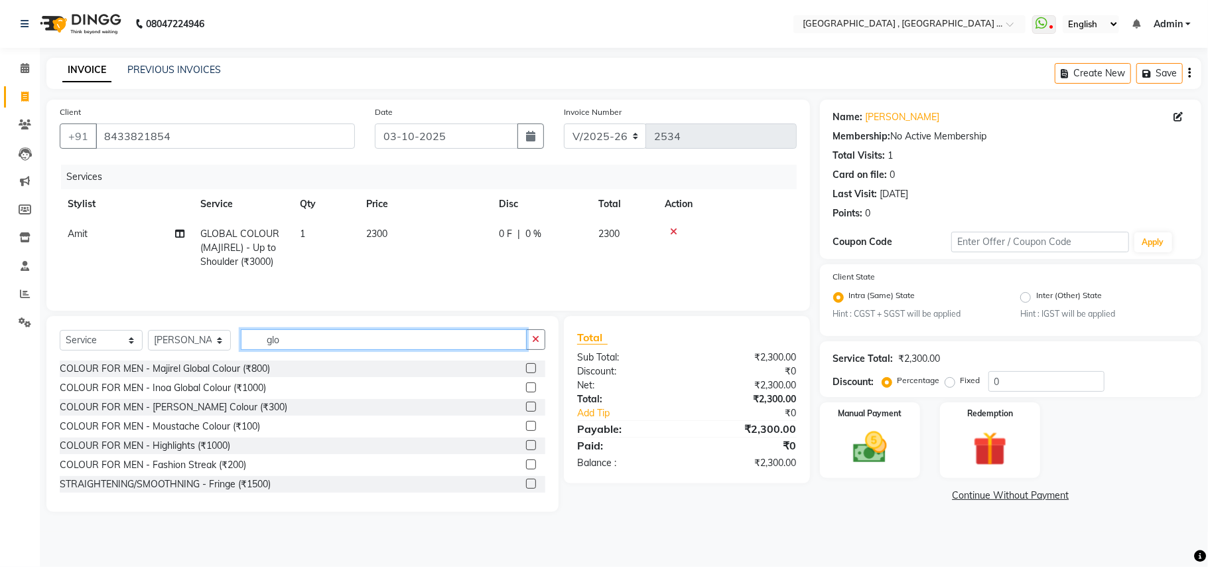
click at [282, 336] on input "glo" at bounding box center [384, 339] width 286 height 21
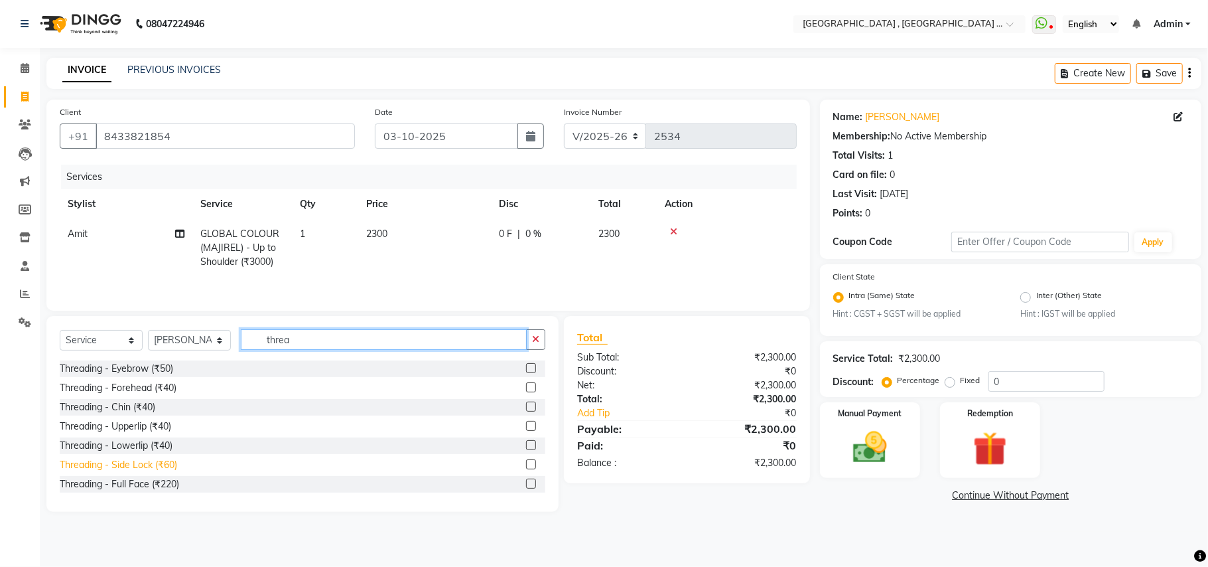
type input "threa"
click at [160, 466] on div "Threading - Side Lock (₹60)" at bounding box center [118, 465] width 117 height 14
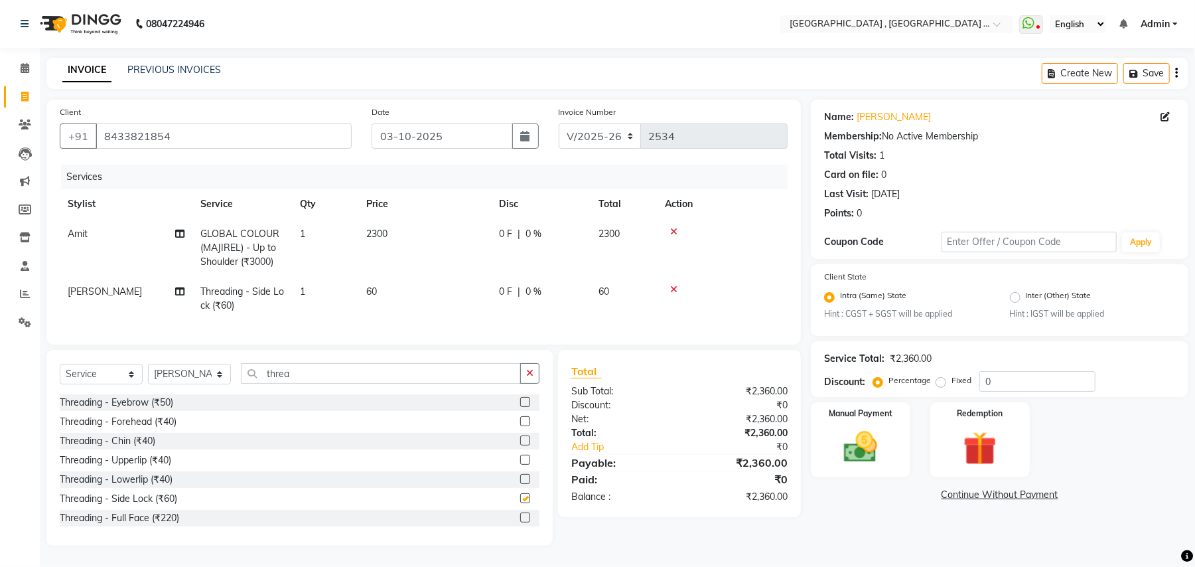
checkbox input "false"
click at [370, 303] on td "60" at bounding box center [424, 299] width 133 height 44
select select "44894"
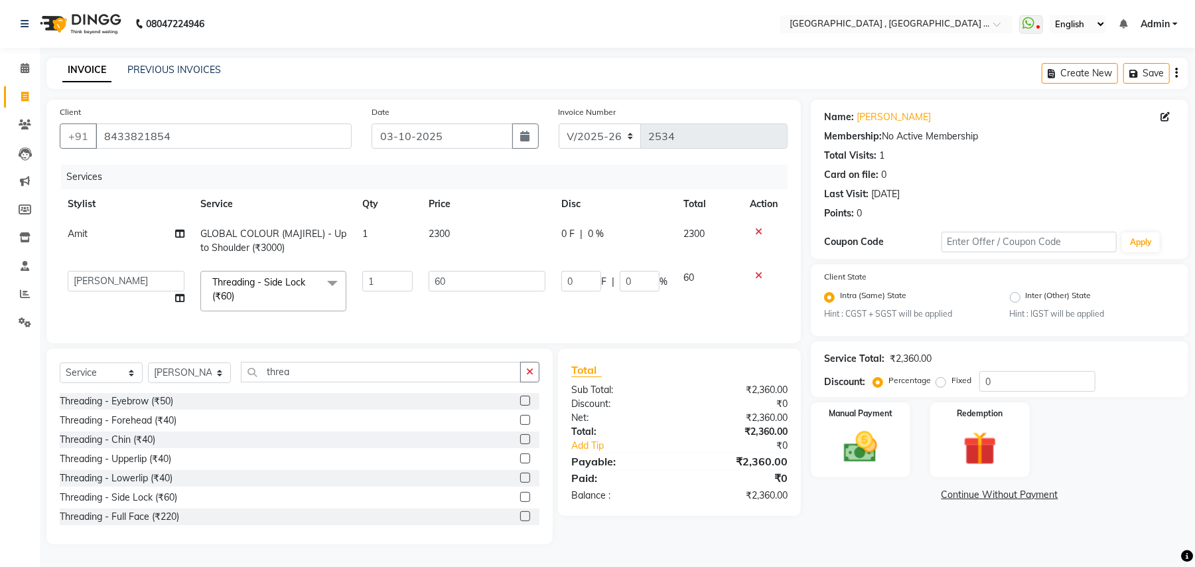
click at [417, 279] on td "1" at bounding box center [387, 291] width 66 height 56
click at [434, 277] on input "60" at bounding box center [487, 281] width 117 height 21
click at [435, 277] on input "60" at bounding box center [487, 281] width 117 height 21
type input "170"
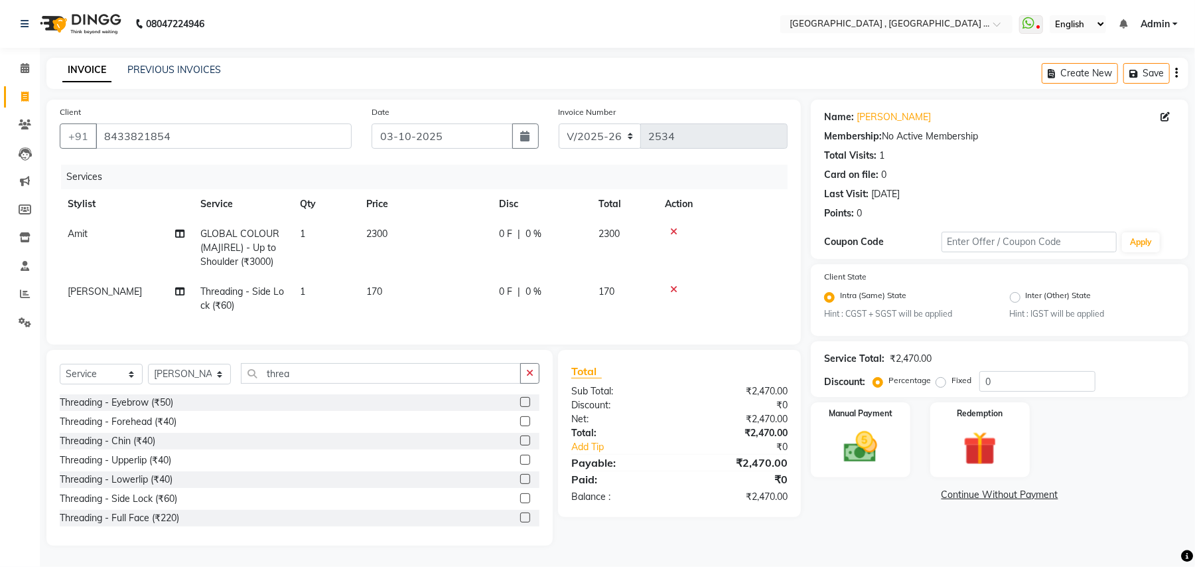
click at [472, 301] on td "170" at bounding box center [424, 299] width 133 height 44
select select "44894"
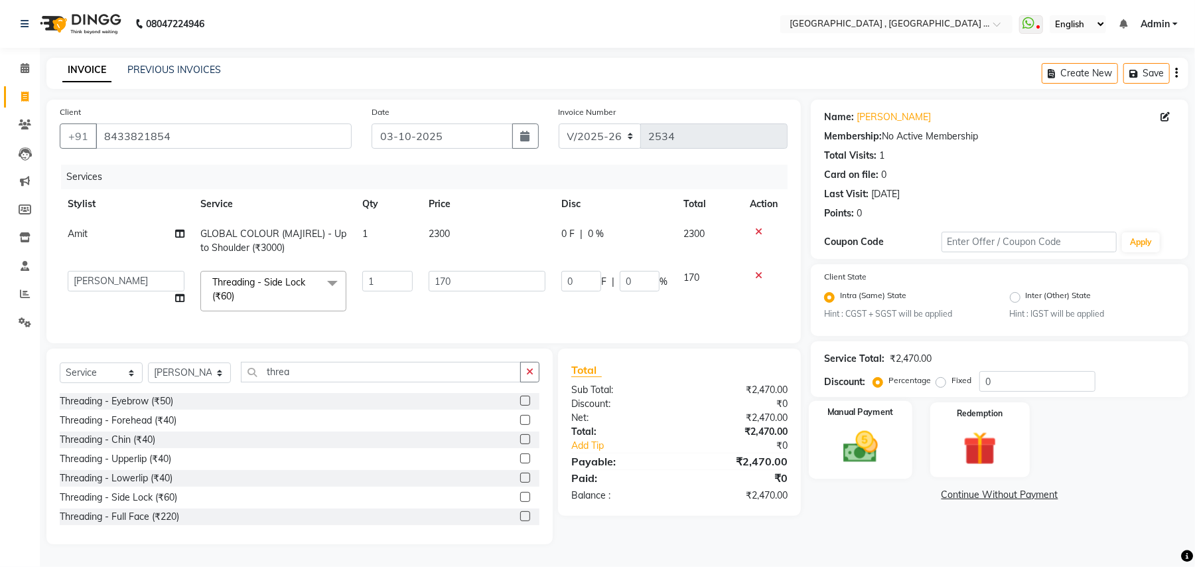
click at [855, 452] on img at bounding box center [860, 447] width 57 height 40
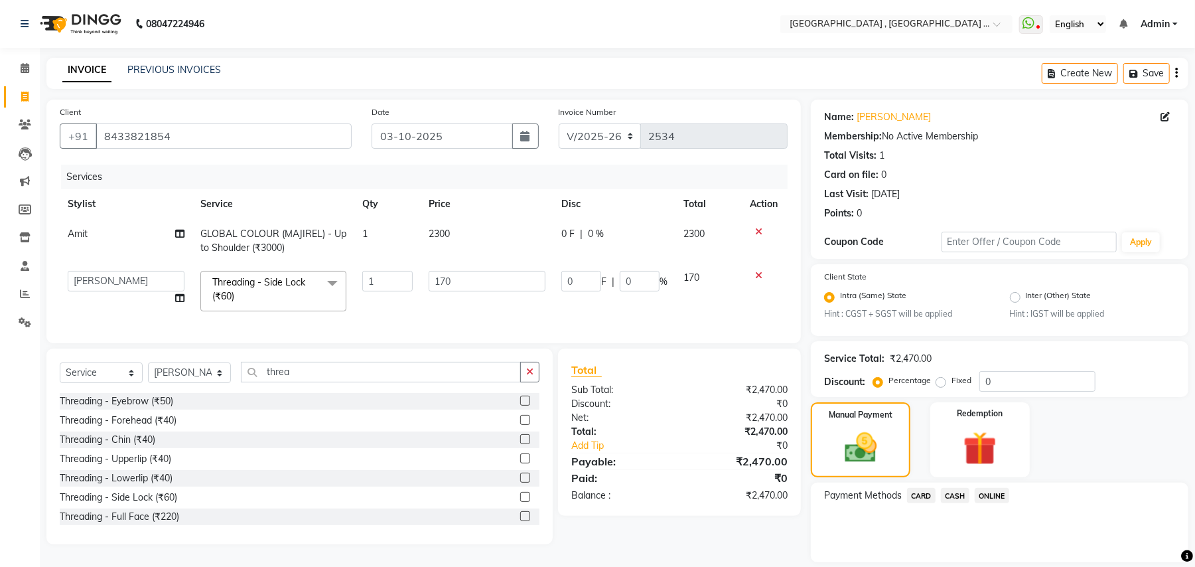
click at [998, 492] on span "ONLINE" at bounding box center [992, 495] width 34 height 15
click at [931, 496] on span "CARD" at bounding box center [921, 495] width 29 height 15
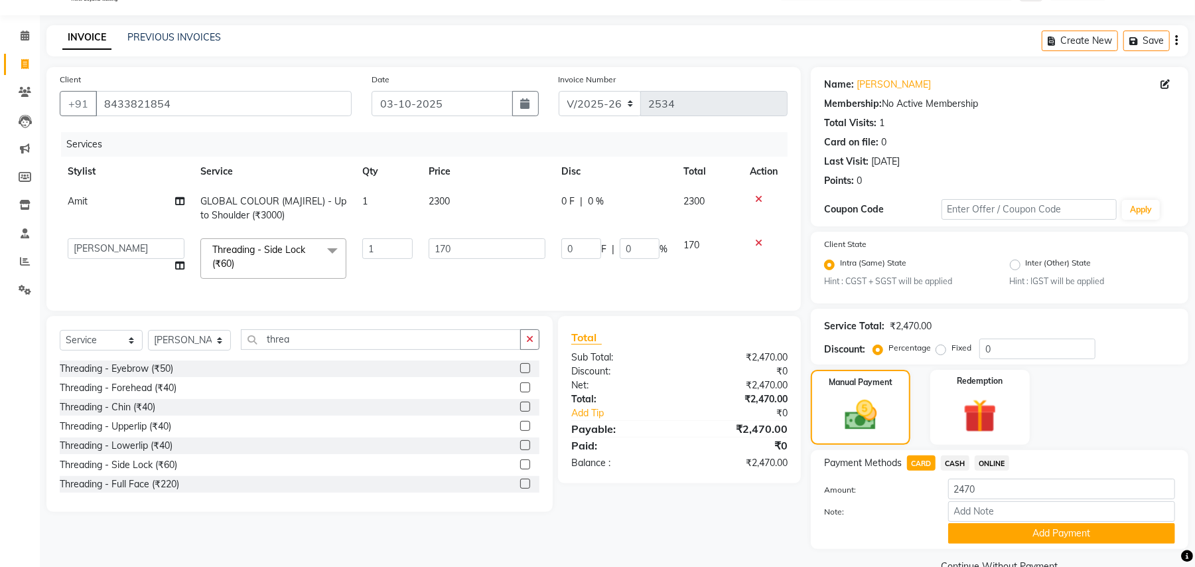
scroll to position [62, 0]
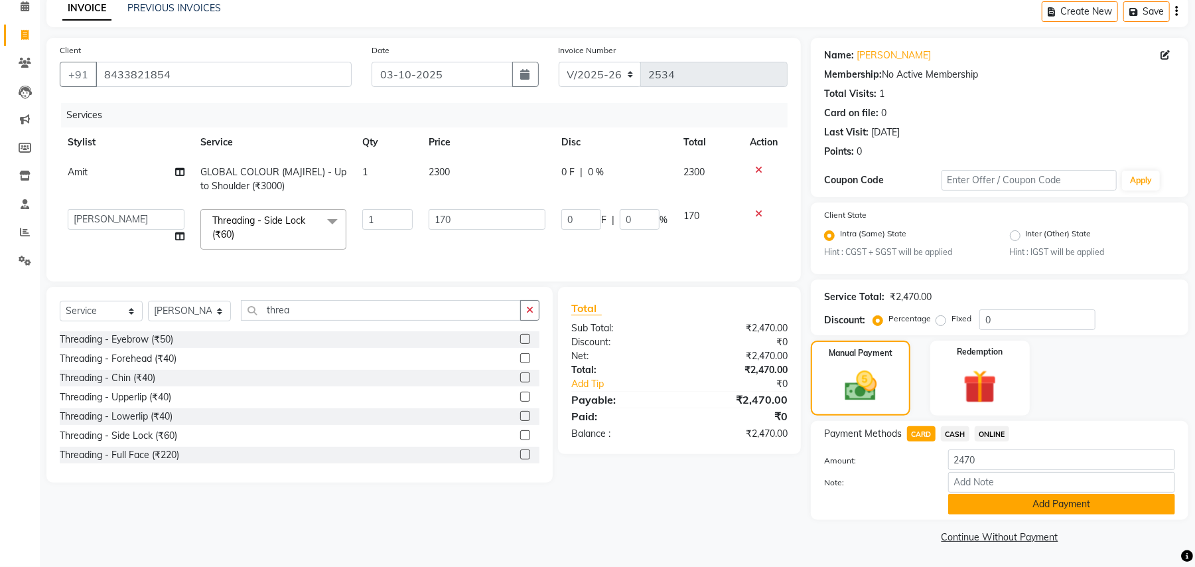
click at [978, 504] on button "Add Payment" at bounding box center [1061, 504] width 227 height 21
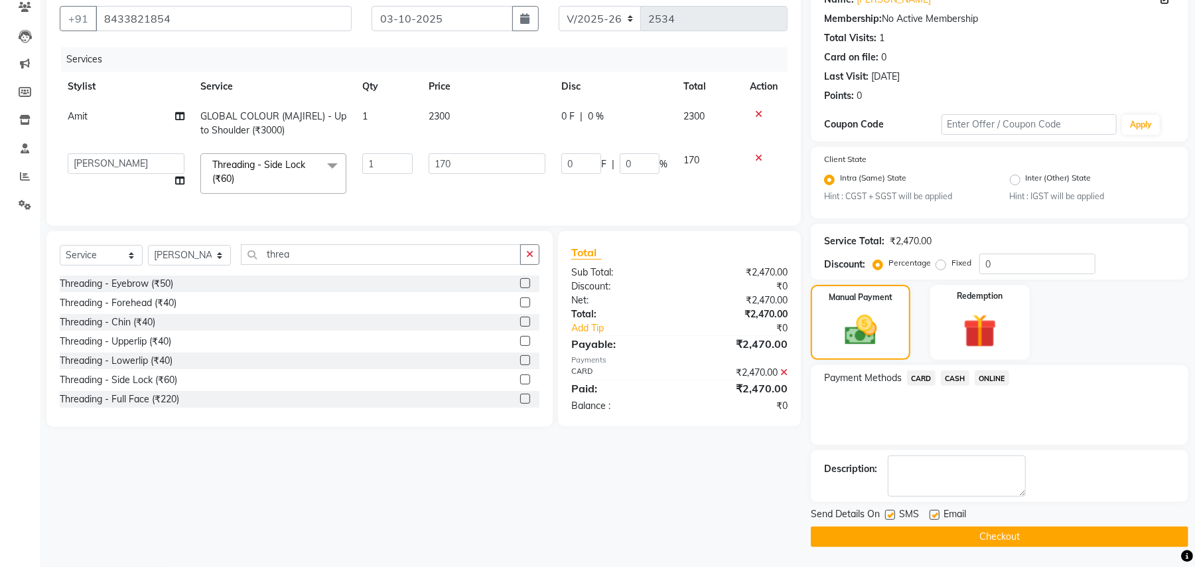
drag, startPoint x: 973, startPoint y: 537, endPoint x: 964, endPoint y: 535, distance: 8.9
click at [970, 537] on button "Checkout" at bounding box center [999, 536] width 377 height 21
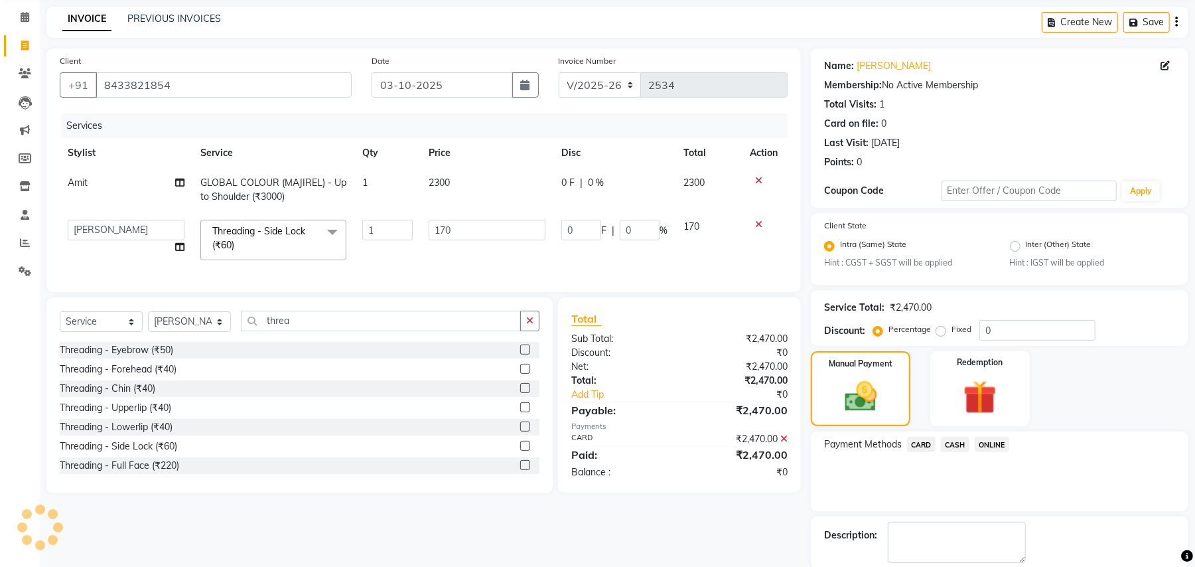
scroll to position [0, 0]
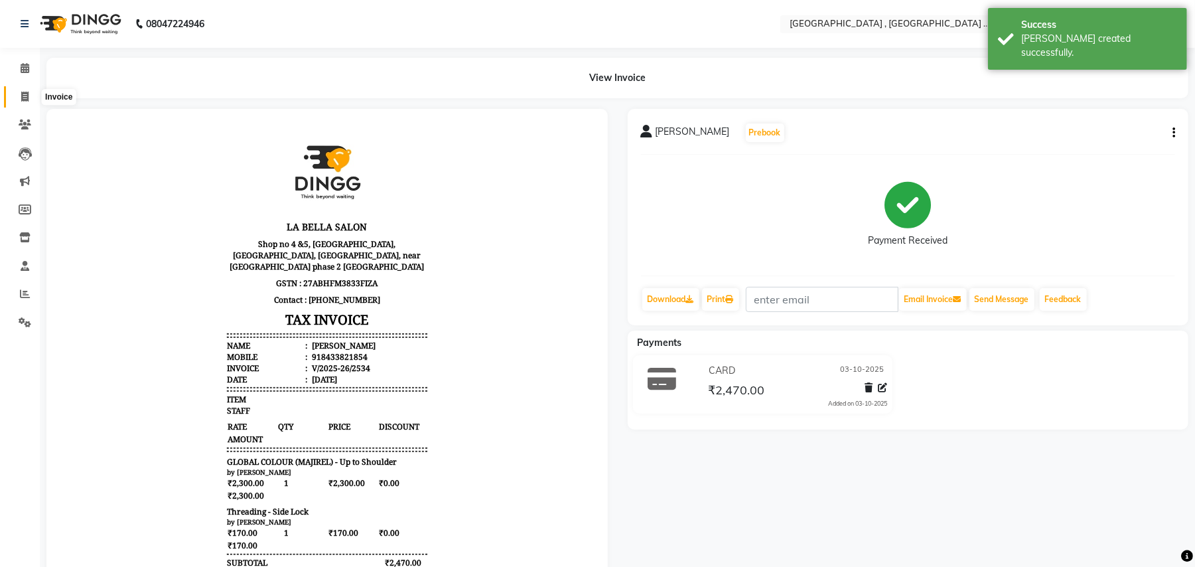
click at [34, 101] on span at bounding box center [24, 97] width 23 height 15
select select "service"
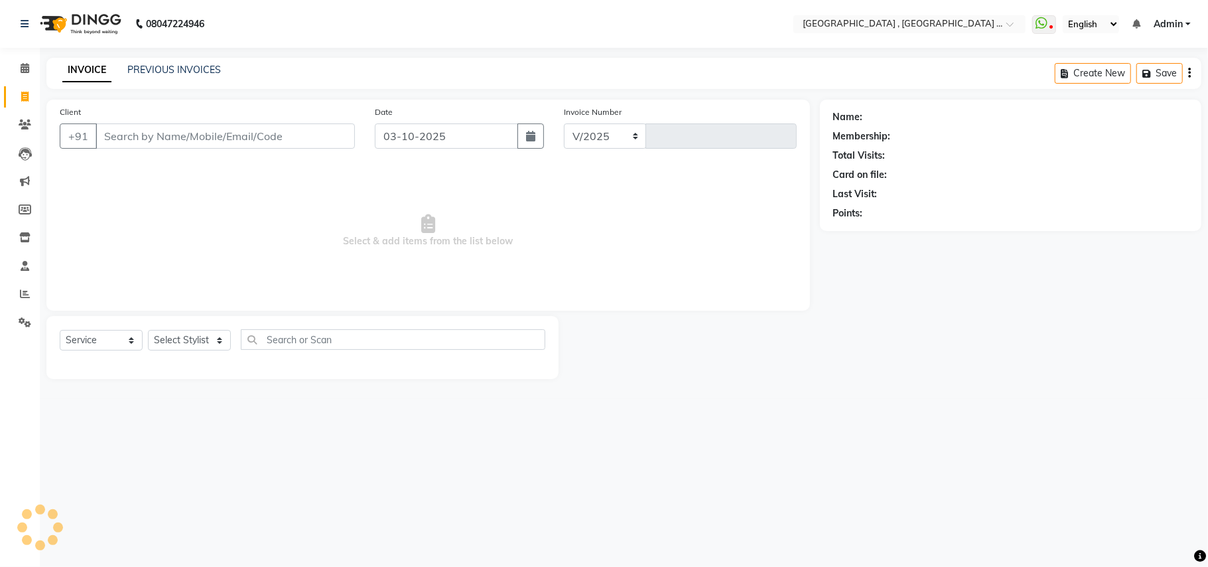
select select "4558"
type input "2535"
click at [138, 72] on link "PREVIOUS INVOICES" at bounding box center [174, 70] width 94 height 12
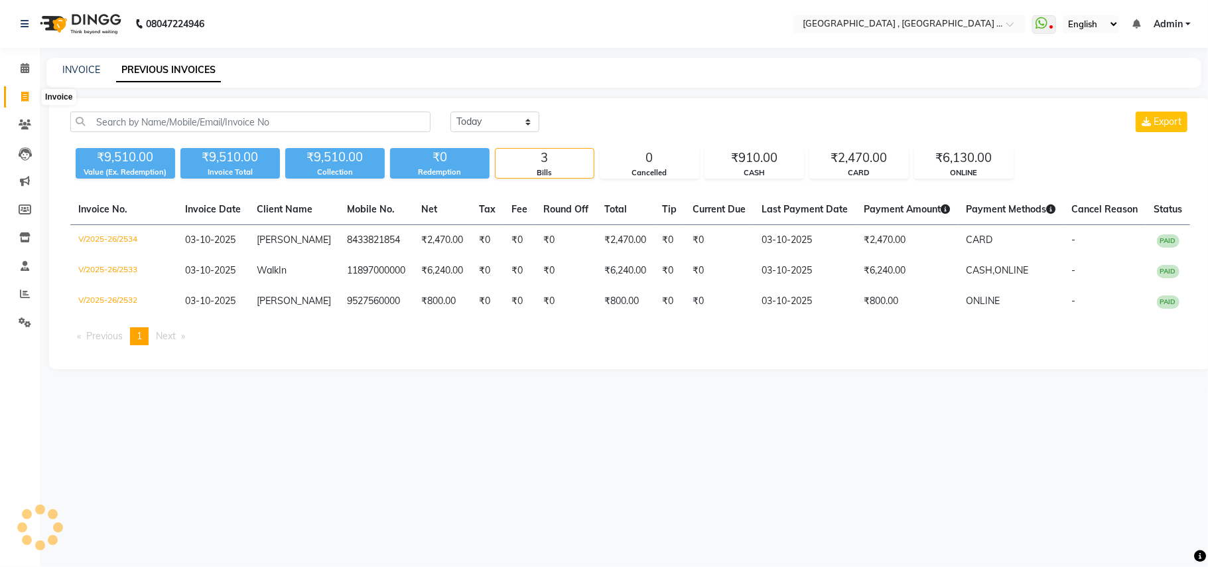
click at [25, 94] on icon at bounding box center [24, 97] width 7 height 10
select select "service"
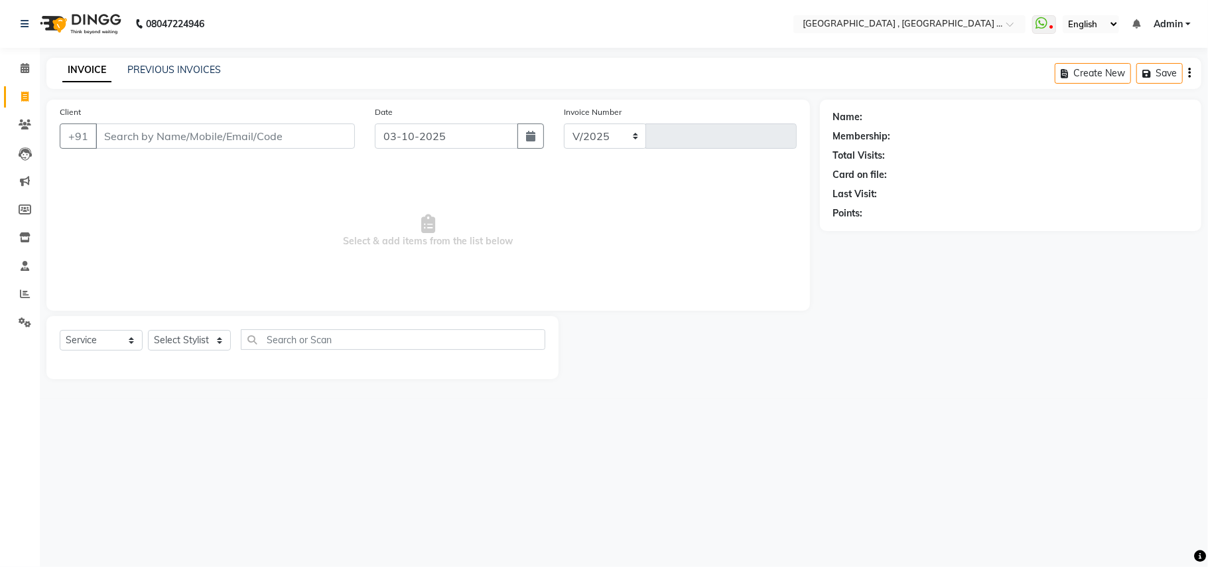
select select "4558"
type input "2535"
click at [232, 340] on div "Select Service Product Membership Package Voucher Prepaid Gift Card Select Styl…" at bounding box center [303, 344] width 486 height 31
click at [215, 334] on select "Select Stylist Amit [PERSON_NAME] BUNTY Deep [PERSON_NAME] M Gautam la bella [P…" at bounding box center [189, 340] width 83 height 21
select select "44894"
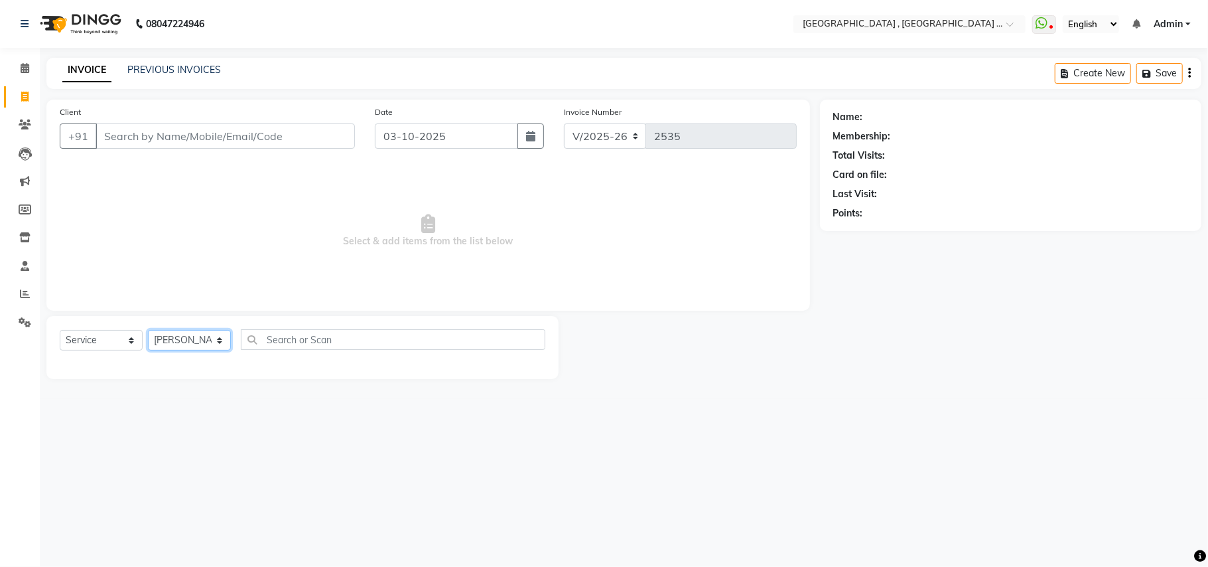
click at [148, 330] on select "Select Stylist Amit [PERSON_NAME] BUNTY Deep [PERSON_NAME] M Gautam la bella [P…" at bounding box center [189, 340] width 83 height 21
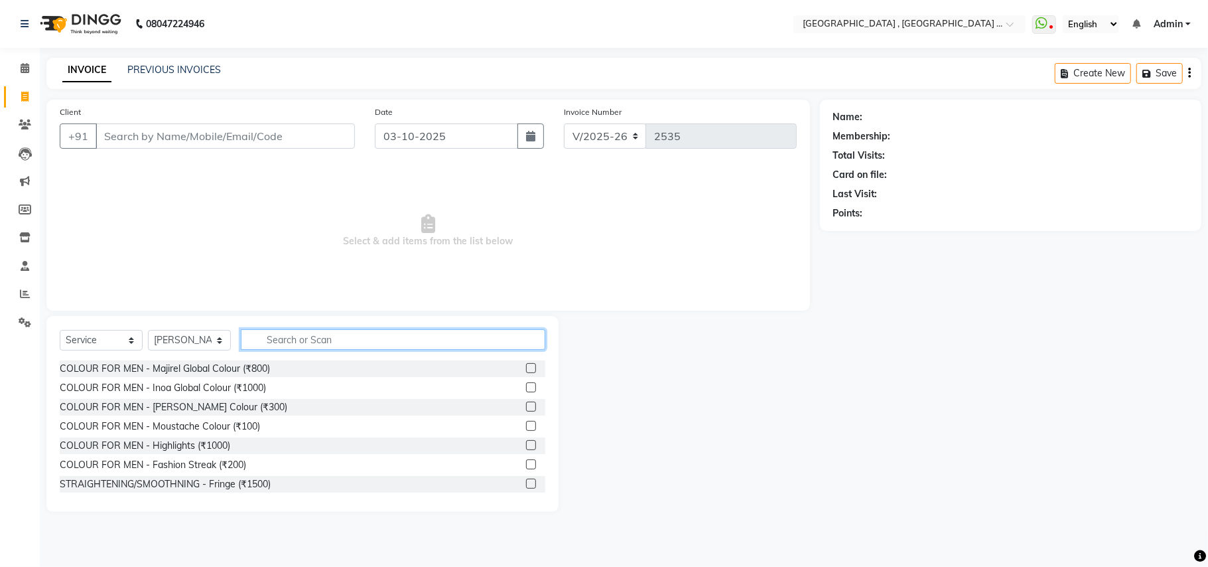
click at [252, 341] on input "text" at bounding box center [393, 339] width 305 height 21
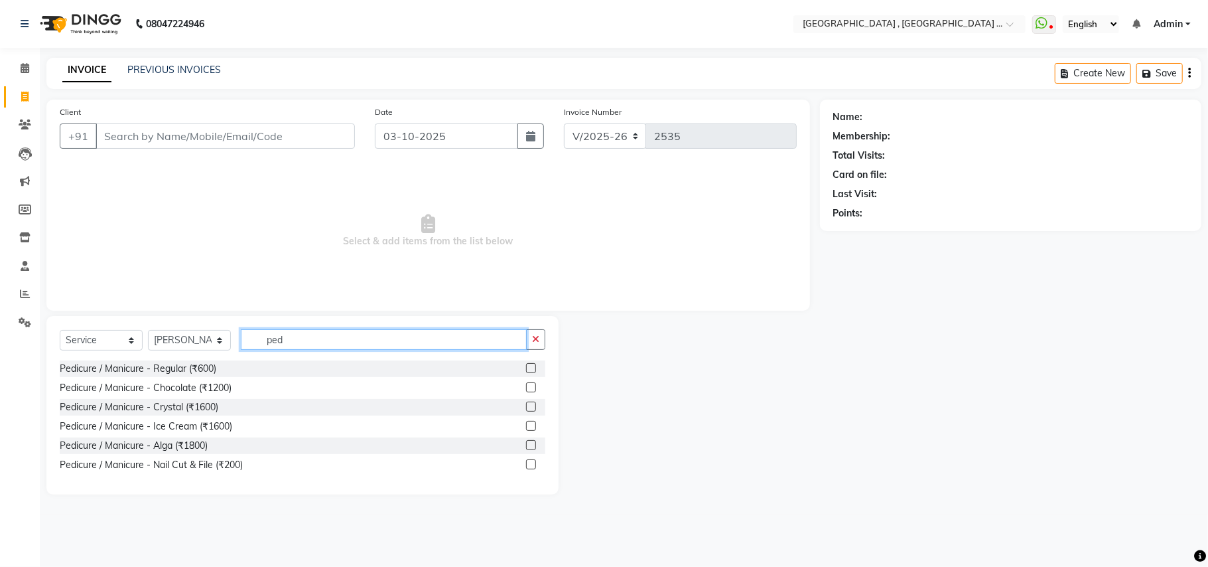
type input "pedi"
